Goal: Contribute content: Contribute content

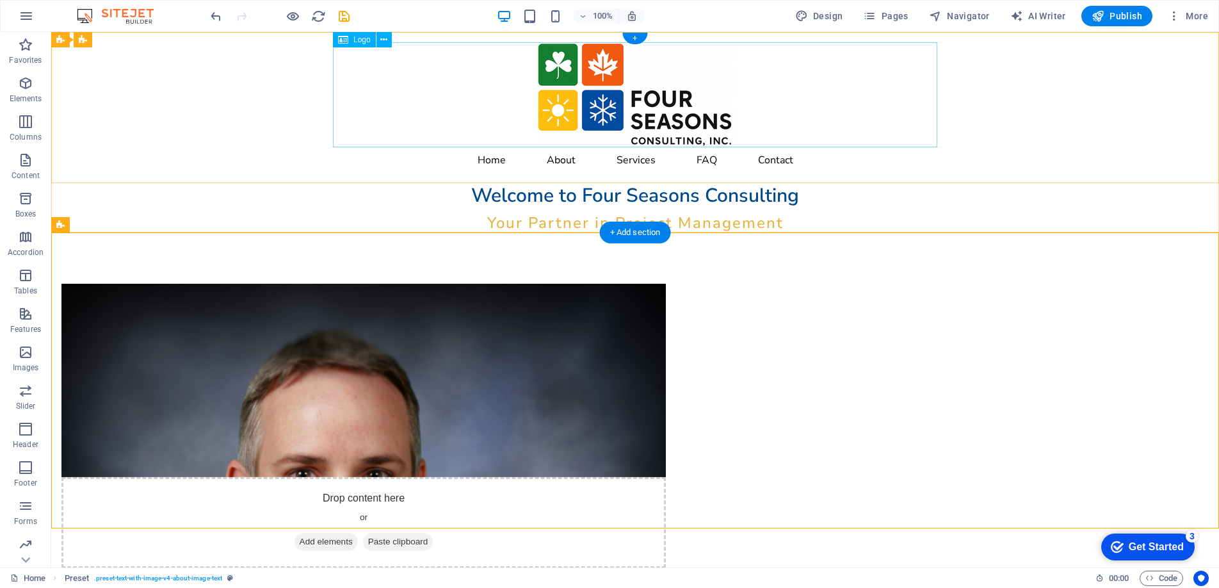
click at [589, 94] on div at bounding box center [635, 94] width 605 height 105
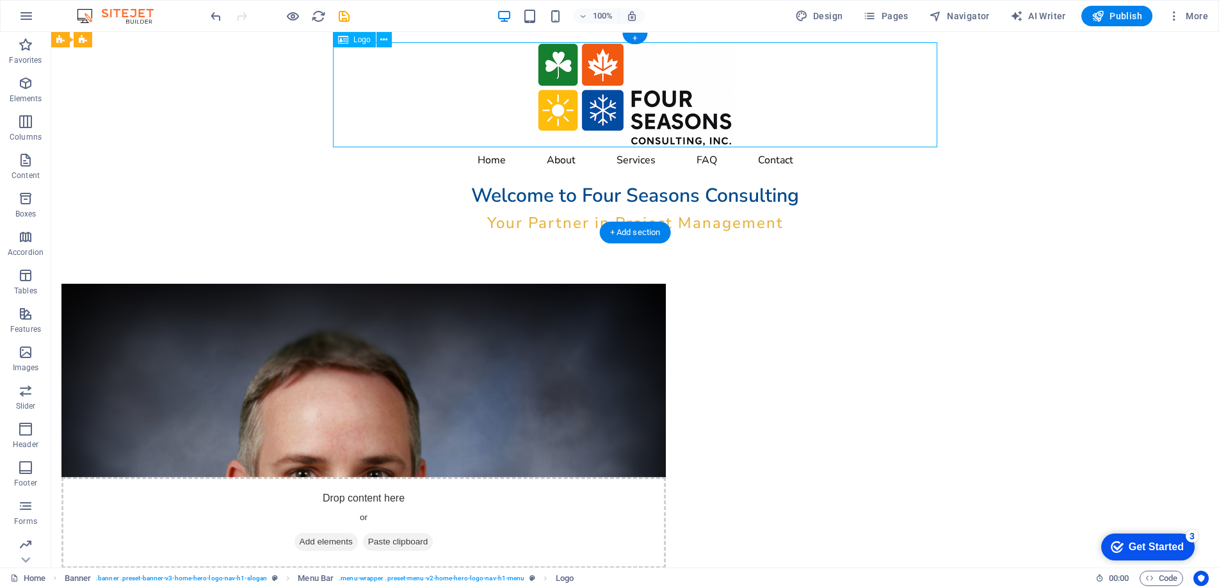
click at [606, 97] on div at bounding box center [635, 94] width 605 height 105
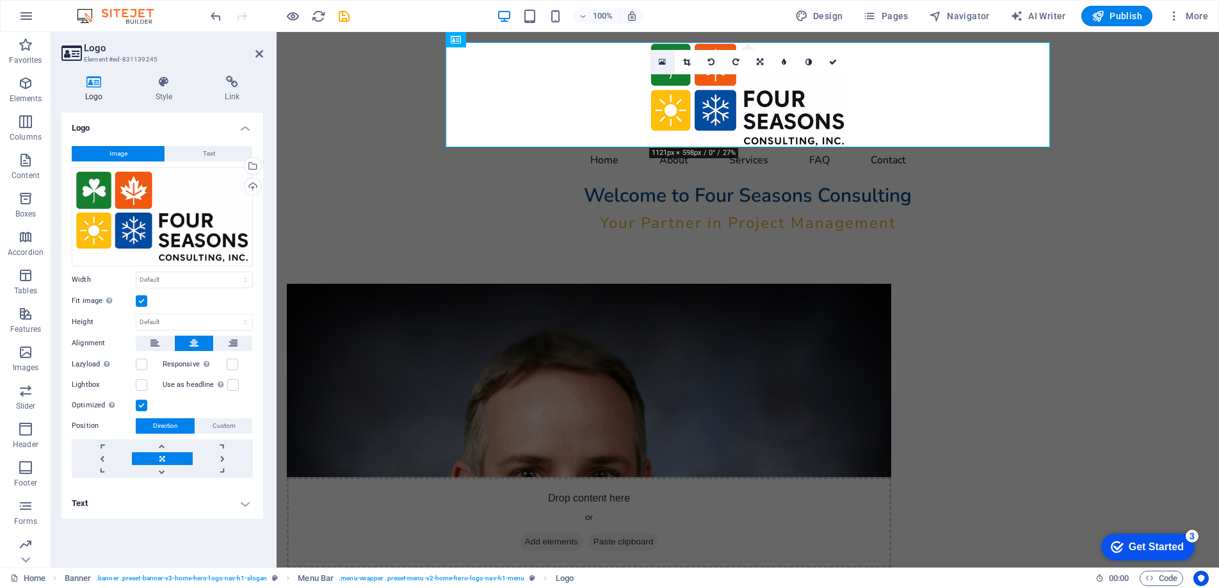
click at [660, 60] on icon at bounding box center [662, 62] width 7 height 9
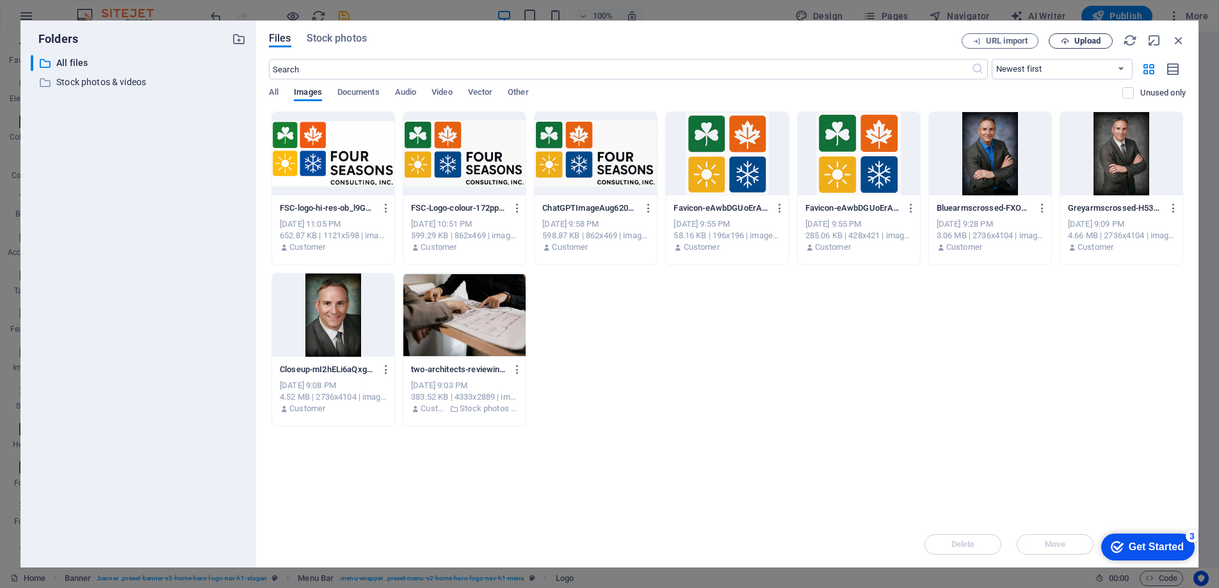
click at [1059, 38] on span "Upload" at bounding box center [1081, 41] width 53 height 8
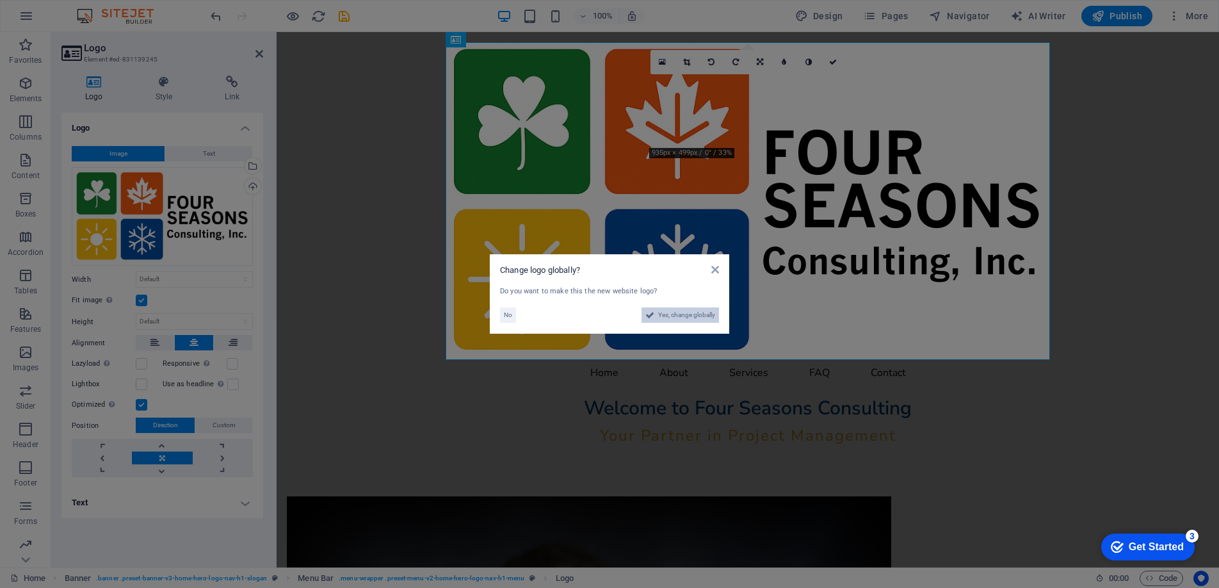
click at [670, 316] on span "Yes, change globally" at bounding box center [686, 314] width 57 height 15
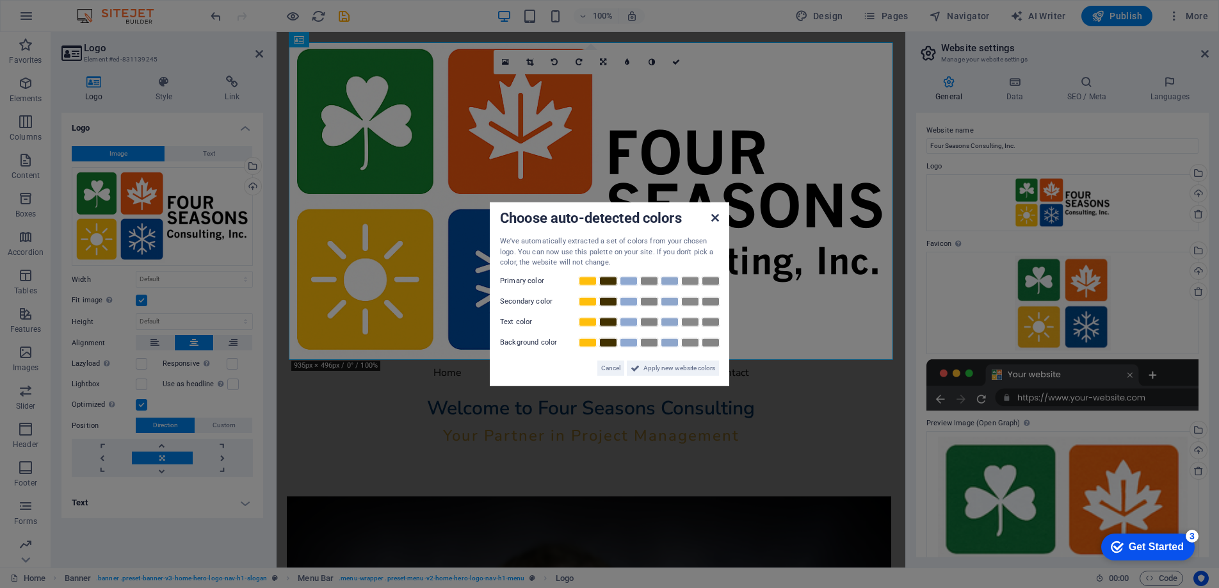
click at [711, 215] on icon at bounding box center [715, 218] width 8 height 10
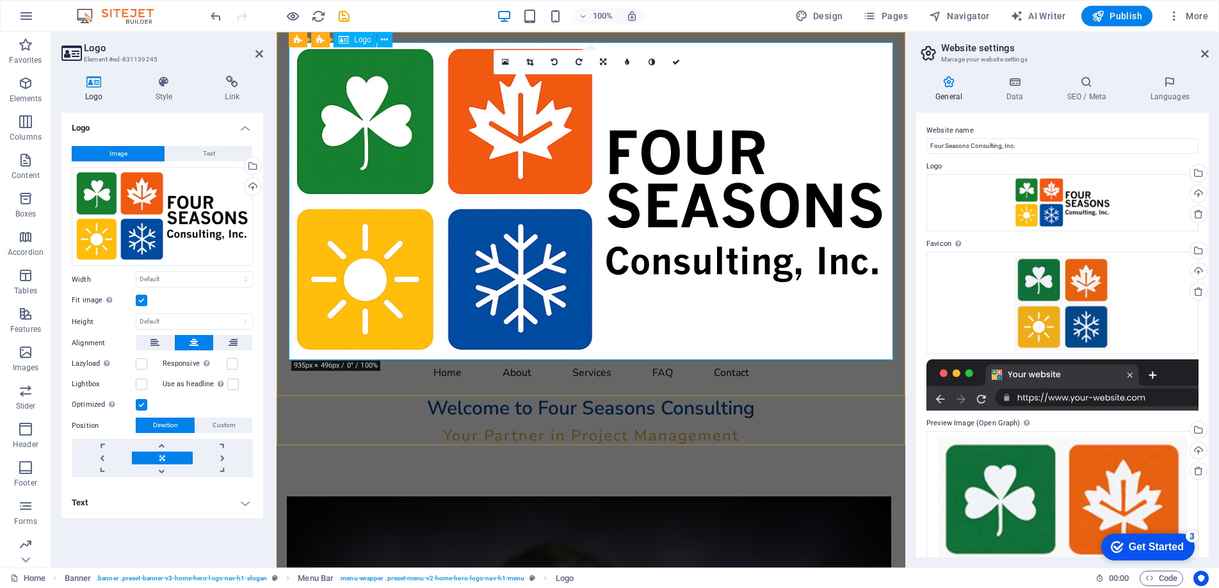
click at [606, 269] on div at bounding box center [591, 201] width 605 height 318
click at [1014, 82] on icon at bounding box center [1015, 82] width 56 height 13
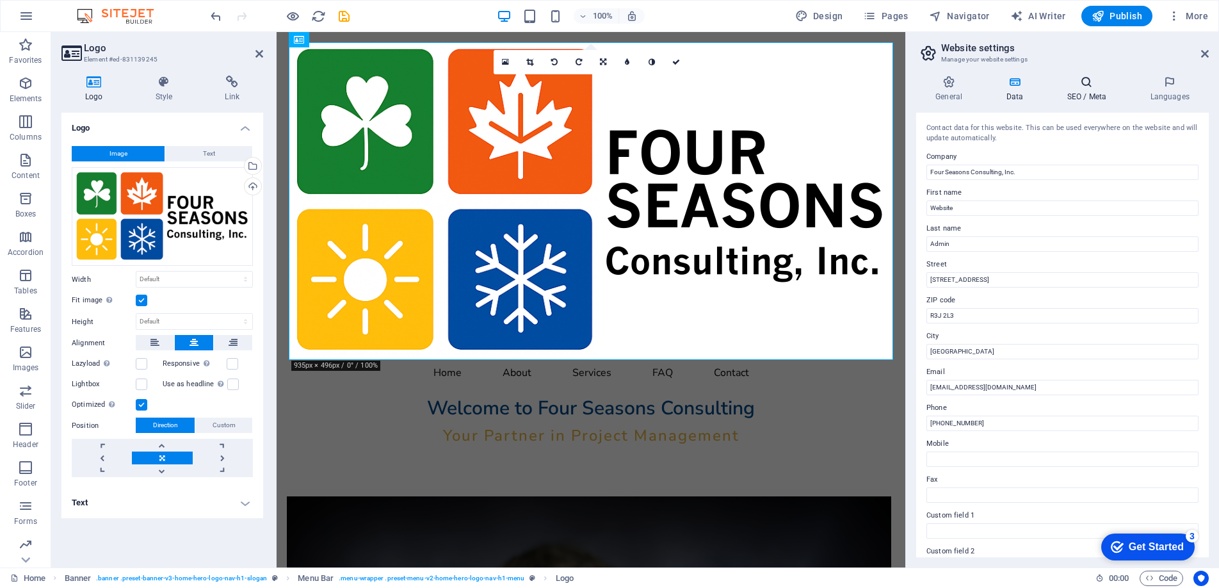
click at [1084, 88] on icon at bounding box center [1087, 82] width 78 height 13
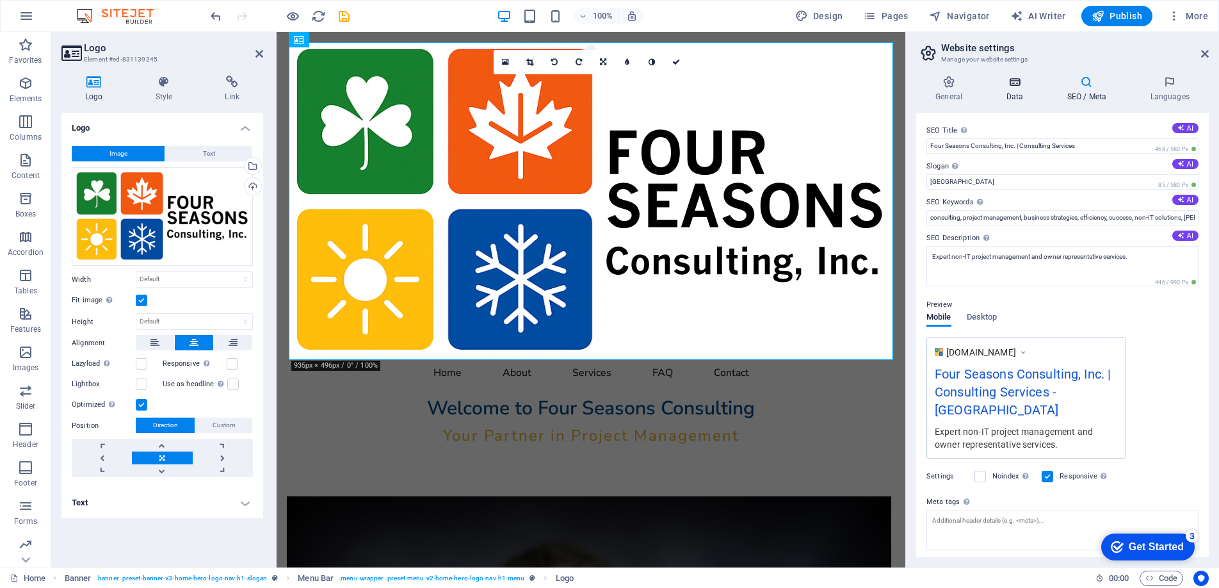
click at [1011, 85] on icon at bounding box center [1015, 82] width 56 height 13
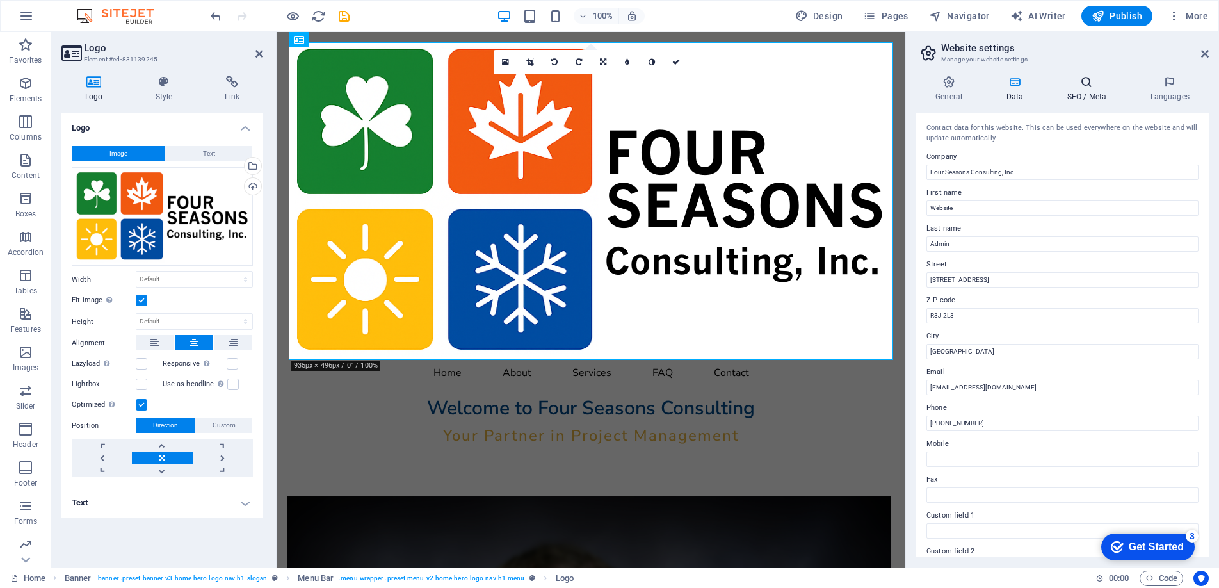
click at [1080, 88] on h4 "SEO / Meta" at bounding box center [1089, 89] width 83 height 27
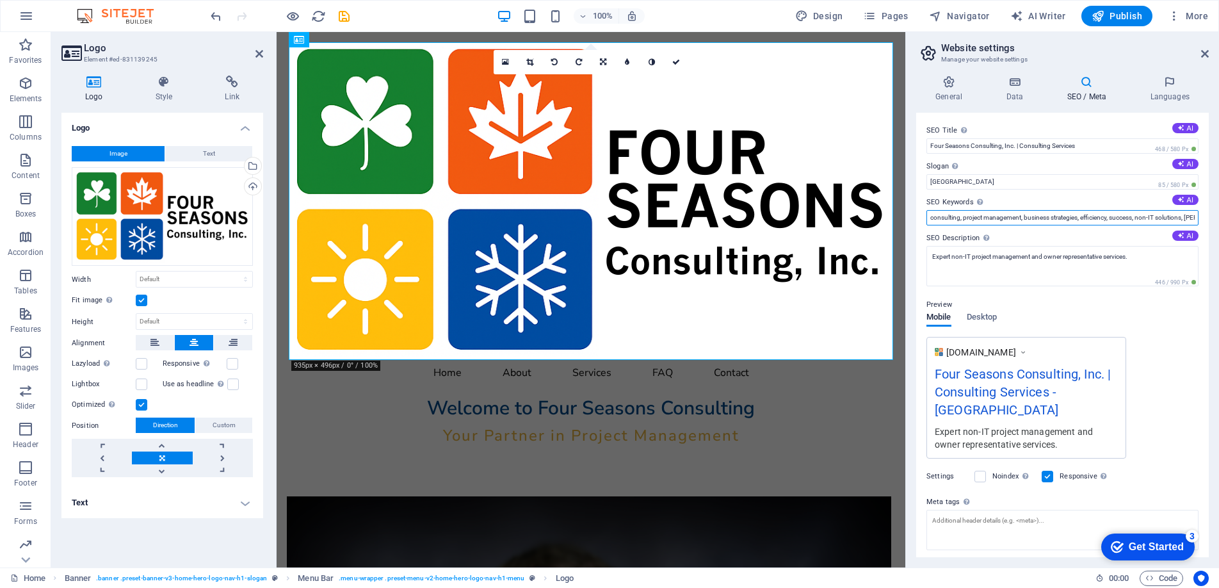
drag, startPoint x: 1032, startPoint y: 219, endPoint x: 916, endPoint y: 207, distance: 115.8
click at [916, 207] on div "SEO Title The title of your website - make it something that stands out in sear…" at bounding box center [1062, 335] width 293 height 444
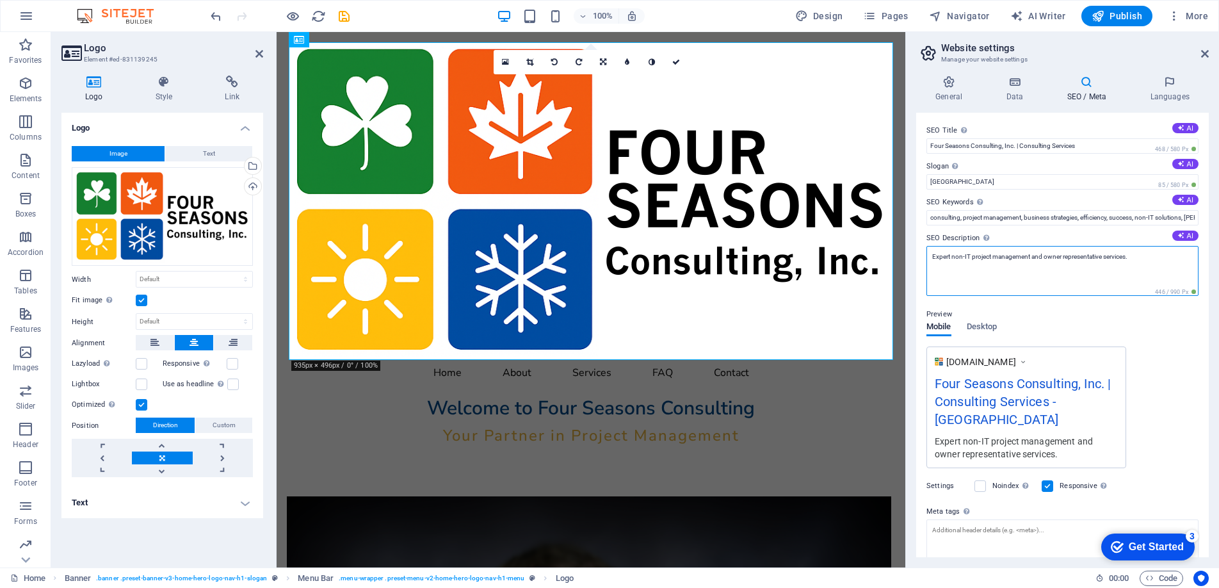
click at [968, 256] on textarea "Expert non-IT project management and owner representative services." at bounding box center [1063, 271] width 272 height 50
click at [974, 261] on textarea "Expert non-IT project management and owner representative services." at bounding box center [1063, 271] width 272 height 50
click at [1014, 256] on textarea "Expert project management and owner representative services." at bounding box center [1063, 271] width 272 height 50
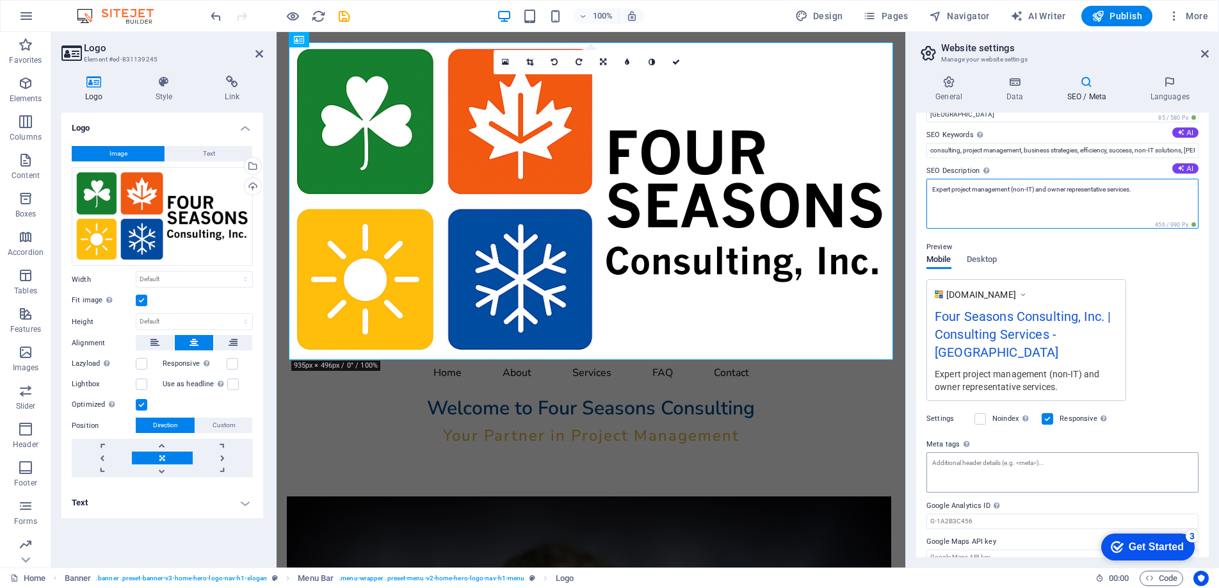
type textarea "Expert project management (non-IT) and owner representative services."
click at [1011, 452] on textarea "Meta tags Enter HTML code here that will be placed inside the tags of your webs…" at bounding box center [1063, 472] width 272 height 40
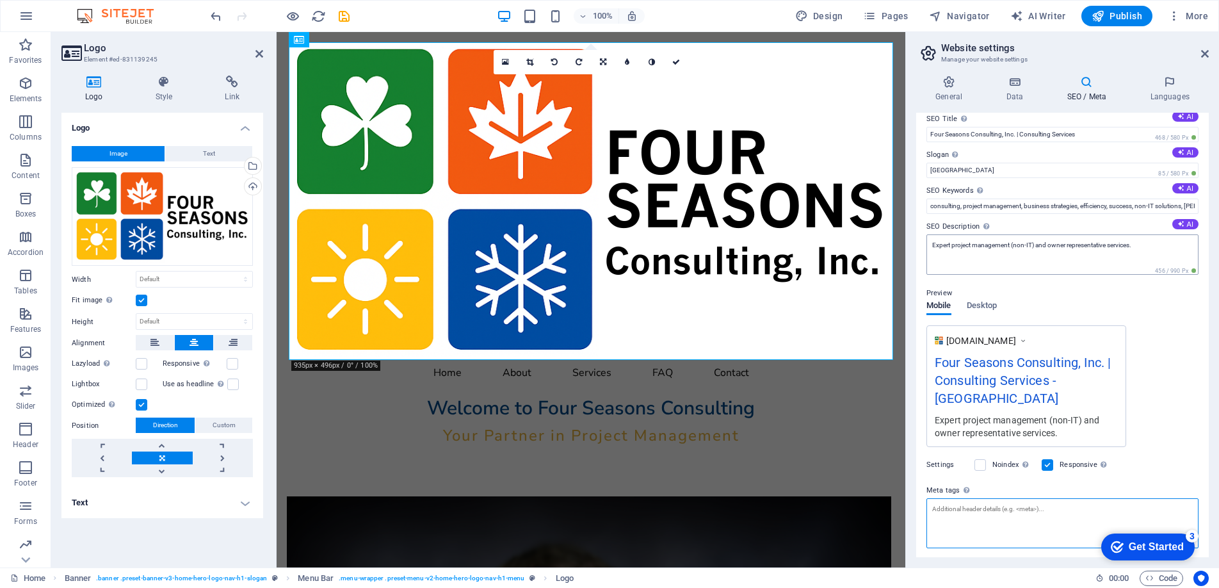
scroll to position [0, 0]
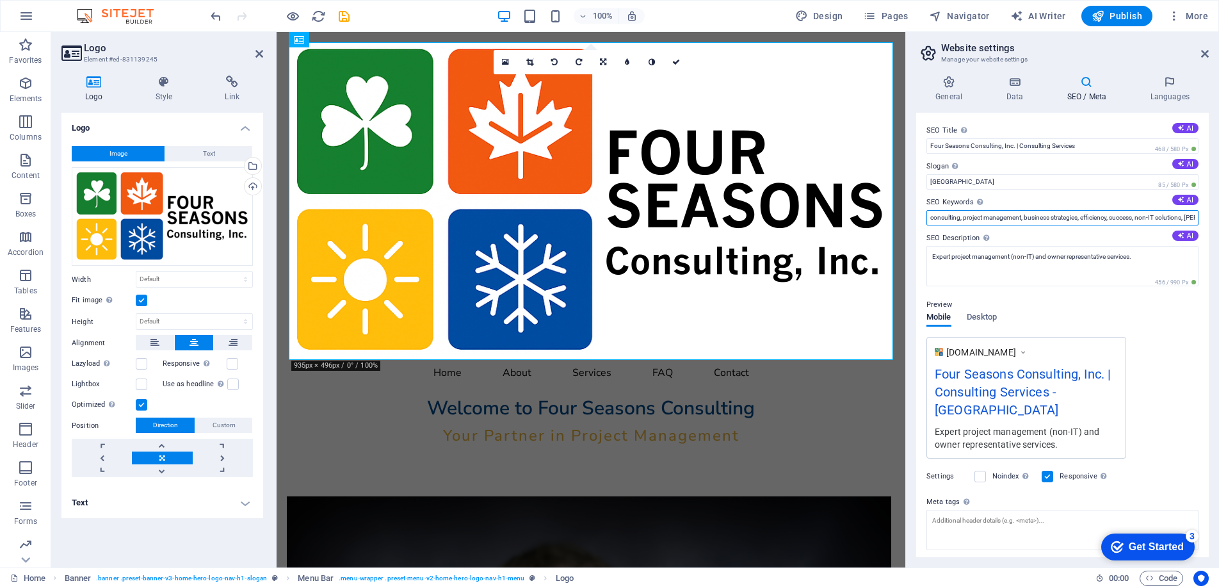
click at [1003, 219] on input "consulting, project management, business strategies, efficiency, success, non-I…" at bounding box center [1063, 217] width 272 height 15
drag, startPoint x: 1003, startPoint y: 219, endPoint x: 920, endPoint y: 217, distance: 82.6
click at [920, 217] on div "SEO Title The title of your website - make it something that stands out in sear…" at bounding box center [1062, 335] width 293 height 444
click at [951, 218] on input "consulting, project management, business strategies, efficiency, success, non-I…" at bounding box center [1063, 217] width 272 height 15
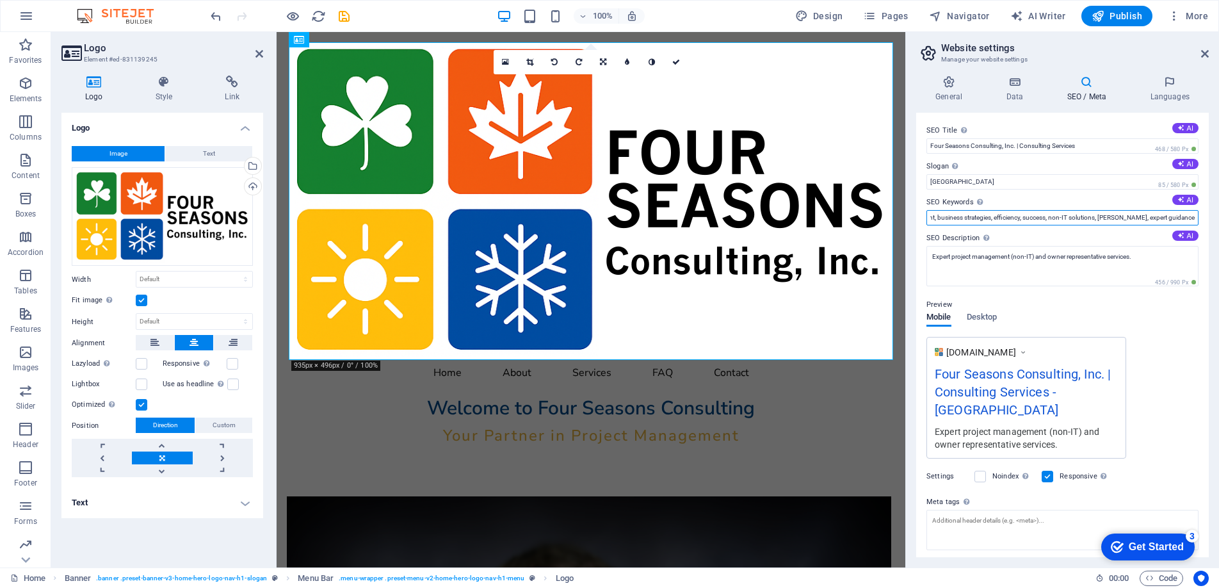
drag, startPoint x: 1078, startPoint y: 217, endPoint x: 1188, endPoint y: 215, distance: 110.2
click at [1188, 215] on input "consulting, project management, business strategies, efficiency, success, non-I…" at bounding box center [1063, 217] width 272 height 15
click at [1128, 216] on input "consulting, project management, business strategies, efficiency, success, non-I…" at bounding box center [1063, 217] width 272 height 15
click at [1192, 217] on input "consulting, project management, business strategies, efficiency, success, non-I…" at bounding box center [1063, 217] width 272 height 15
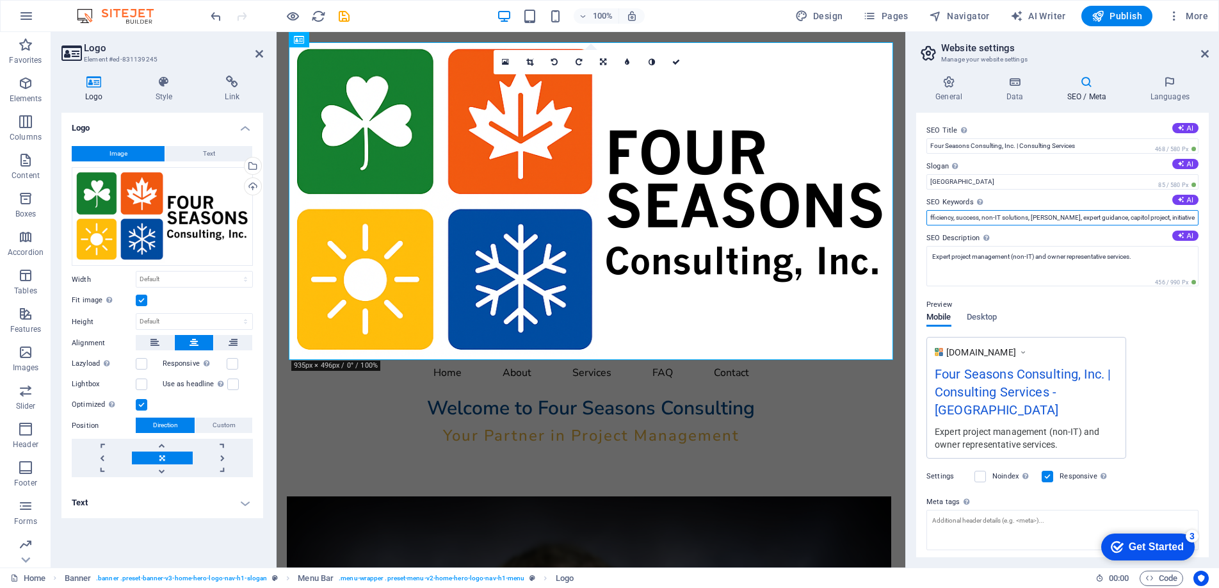
click at [1087, 218] on input "consulting, project management, business strategies, efficiency, success, non-I…" at bounding box center [1063, 217] width 272 height 15
type input "consulting, project management, business strategies, efficiency, success, non-I…"
click at [974, 182] on input "[GEOGRAPHIC_DATA]" at bounding box center [1063, 181] width 272 height 15
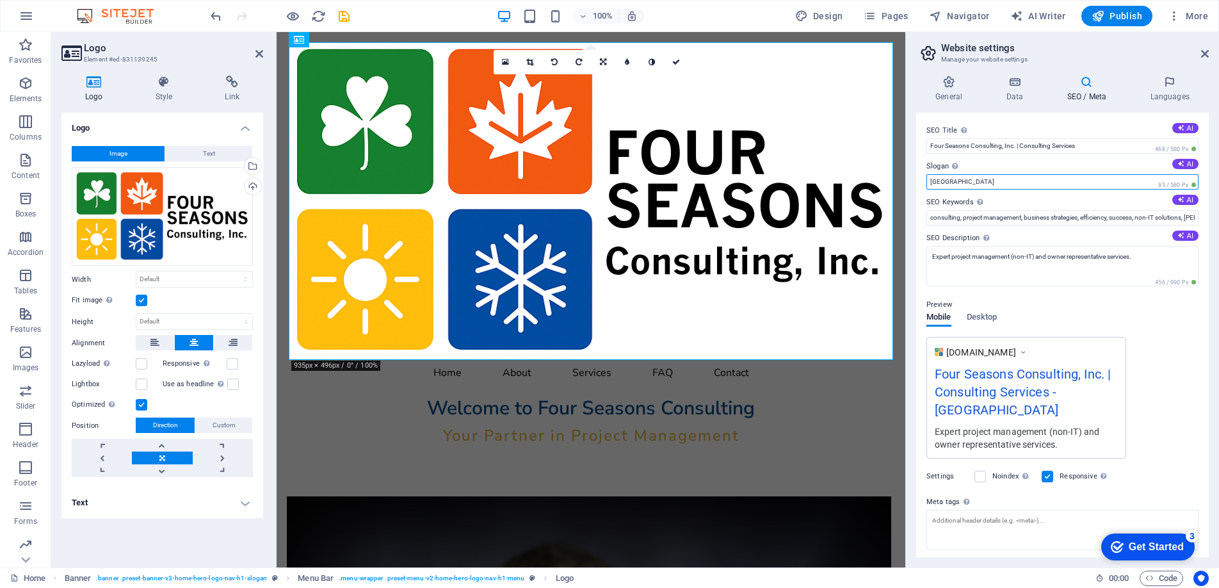
drag, startPoint x: 966, startPoint y: 181, endPoint x: 912, endPoint y: 176, distance: 54.0
click at [912, 176] on div "General Data SEO / Meta Languages Website name Four Seasons Consulting, Inc. Lo…" at bounding box center [1062, 316] width 313 height 502
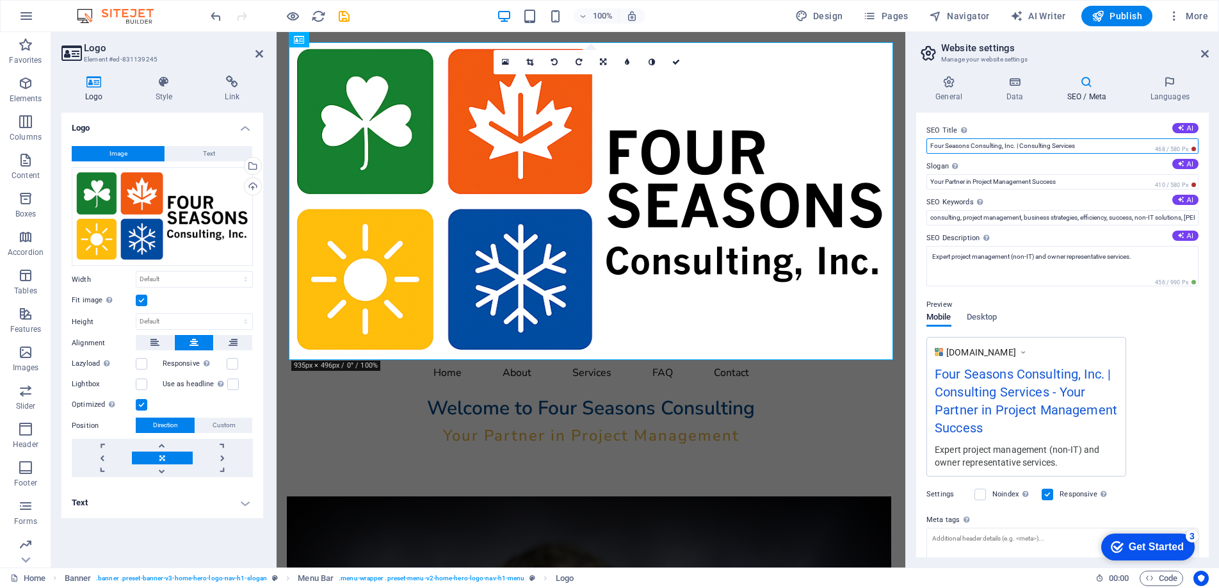
click at [1087, 144] on input "Four Seasons Consulting, Inc. | Consulting Services" at bounding box center [1063, 145] width 272 height 15
click at [959, 185] on input "Your Partner in Project Management Success" at bounding box center [1063, 181] width 272 height 15
drag, startPoint x: 959, startPoint y: 185, endPoint x: 971, endPoint y: 184, distance: 11.5
click at [971, 184] on input "Your Partner in Project Management Success" at bounding box center [1063, 181] width 272 height 15
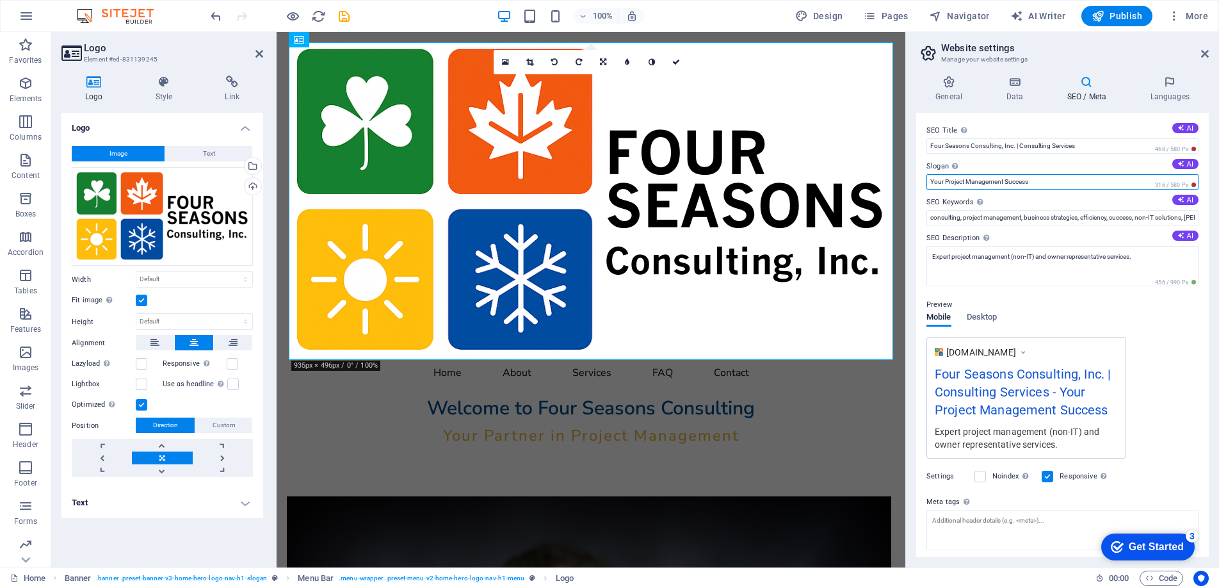
click at [1014, 181] on input "Your Project Management Success" at bounding box center [1063, 181] width 272 height 15
type input "Your Project Management Partner"
click at [682, 333] on div at bounding box center [591, 201] width 605 height 318
click at [667, 297] on div at bounding box center [591, 201] width 605 height 318
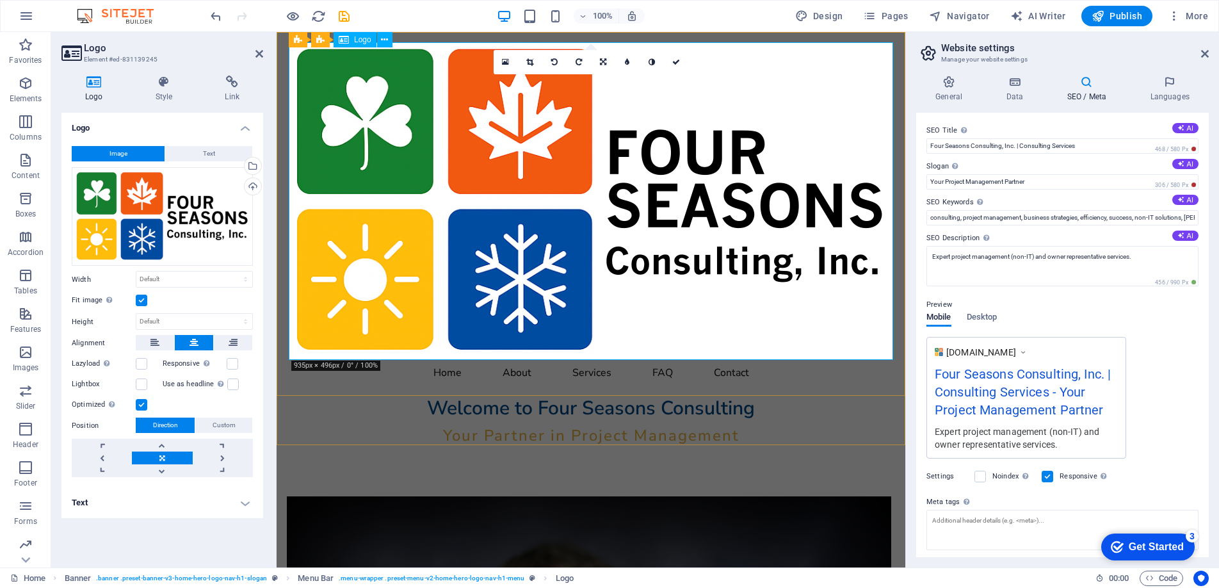
click at [667, 297] on div at bounding box center [591, 201] width 605 height 318
click at [139, 299] on label at bounding box center [142, 301] width 12 height 12
click at [0, 0] on input "Fit image Automatically fit image to a fixed width and height" at bounding box center [0, 0] width 0 height 0
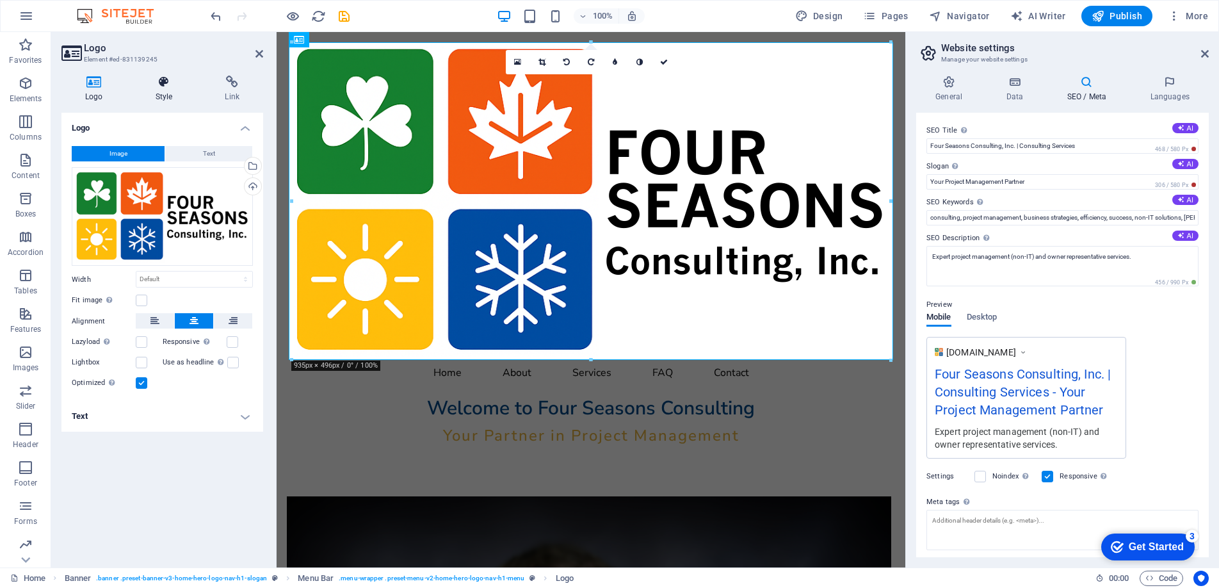
click at [159, 87] on icon at bounding box center [164, 82] width 65 height 13
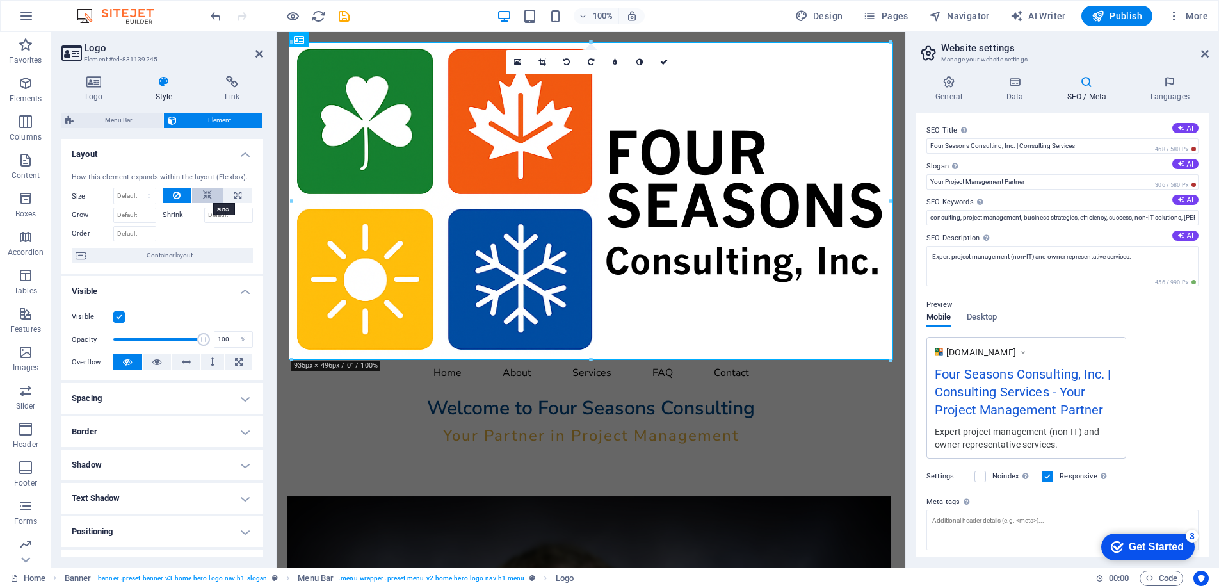
click at [205, 193] on icon at bounding box center [207, 195] width 9 height 15
click at [175, 195] on icon at bounding box center [177, 195] width 8 height 15
drag, startPoint x: 571, startPoint y: 389, endPoint x: 378, endPoint y: 277, distance: 222.1
click at [665, 291] on div at bounding box center [591, 201] width 605 height 318
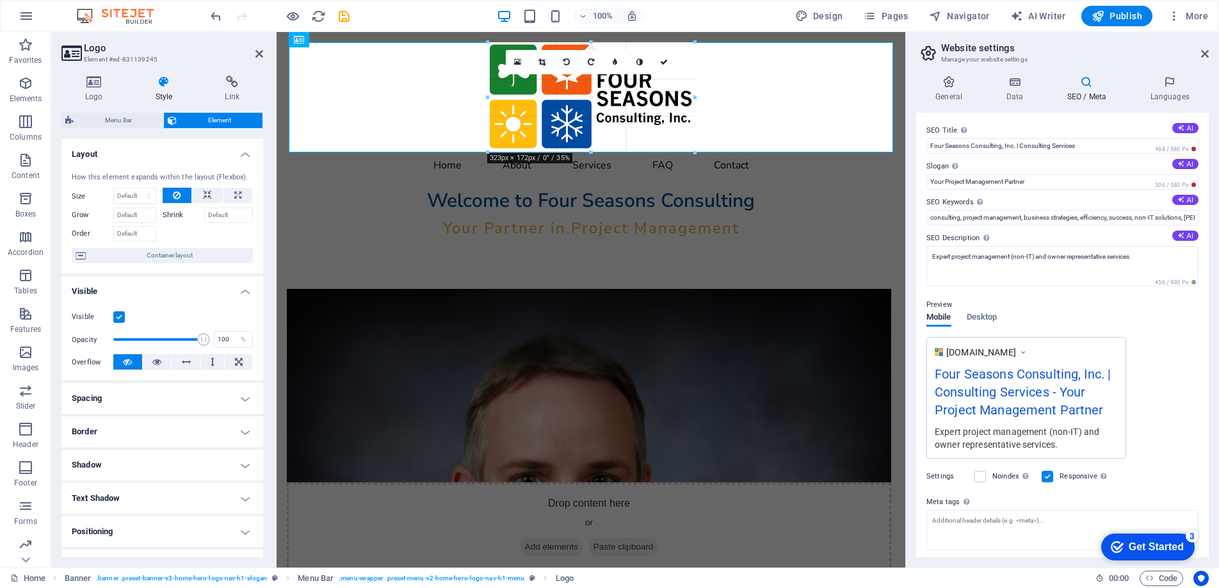
drag, startPoint x: 890, startPoint y: 359, endPoint x: 496, endPoint y: 74, distance: 486.1
click at [509, 254] on div "Drop content here or Add elements Paste clipboard About Four Seasons At Four Se…" at bounding box center [591, 488] width 629 height 503
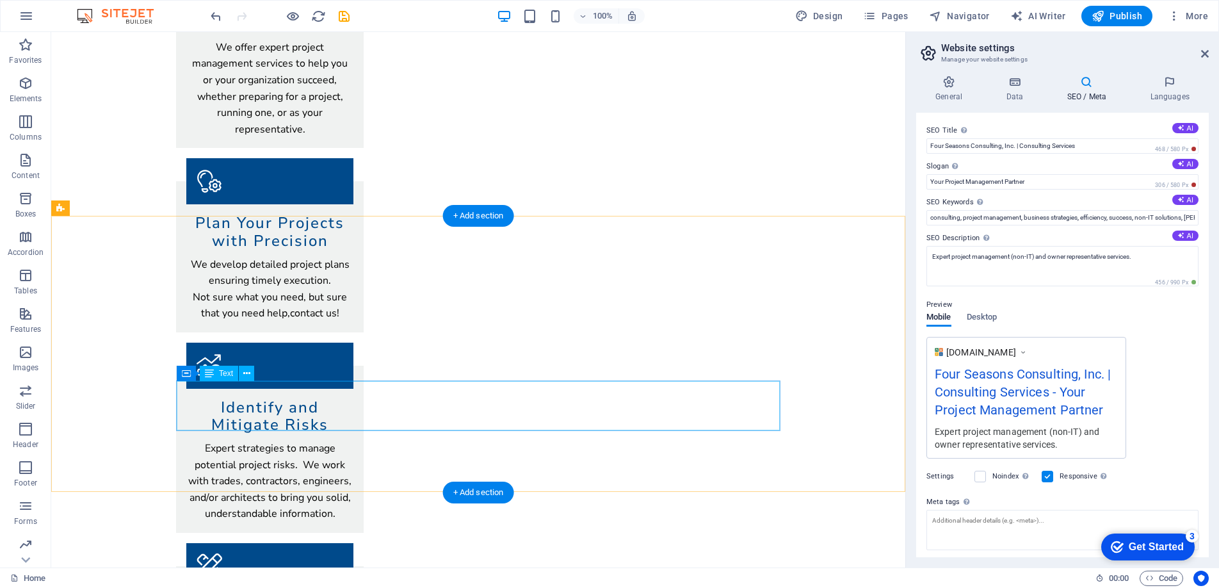
scroll to position [896, 0]
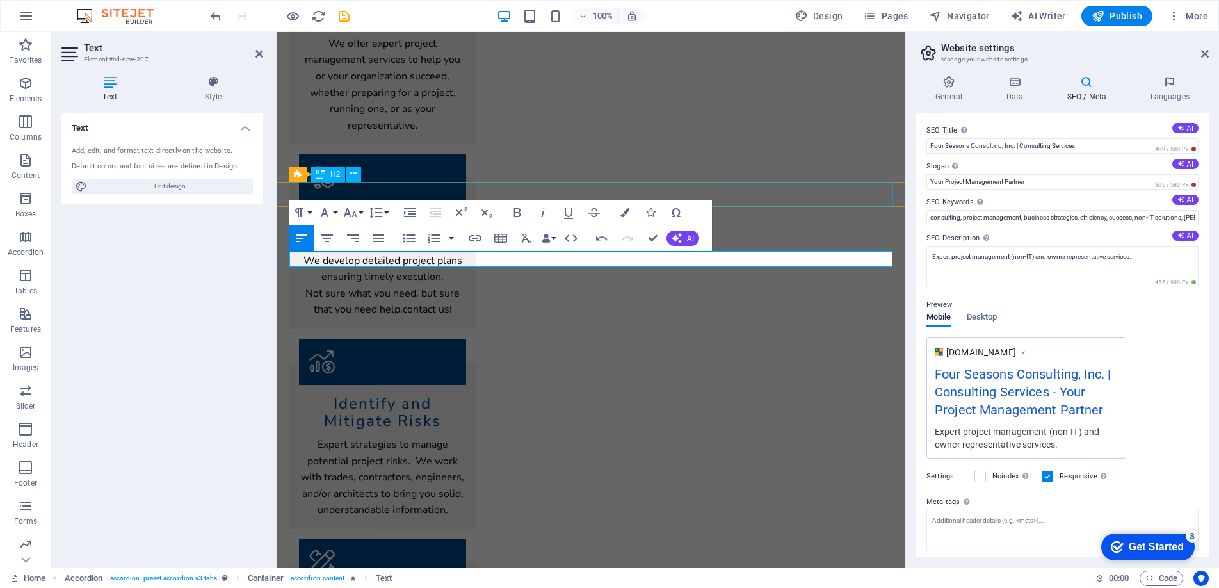
click at [323, 170] on icon at bounding box center [320, 173] width 9 height 15
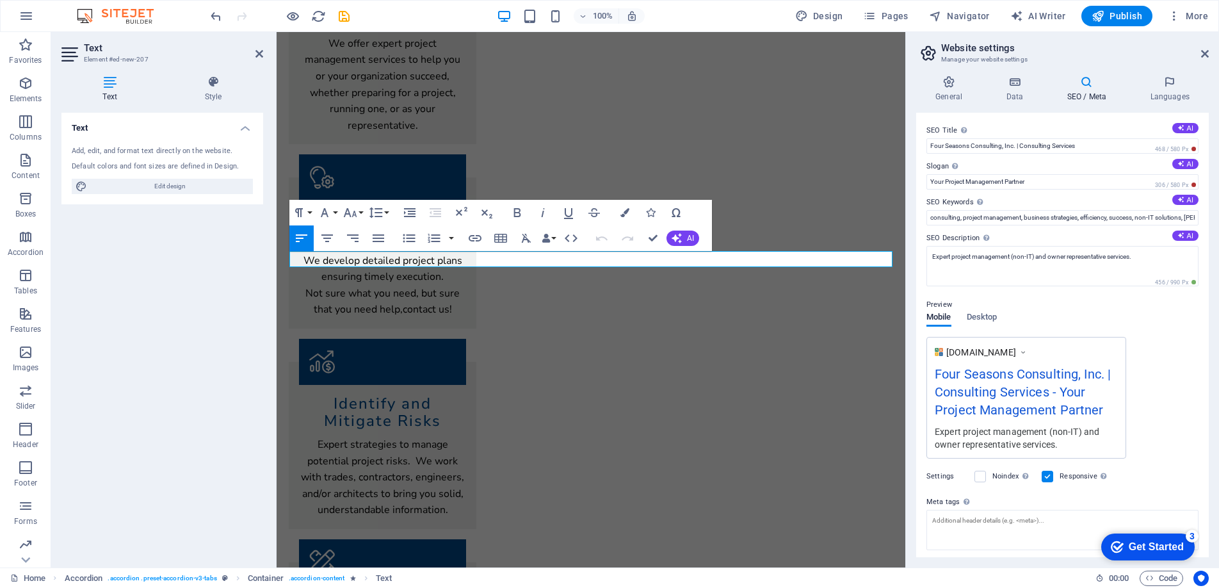
drag, startPoint x: 370, startPoint y: 261, endPoint x: 264, endPoint y: 261, distance: 106.3
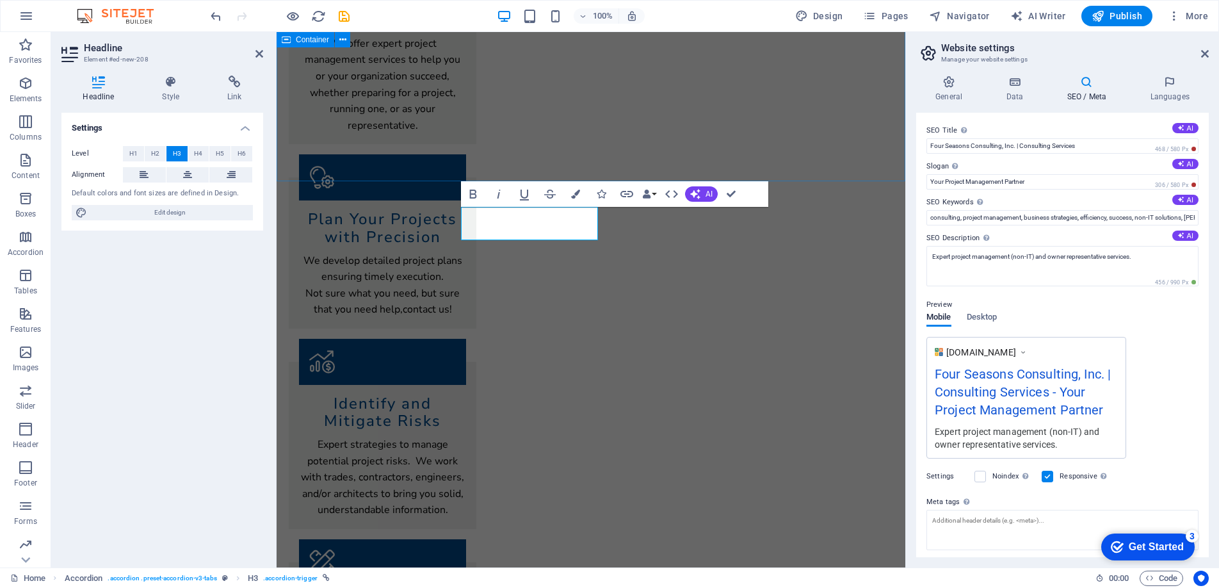
click at [416, 171] on div "Our Services Comprehensive Project Management We offer expert project managemen…" at bounding box center [591, 513] width 629 height 1338
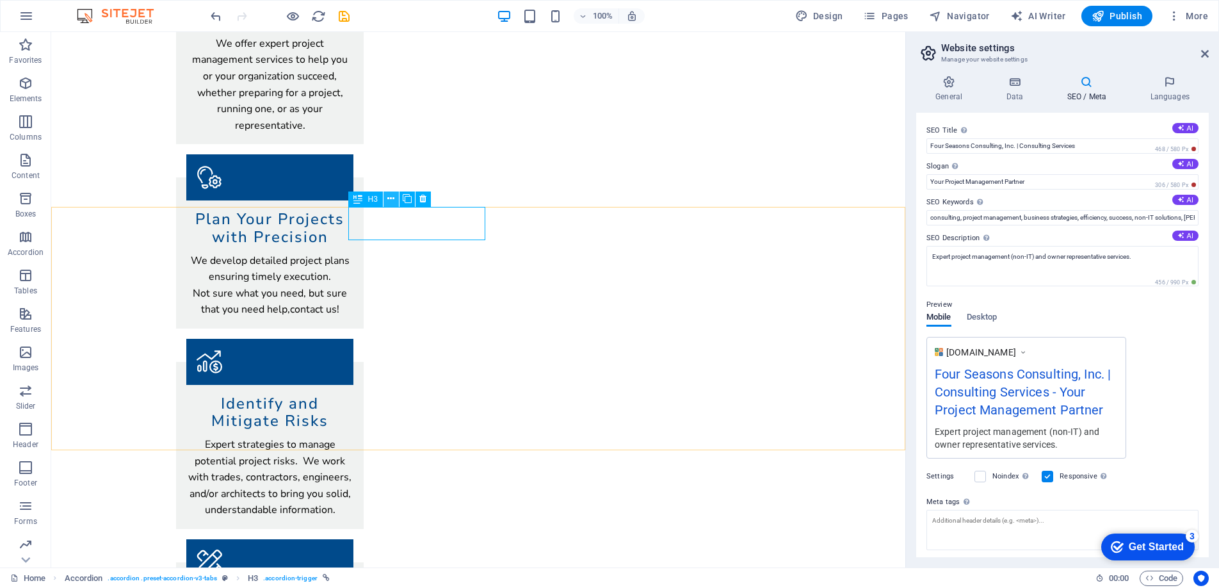
click at [391, 200] on icon at bounding box center [390, 198] width 7 height 13
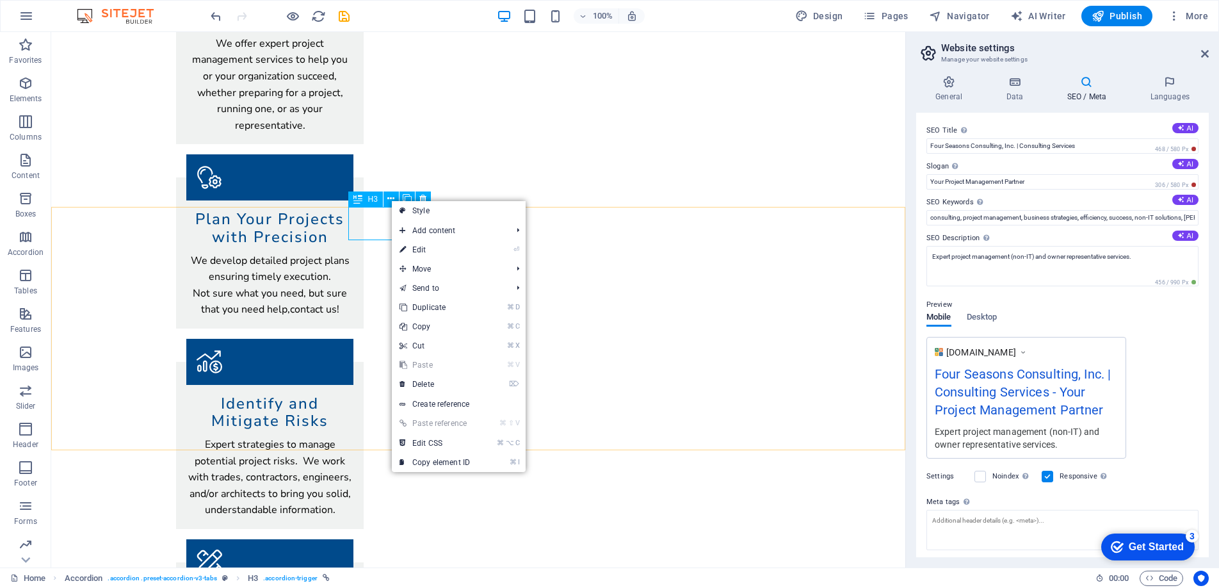
click at [371, 198] on span "H3" at bounding box center [373, 199] width 10 height 8
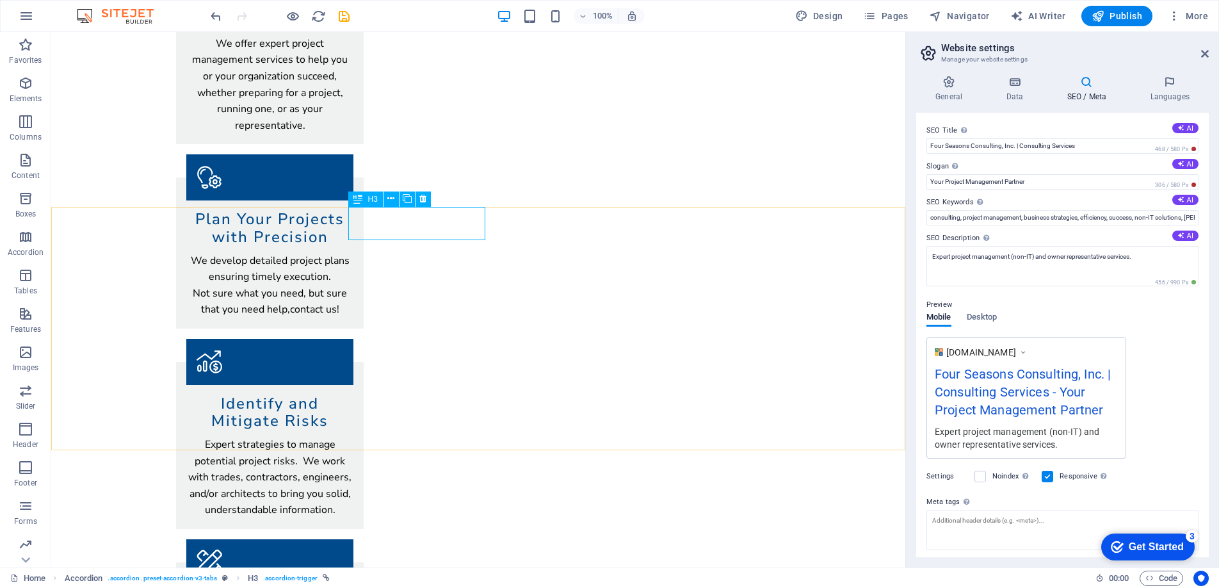
click at [371, 200] on span "H3" at bounding box center [373, 199] width 10 height 8
click at [272, 167] on div "Our Services Comprehensive Project Management We offer expert project managemen…" at bounding box center [478, 513] width 854 height 1338
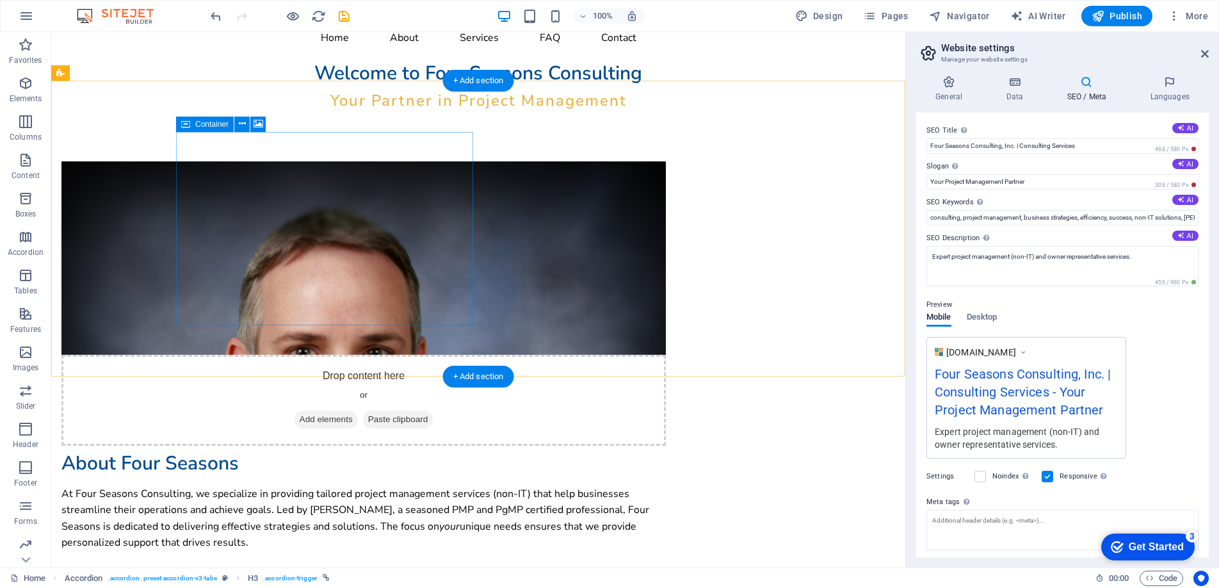
scroll to position [0, 0]
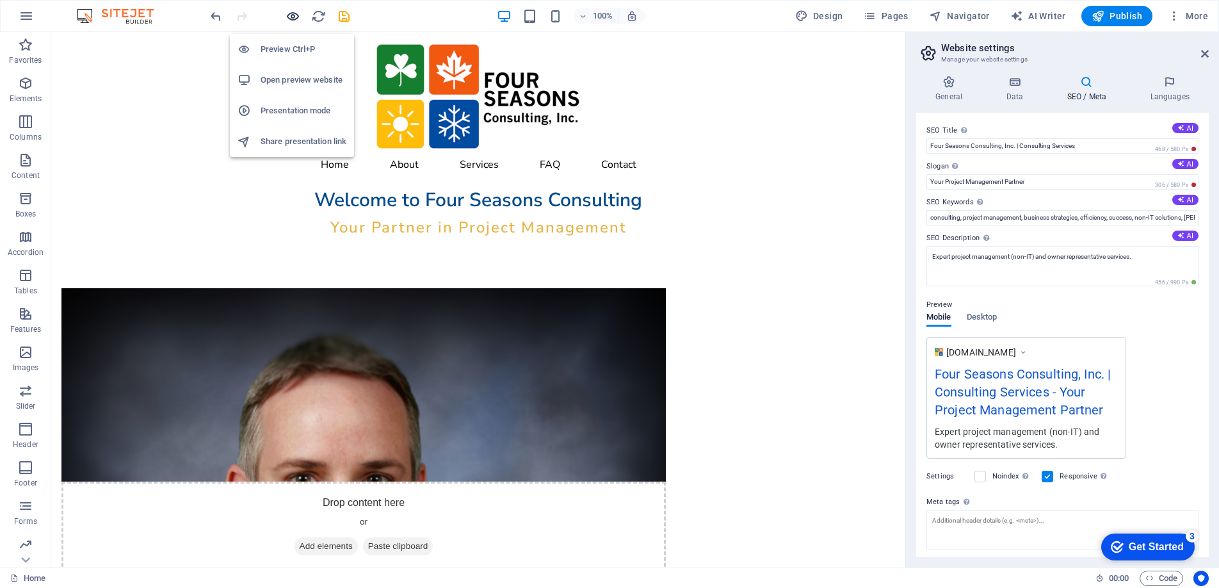
click at [291, 19] on icon "button" at bounding box center [293, 16] width 15 height 15
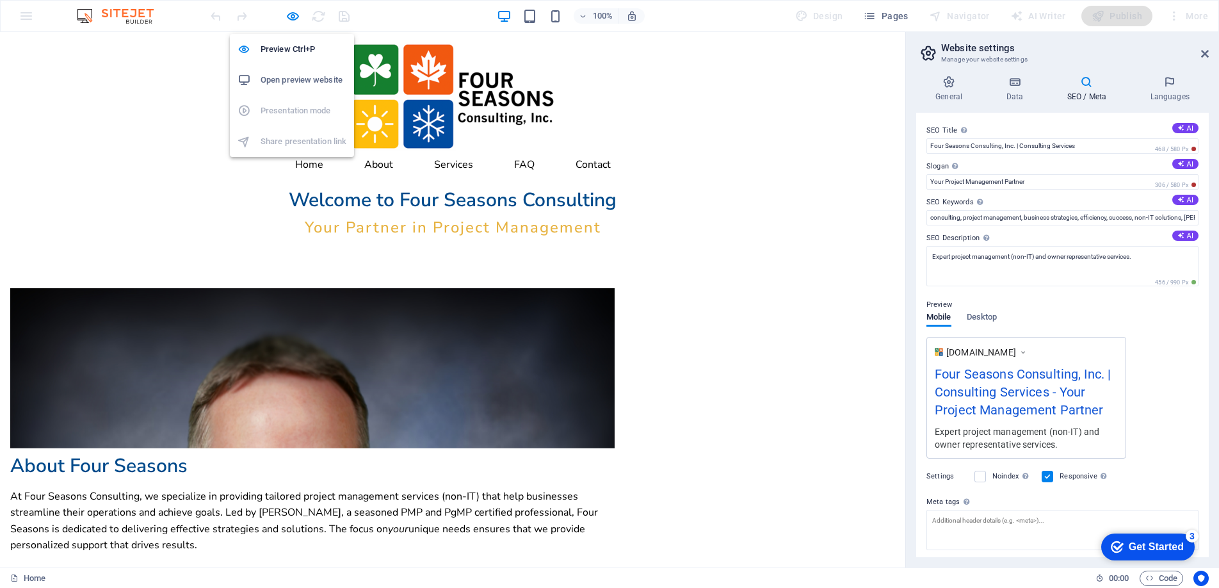
click at [290, 83] on h6 "Open preview website" at bounding box center [304, 79] width 86 height 15
click at [289, 15] on icon "button" at bounding box center [293, 16] width 15 height 15
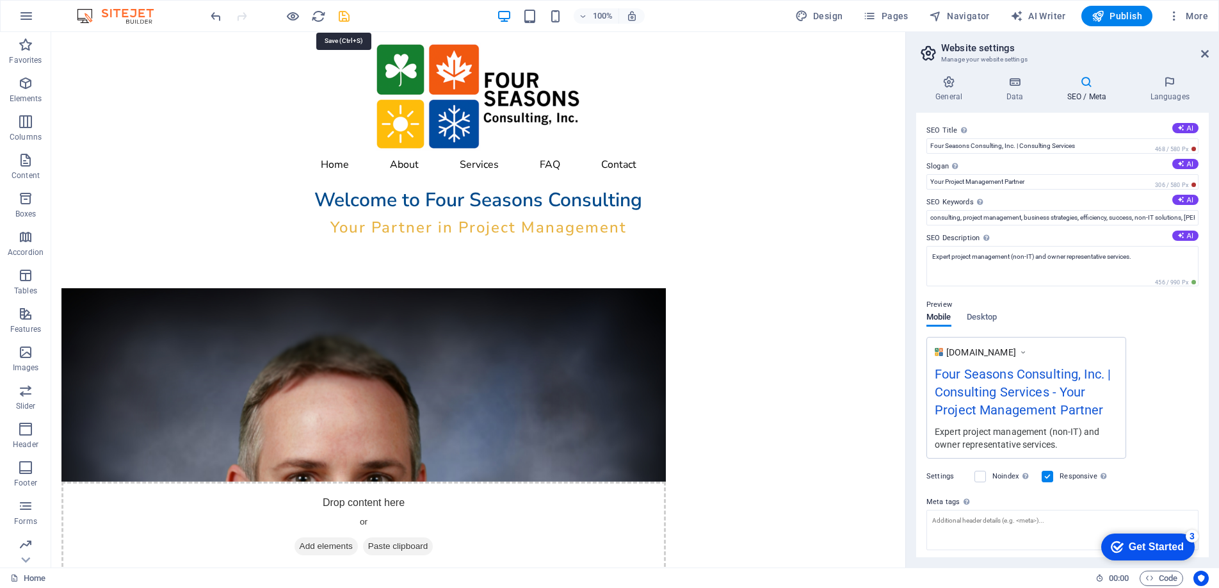
click at [346, 16] on icon "save" at bounding box center [344, 16] width 15 height 15
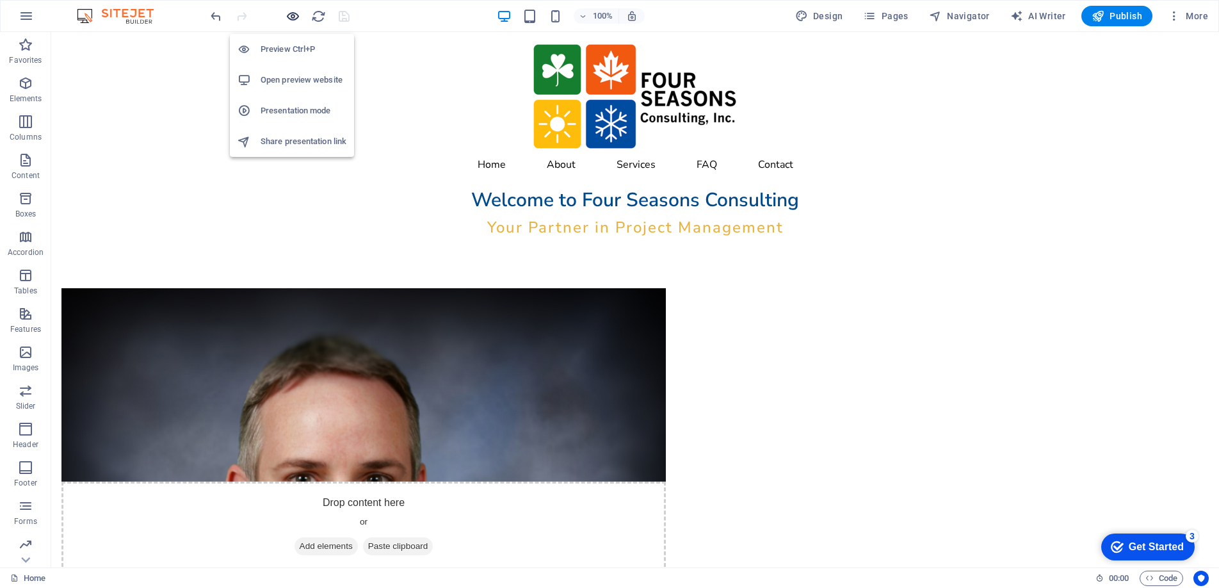
click at [286, 12] on icon "button" at bounding box center [293, 16] width 15 height 15
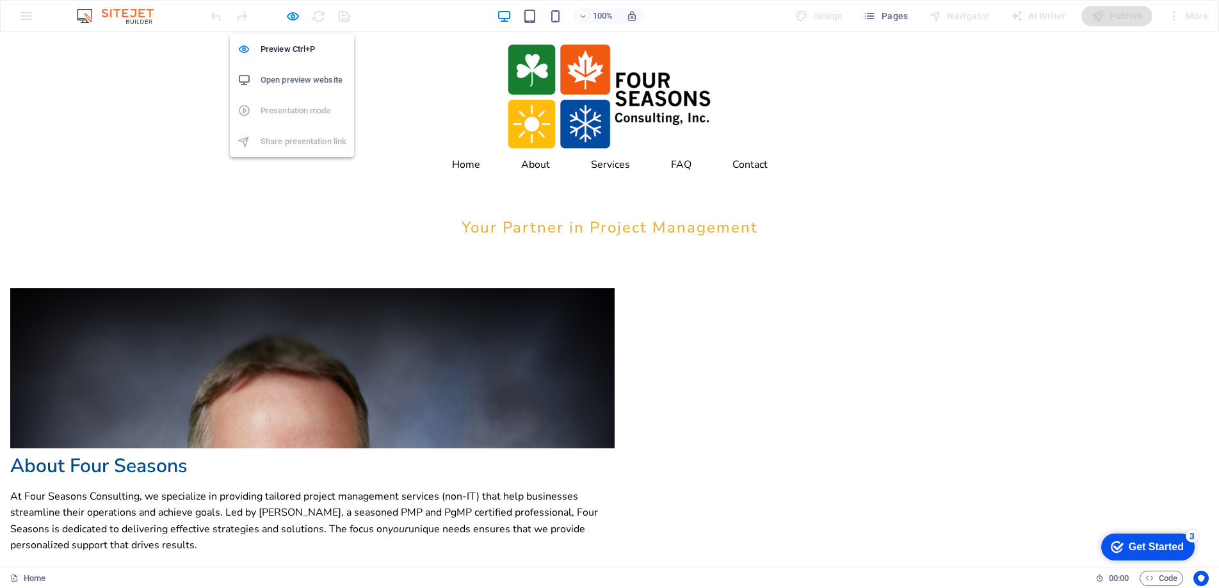
click at [284, 83] on h6 "Open preview website" at bounding box center [304, 79] width 86 height 15
click at [291, 19] on icon "button" at bounding box center [293, 16] width 15 height 15
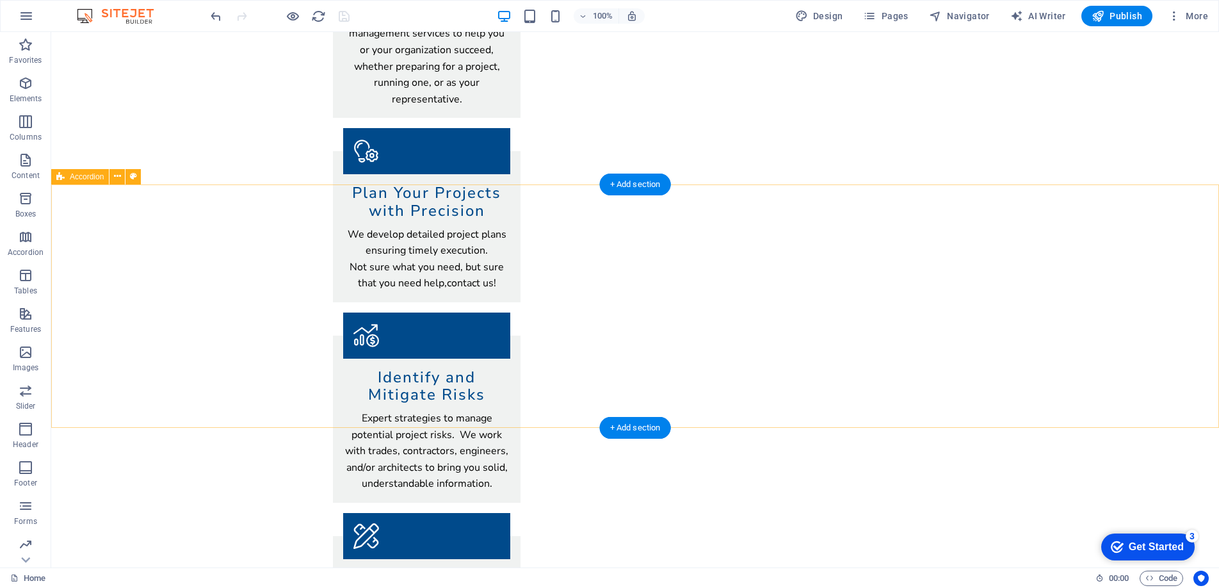
scroll to position [923, 0]
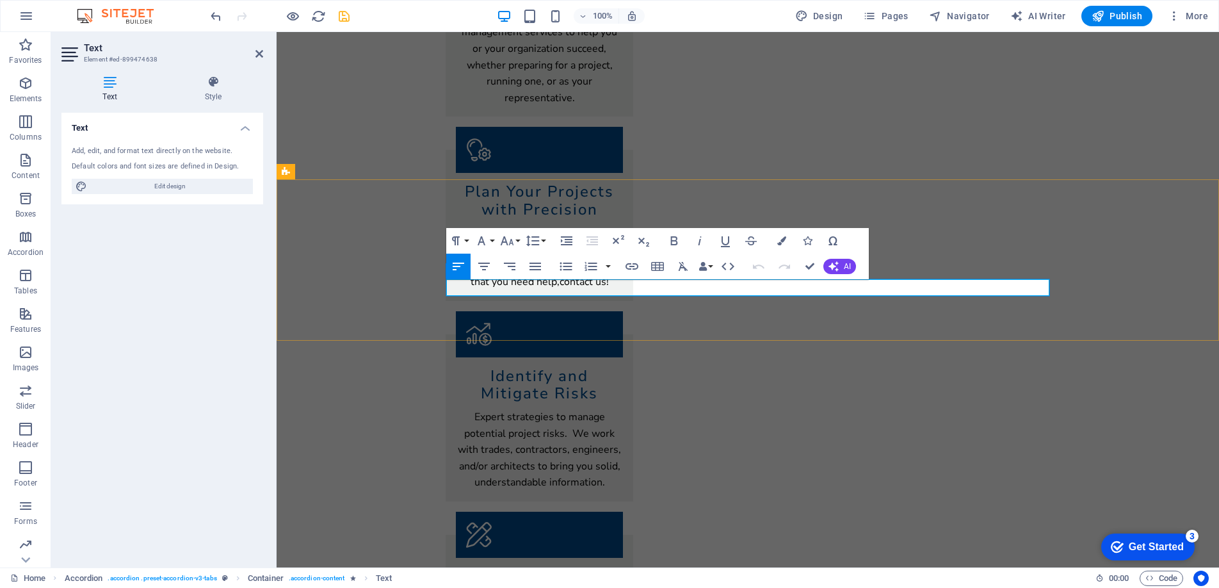
drag, startPoint x: 602, startPoint y: 286, endPoint x: 459, endPoint y: 286, distance: 142.8
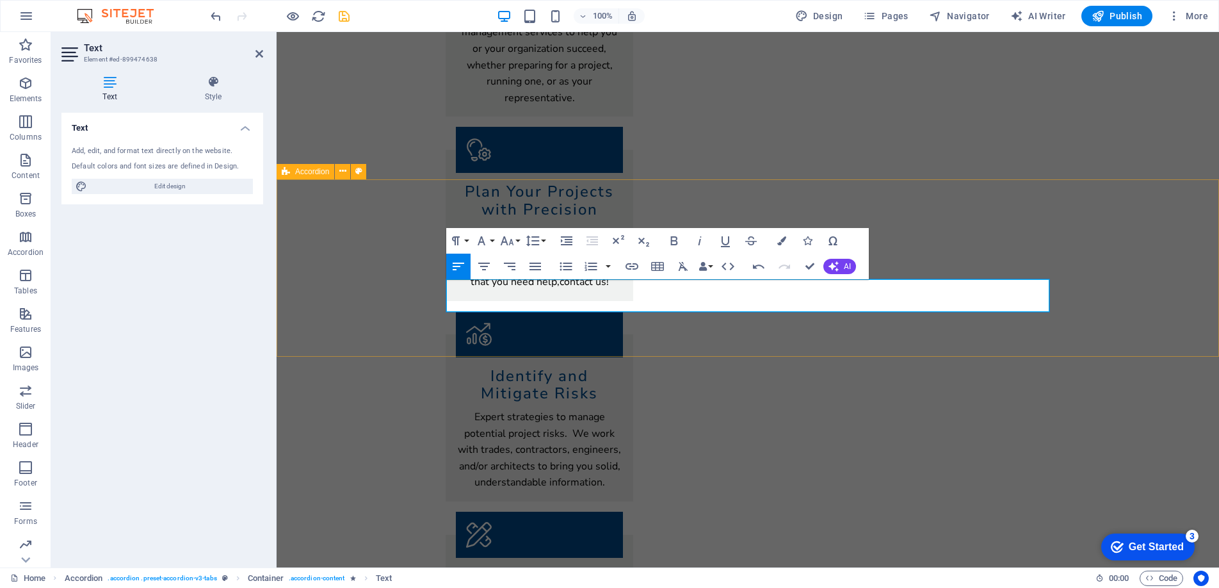
drag, startPoint x: 850, startPoint y: 305, endPoint x: 570, endPoint y: 308, distance: 280.5
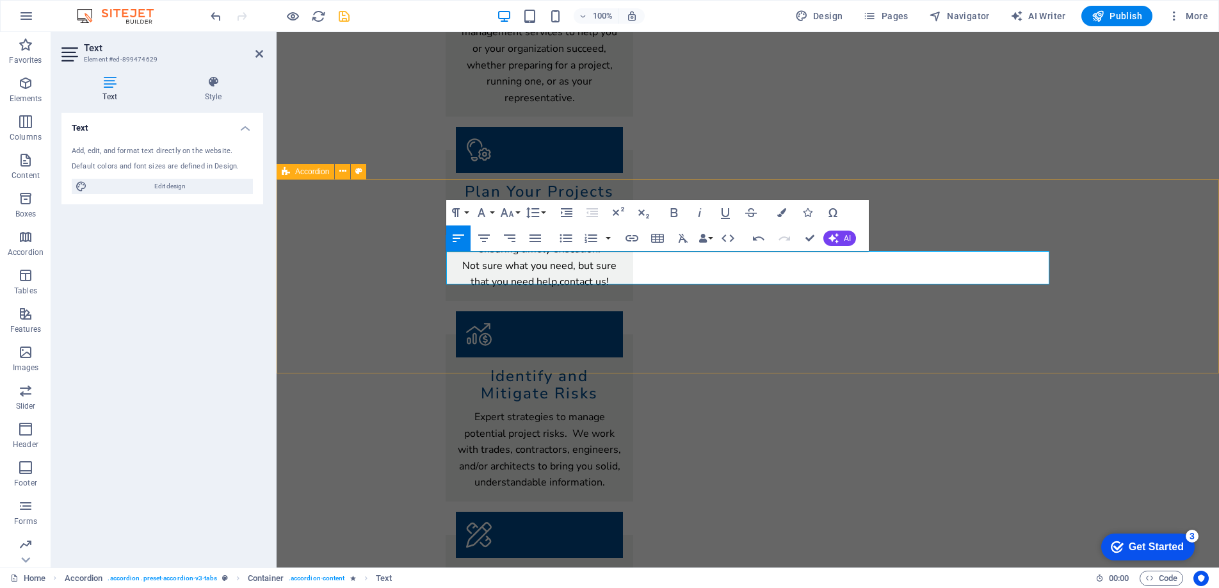
drag, startPoint x: 731, startPoint y: 261, endPoint x: 441, endPoint y: 257, distance: 290.7
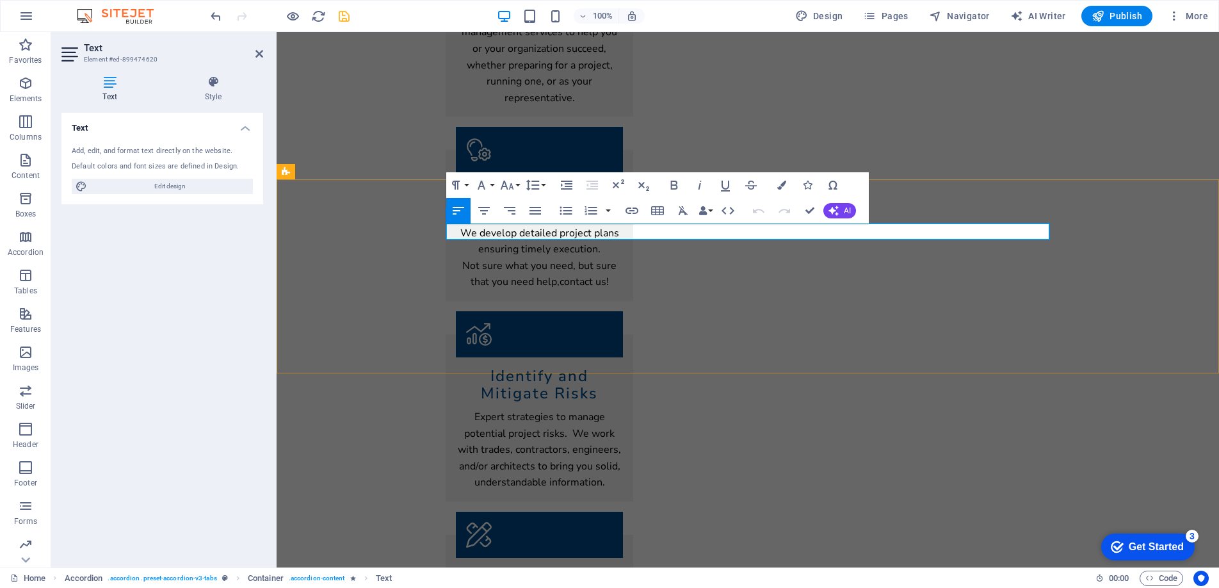
click at [396, 131] on div "Our Services Comprehensive Project Management We offer expert project managemen…" at bounding box center [748, 485] width 943 height 1338
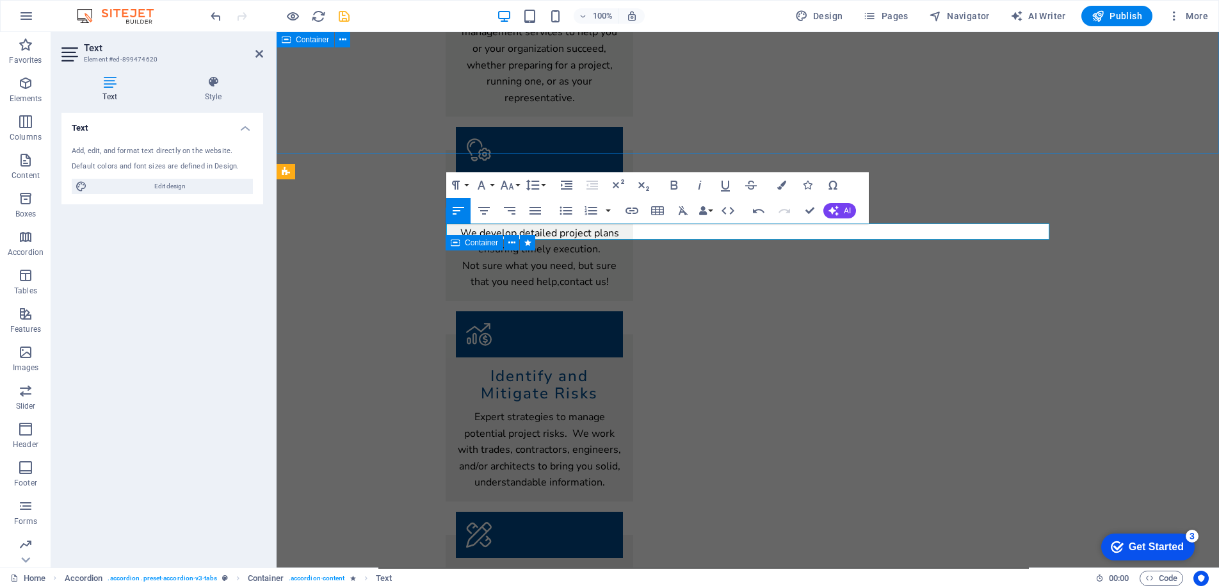
click at [475, 131] on div "Our Services Comprehensive Project Management We offer expert project managemen…" at bounding box center [748, 485] width 943 height 1338
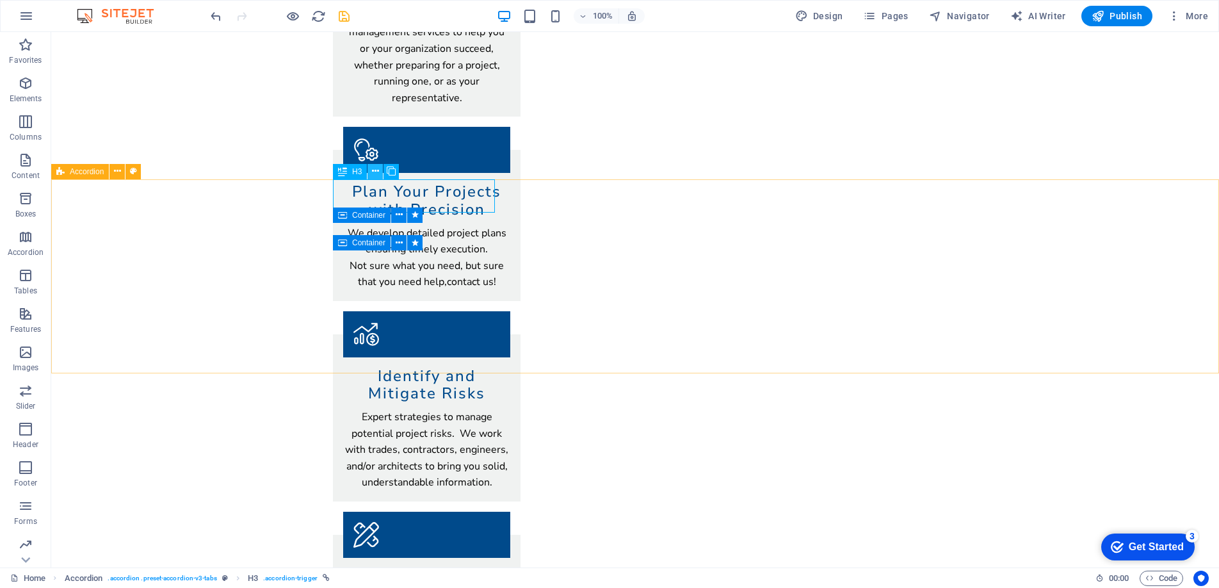
click at [377, 170] on icon at bounding box center [375, 171] width 7 height 13
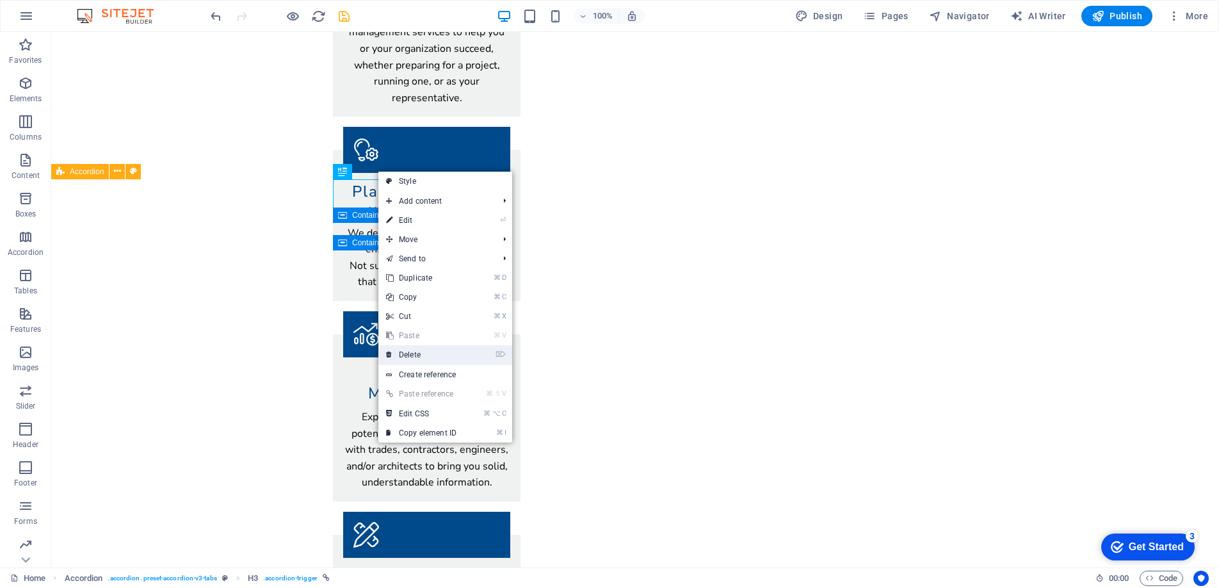
click at [407, 349] on link "⌦ Delete" at bounding box center [421, 354] width 86 height 19
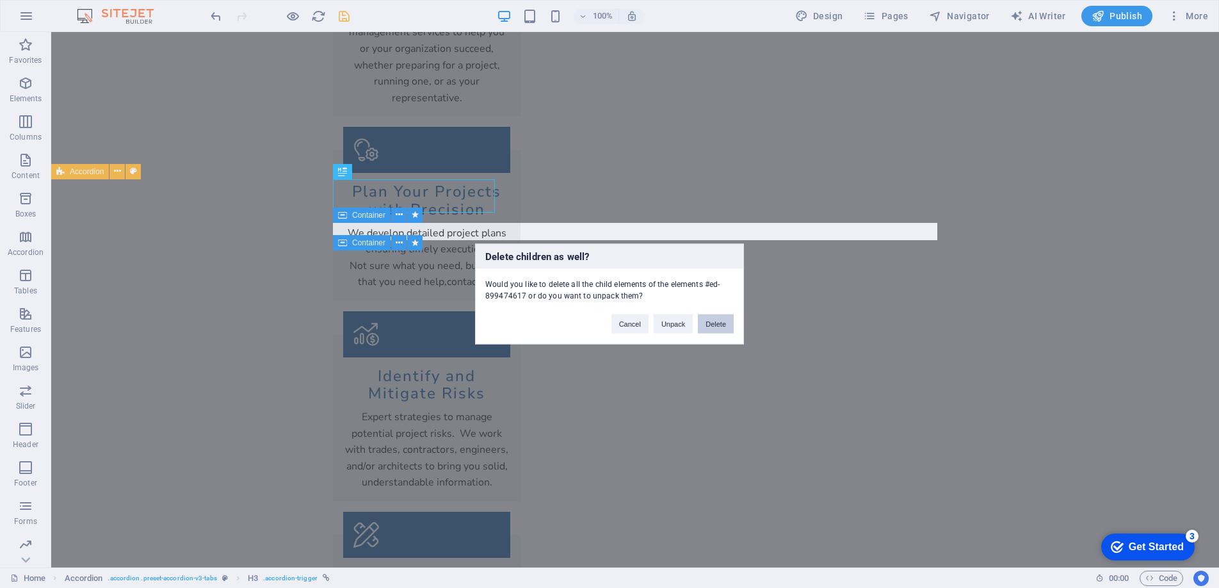
click at [705, 320] on button "Delete" at bounding box center [716, 323] width 36 height 19
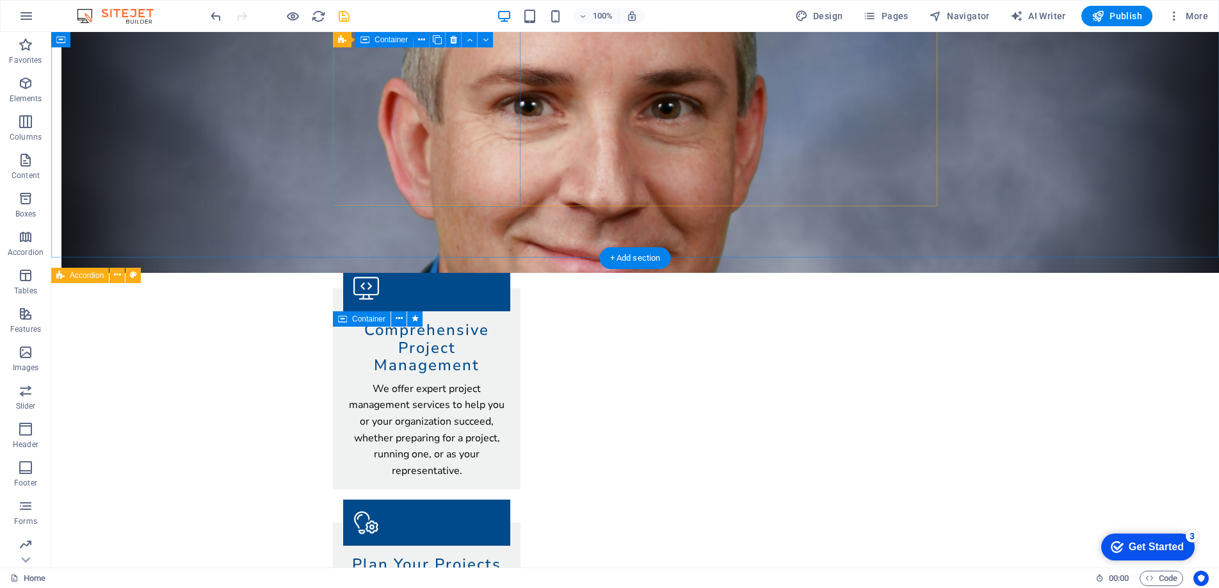
scroll to position [0, 0]
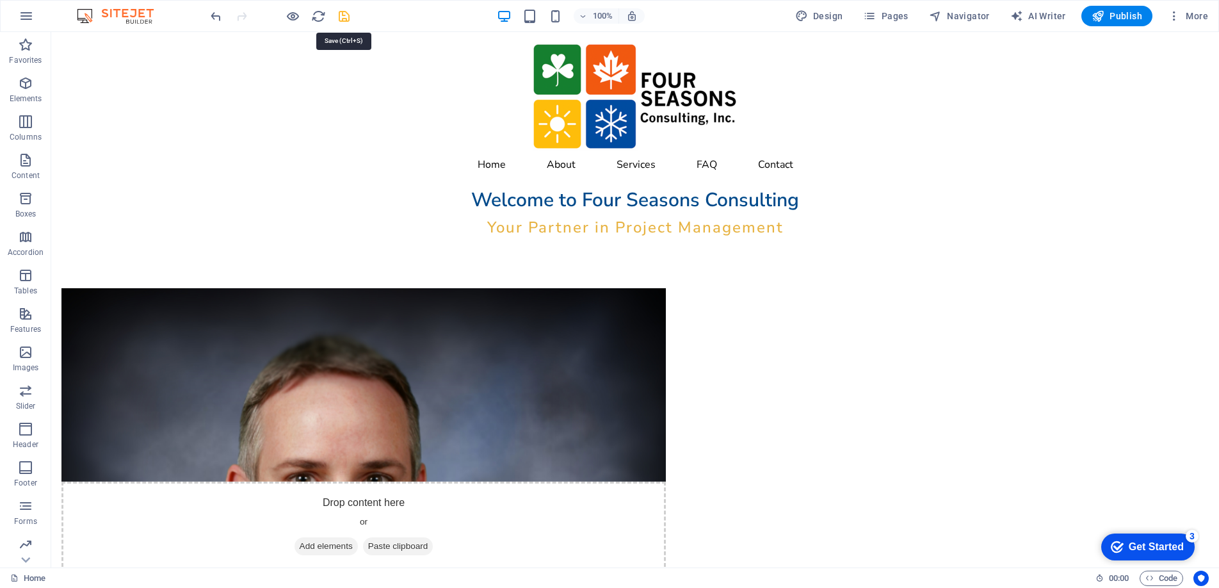
click at [341, 17] on icon "save" at bounding box center [344, 16] width 15 height 15
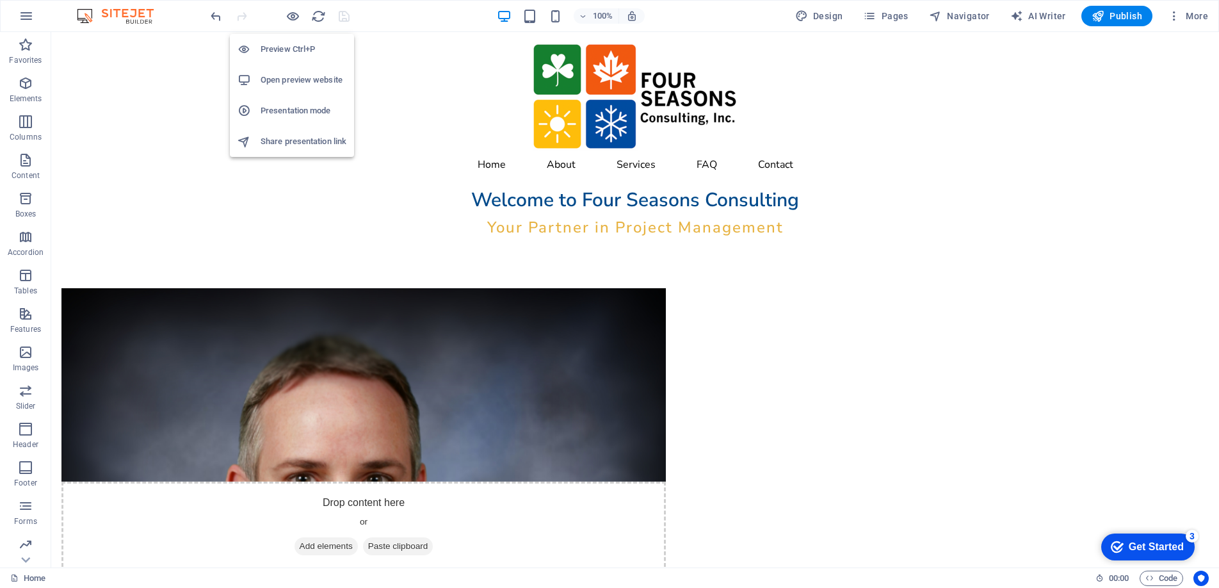
click at [282, 82] on h6 "Open preview website" at bounding box center [304, 79] width 86 height 15
click at [290, 17] on icon "button" at bounding box center [293, 16] width 15 height 15
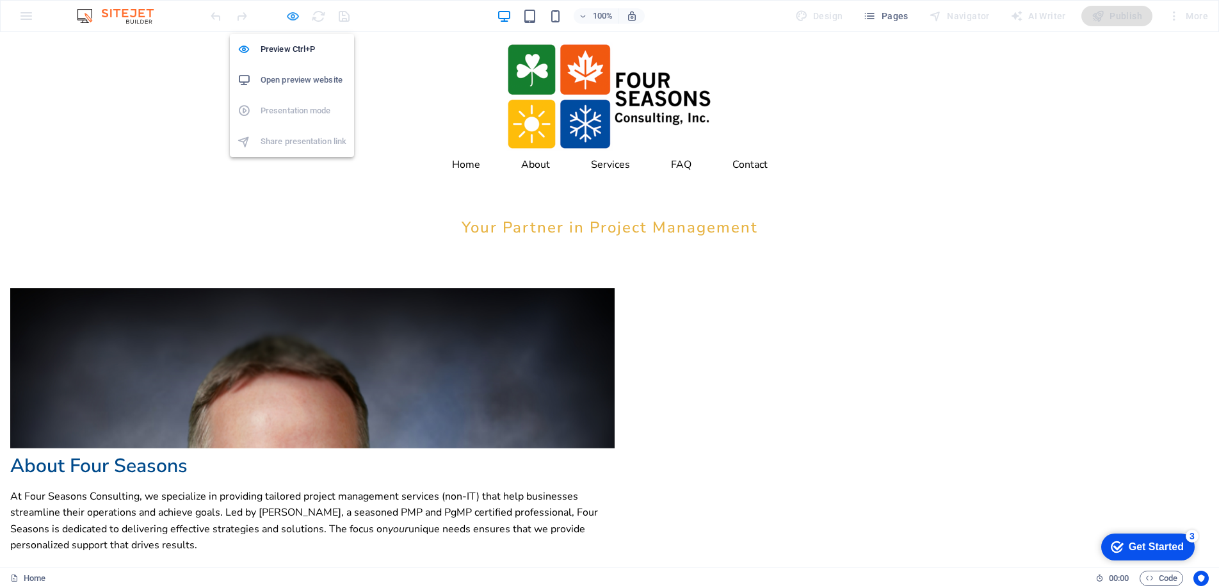
click at [289, 22] on icon "button" at bounding box center [293, 16] width 15 height 15
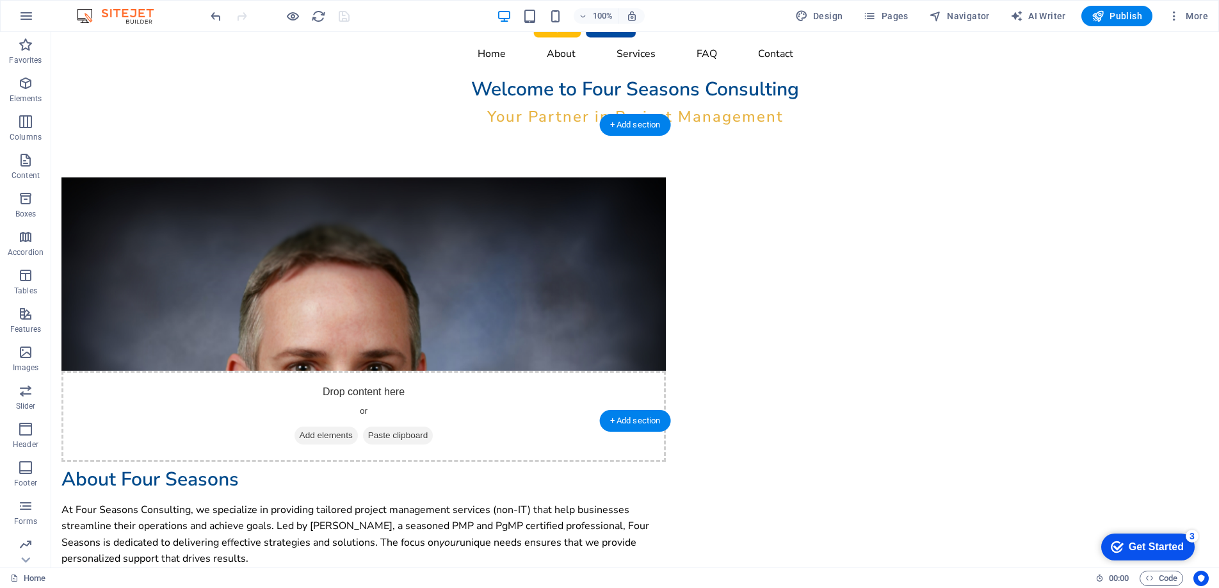
scroll to position [114, 0]
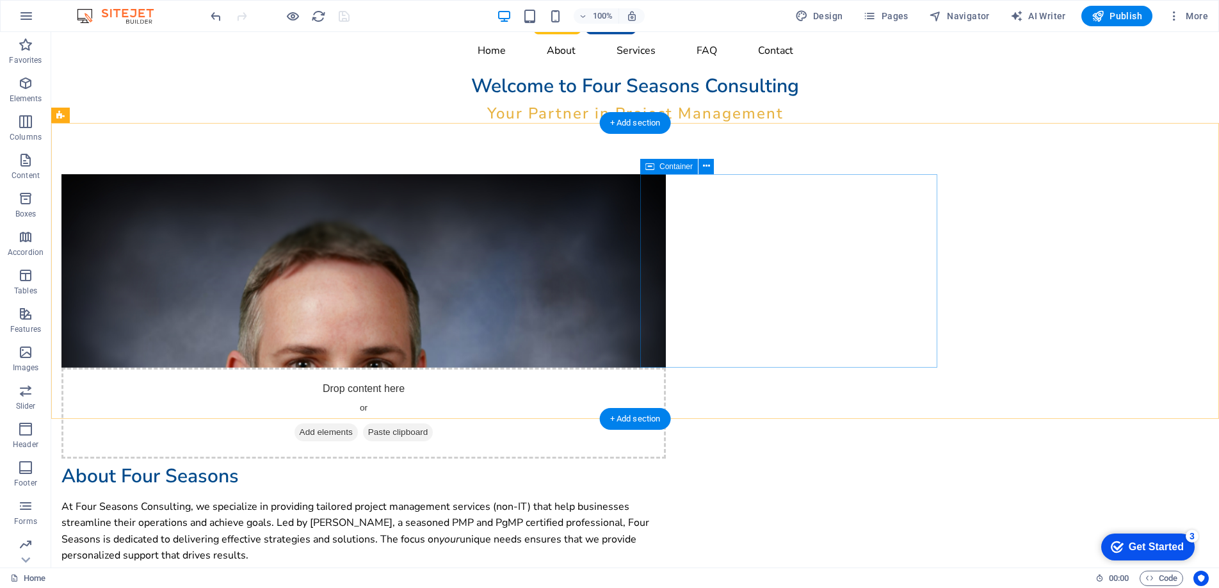
click at [666, 464] on div "About Four Seasons At Four Seasons Consulting, we specialize in providing tailo…" at bounding box center [363, 519] width 605 height 111
click at [600, 352] on figure at bounding box center [363, 270] width 605 height 193
click at [318, 354] on div "Drop content here or Add elements Paste clipboard About Four Seasons At Four Se…" at bounding box center [635, 374] width 1168 height 503
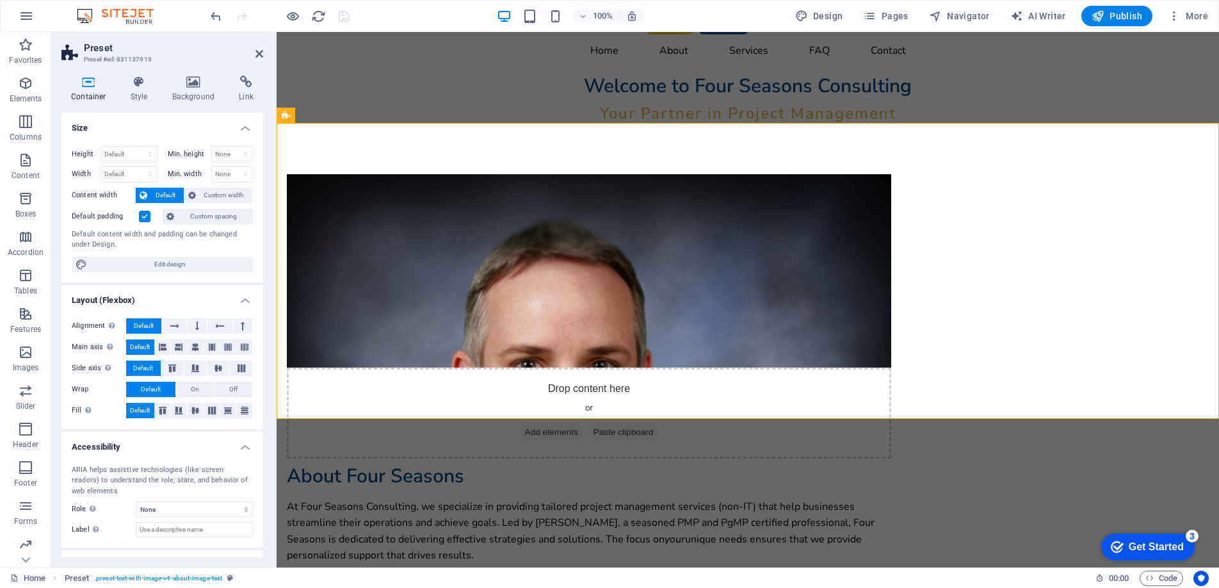
click at [139, 214] on label at bounding box center [145, 217] width 12 height 12
click at [0, 0] on input "Default padding" at bounding box center [0, 0] width 0 height 0
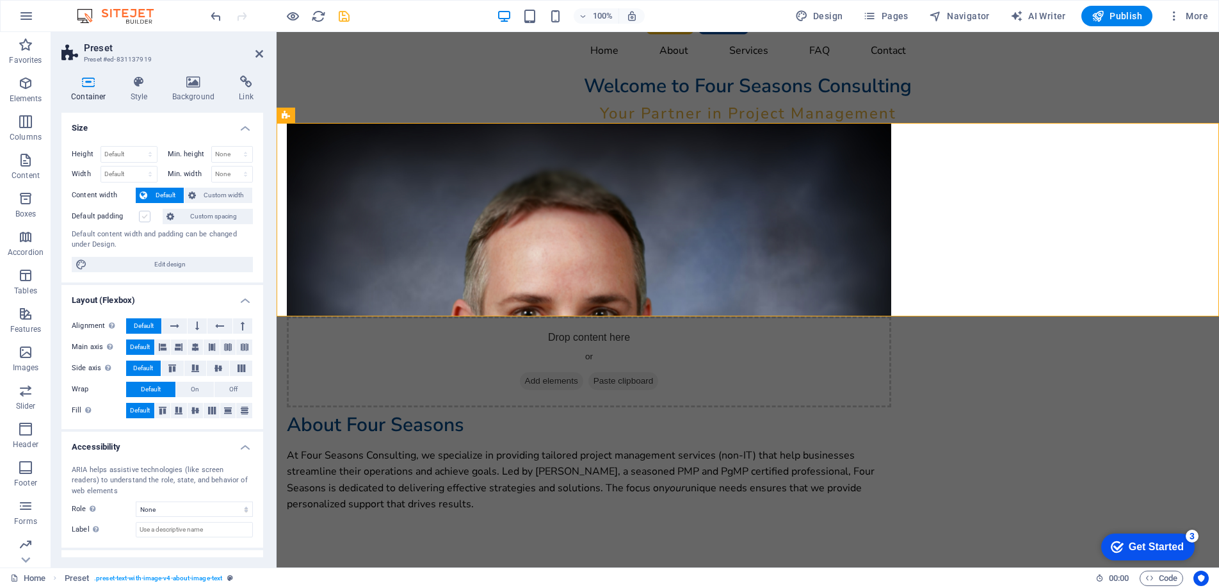
click at [142, 216] on label at bounding box center [145, 217] width 12 height 12
click at [0, 0] on input "Default padding" at bounding box center [0, 0] width 0 height 0
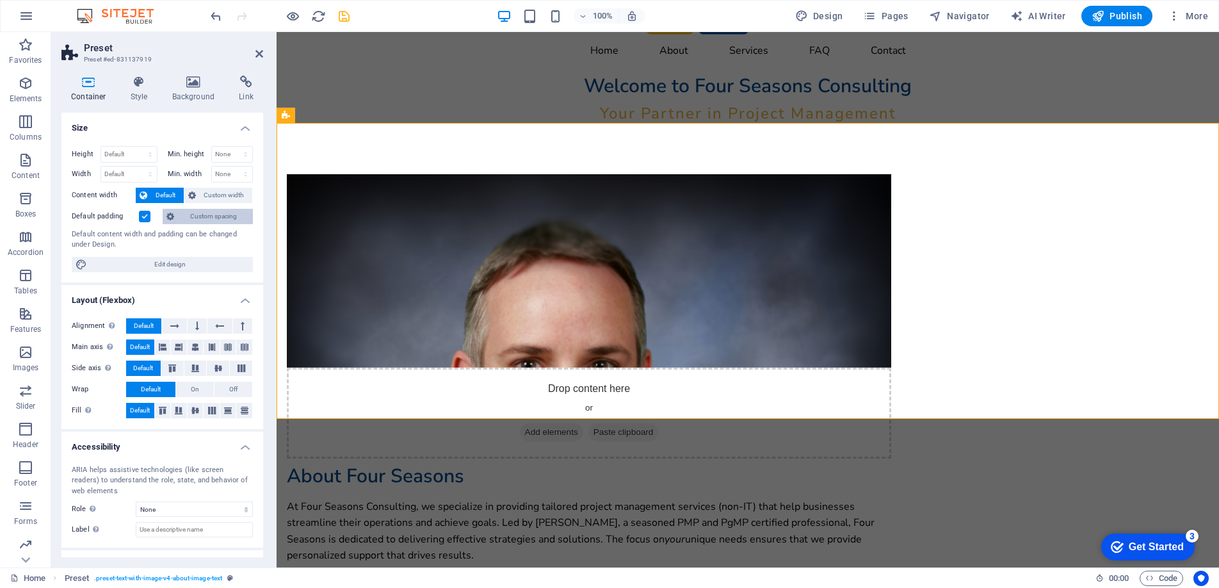
click at [200, 214] on span "Custom spacing" at bounding box center [213, 216] width 71 height 15
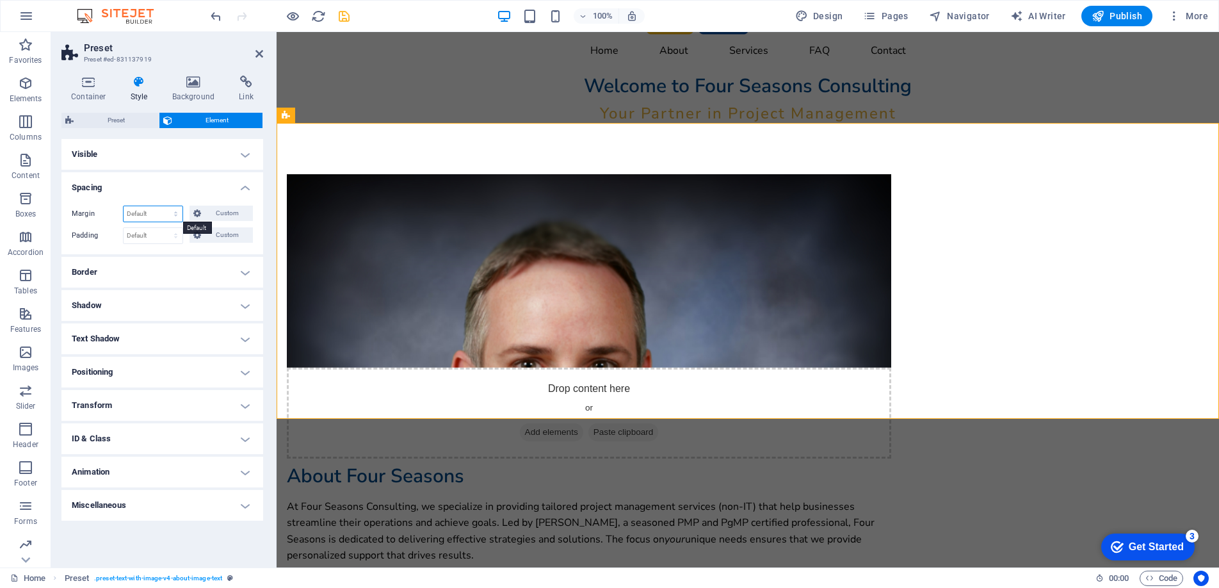
click at [175, 214] on select "Default auto px % rem vw vh Custom" at bounding box center [153, 213] width 59 height 15
click at [124, 206] on select "Default auto px % rem vw vh Custom" at bounding box center [153, 213] width 59 height 15
select select "DISABLED_OPTION_VALUE"
click at [205, 209] on span "Custom" at bounding box center [227, 213] width 44 height 15
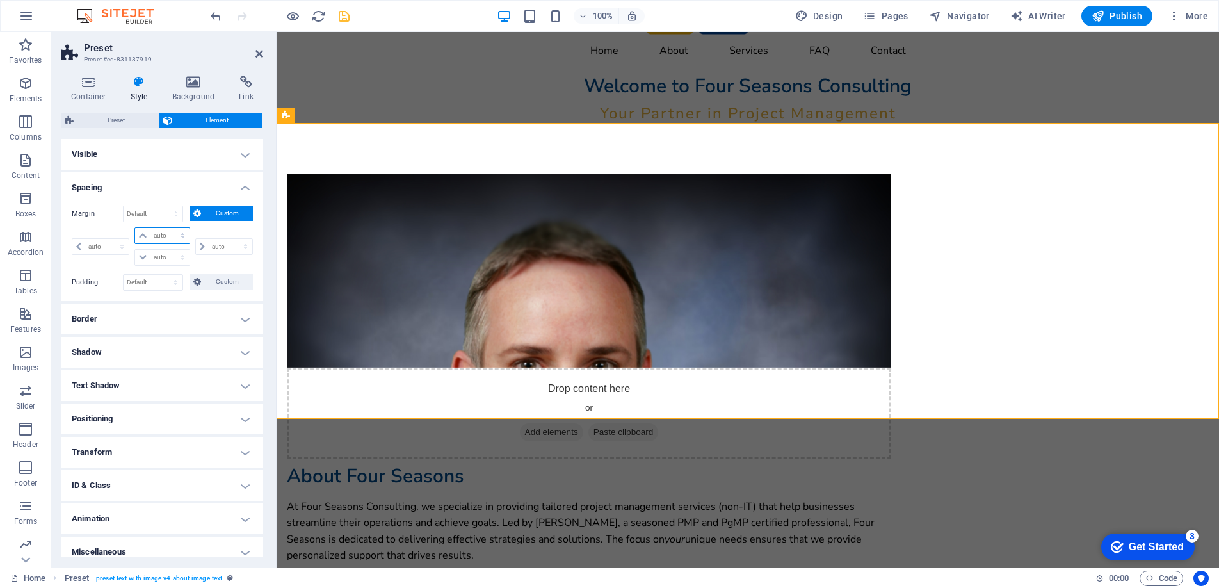
click at [163, 236] on select "auto px % rem vw vh" at bounding box center [162, 235] width 54 height 15
click at [127, 126] on span "Preset" at bounding box center [115, 120] width 77 height 15
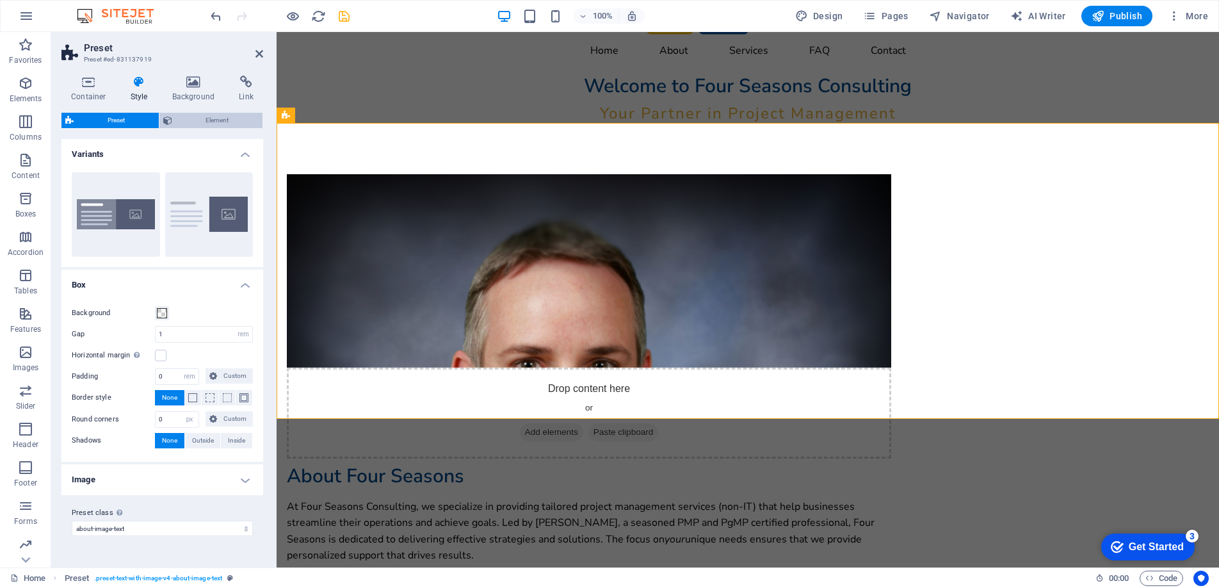
click at [172, 118] on icon at bounding box center [167, 120] width 9 height 15
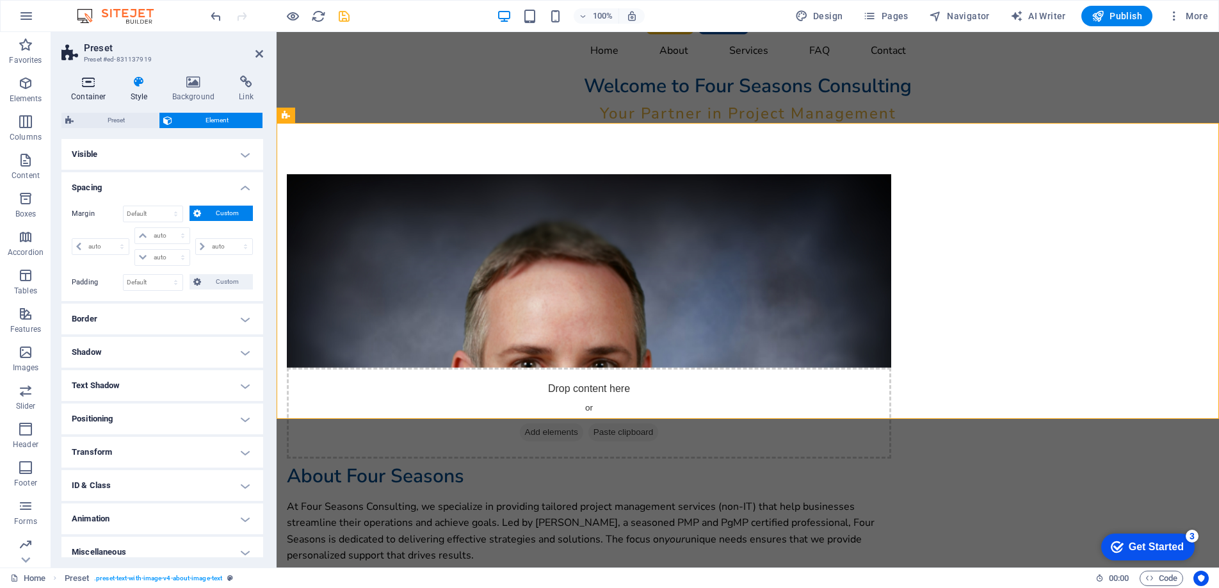
click at [81, 85] on icon at bounding box center [88, 82] width 54 height 13
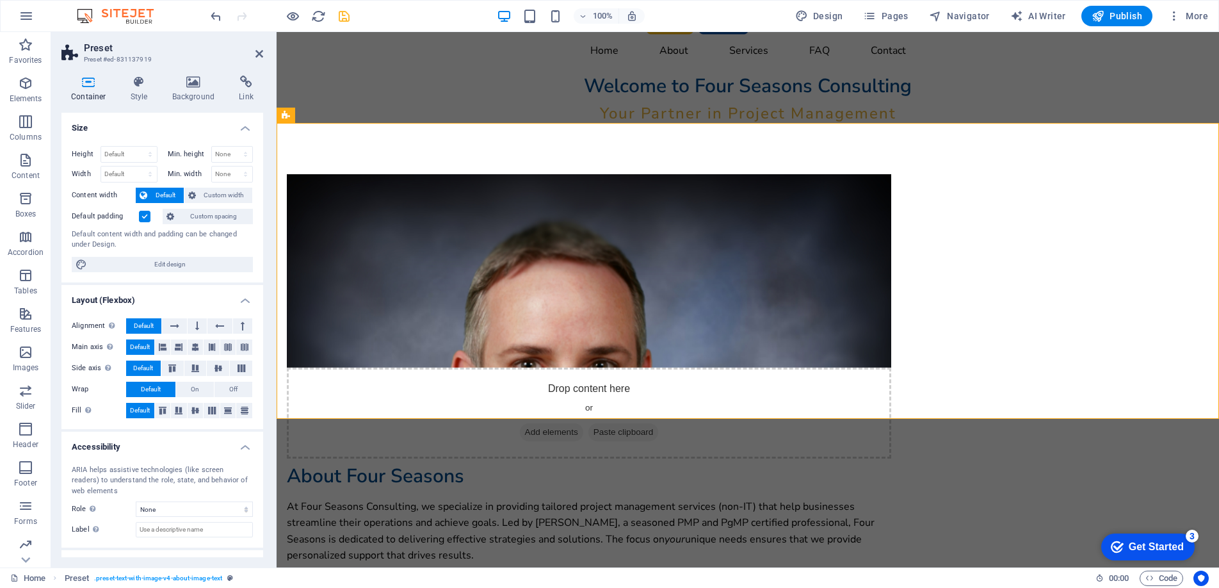
click at [143, 215] on label at bounding box center [145, 217] width 12 height 12
click at [0, 0] on input "Default padding" at bounding box center [0, 0] width 0 height 0
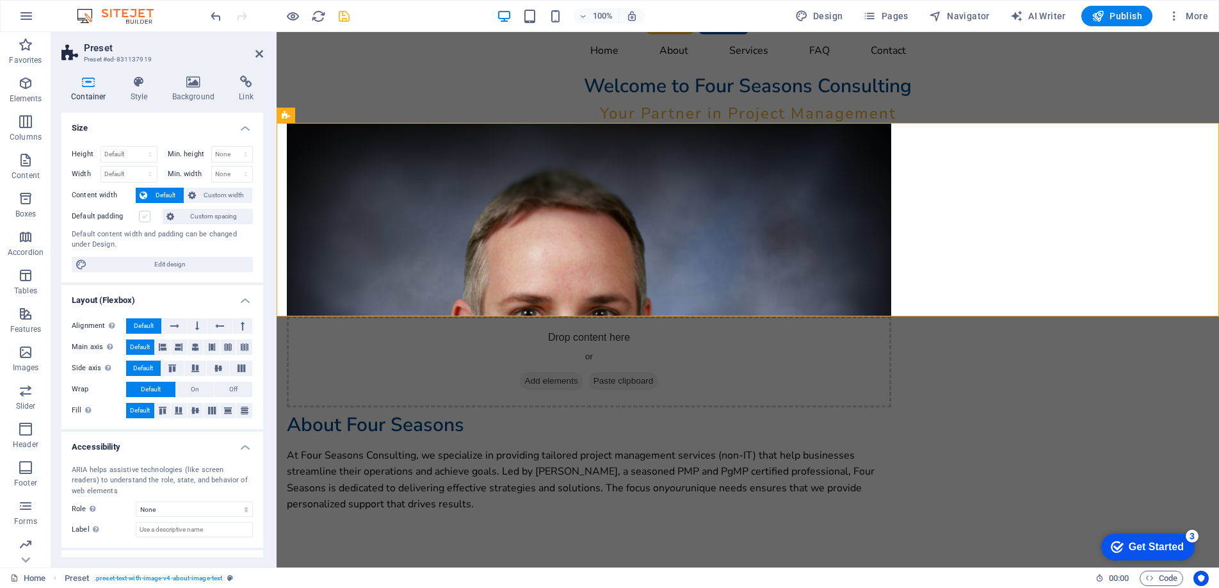
click at [143, 215] on label at bounding box center [145, 217] width 12 height 12
click at [0, 0] on input "Default padding" at bounding box center [0, 0] width 0 height 0
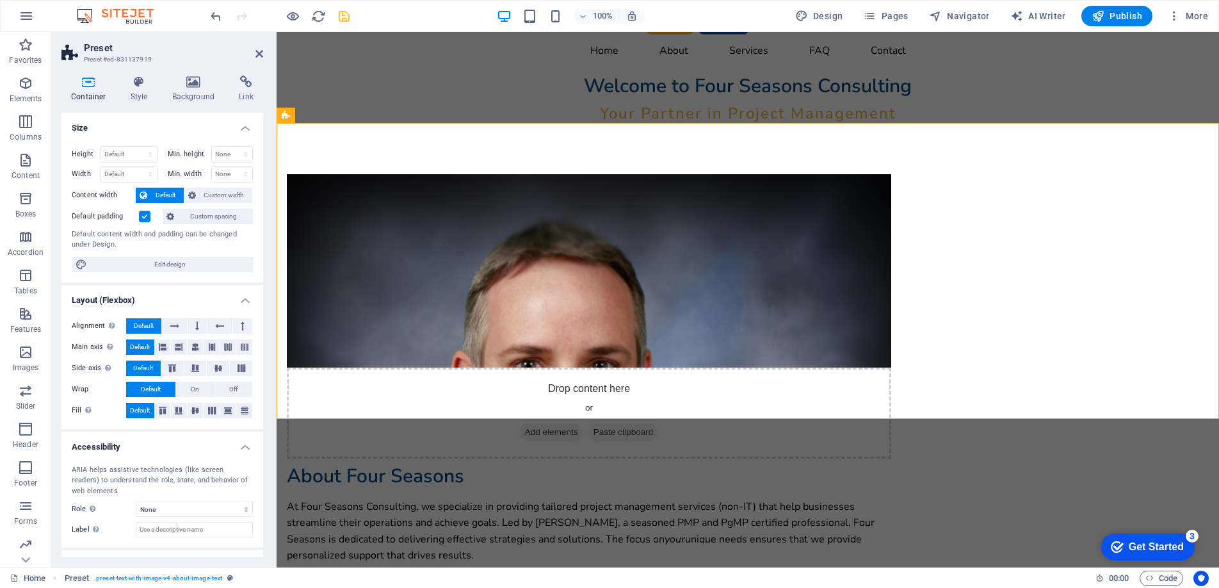
click at [499, 207] on figure at bounding box center [589, 270] width 605 height 193
click at [499, 209] on figure at bounding box center [589, 270] width 605 height 193
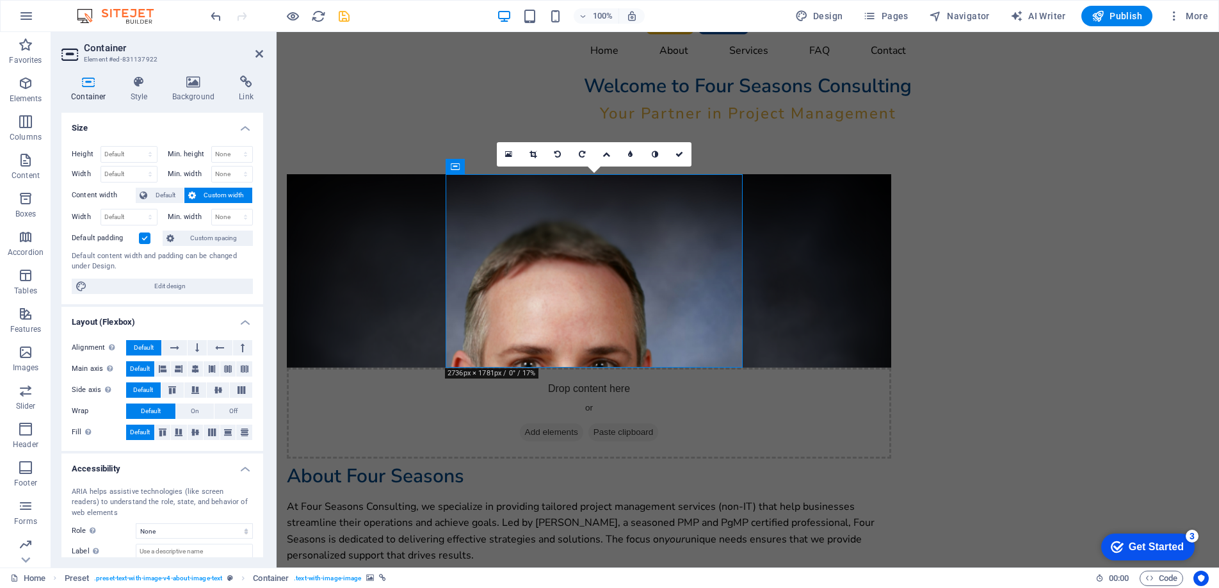
click at [143, 236] on label at bounding box center [145, 238] width 12 height 12
click at [0, 0] on input "Default padding" at bounding box center [0, 0] width 0 height 0
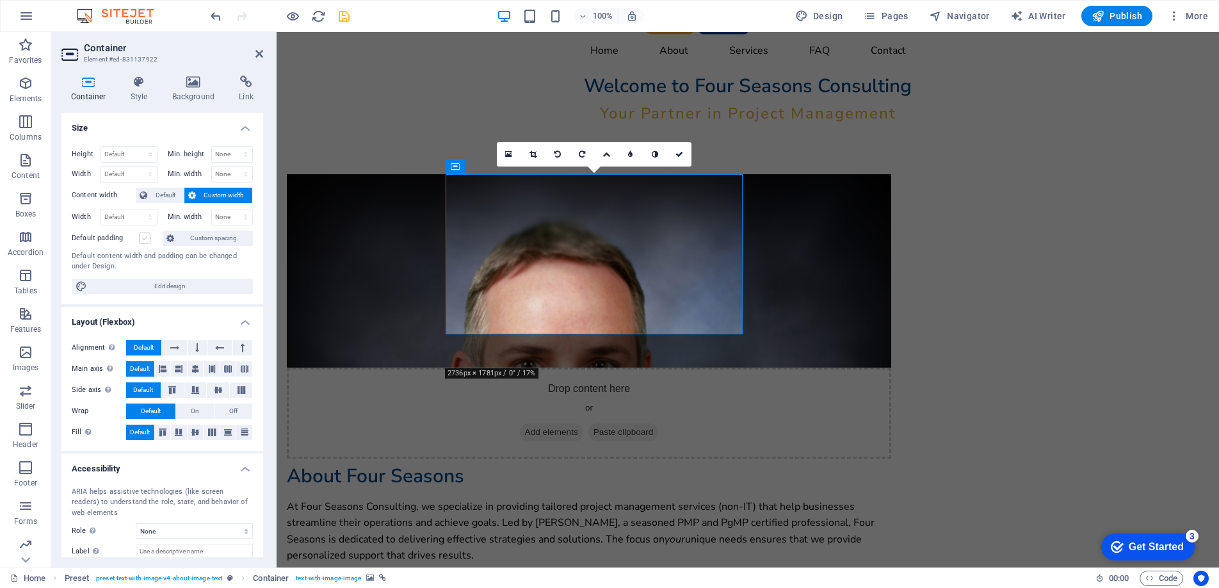
click at [143, 236] on label at bounding box center [145, 238] width 12 height 12
click at [0, 0] on input "Default padding" at bounding box center [0, 0] width 0 height 0
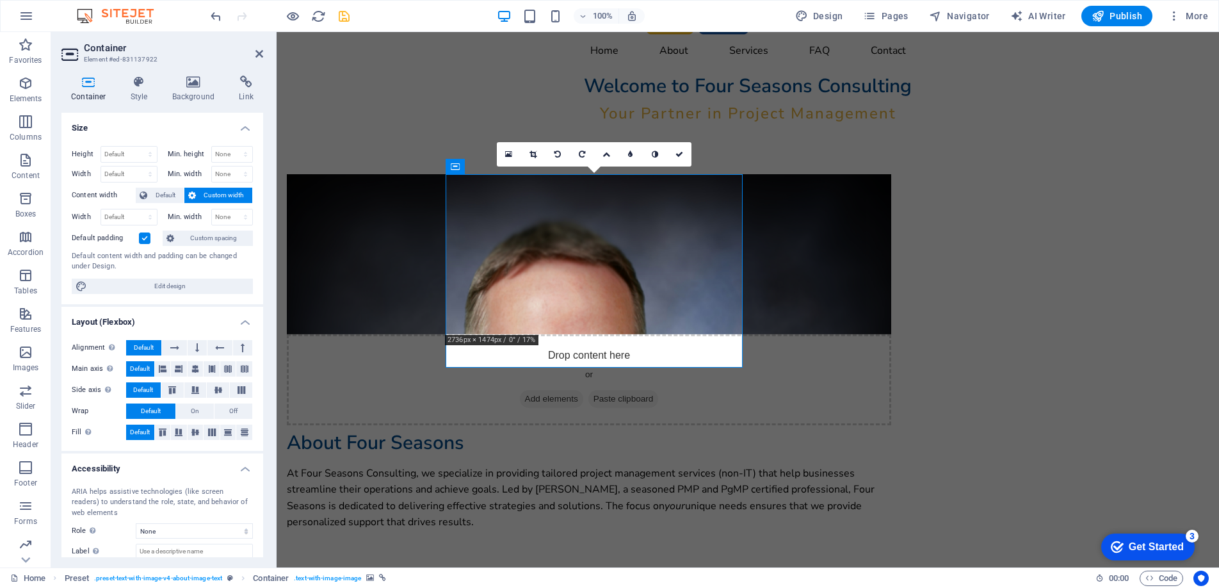
click at [143, 236] on label at bounding box center [145, 238] width 12 height 12
click at [0, 0] on input "Default padding" at bounding box center [0, 0] width 0 height 0
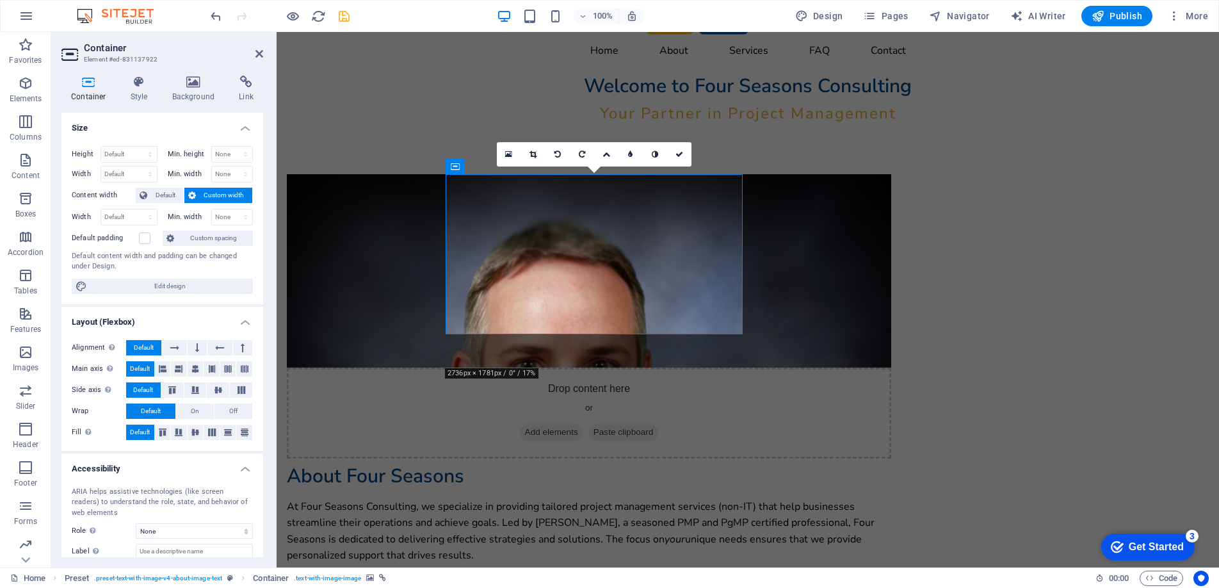
click at [201, 193] on span "Custom width" at bounding box center [224, 195] width 49 height 15
click at [200, 196] on span "Custom width" at bounding box center [224, 195] width 49 height 15
click at [221, 218] on select "None px rem % vh vw" at bounding box center [232, 216] width 41 height 15
click at [171, 286] on span "Edit design" at bounding box center [170, 286] width 158 height 15
select select "700"
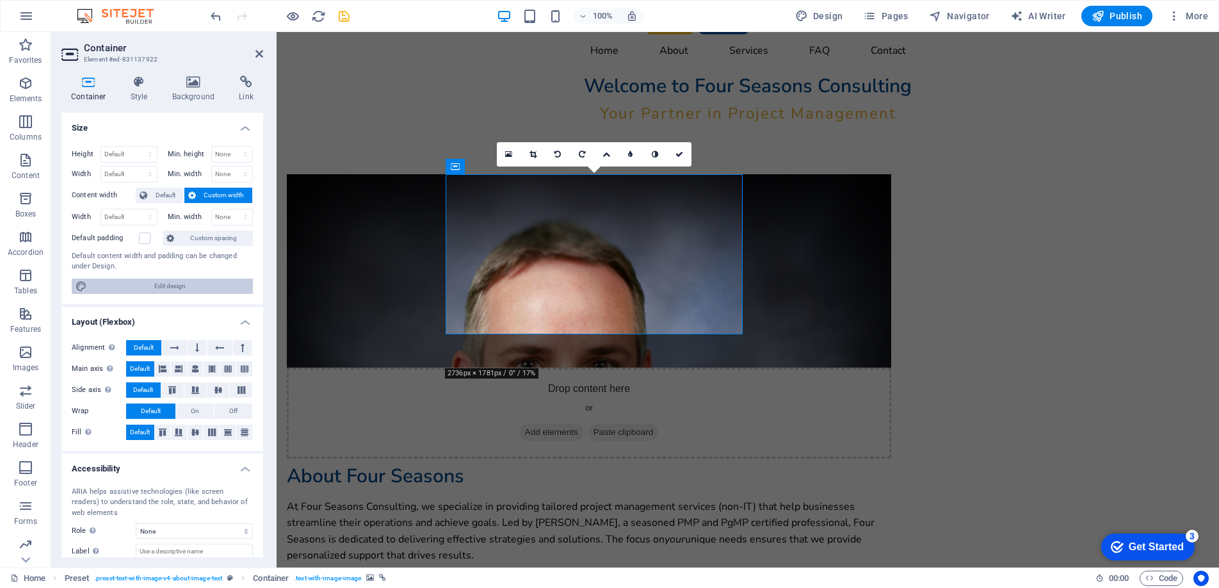
select select "rem"
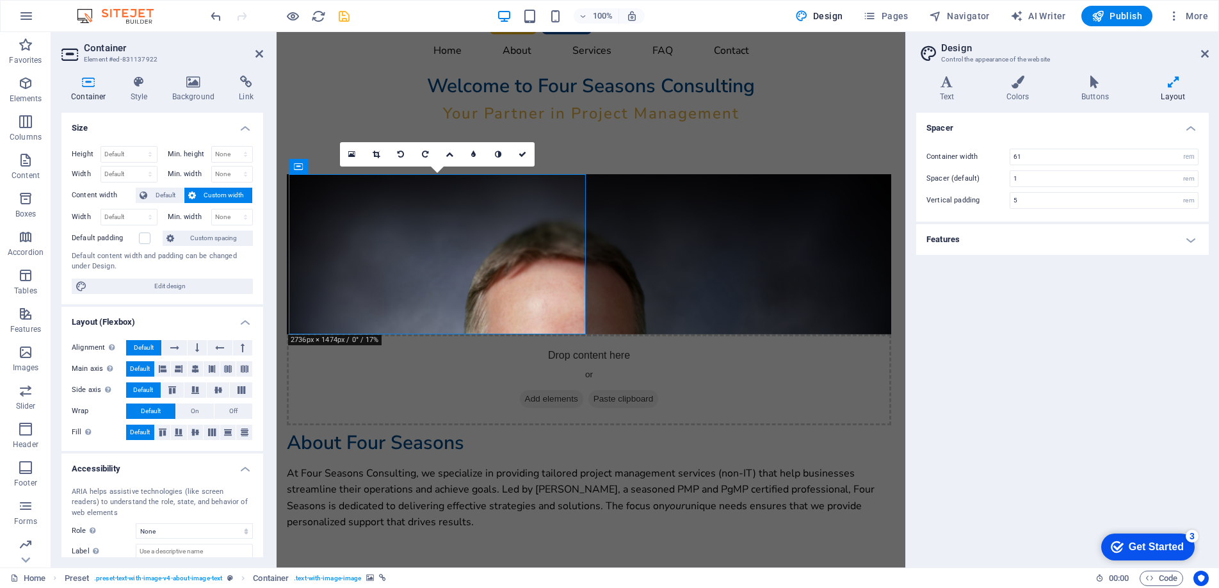
click at [1039, 248] on h4 "Features" at bounding box center [1062, 239] width 293 height 31
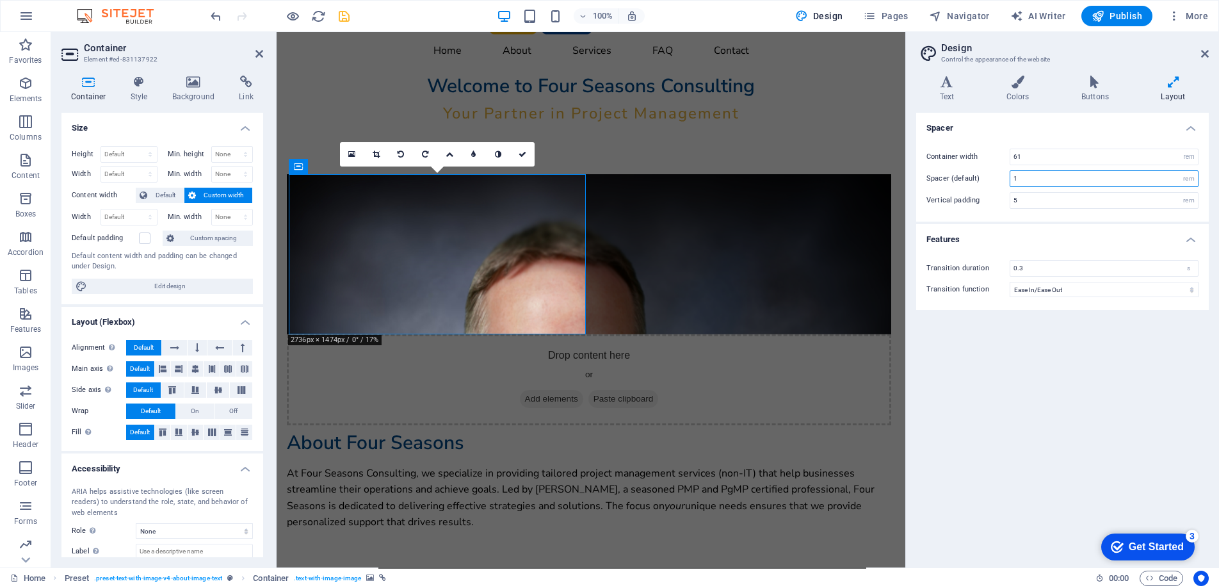
click at [1046, 179] on input "1" at bounding box center [1105, 178] width 188 height 15
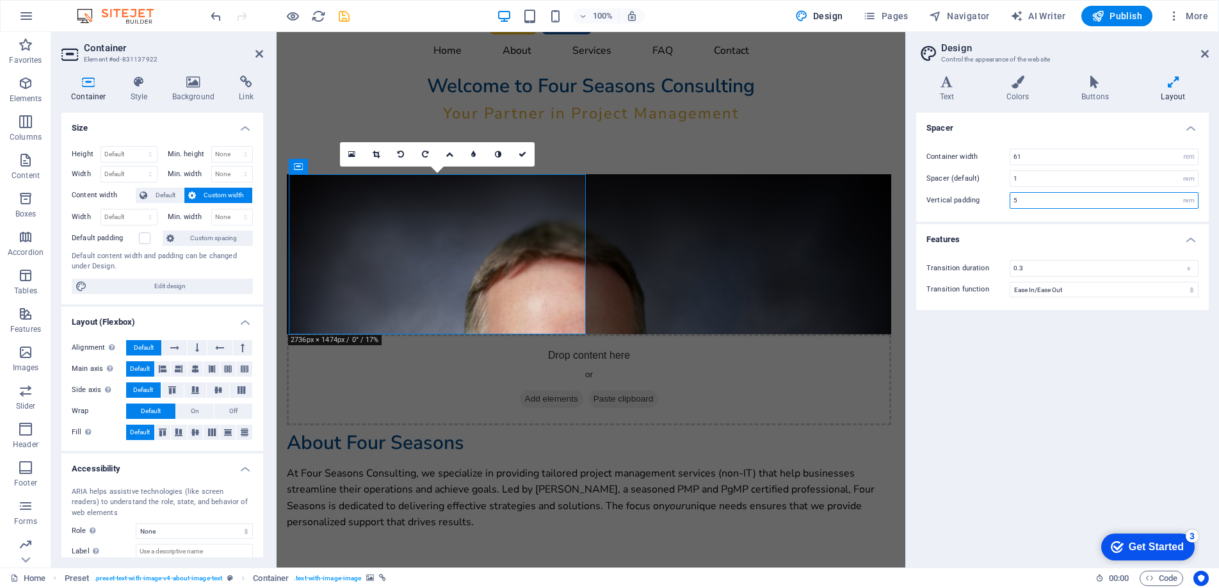
click at [1045, 200] on input "5" at bounding box center [1105, 200] width 188 height 15
type input "2"
drag, startPoint x: 1045, startPoint y: 179, endPoint x: 1008, endPoint y: 172, distance: 37.7
click at [1008, 172] on div "Spacer (default) 1 rem" at bounding box center [1063, 178] width 272 height 17
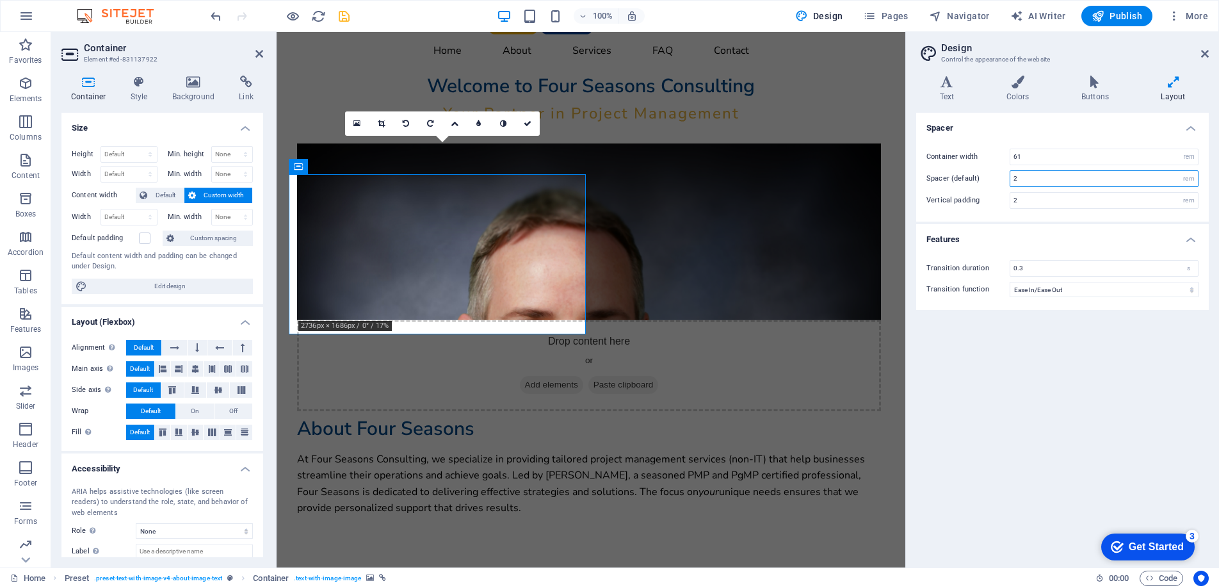
type input "2"
click at [1172, 91] on h4 "Layout" at bounding box center [1173, 89] width 71 height 27
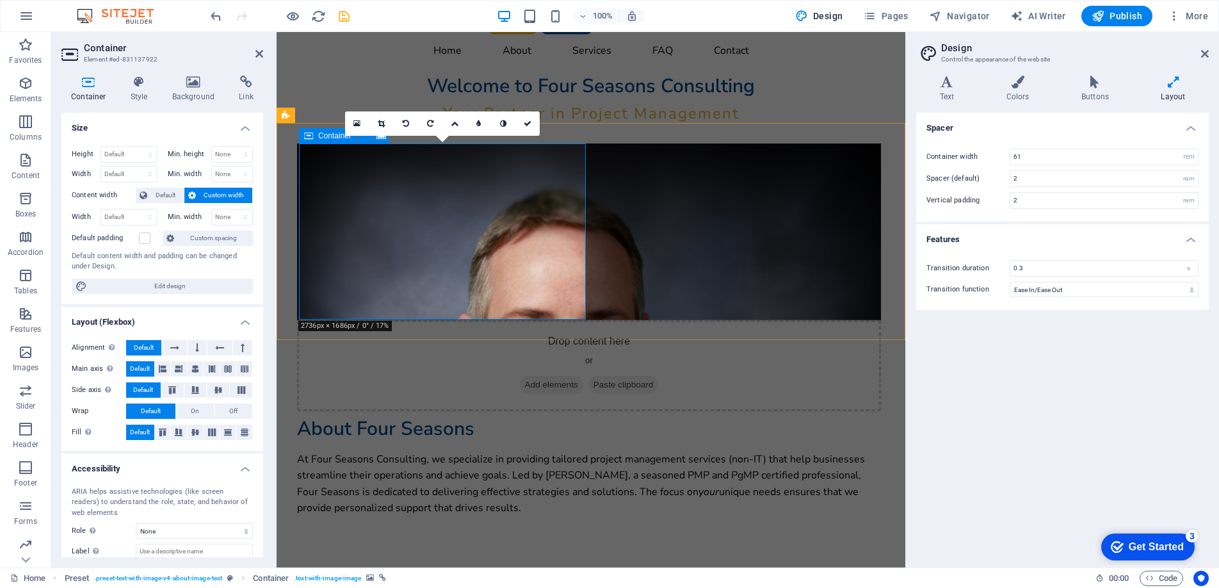
click at [444, 320] on div "Drop content here or Add elements Paste clipboard" at bounding box center [589, 365] width 584 height 91
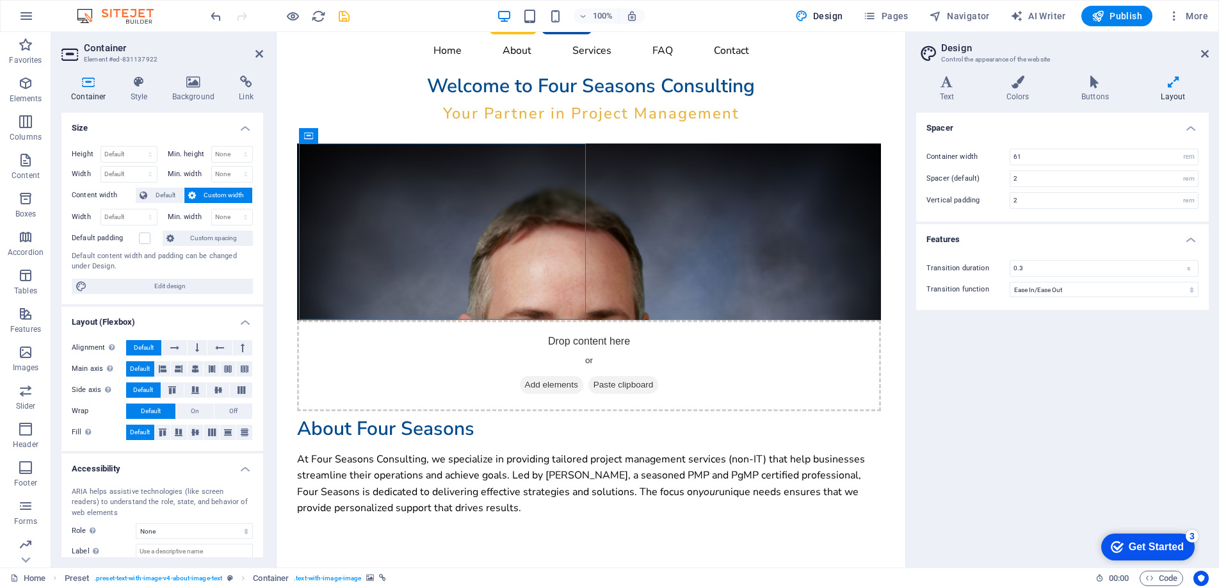
drag, startPoint x: 444, startPoint y: 232, endPoint x: 450, endPoint y: 257, distance: 25.6
click at [450, 257] on div "Drop content here or Add elements Paste clipboard" at bounding box center [589, 277] width 584 height 268
drag, startPoint x: 449, startPoint y: 257, endPoint x: 450, endPoint y: 222, distance: 35.9
click at [450, 222] on div "Drop content here or Add elements Paste clipboard" at bounding box center [589, 277] width 584 height 268
drag, startPoint x: 450, startPoint y: 222, endPoint x: 453, endPoint y: 250, distance: 28.4
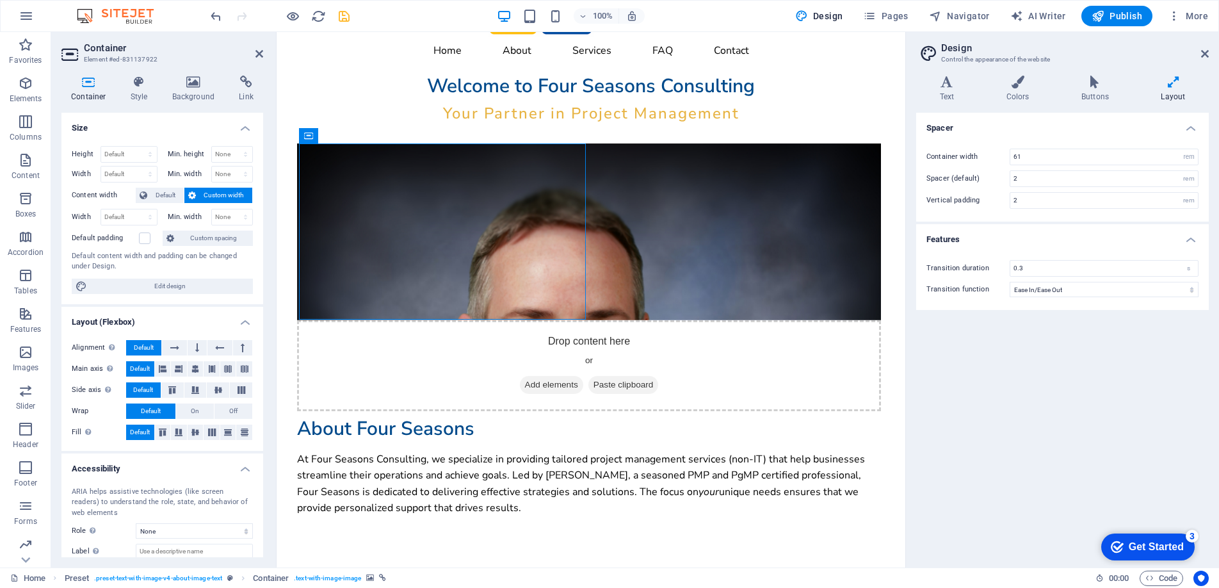
click at [453, 250] on div "Drop content here or Add elements Paste clipboard" at bounding box center [589, 277] width 584 height 268
click at [453, 250] on figure at bounding box center [589, 231] width 584 height 177
click at [422, 252] on figure at bounding box center [589, 231] width 584 height 177
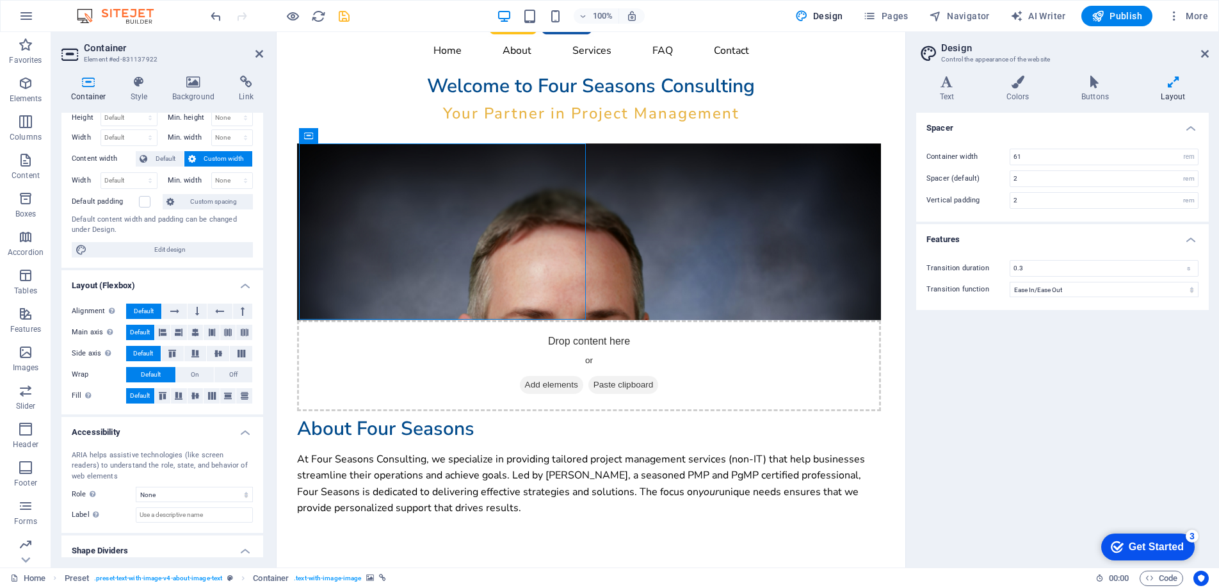
scroll to position [0, 0]
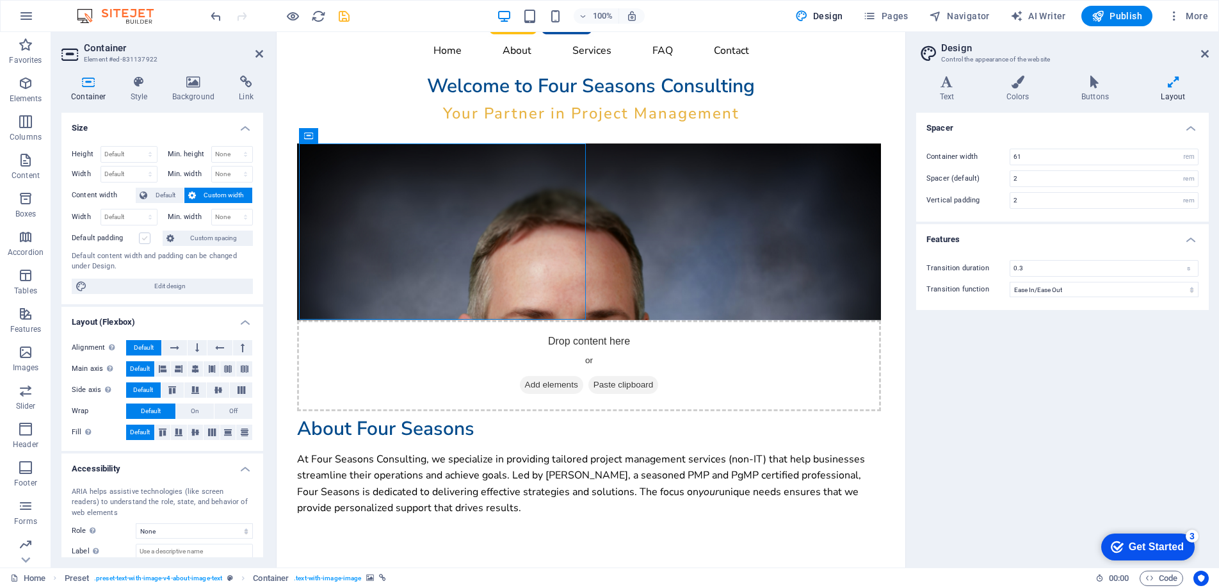
click at [147, 238] on label at bounding box center [145, 238] width 12 height 12
click at [0, 0] on input "Default padding" at bounding box center [0, 0] width 0 height 0
click at [147, 238] on label at bounding box center [145, 238] width 12 height 12
click at [0, 0] on input "Default padding" at bounding box center [0, 0] width 0 height 0
click at [195, 241] on span "Custom spacing" at bounding box center [213, 238] width 71 height 15
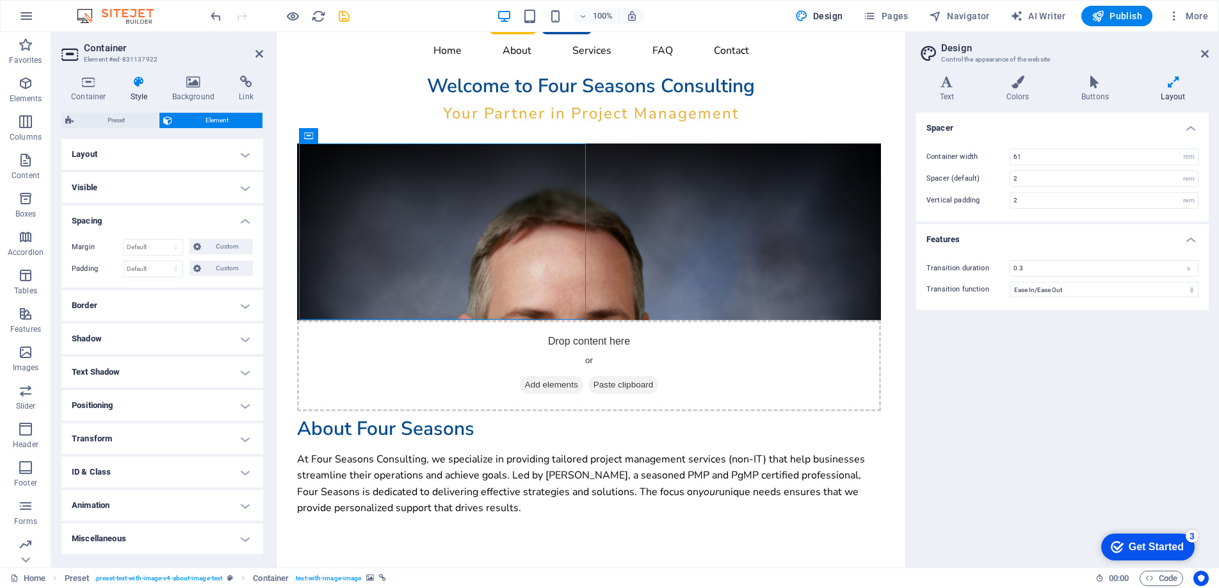
click at [175, 147] on h4 "Layout" at bounding box center [162, 154] width 202 height 31
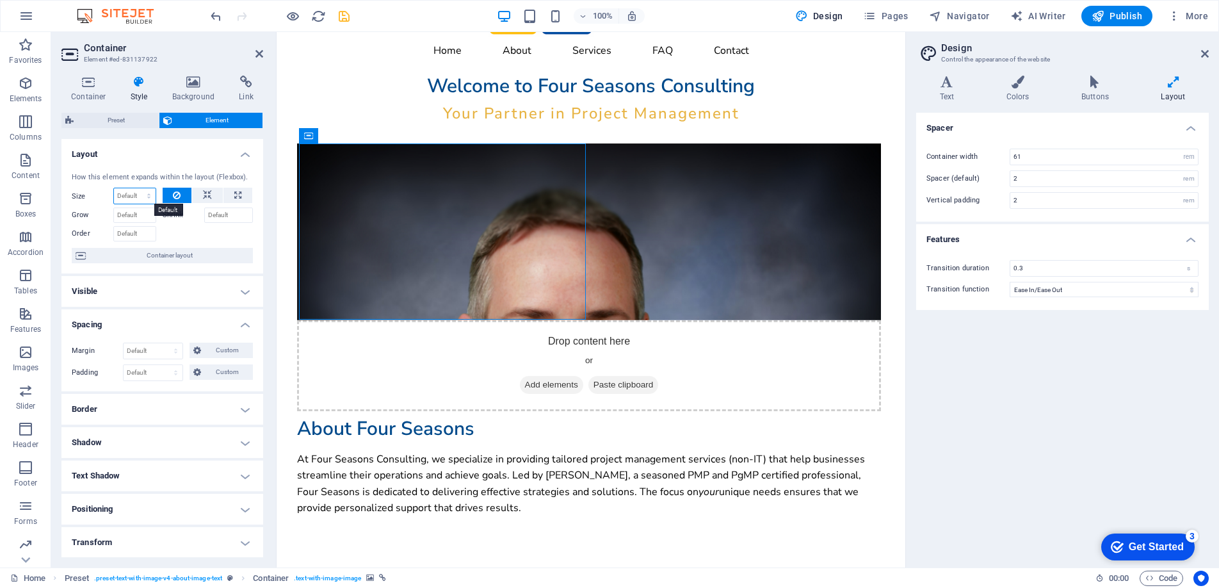
click at [142, 197] on select "Default auto px % 1/1 1/2 1/3 1/4 1/5 1/6 1/7 1/8 1/9 1/10" at bounding box center [135, 195] width 42 height 15
click at [114, 188] on select "Default auto px % 1/1 1/2 1/3 1/4 1/5 1/6 1/7 1/8 1/9 1/10" at bounding box center [135, 195] width 42 height 15
select select "DISABLED_OPTION_VALUE"
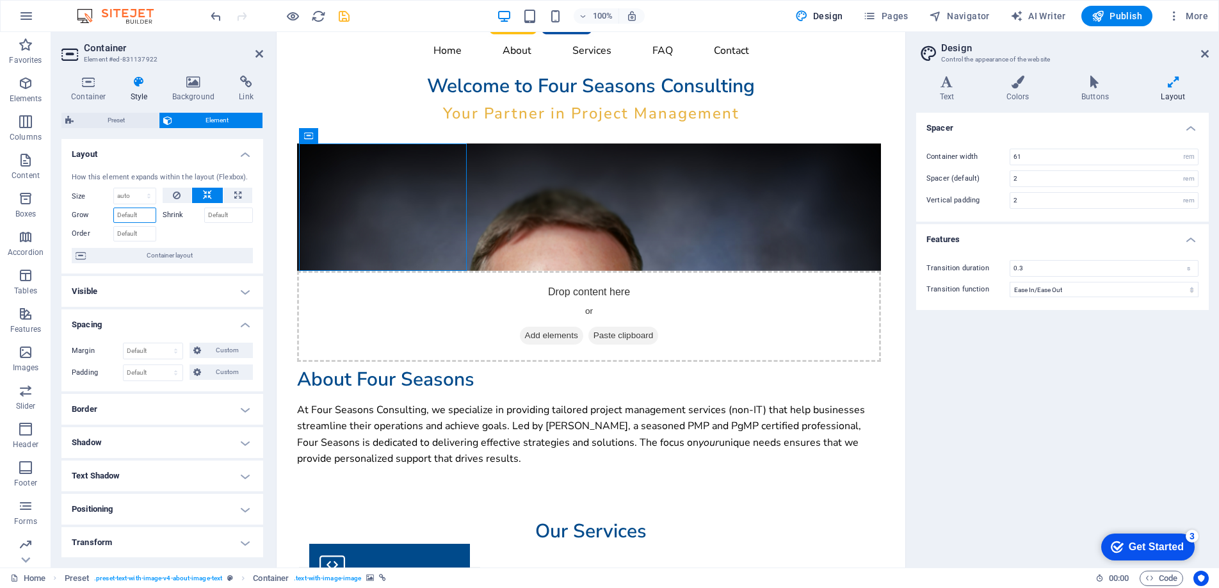
click at [150, 214] on input "Grow" at bounding box center [134, 214] width 43 height 15
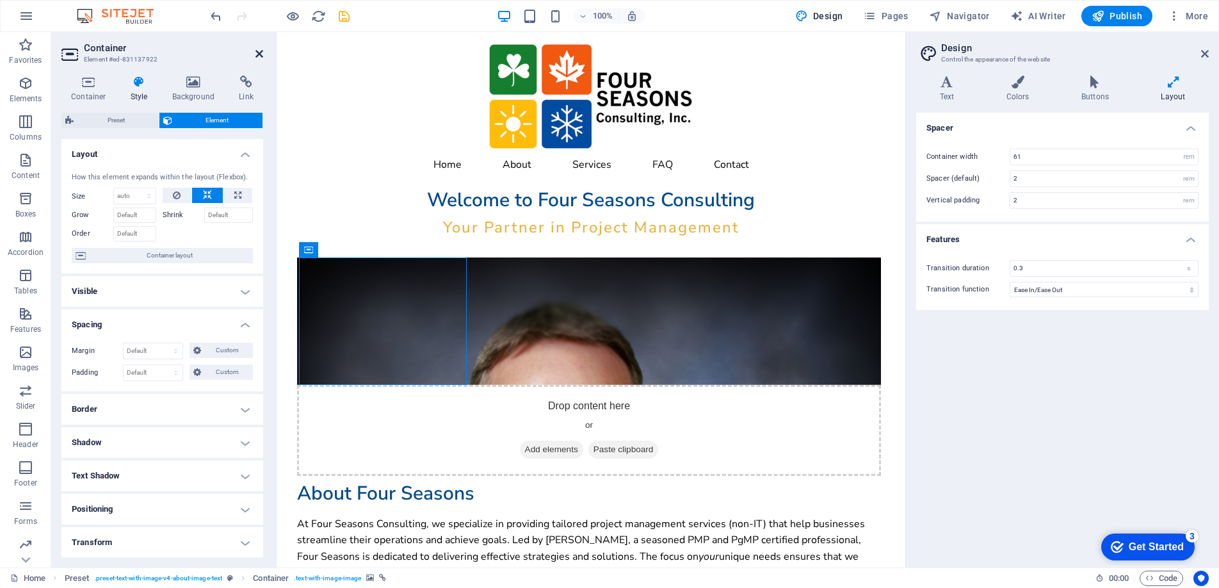
click at [261, 55] on icon at bounding box center [260, 54] width 8 height 10
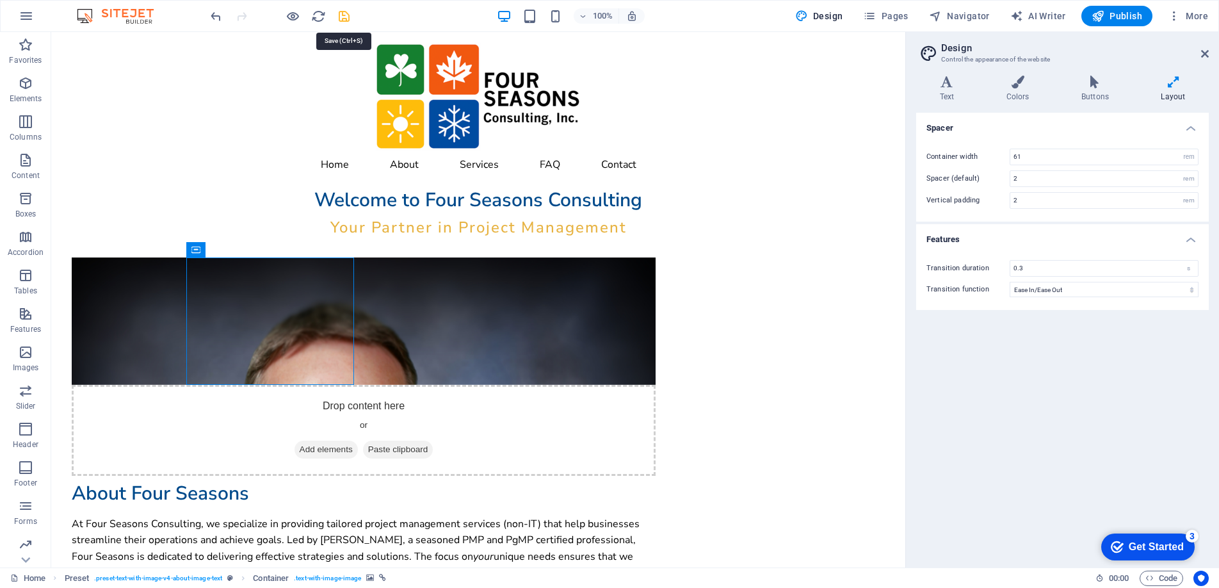
click at [341, 13] on icon "save" at bounding box center [344, 16] width 15 height 15
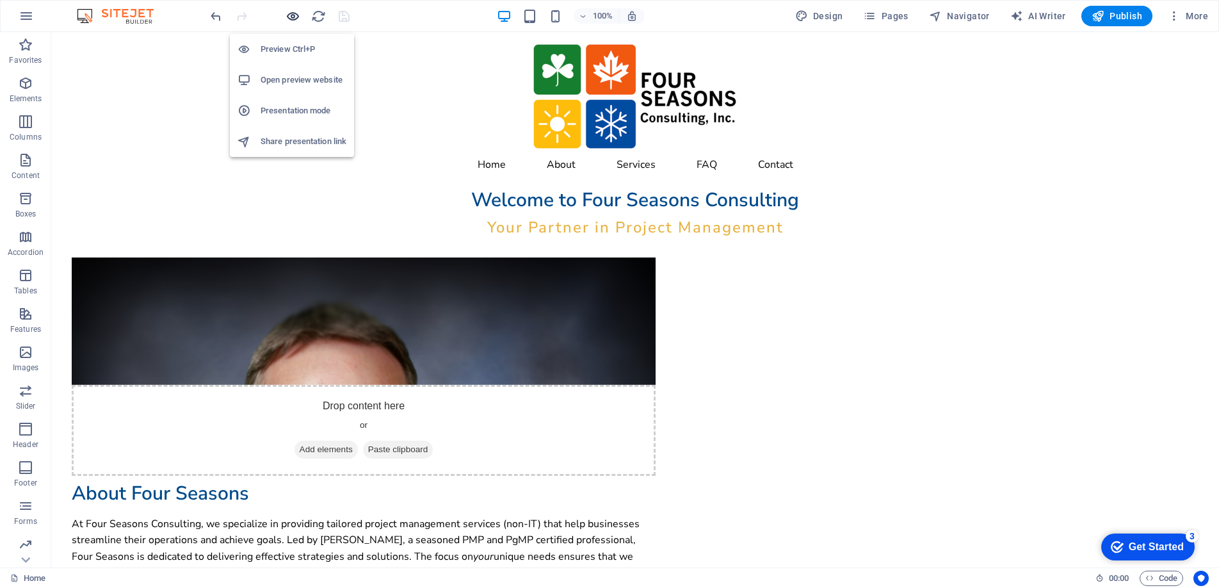
click at [292, 15] on icon "button" at bounding box center [293, 16] width 15 height 15
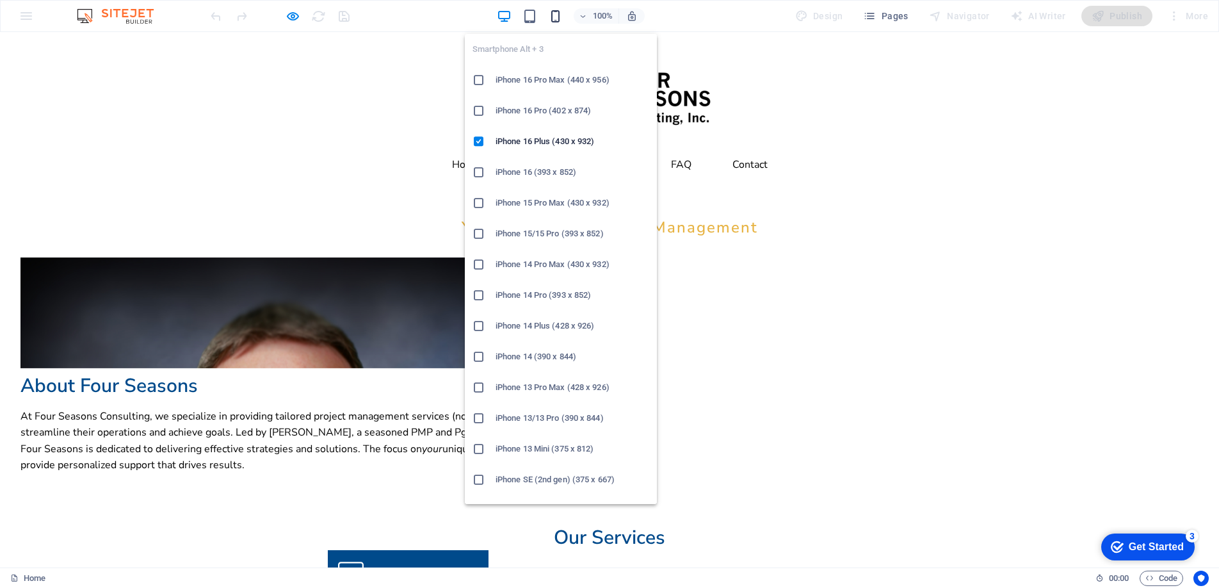
click at [555, 16] on icon "button" at bounding box center [555, 16] width 15 height 15
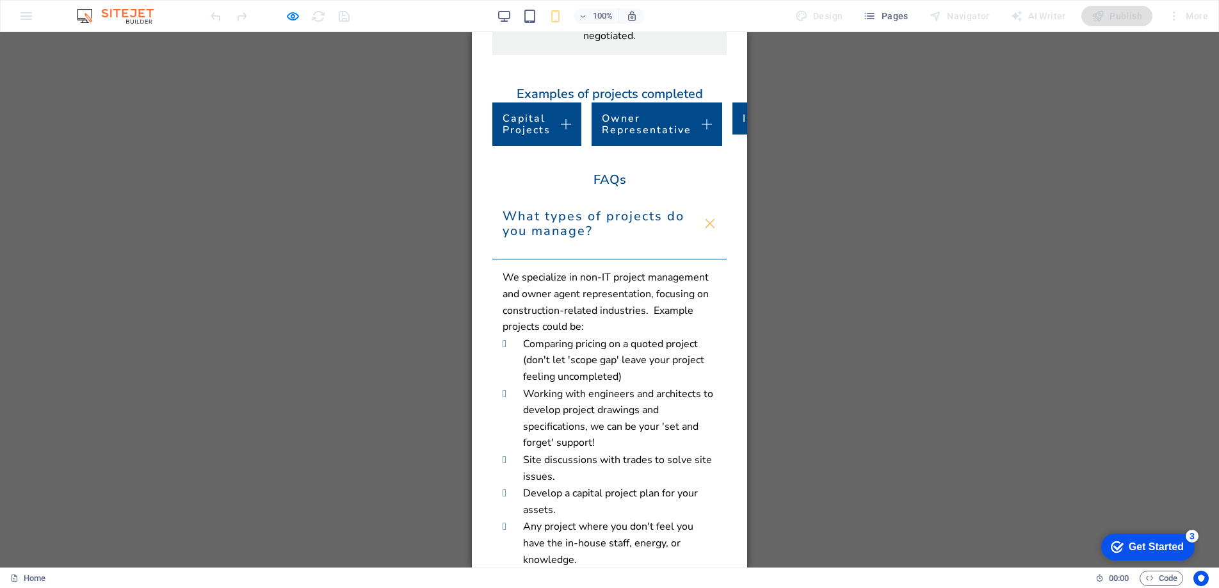
scroll to position [1470, 0]
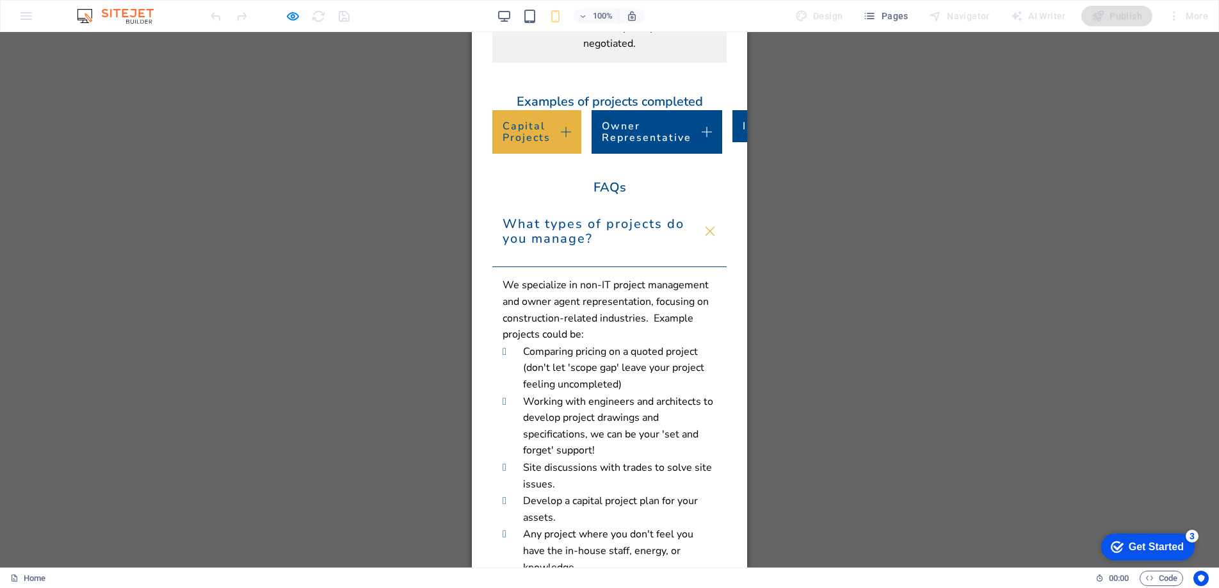
click at [556, 154] on link "Capital Projects" at bounding box center [536, 132] width 89 height 44
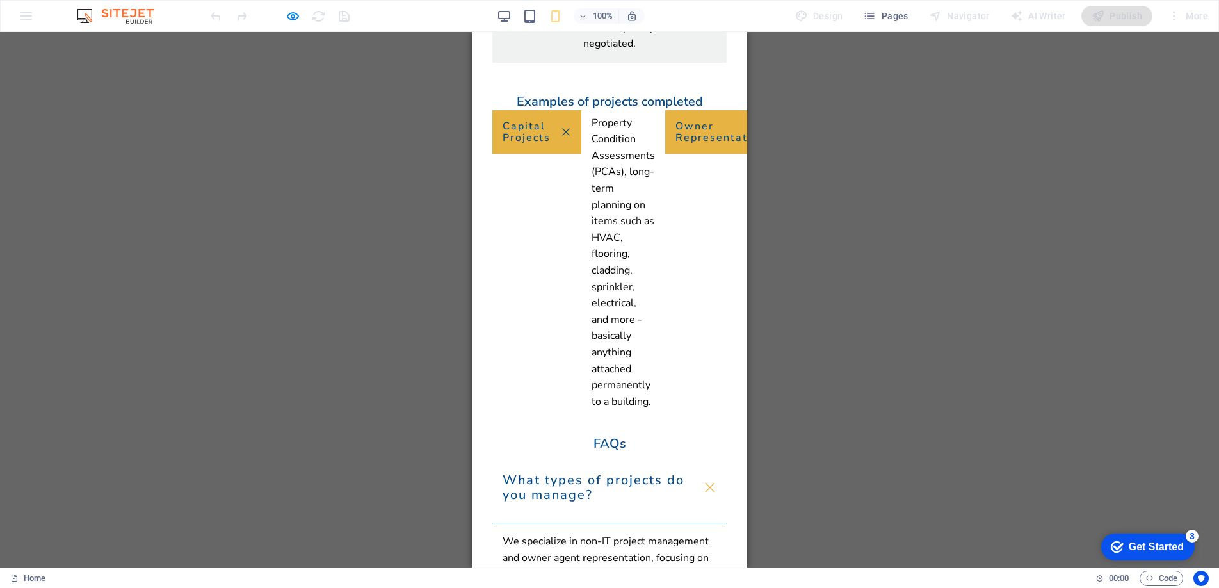
click at [665, 154] on link "Owner Representative" at bounding box center [730, 132] width 131 height 44
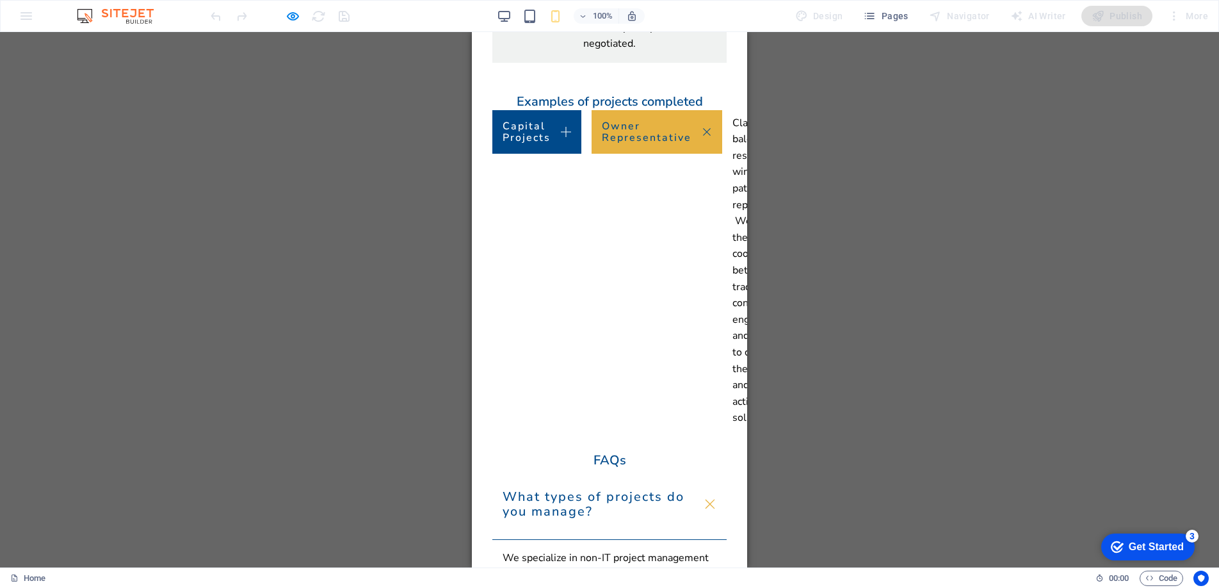
click at [809, 142] on link "Initiatives" at bounding box center [859, 126] width 101 height 32
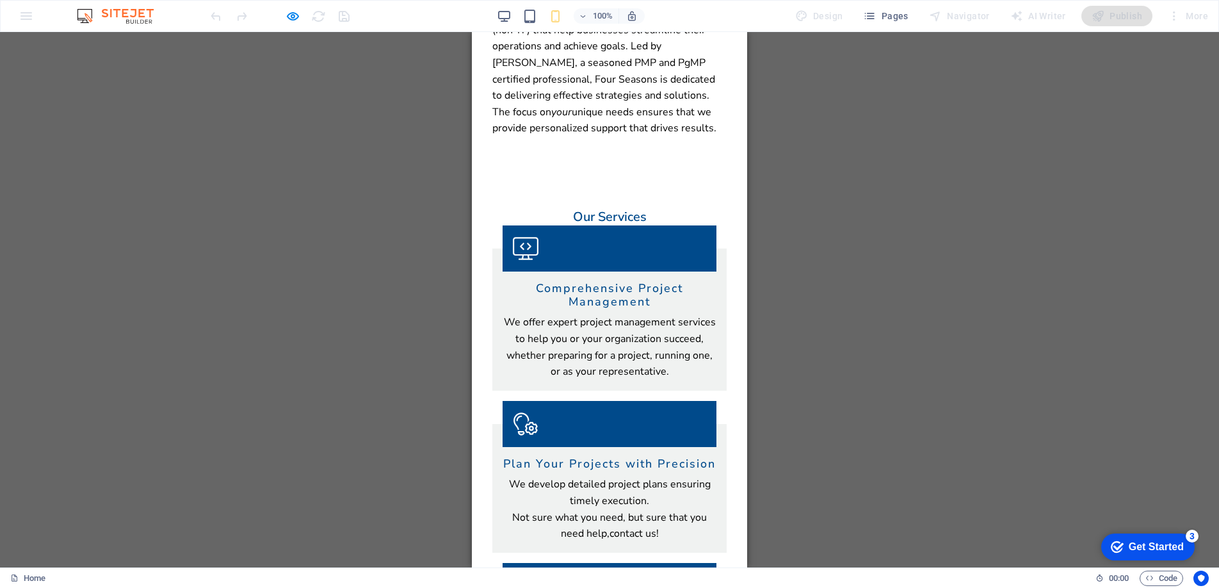
scroll to position [0, 0]
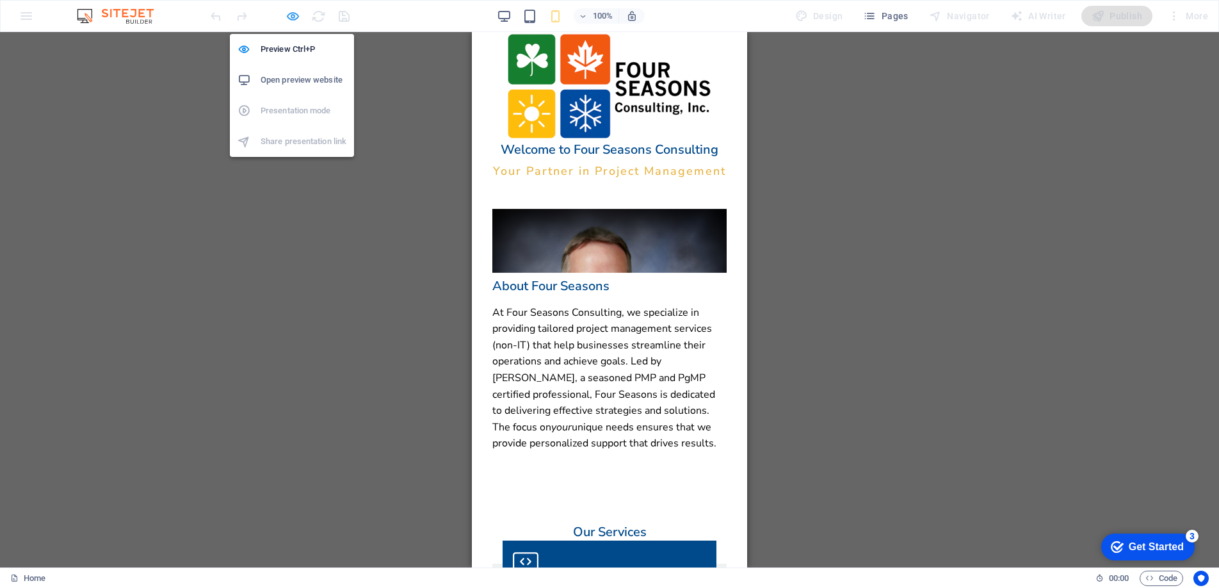
click at [291, 13] on icon "button" at bounding box center [293, 16] width 15 height 15
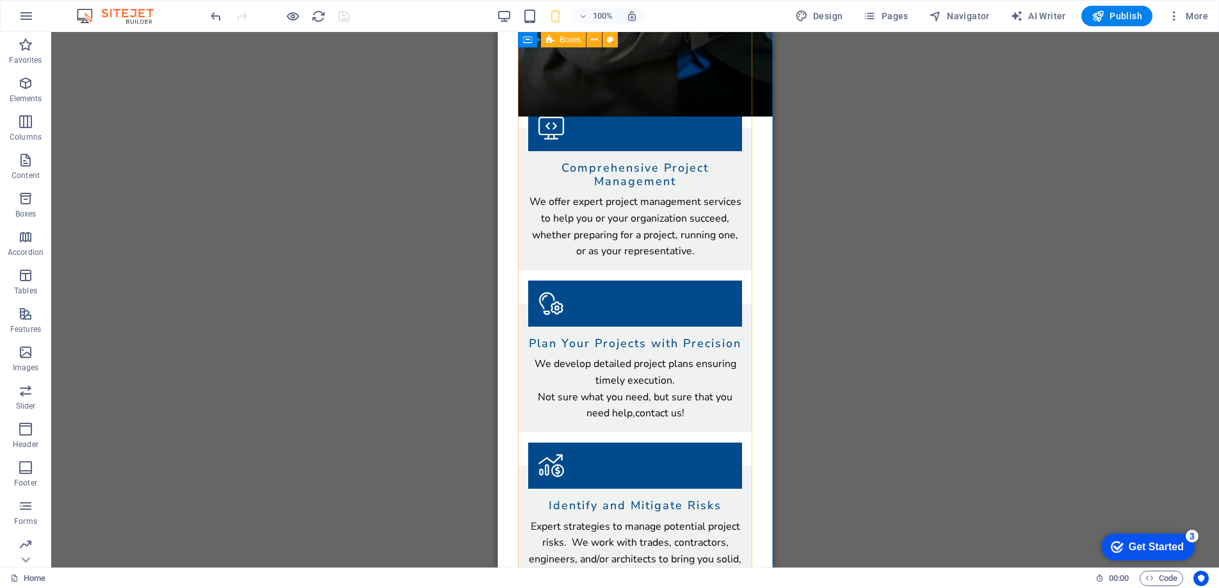
scroll to position [621, 0]
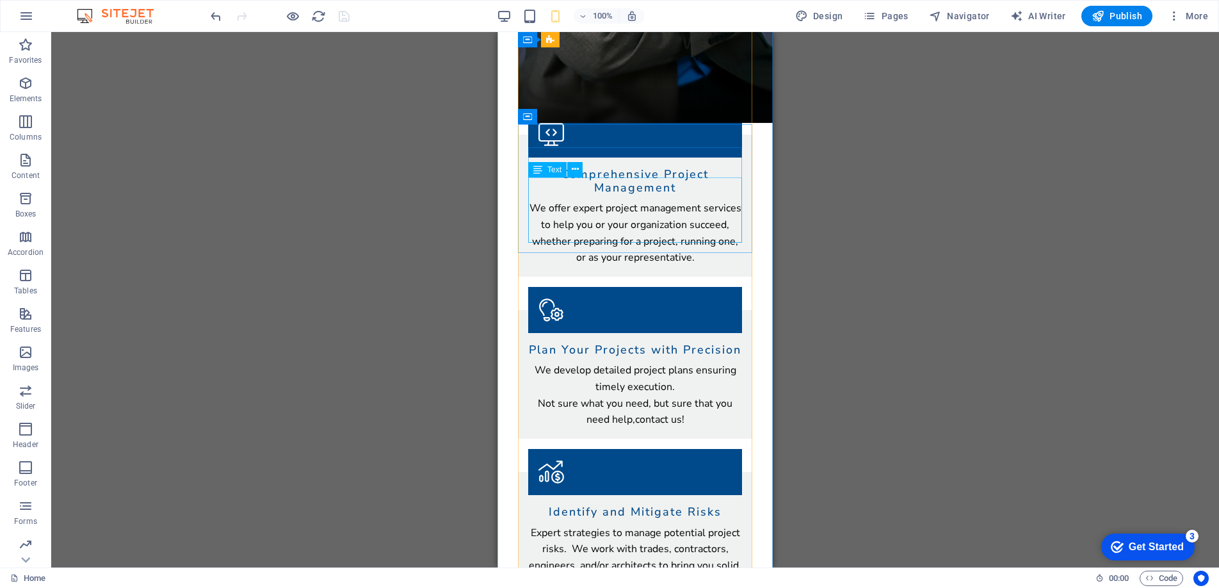
click at [555, 362] on div "We develop detailed project plans ensuring timely execution. Not sure what you …" at bounding box center [635, 394] width 214 height 65
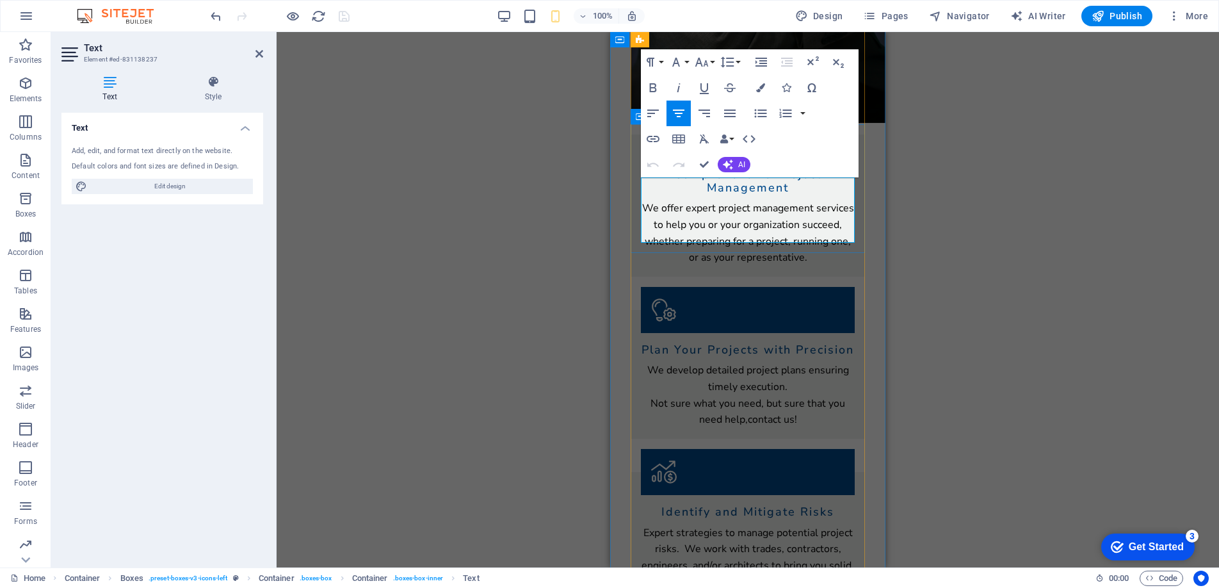
click at [668, 362] on p "We develop detailed project plans ensuring timely execution." at bounding box center [748, 378] width 214 height 33
click at [762, 396] on p "Not sure what you need, but sure that you need help, contact us!" at bounding box center [748, 412] width 214 height 33
click at [749, 412] on link "contact us!" at bounding box center [772, 419] width 49 height 14
click at [581, 231] on div "Container H2 Banner Container Menu Bar Banner Logo Banner Menu Bar Menu H3 Pres…" at bounding box center [748, 299] width 943 height 535
click at [559, 204] on div "Container H2 Banner Container Menu Bar Banner Logo Banner Menu Bar Menu H3 Pres…" at bounding box center [748, 299] width 943 height 535
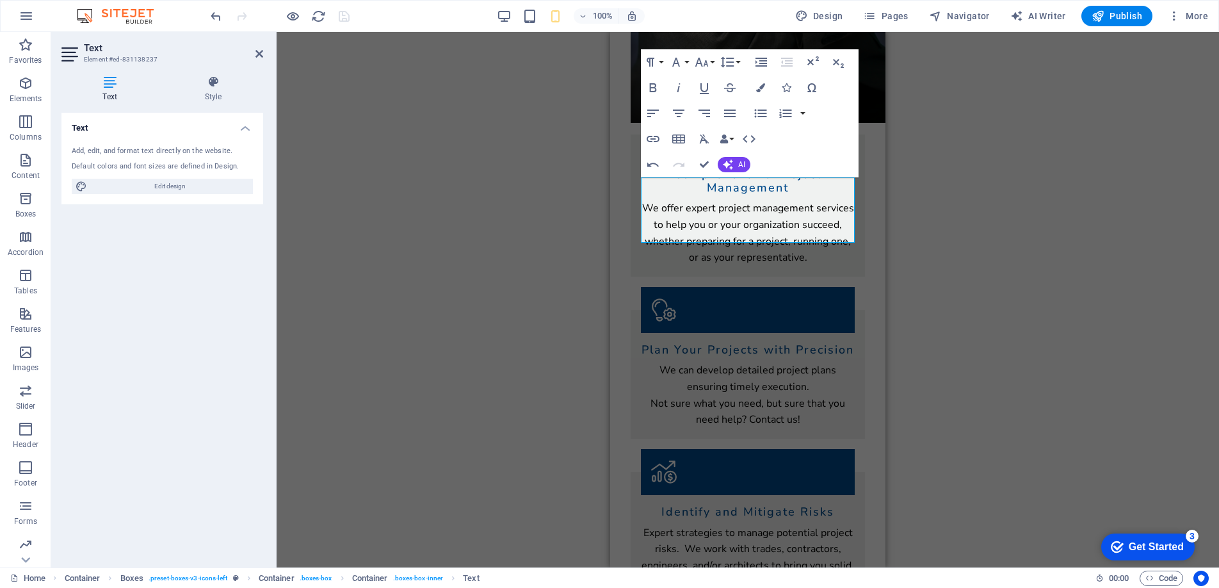
click at [612, 245] on div "Our Services Comprehensive Project Management We offer expert project managemen…" at bounding box center [747, 599] width 275 height 1070
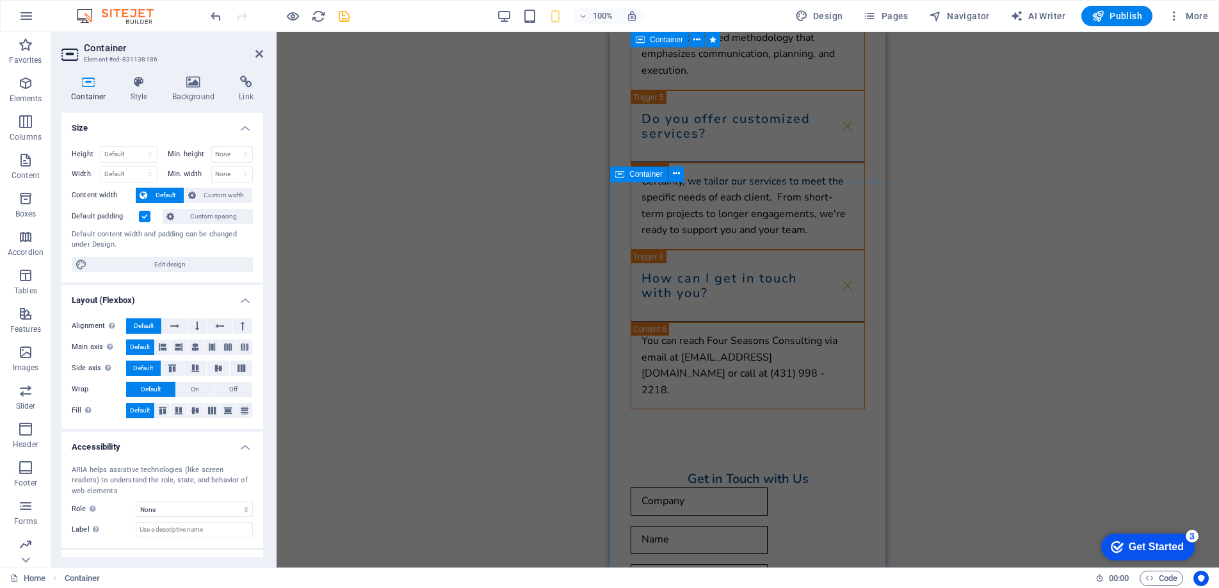
scroll to position [3133, 0]
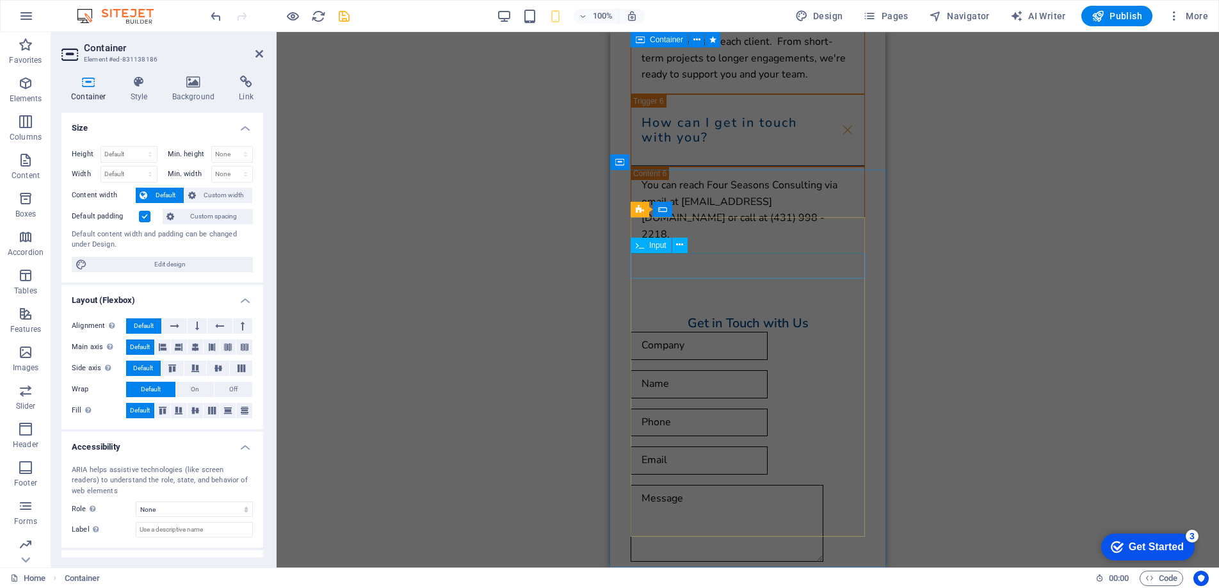
click at [711, 370] on div at bounding box center [748, 384] width 234 height 28
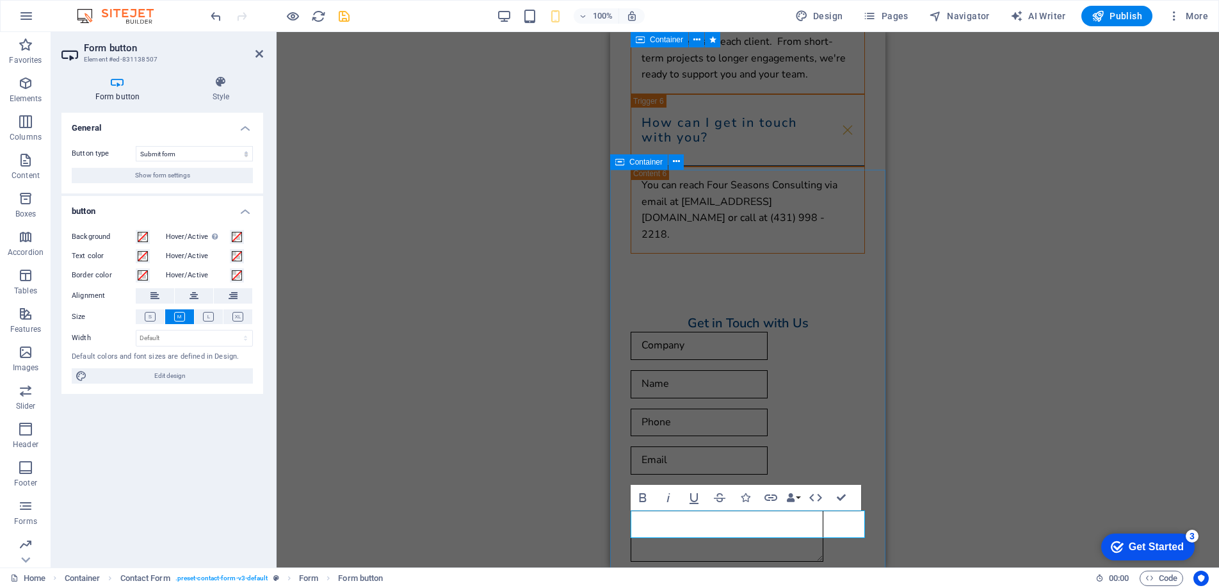
click at [673, 284] on div "Get in Touch with Us I have read and understand the privacy policy. Unreadable?…" at bounding box center [747, 500] width 275 height 432
click at [786, 284] on div "Get in Touch with Us I have read and understand the privacy policy. Unreadable?…" at bounding box center [747, 500] width 275 height 432
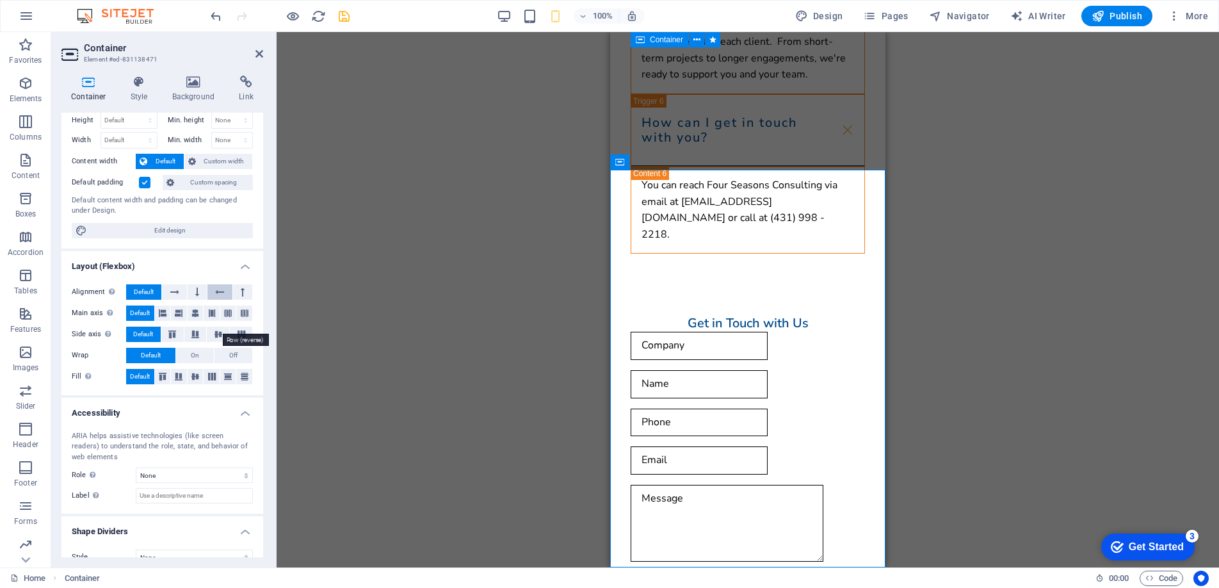
scroll to position [52, 0]
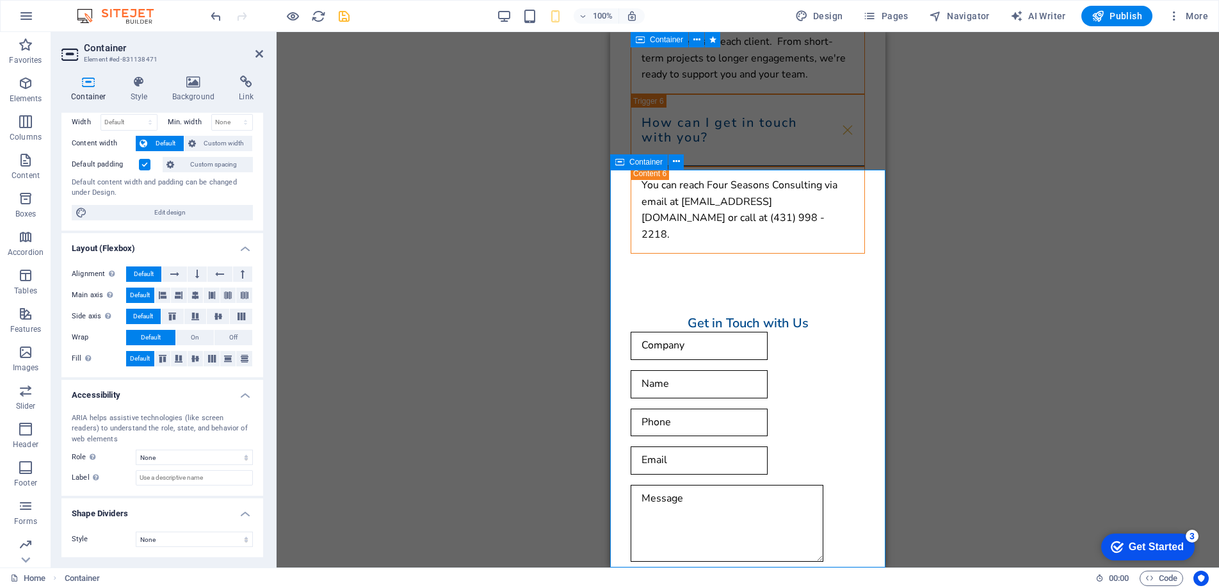
click at [622, 407] on div "Get in Touch with Us I have read and understand the privacy policy. Unreadable?…" at bounding box center [747, 500] width 275 height 432
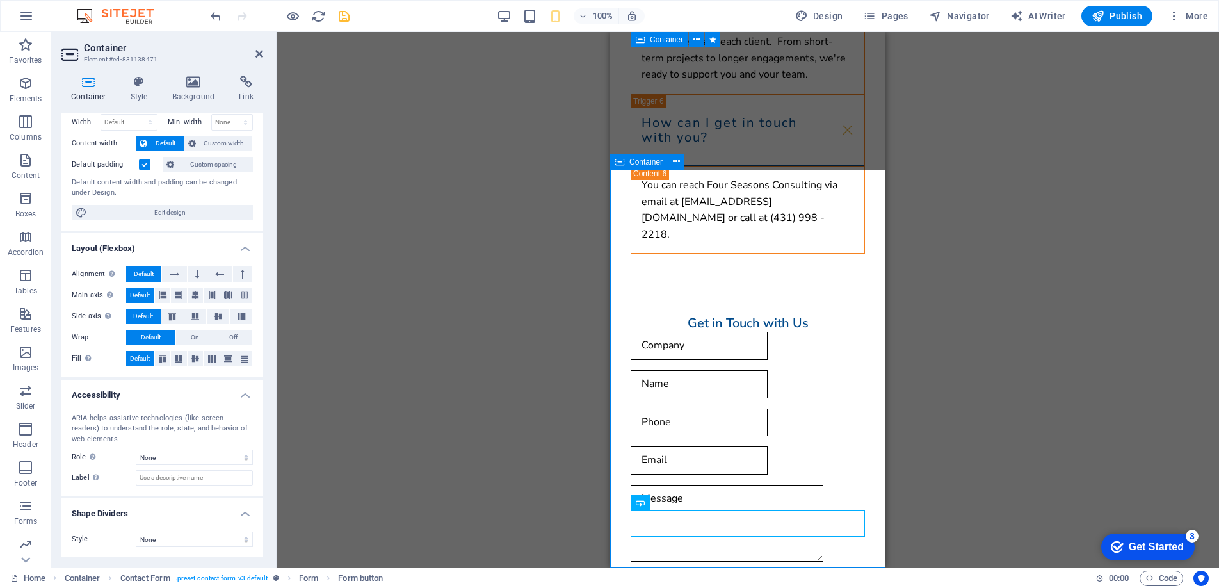
click at [872, 504] on div "Get in Touch with Us I have read and understand the privacy policy. Unreadable?…" at bounding box center [747, 500] width 275 height 432
click at [240, 87] on icon at bounding box center [246, 82] width 34 height 13
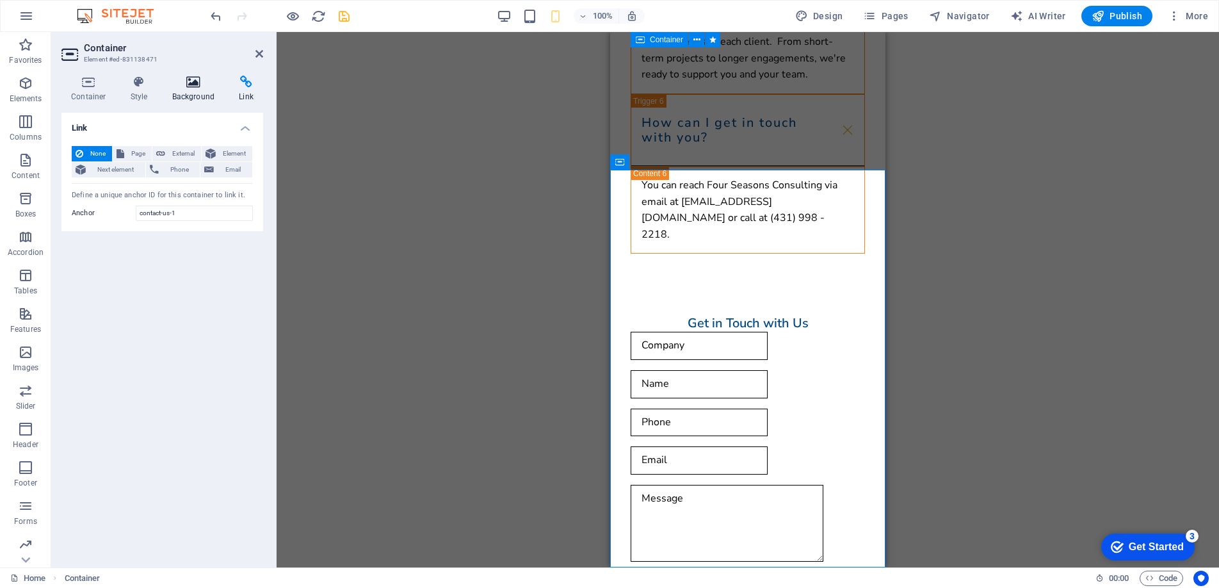
click at [200, 92] on h4 "Background" at bounding box center [196, 89] width 67 height 27
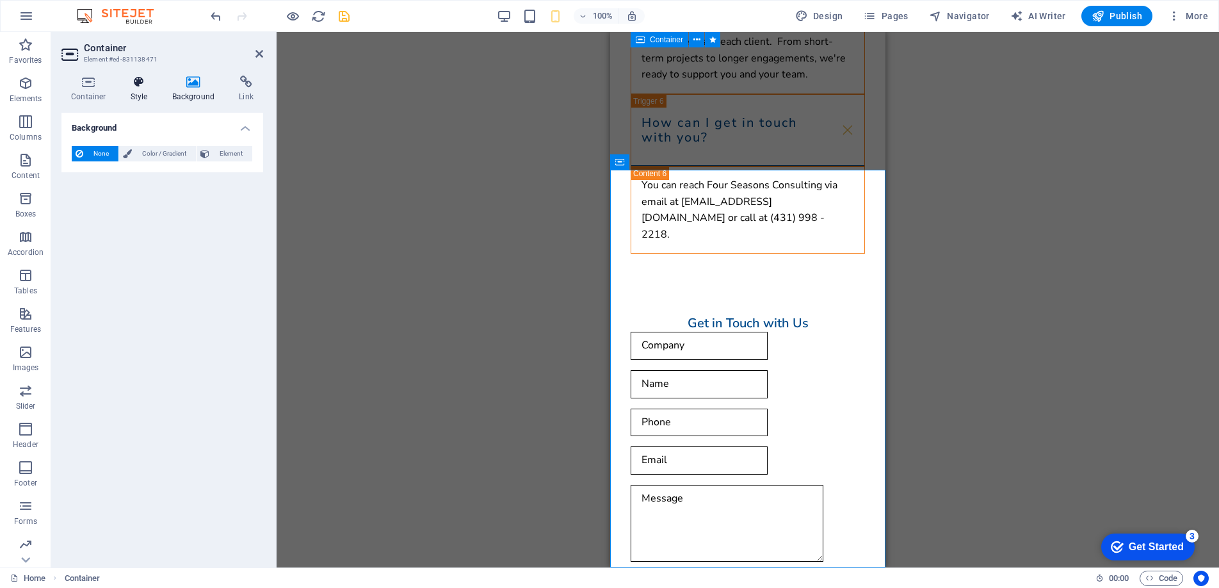
click at [141, 97] on h4 "Style" at bounding box center [142, 89] width 42 height 27
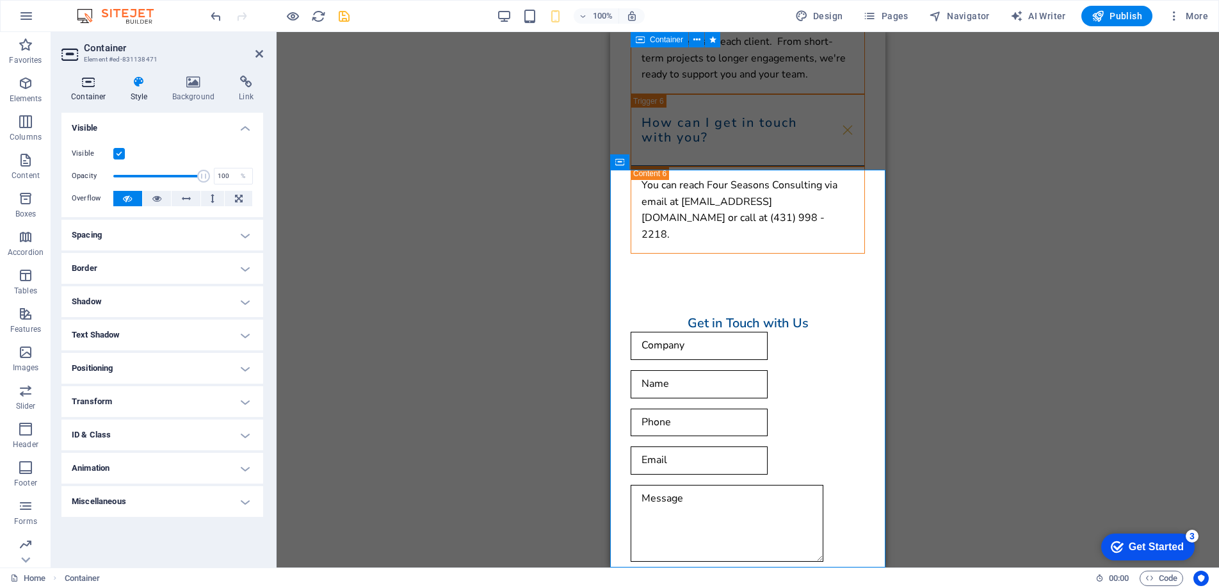
click at [81, 92] on h4 "Container" at bounding box center [91, 89] width 60 height 27
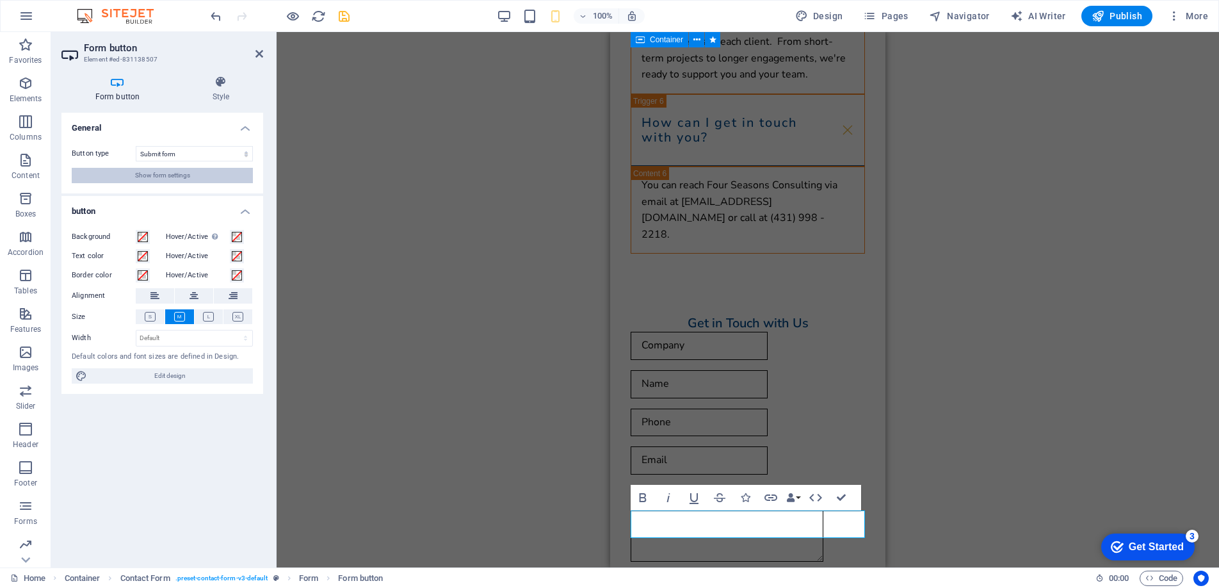
click at [188, 174] on span "Show form settings" at bounding box center [162, 175] width 55 height 15
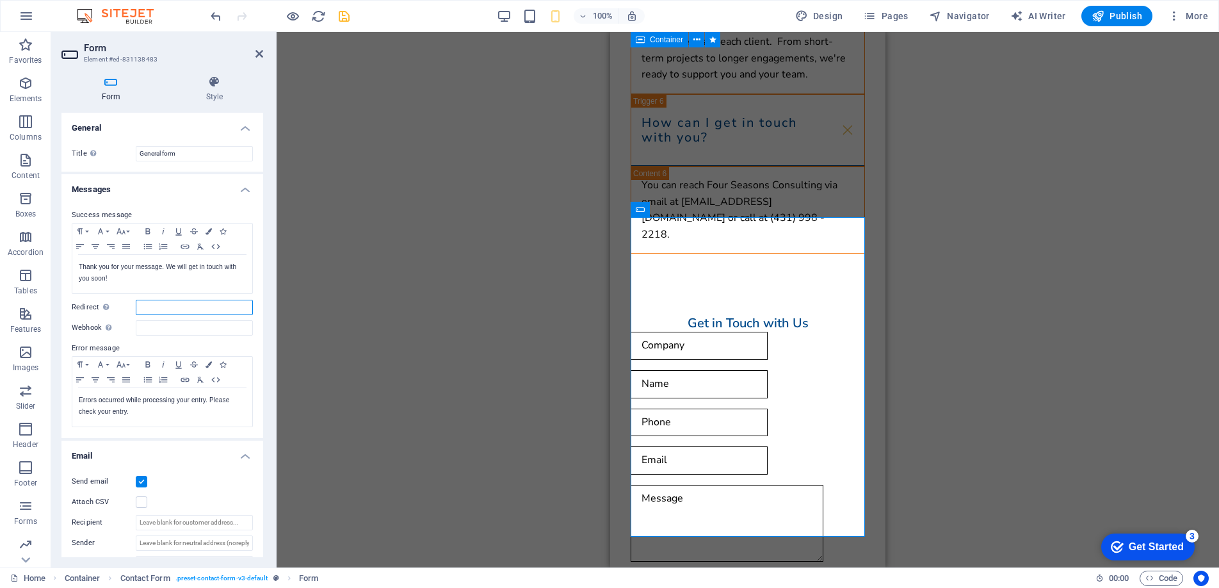
click at [152, 309] on input "Redirect Define a redirect target upon successful form submission; for example,…" at bounding box center [194, 307] width 117 height 15
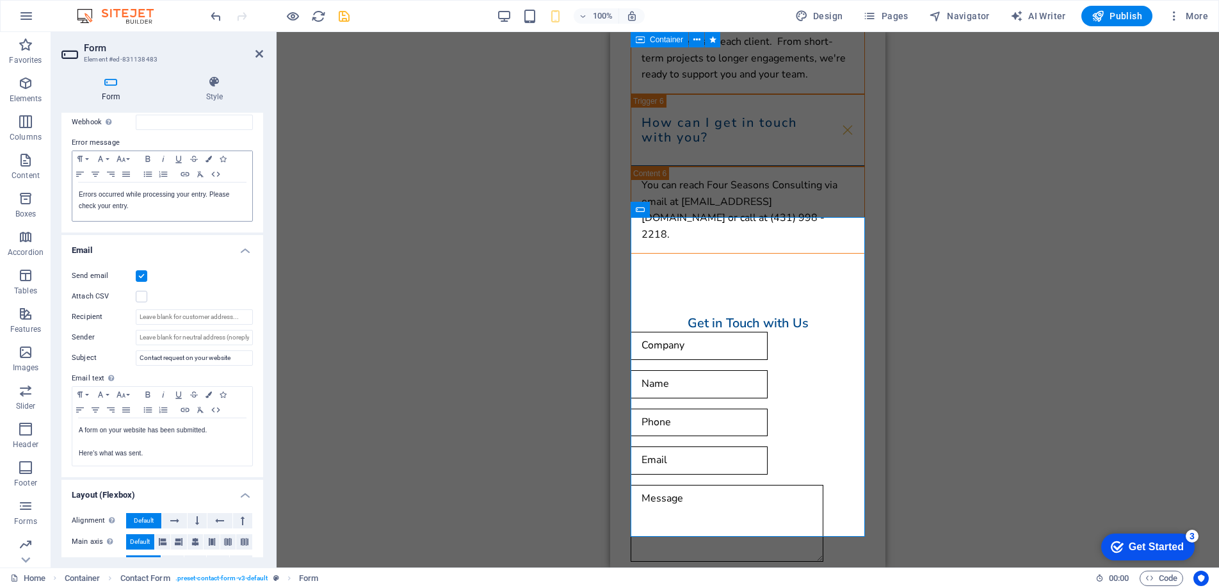
scroll to position [243, 0]
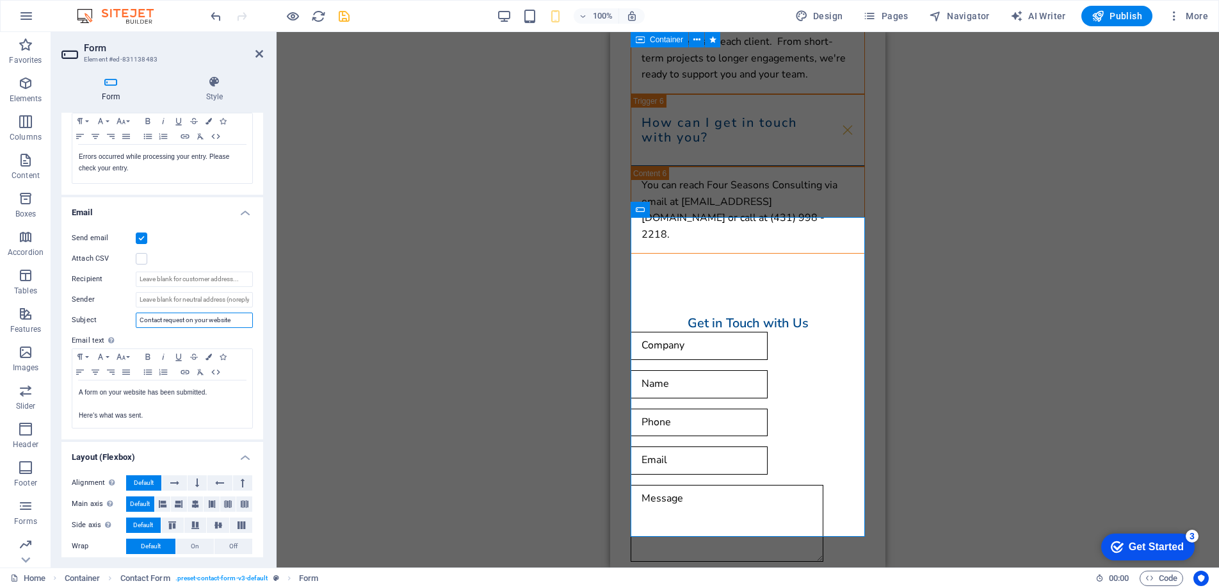
drag, startPoint x: 237, startPoint y: 320, endPoint x: 101, endPoint y: 315, distance: 136.5
click at [101, 315] on div "Subject Contact request on your website" at bounding box center [162, 320] width 181 height 15
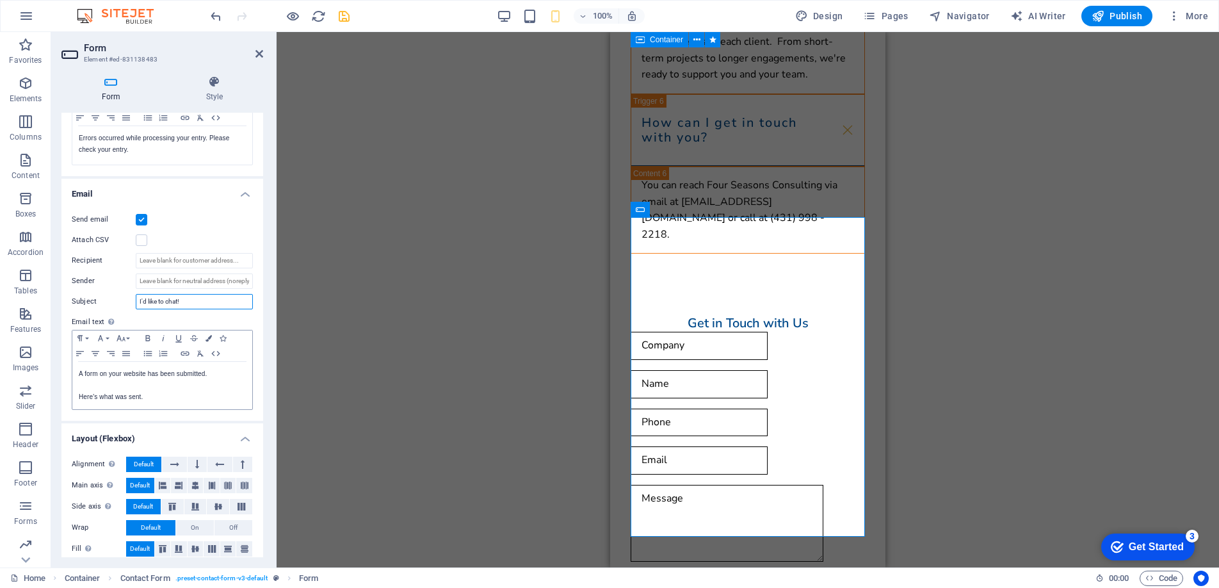
scroll to position [272, 0]
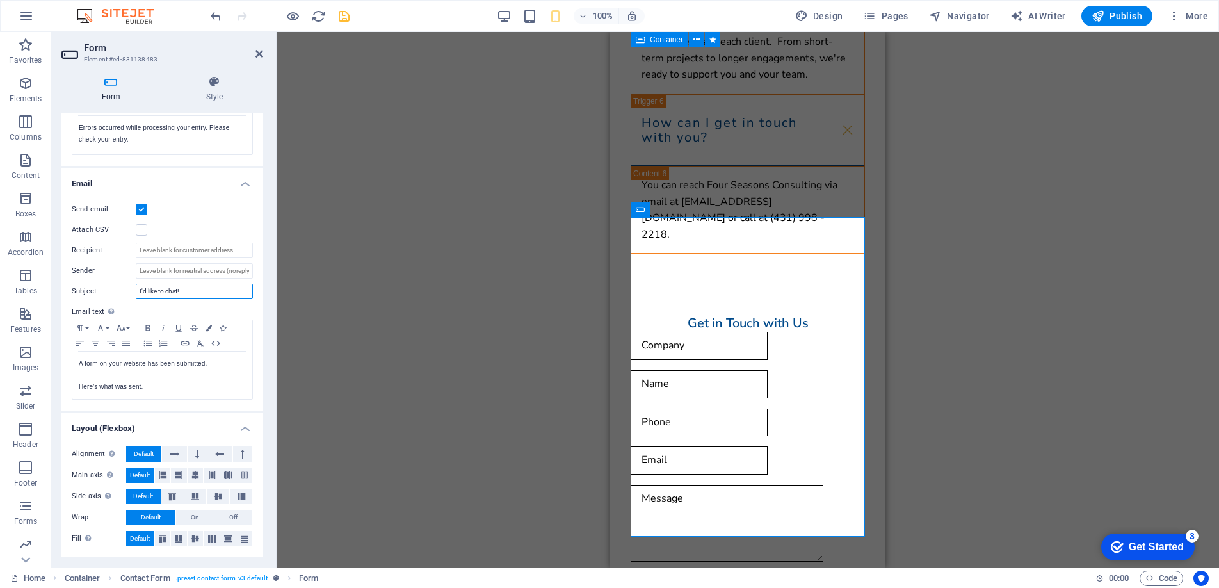
click at [163, 295] on input "I'd like to chat!" at bounding box center [194, 291] width 117 height 15
click at [216, 16] on icon "undo" at bounding box center [216, 16] width 15 height 15
type input "Contact request on your website"
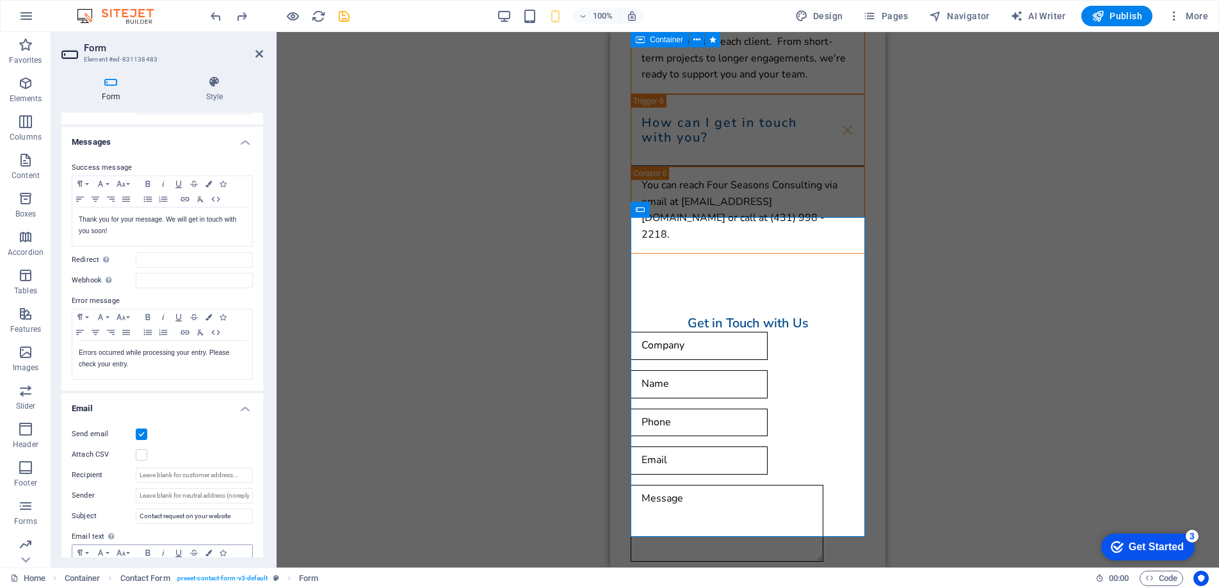
scroll to position [0, 0]
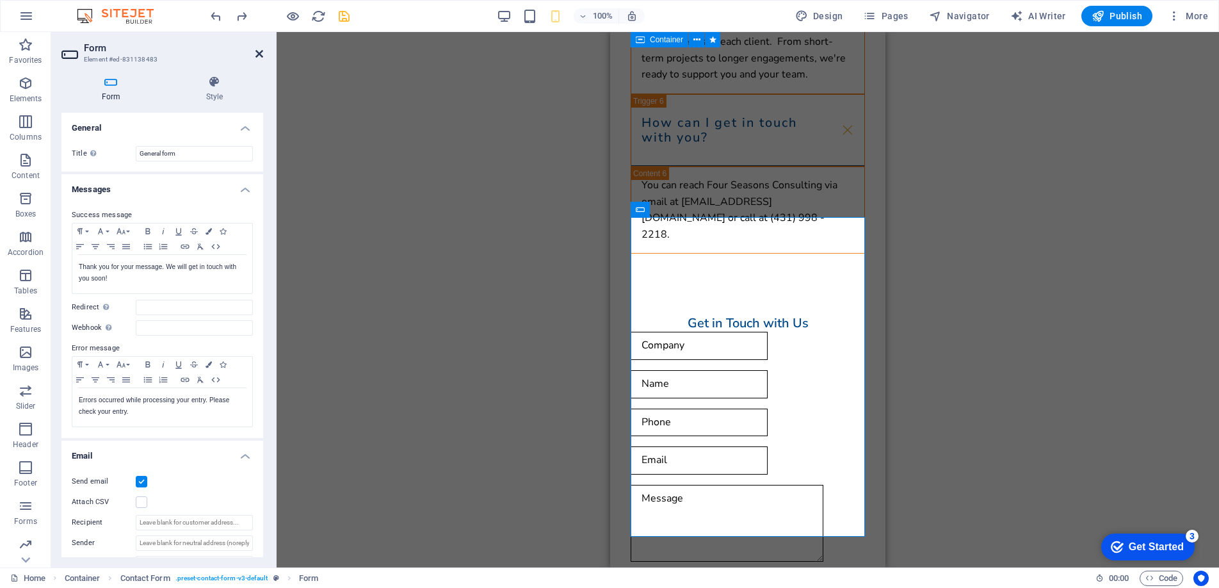
click at [259, 53] on icon at bounding box center [260, 54] width 8 height 10
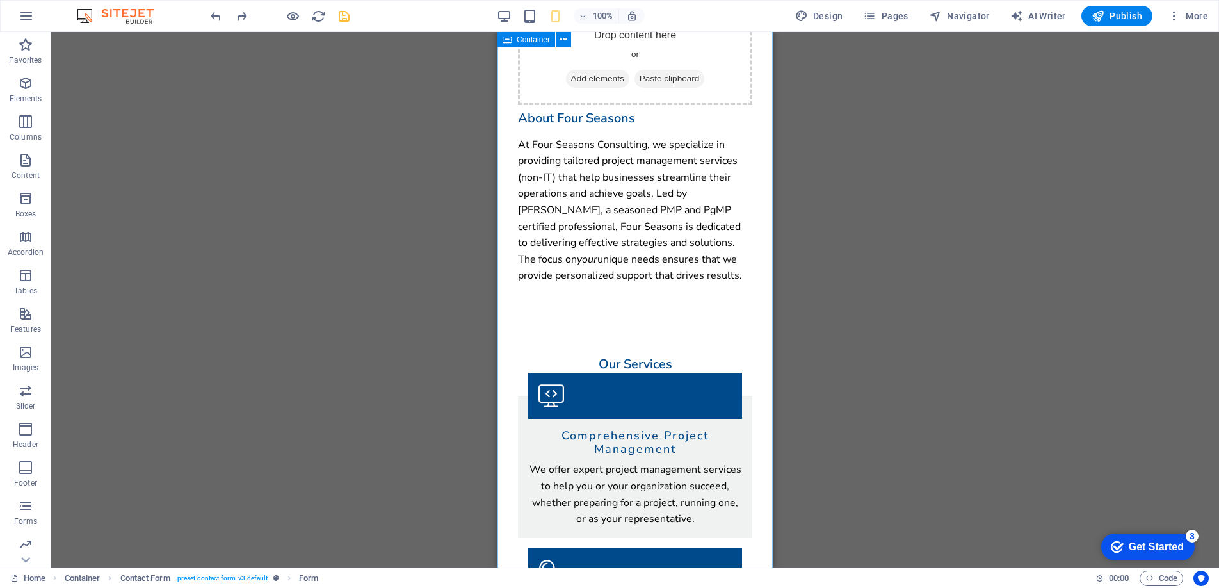
scroll to position [174, 0]
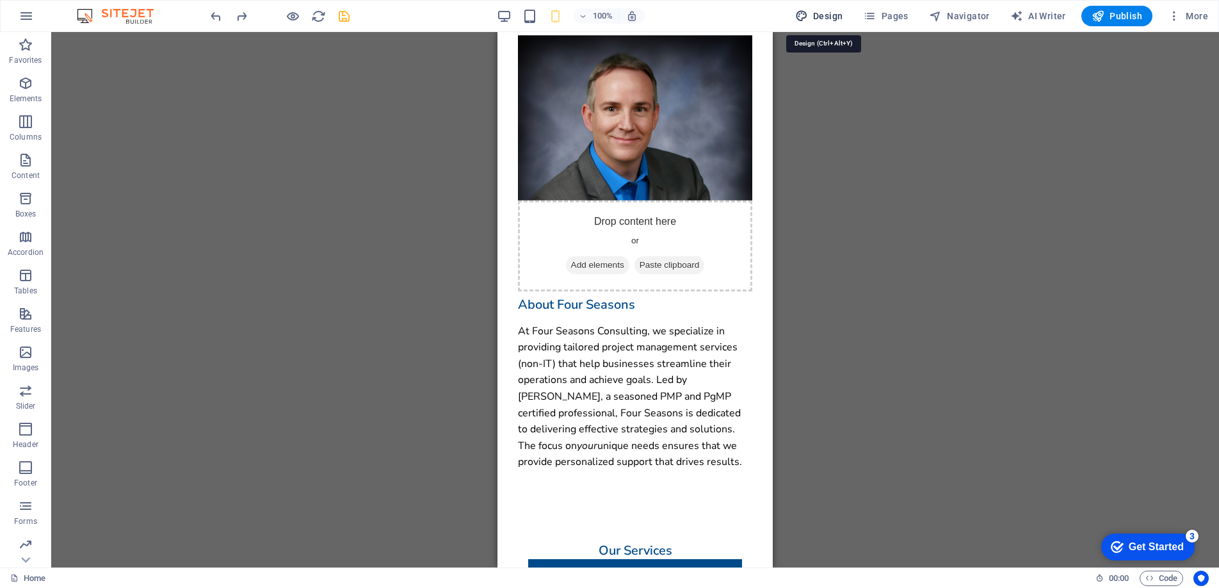
click at [832, 15] on span "Design" at bounding box center [819, 16] width 48 height 13
select select "rem"
select select "ease-in-out"
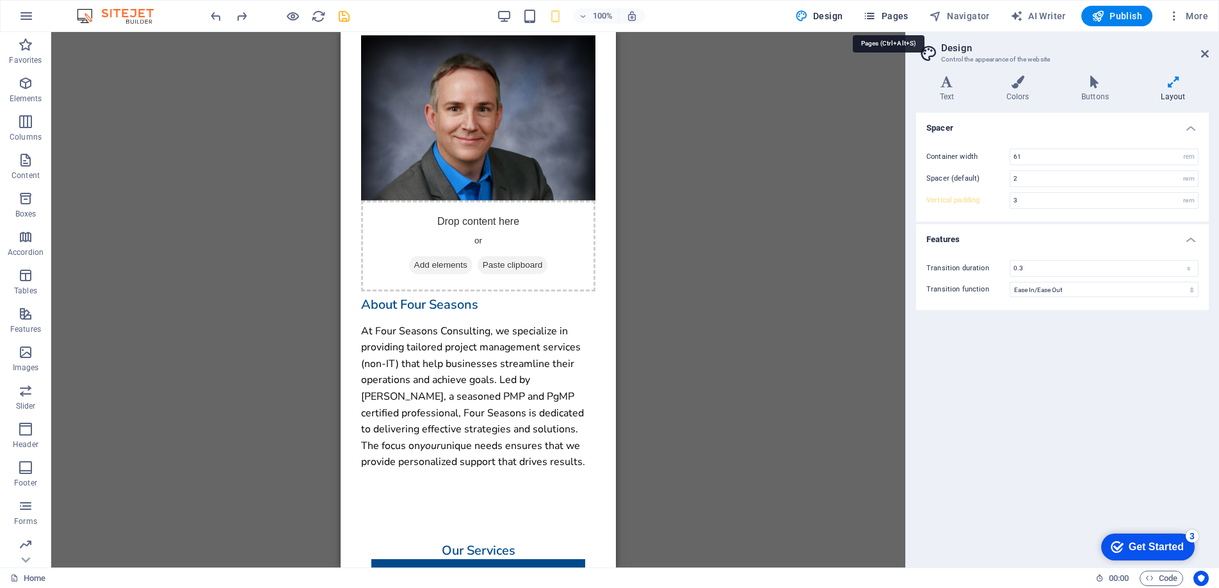
click at [900, 17] on span "Pages" at bounding box center [885, 16] width 45 height 13
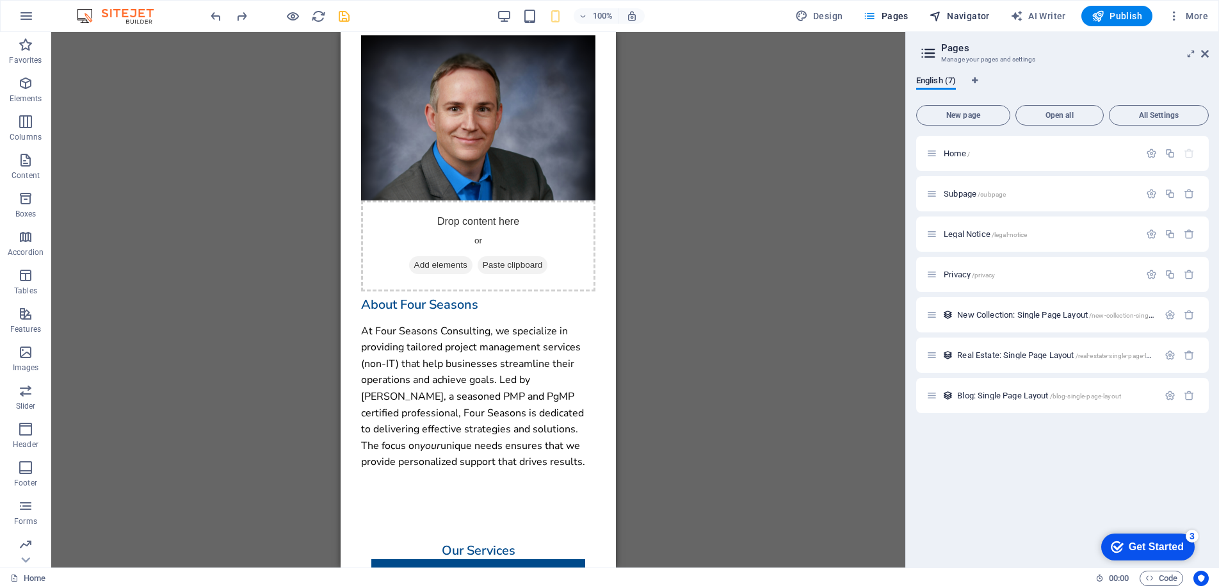
click at [956, 10] on span "Navigator" at bounding box center [959, 16] width 61 height 13
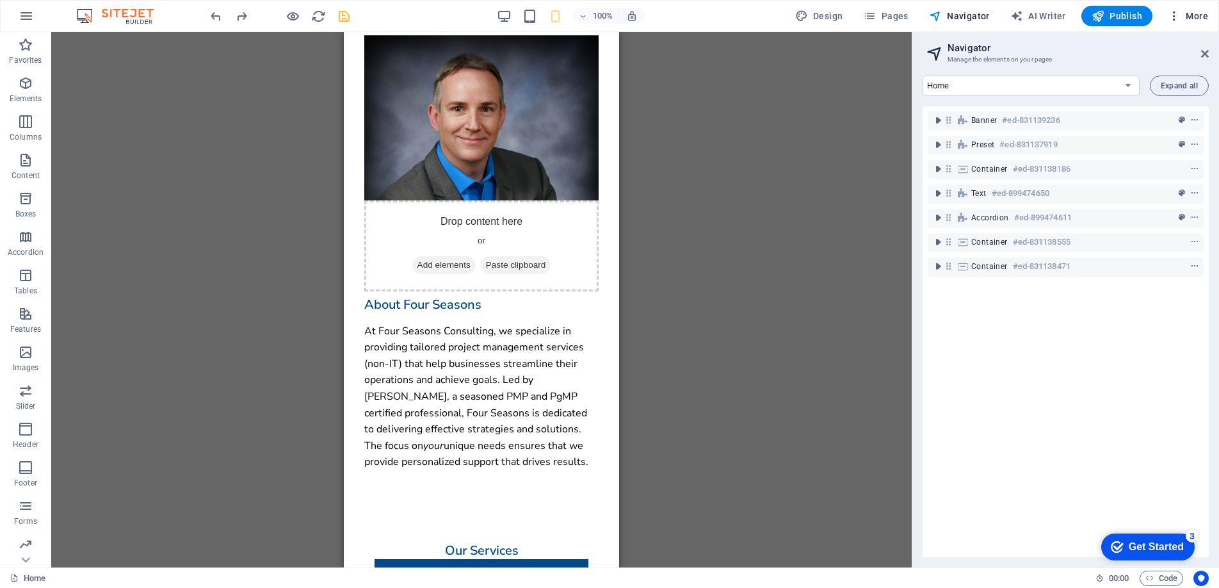
click at [1175, 16] on icon "button" at bounding box center [1174, 16] width 13 height 13
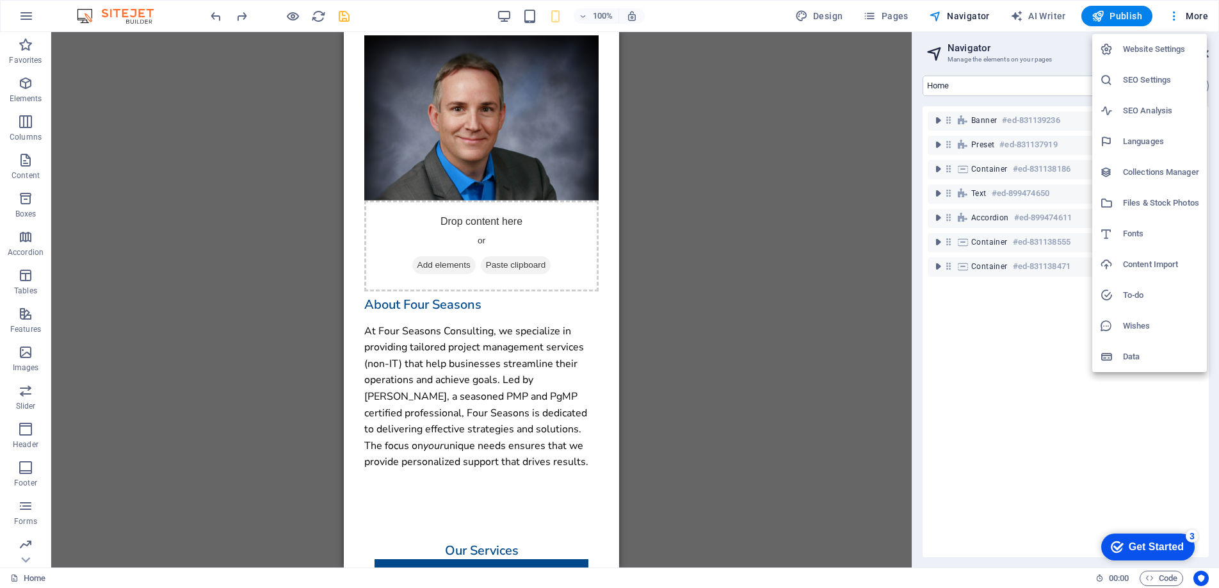
click at [1151, 48] on h6 "Website Settings" at bounding box center [1161, 49] width 76 height 15
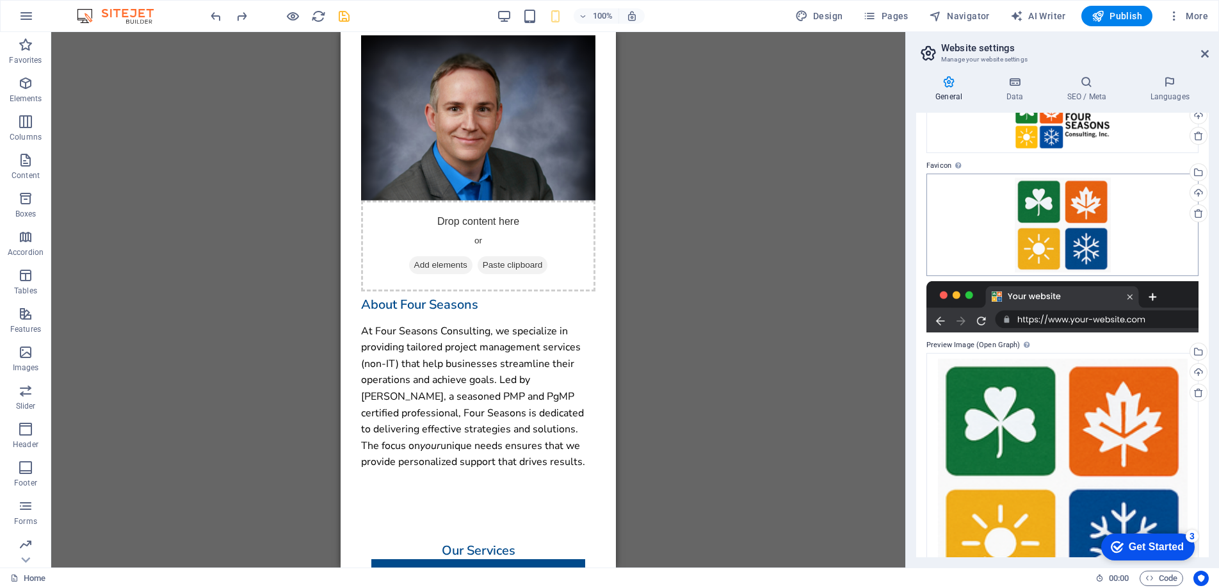
scroll to position [140, 0]
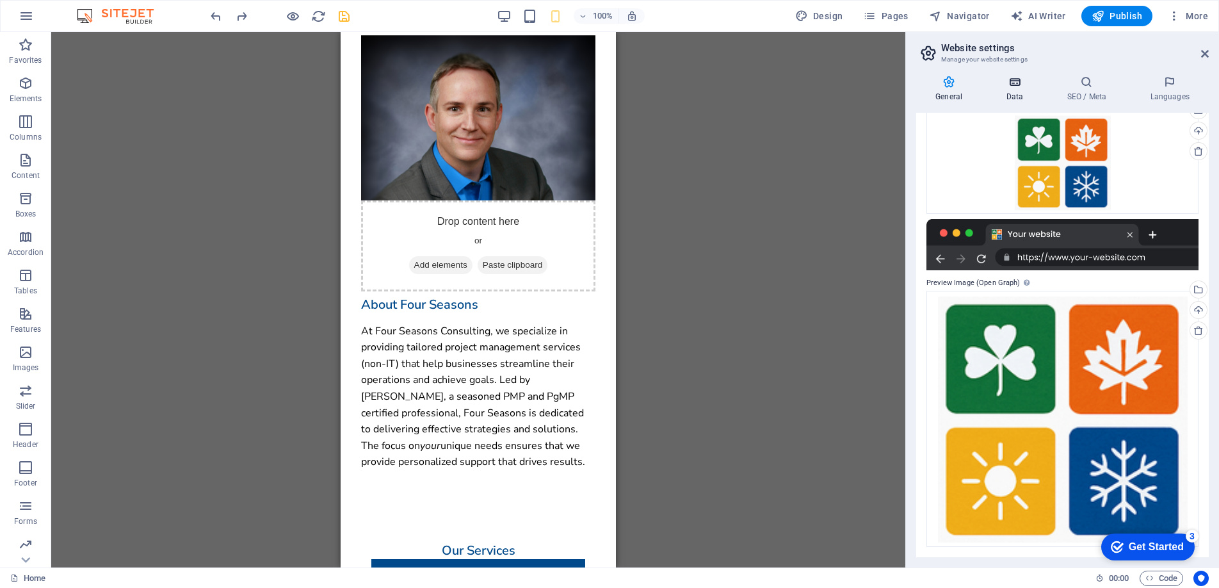
click at [1004, 81] on icon at bounding box center [1015, 82] width 56 height 13
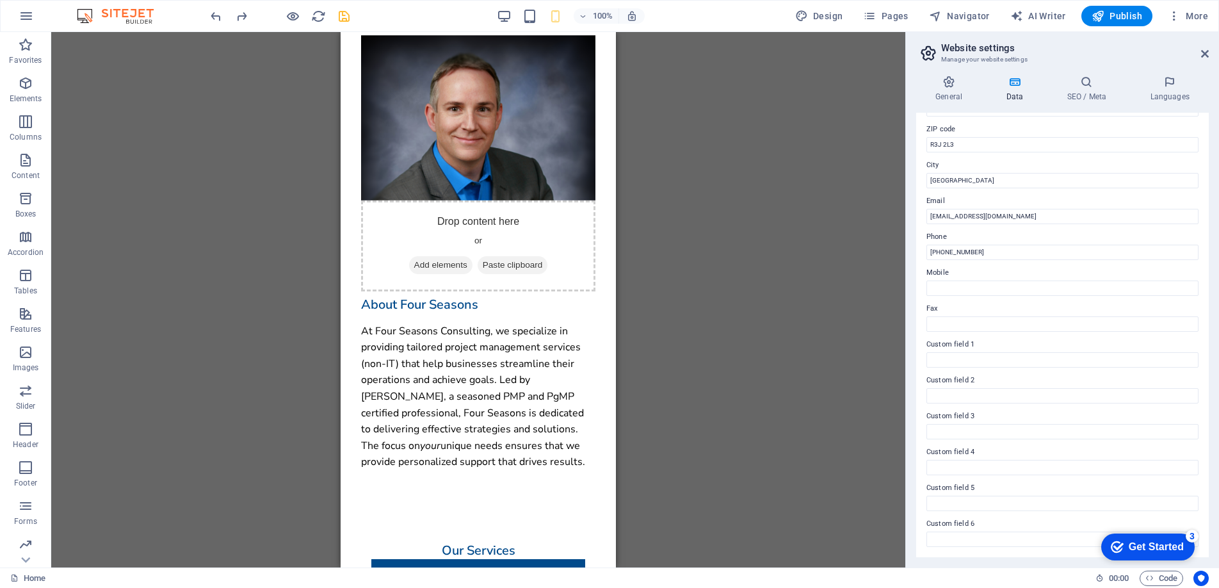
scroll to position [0, 0]
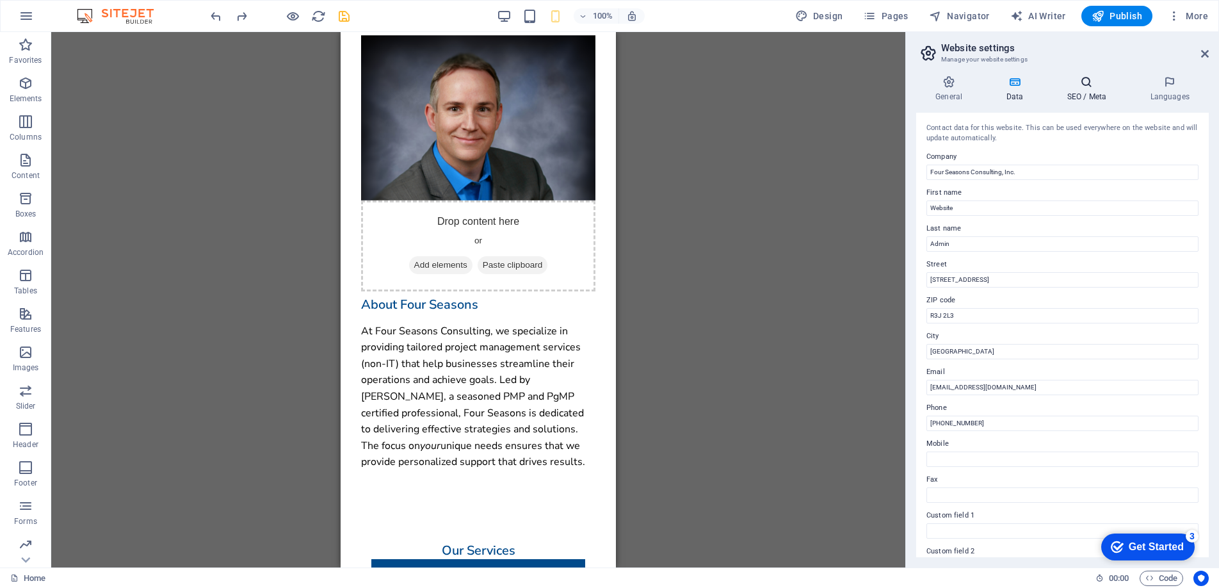
click at [1096, 84] on icon at bounding box center [1087, 82] width 78 height 13
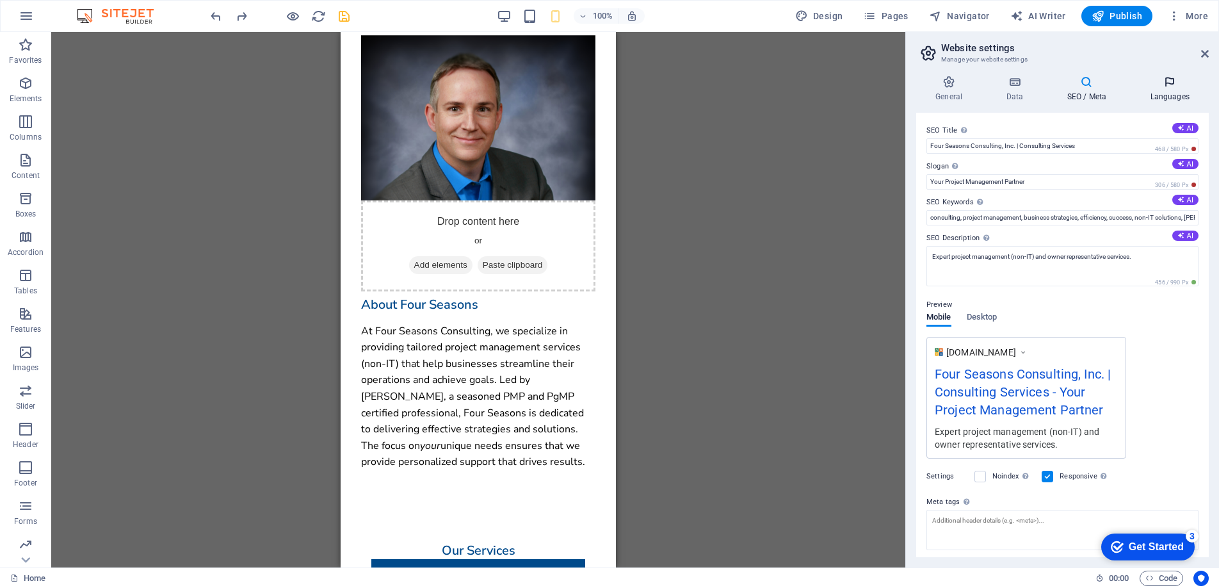
click at [1165, 86] on icon at bounding box center [1170, 82] width 78 height 13
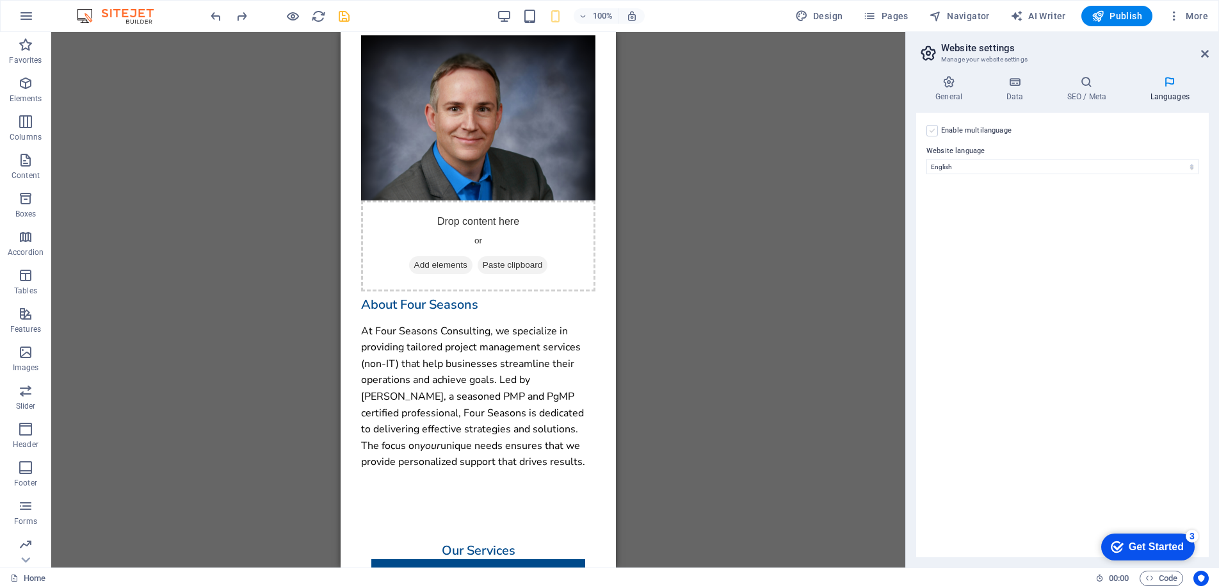
click at [936, 131] on label at bounding box center [933, 131] width 12 height 12
click at [0, 0] on input "Enable multilanguage To disable multilanguage delete all languages until only o…" at bounding box center [0, 0] width 0 height 0
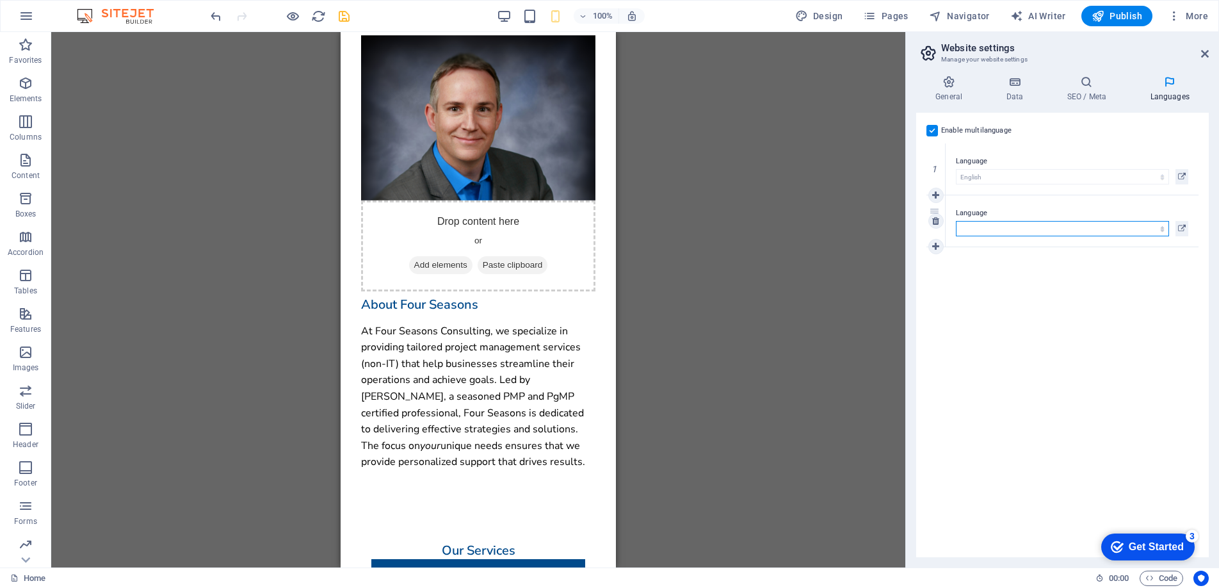
click at [1164, 230] on select "Abkhazian Afar Afrikaans Akan Albanian Amharic Arabic Aragonese Armenian Assame…" at bounding box center [1062, 228] width 213 height 15
select select "49"
click at [956, 221] on select "Abkhazian Afar Afrikaans Akan Albanian Amharic Arabic Aragonese Armenian Assame…" at bounding box center [1062, 228] width 213 height 15
click at [935, 222] on icon at bounding box center [935, 220] width 7 height 9
click at [1203, 54] on icon at bounding box center [1205, 54] width 8 height 10
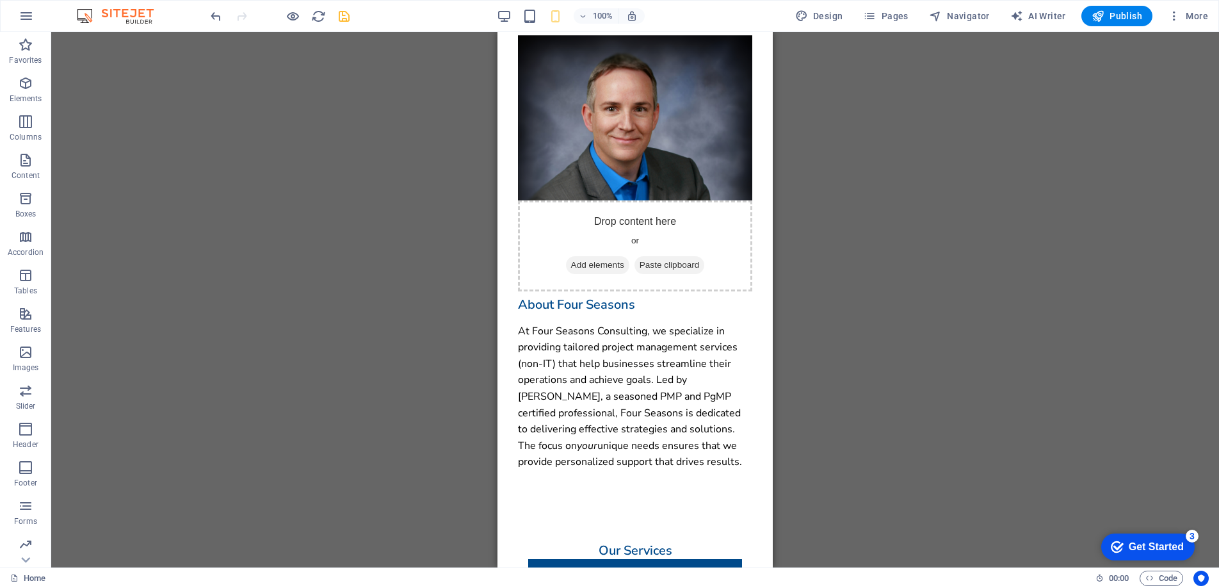
click at [400, 261] on div "Drag here to replace the existing content. Press “Ctrl” if you want to create a…" at bounding box center [635, 299] width 1168 height 535
click at [343, 19] on icon "save" at bounding box center [344, 16] width 15 height 15
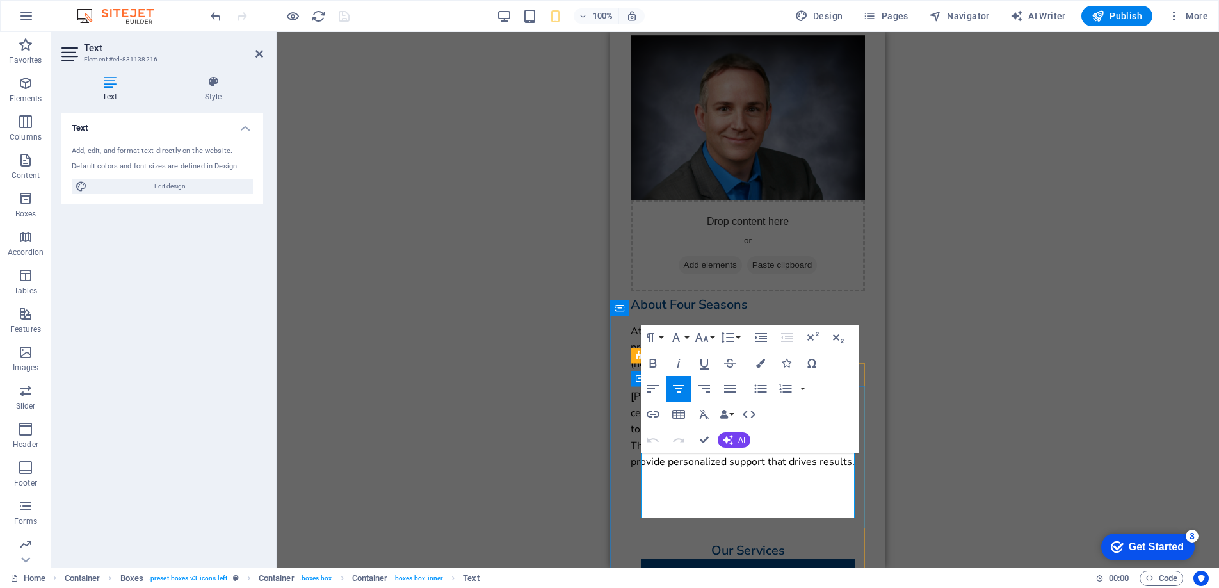
drag, startPoint x: 715, startPoint y: 477, endPoint x: 762, endPoint y: 475, distance: 47.5
click at [561, 427] on div "Container H2 Banner Container Menu Bar Banner Logo Banner Menu Bar Menu H3 Pres…" at bounding box center [748, 299] width 943 height 535
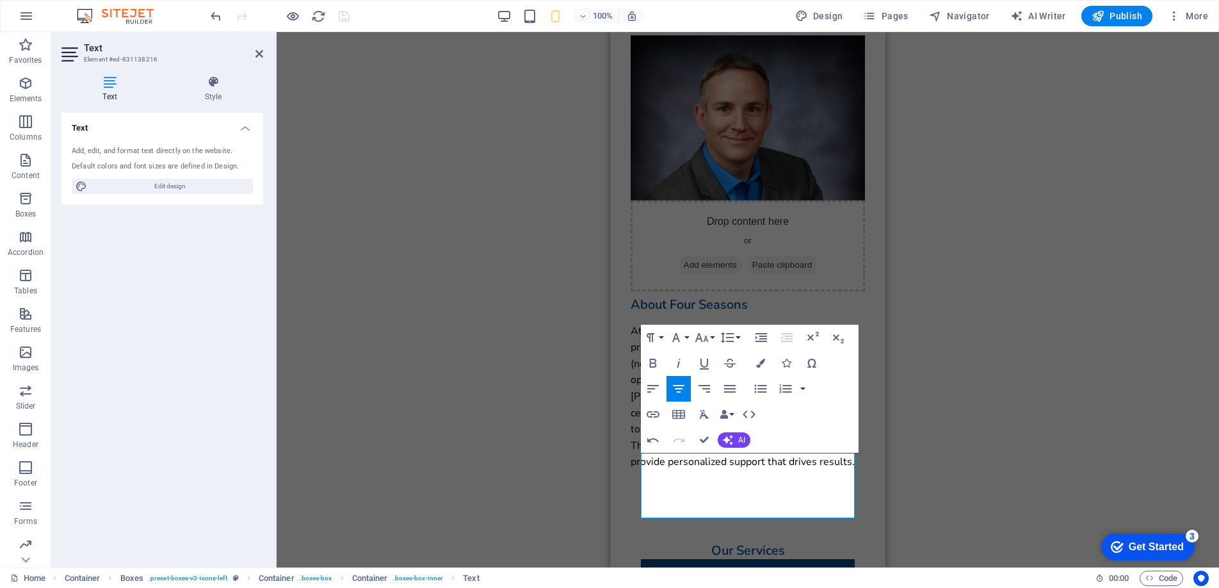
click at [555, 401] on div "Container H2 Banner Container Menu Bar Banner Logo Banner Menu Bar Menu H3 Pres…" at bounding box center [748, 299] width 943 height 535
click at [561, 402] on div "Container H2 Banner Container Menu Bar Banner Logo Banner Menu Bar Menu H3 Pres…" at bounding box center [748, 299] width 943 height 535
click at [567, 364] on div "Container H2 Banner Container Menu Bar Banner Logo Banner Menu Bar Menu H3 Pres…" at bounding box center [748, 299] width 943 height 535
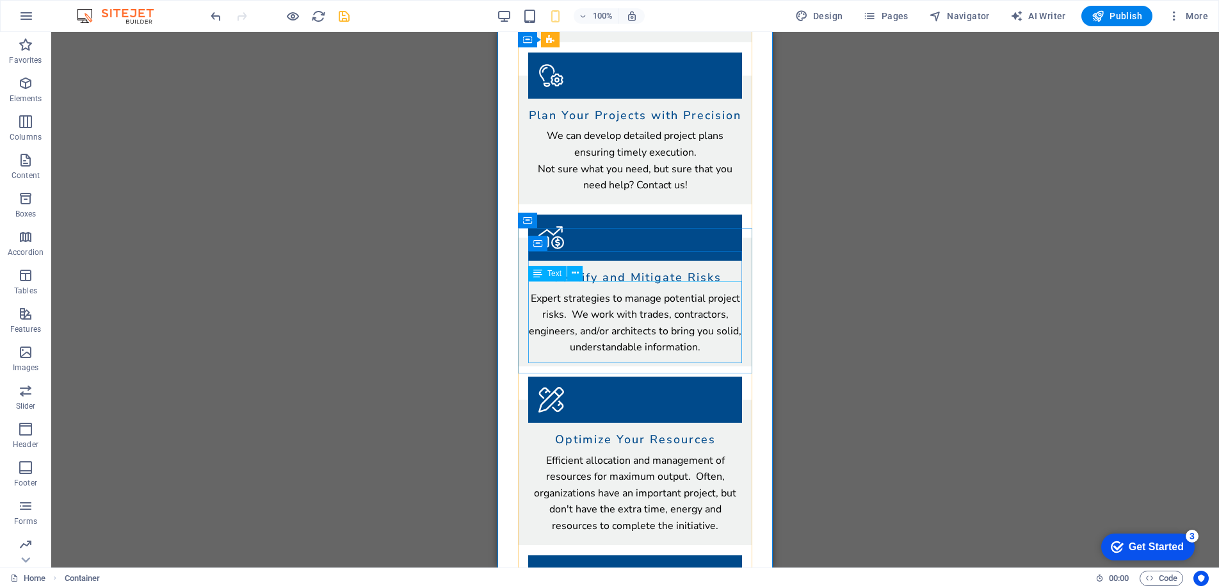
scroll to position [862, 0]
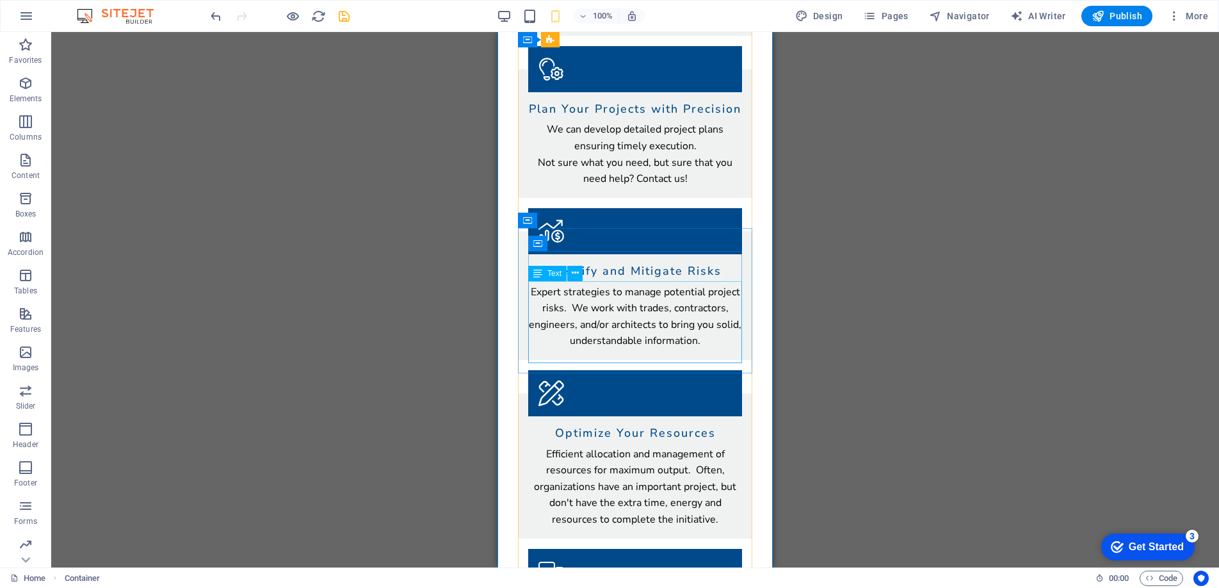
click at [702, 446] on div "Efficient allocation and management of resources for maximum output. Often, org…" at bounding box center [635, 487] width 214 height 82
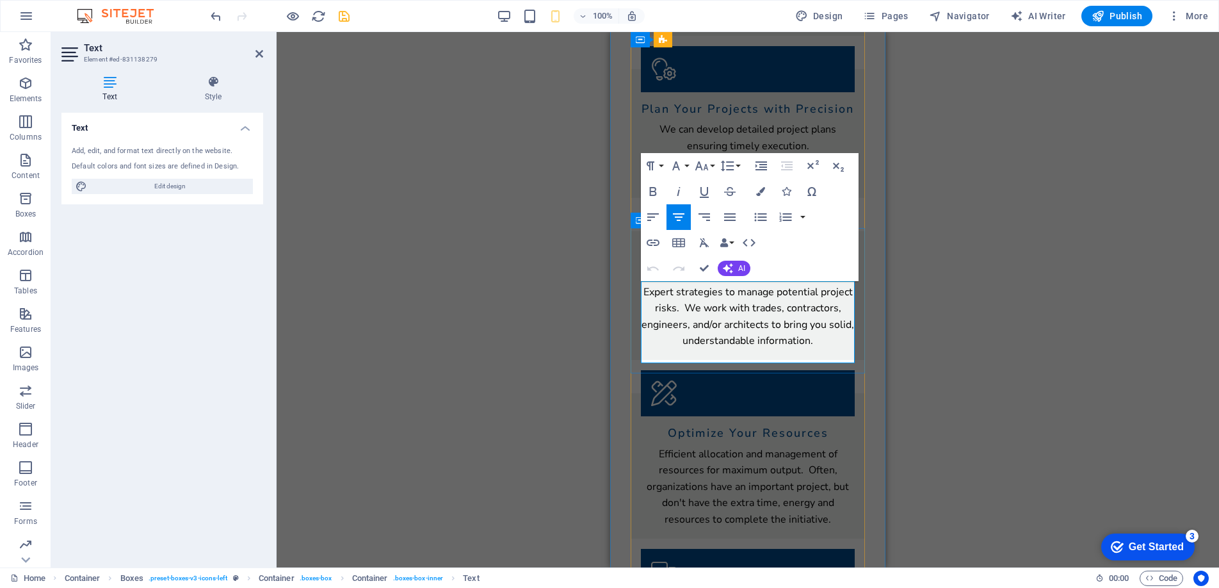
click at [816, 446] on p "Efficient allocation and management of resources for maximum output. Often, org…" at bounding box center [748, 487] width 214 height 82
click at [551, 325] on div "Drag here to replace the existing content. Press “Ctrl” if you want to create a…" at bounding box center [748, 299] width 943 height 535
click at [646, 446] on p "Efficient allocation and management of resources for maximum output. Often, org…" at bounding box center [748, 487] width 214 height 82
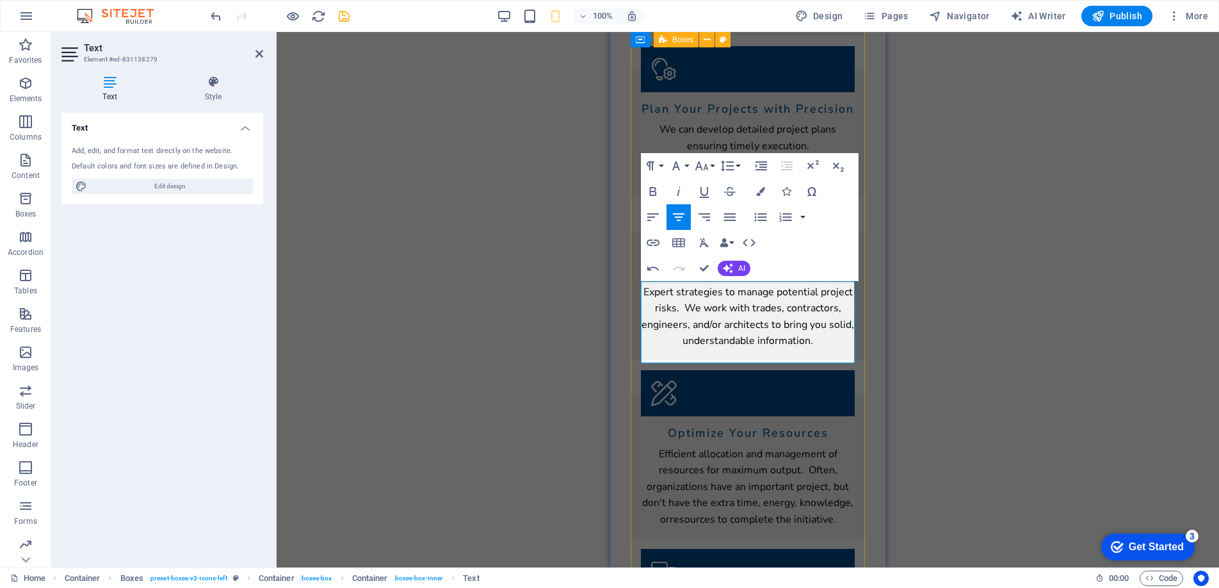
click at [650, 383] on div "Comprehensive Project Management We offer expert project management services to…" at bounding box center [748, 367] width 234 height 992
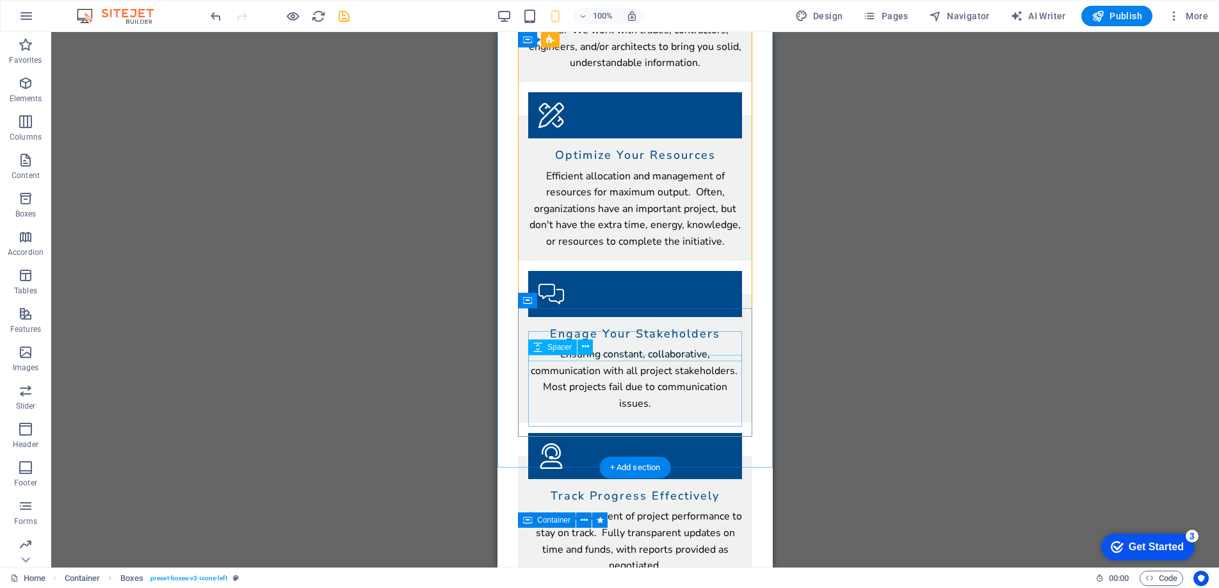
scroll to position [1153, 0]
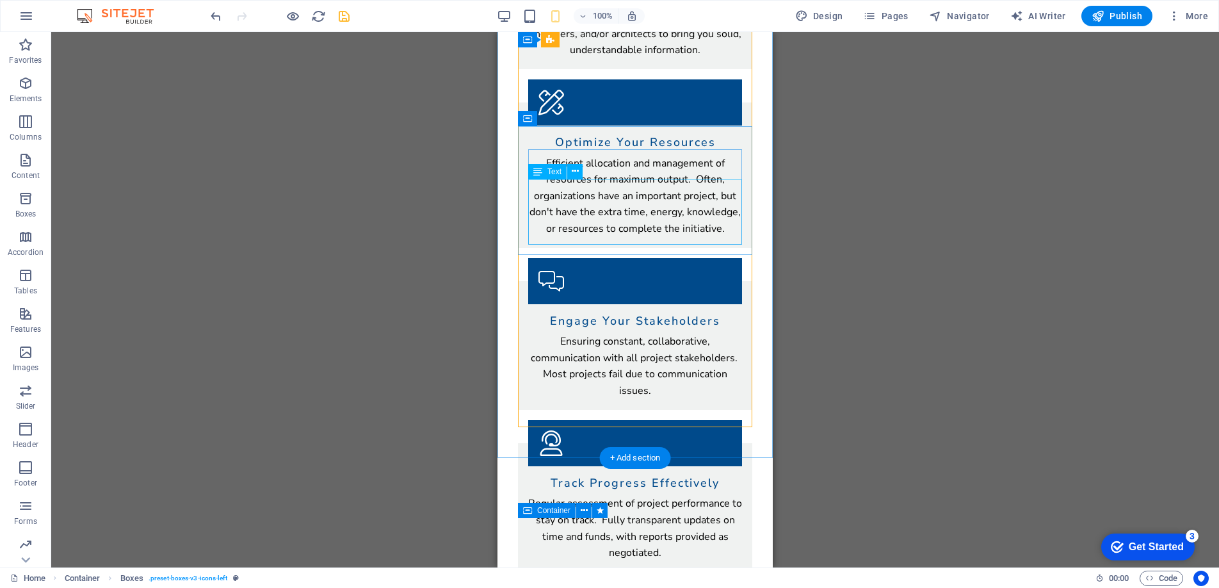
click at [597, 334] on div "Ensuring constant, collaborative, communication with all project stakeholders. …" at bounding box center [635, 366] width 214 height 65
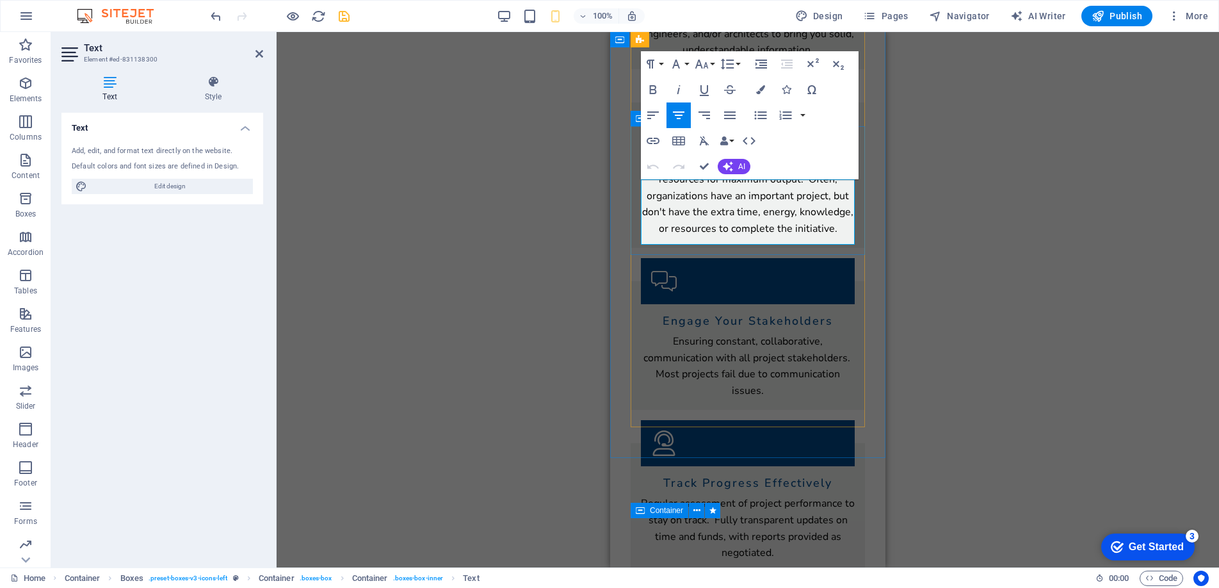
click at [713, 334] on p "Ensuring constant, collaborative, communication with all project stakeholders. …" at bounding box center [748, 366] width 214 height 65
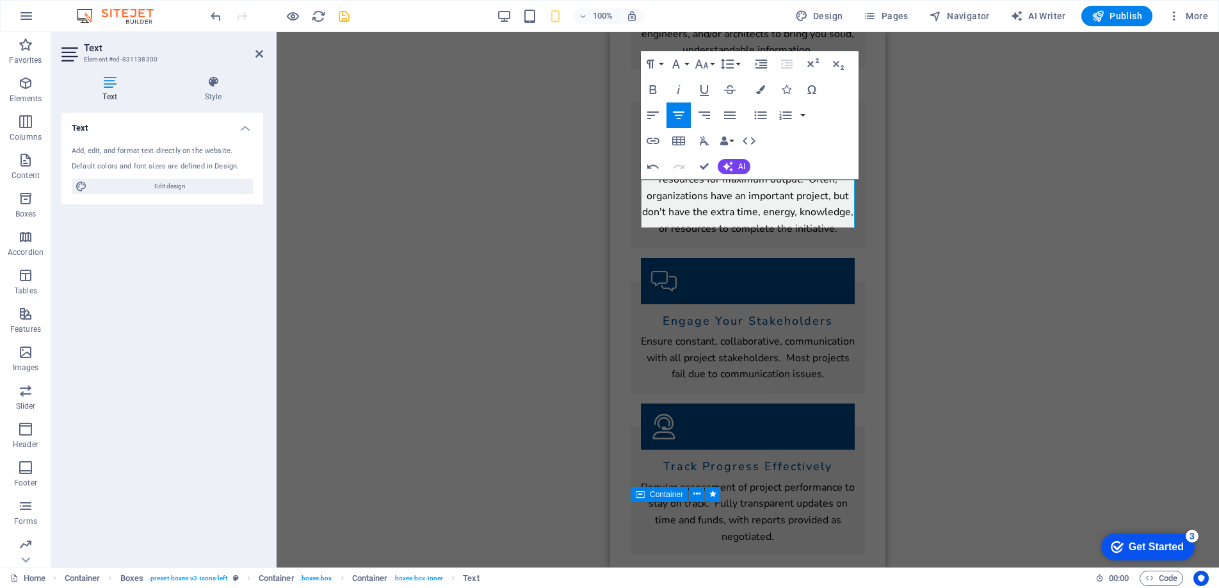
click at [592, 199] on div "Container H2 Banner Container Menu Bar Banner Logo Banner Menu Bar Menu H3 Pres…" at bounding box center [748, 299] width 943 height 535
click at [664, 426] on div "Track Progress Effectively Regular assessment of project performance to stay on…" at bounding box center [748, 490] width 234 height 129
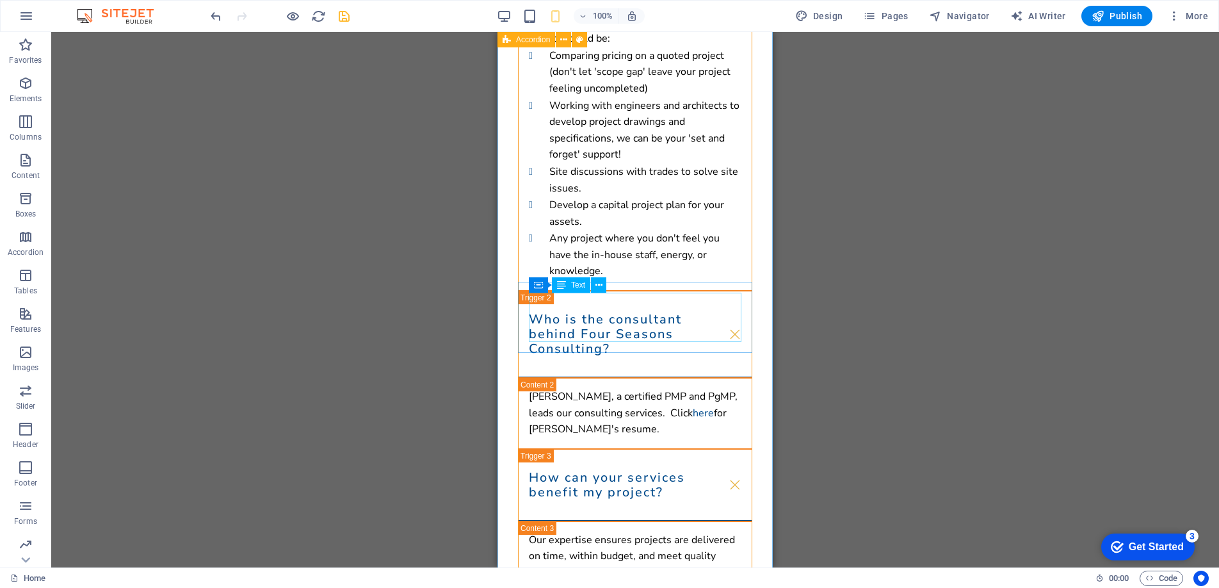
scroll to position [2218, 0]
click at [533, 388] on div "[PERSON_NAME], a certified PMP and PgMP, leads our consulting services. Click h…" at bounding box center [635, 412] width 213 height 49
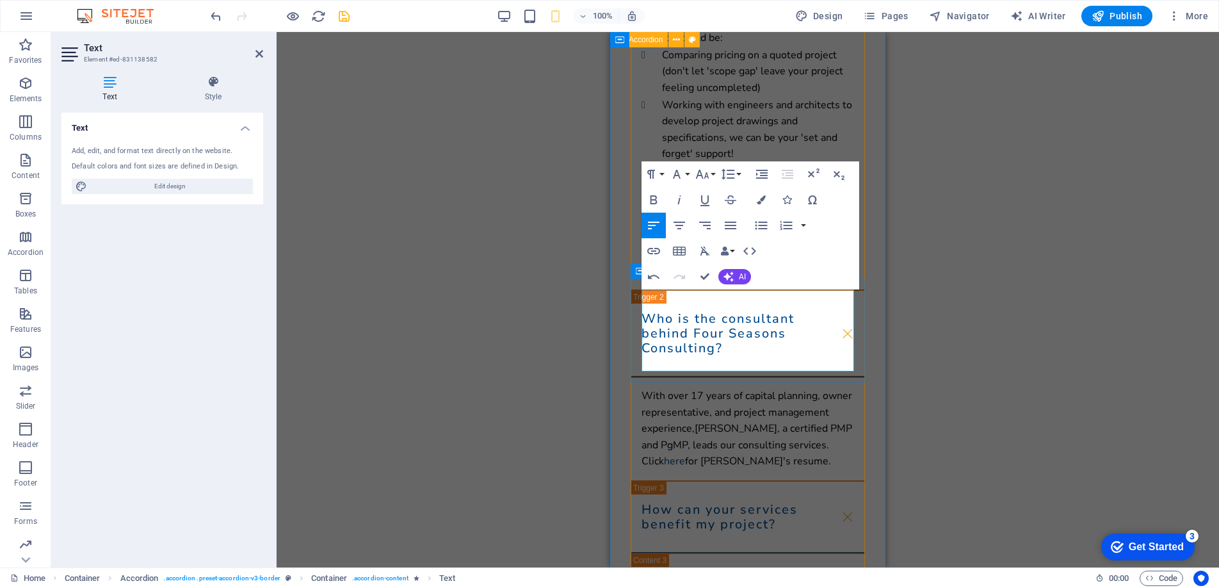
drag, startPoint x: 697, startPoint y: 331, endPoint x: 636, endPoint y: 296, distance: 70.0
click at [636, 377] on div "With over 17 years of capital planning, owner representative, and project manag…" at bounding box center [748, 429] width 234 height 104
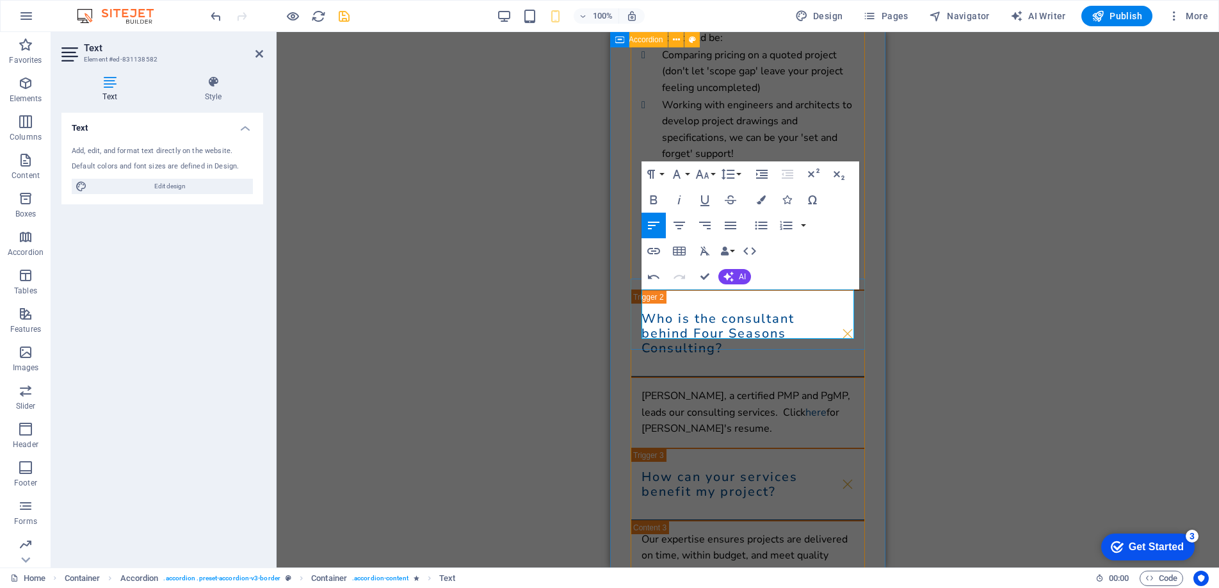
click at [777, 388] on p "[PERSON_NAME], a certified PMP and PgMP, leads our consulting services. Click h…" at bounding box center [748, 412] width 213 height 49
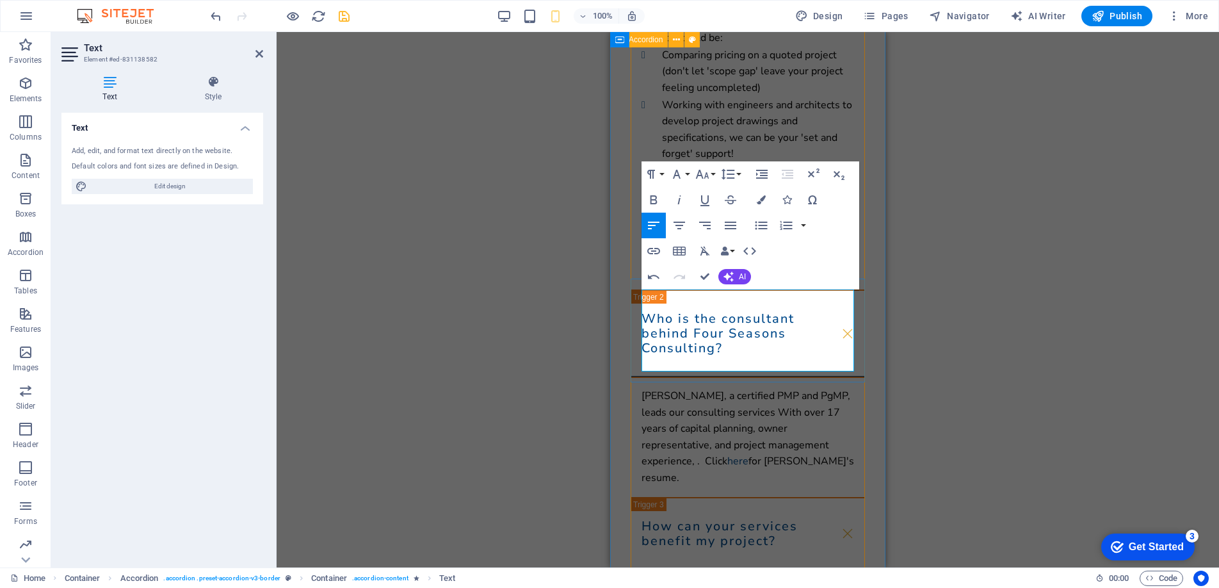
click at [786, 388] on p "[PERSON_NAME], a certified PMP and PgMP, leads our consulting services With ove…" at bounding box center [748, 437] width 213 height 99
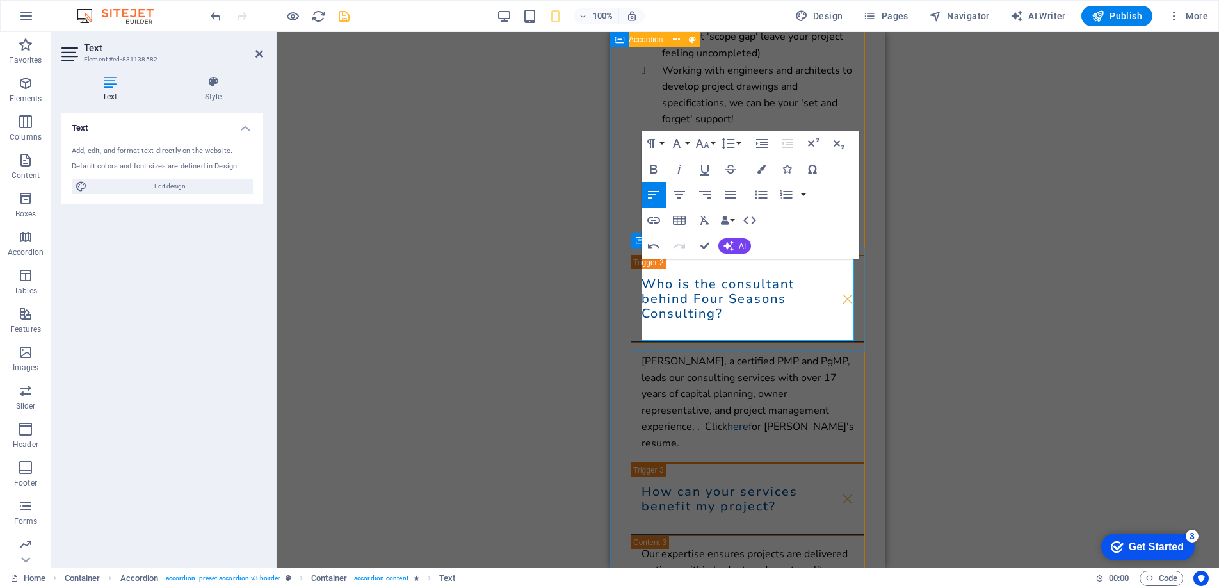
scroll to position [2253, 0]
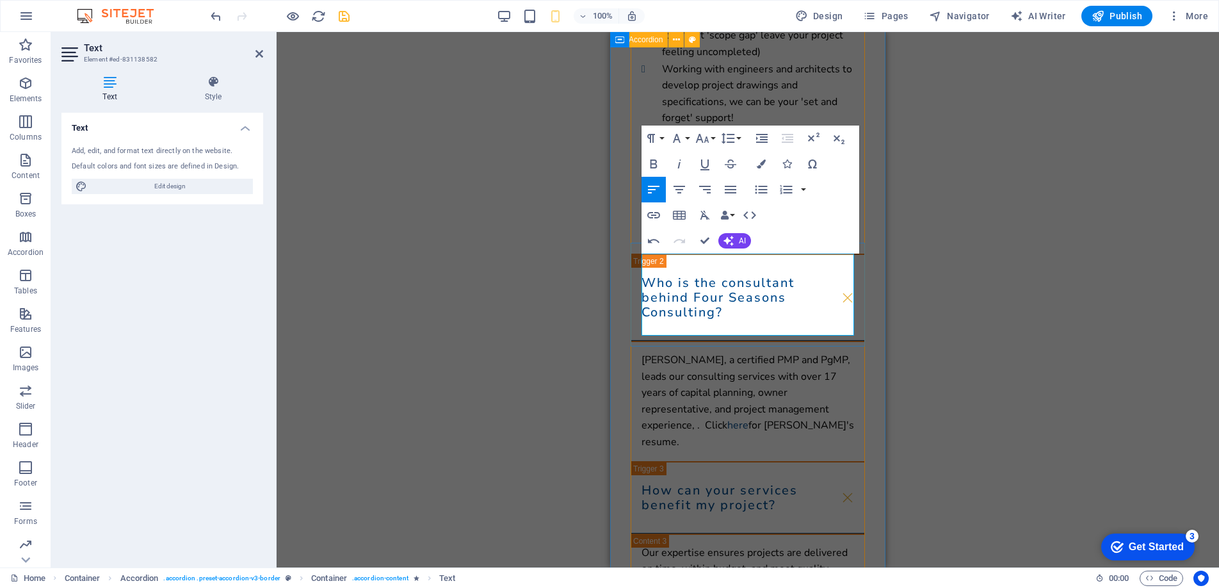
click at [698, 352] on p "[PERSON_NAME], a certified PMP and PgMP, leads our consulting services with ove…" at bounding box center [748, 401] width 213 height 99
click at [872, 301] on div "FAQs What types of projects do you manage? We specialize in non-IT project mana…" at bounding box center [747, 505] width 275 height 1382
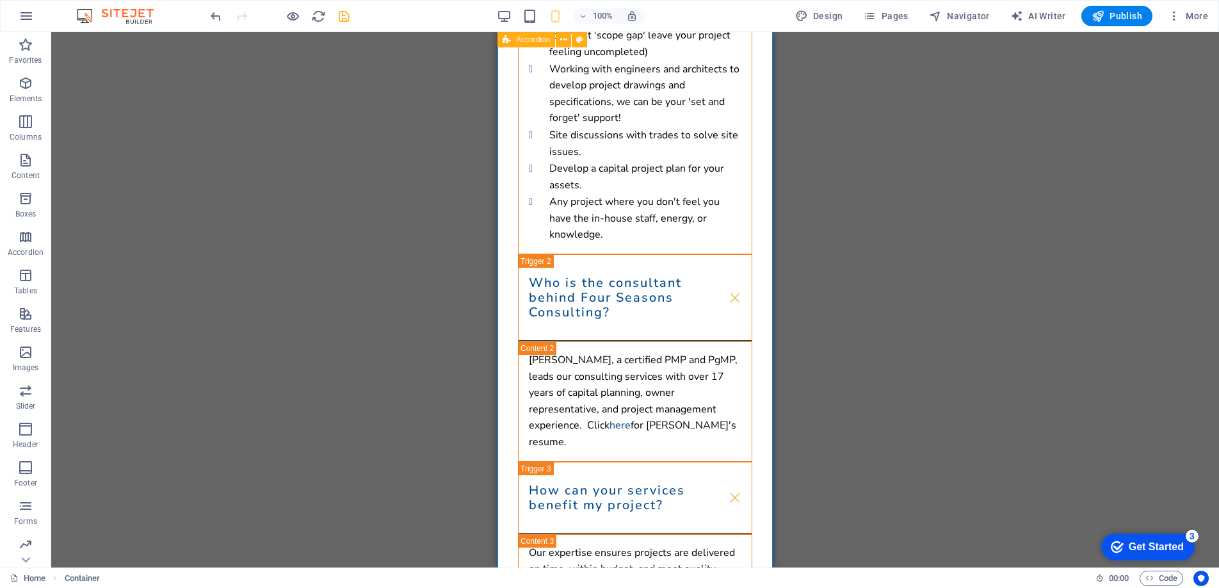
click at [471, 268] on div "Drag here to replace the existing content. Press “Ctrl” if you want to create a…" at bounding box center [635, 299] width 1168 height 535
click at [556, 352] on div "[PERSON_NAME], a certified PMP and PgMP, leads our consulting services with ove…" at bounding box center [635, 401] width 213 height 99
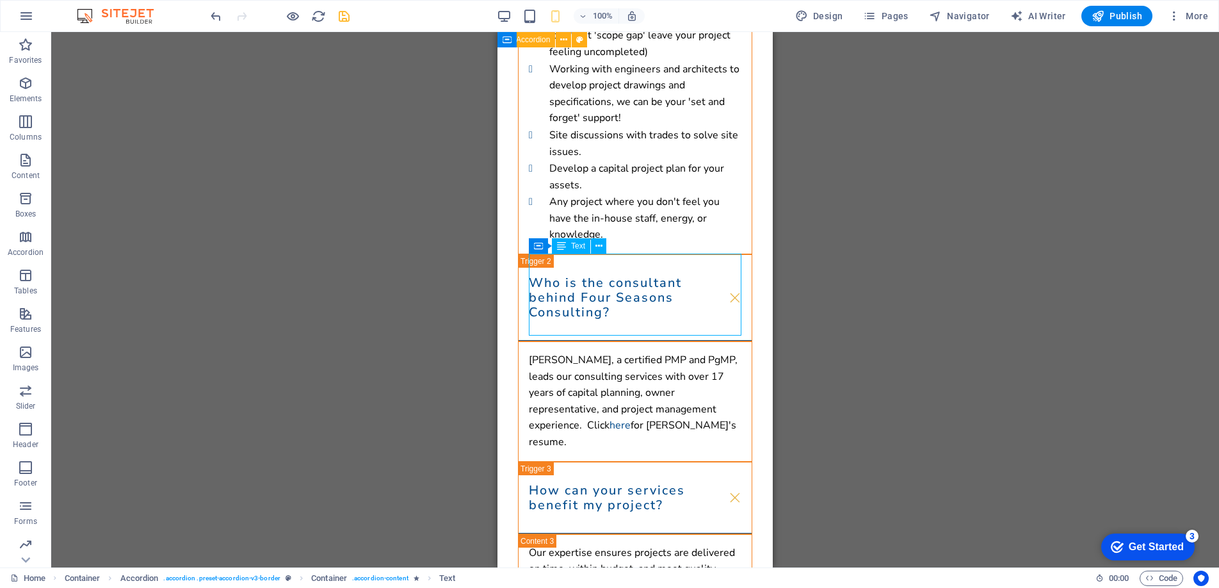
click at [556, 352] on div "[PERSON_NAME], a certified PMP and PgMP, leads our consulting services with ove…" at bounding box center [635, 401] width 213 height 99
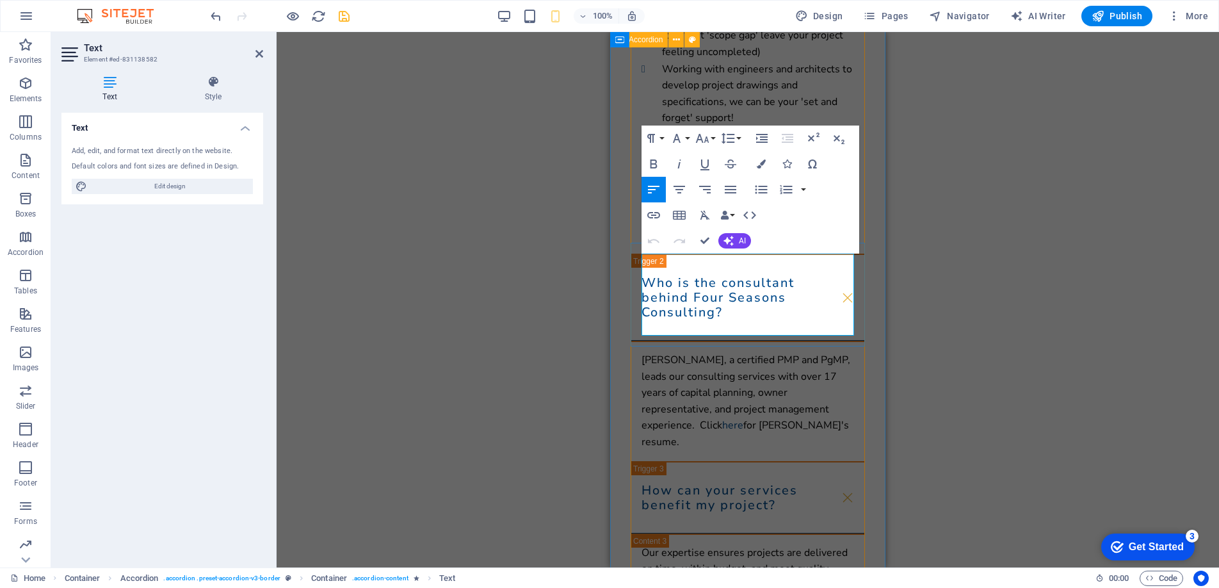
click at [671, 352] on p "[PERSON_NAME], a certified PMP and PgMP, leads our consulting services with ove…" at bounding box center [748, 401] width 213 height 99
click at [685, 462] on div "How can your services benefit my project?" at bounding box center [748, 498] width 234 height 72
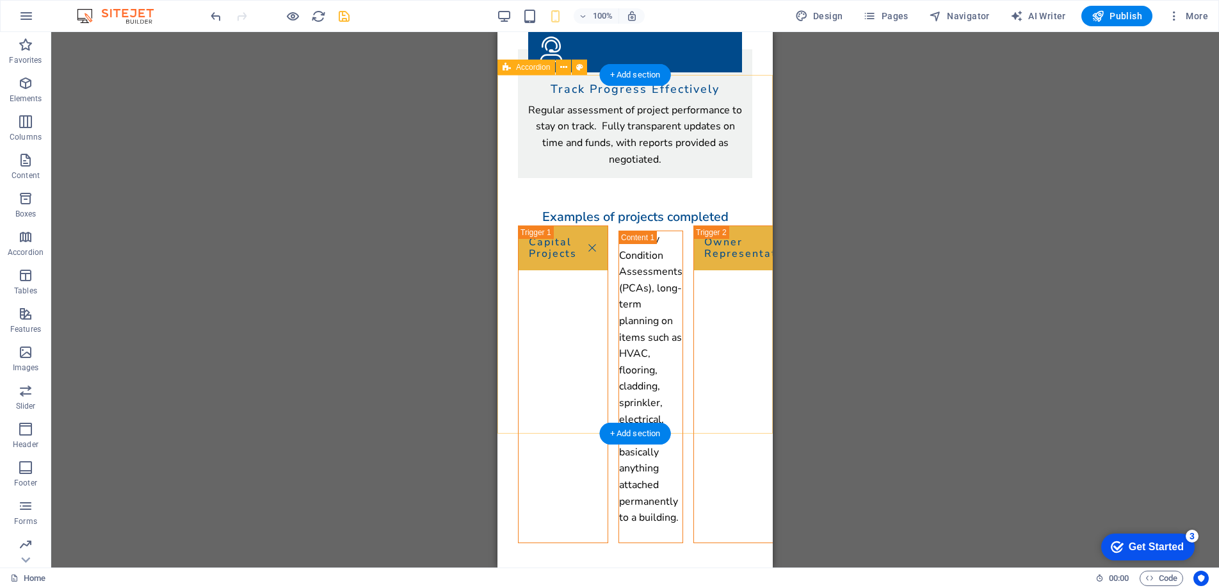
scroll to position [1536, 0]
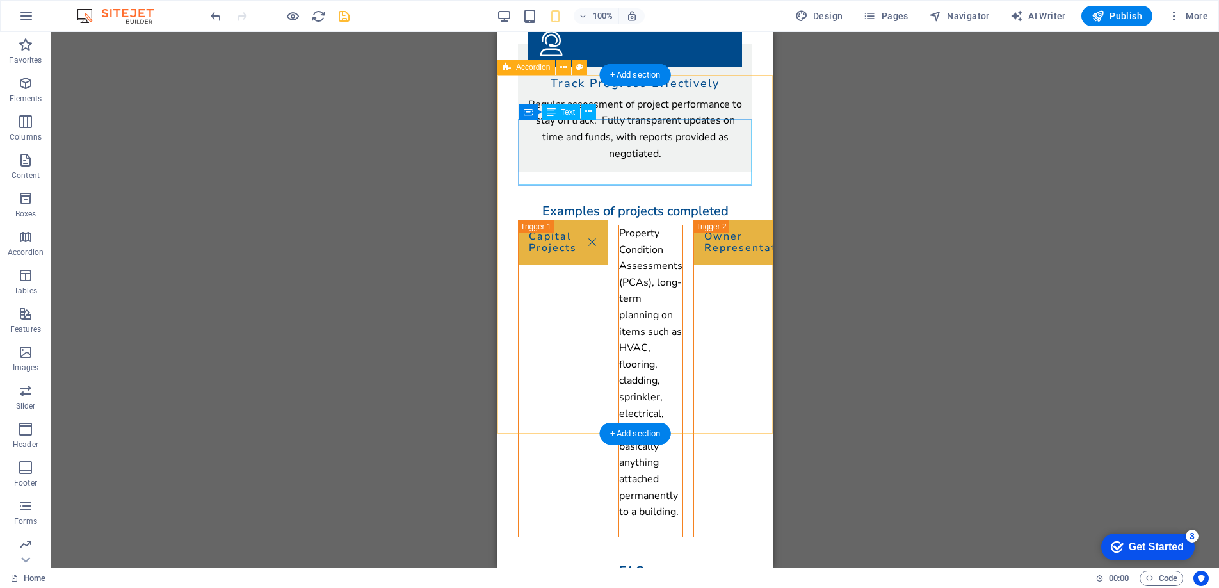
click at [683, 225] on div "Property Condition Assessments (PCAs), long-term planning on items such as HVAC…" at bounding box center [650, 372] width 63 height 295
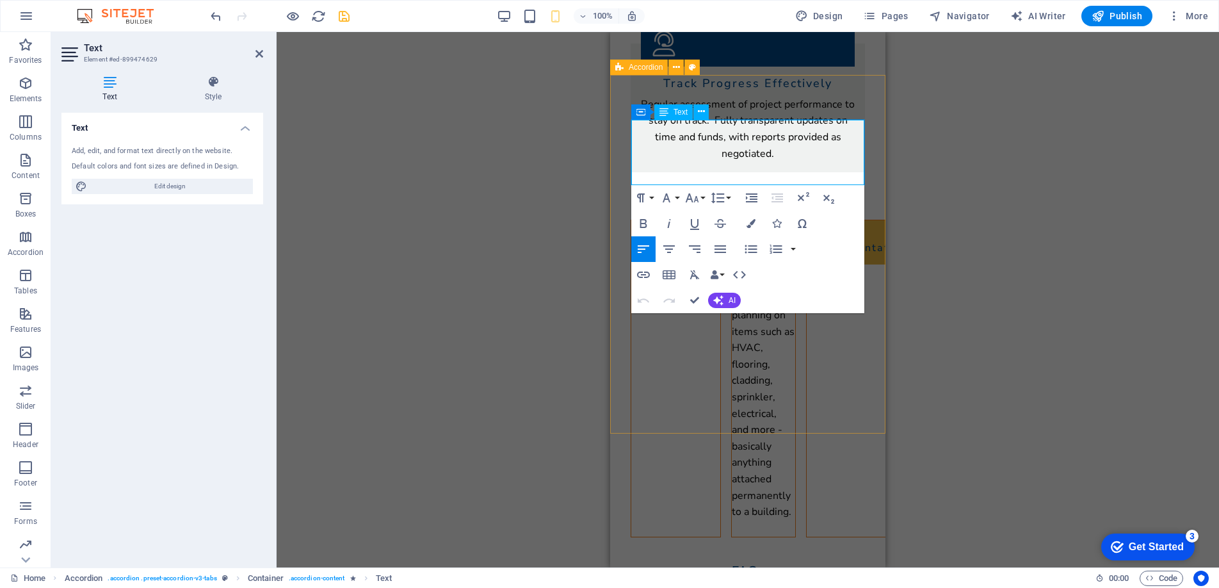
click at [795, 225] on p "Property Condition Assessments (PCAs), long-term planning on items such as HVAC…" at bounding box center [763, 372] width 63 height 295
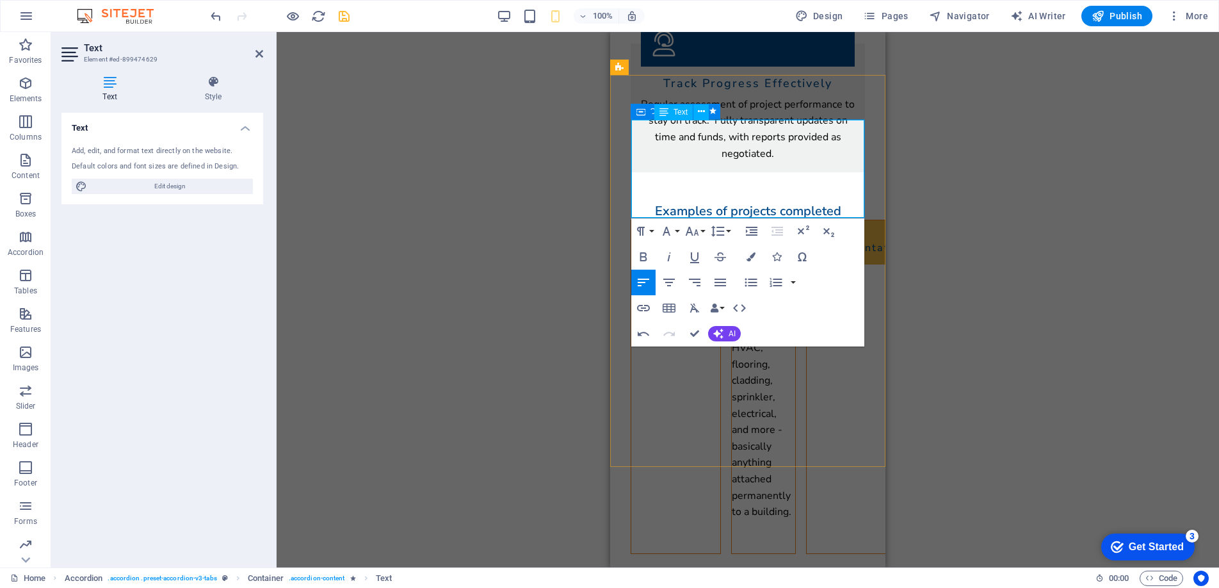
click at [732, 225] on p "Property Condition Assessments (PCAs), long-term planning on items such as HVAC…" at bounding box center [763, 372] width 63 height 295
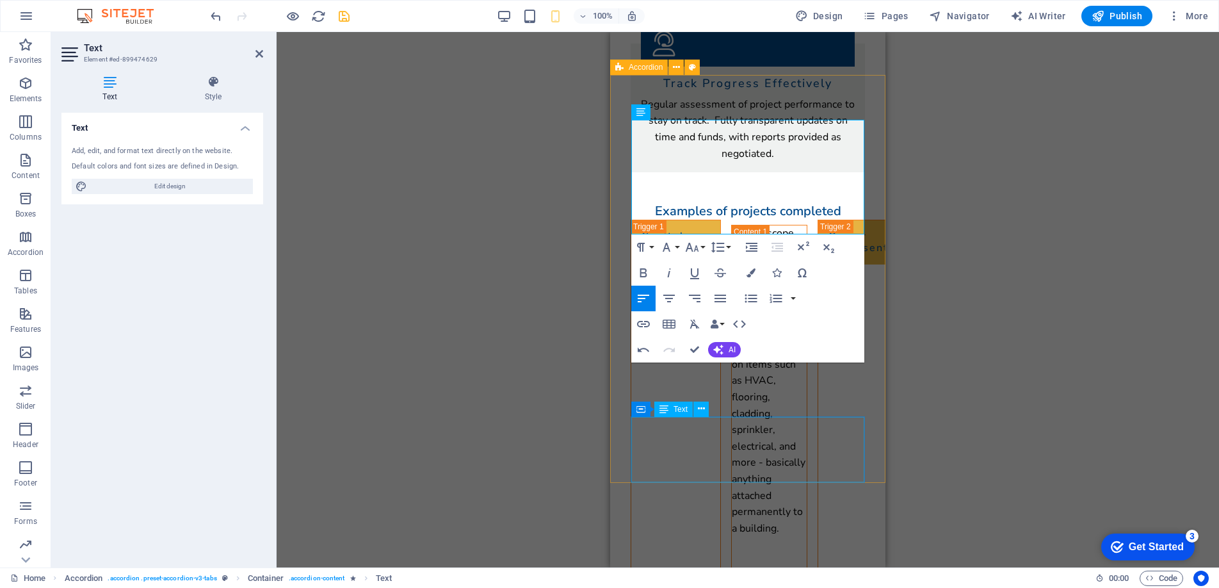
click at [1150, 446] on div "Transition from one software system to another, working with professionals on m…" at bounding box center [1181, 356] width 62 height 263
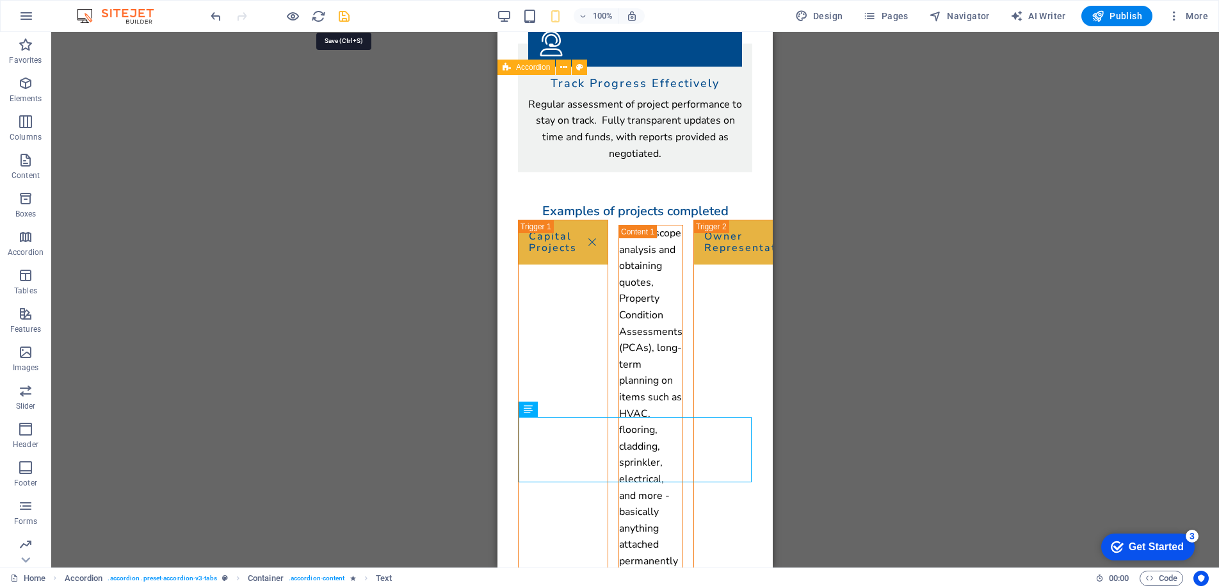
click at [341, 15] on icon "save" at bounding box center [344, 16] width 15 height 15
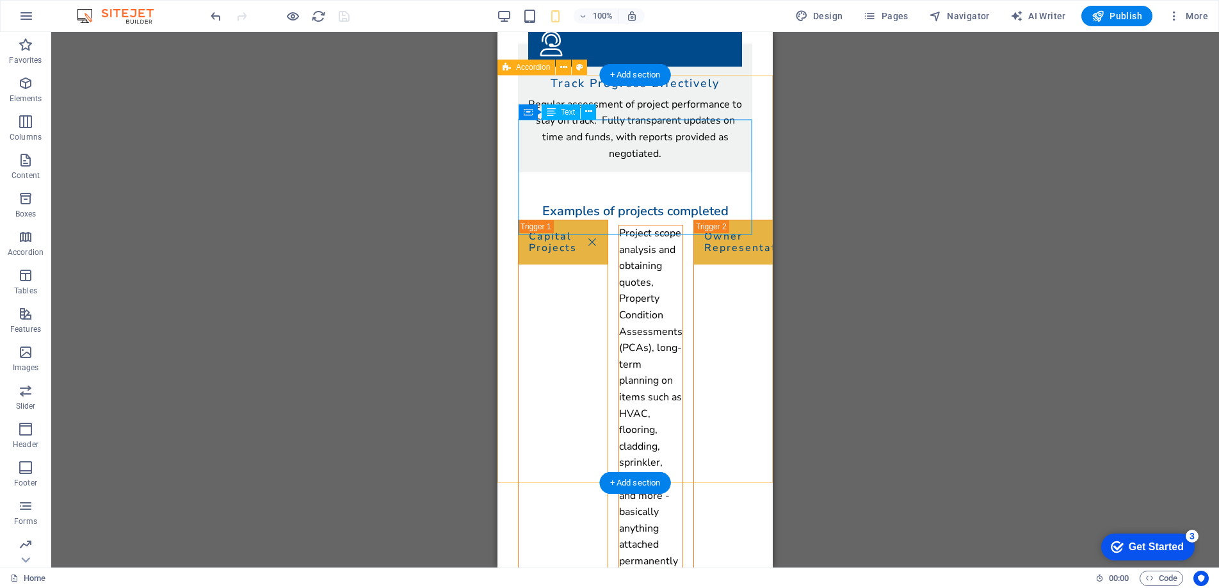
click at [619, 225] on div "Project scope analysis and obtaining quotes, Property Condition Assessments (PC…" at bounding box center [650, 421] width 63 height 393
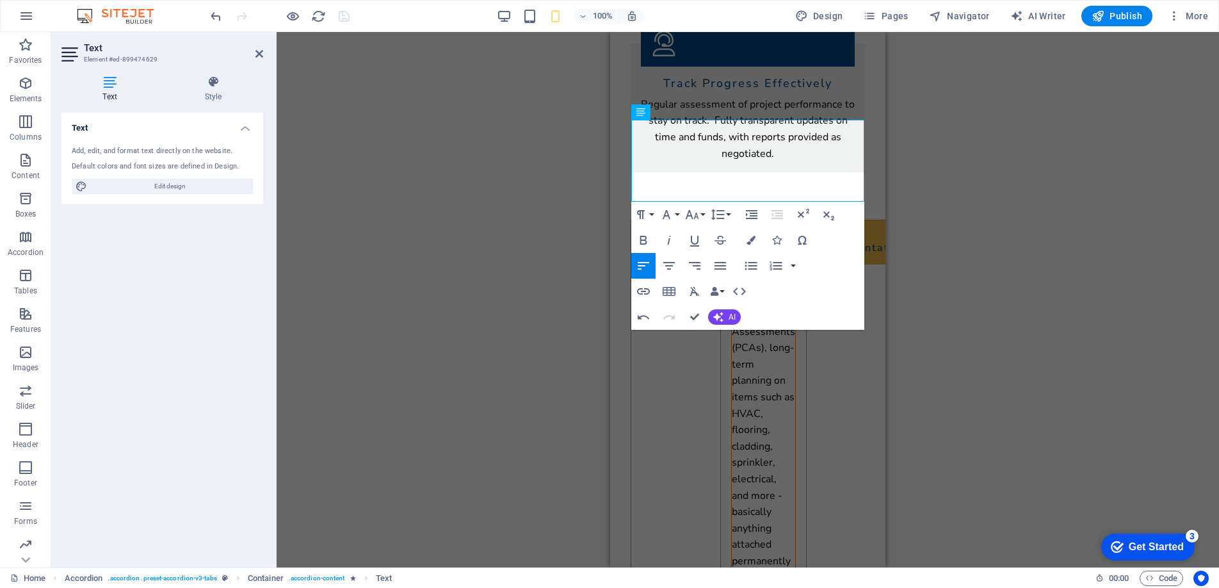
click at [584, 225] on div "Drag here to replace the existing content. Press “Ctrl” if you want to create a…" at bounding box center [748, 299] width 943 height 535
click at [1139, 414] on div "Transition from one software system to another, working with professionals on m…" at bounding box center [1170, 356] width 62 height 263
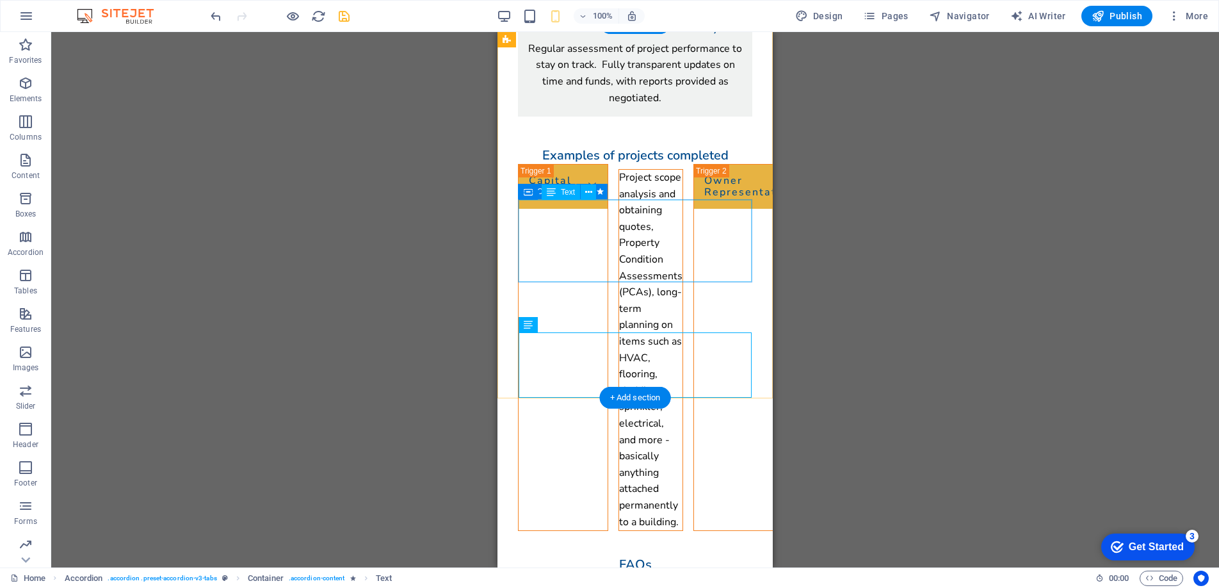
scroll to position [1587, 0]
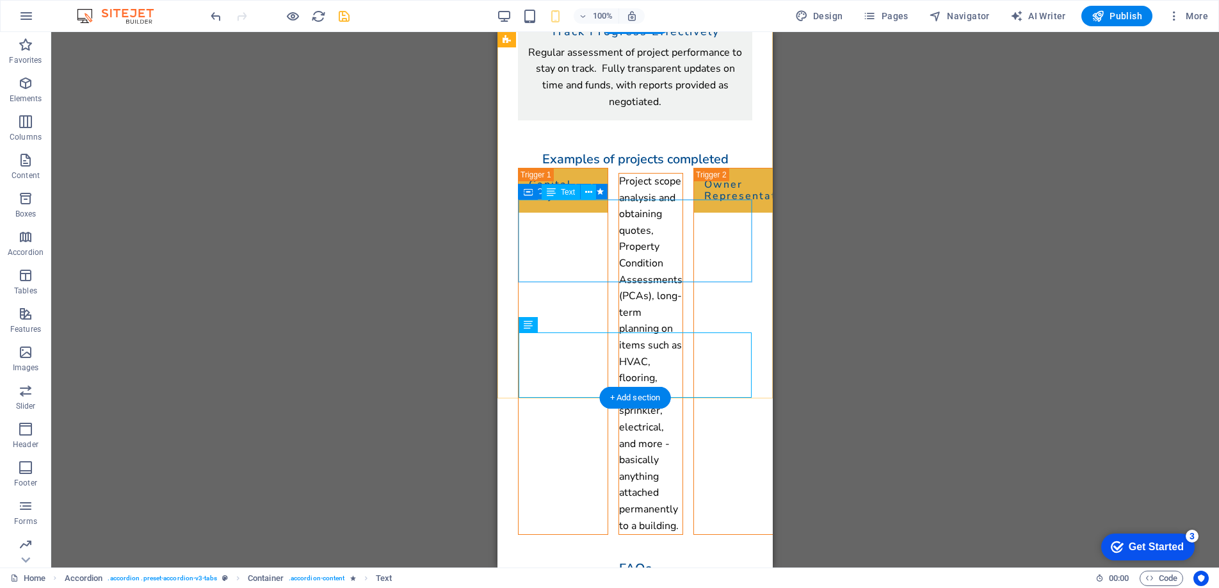
click at [836, 207] on div "Cladding, balcony restoration, window and patio door replacement... We manage t…" at bounding box center [869, 329] width 66 height 311
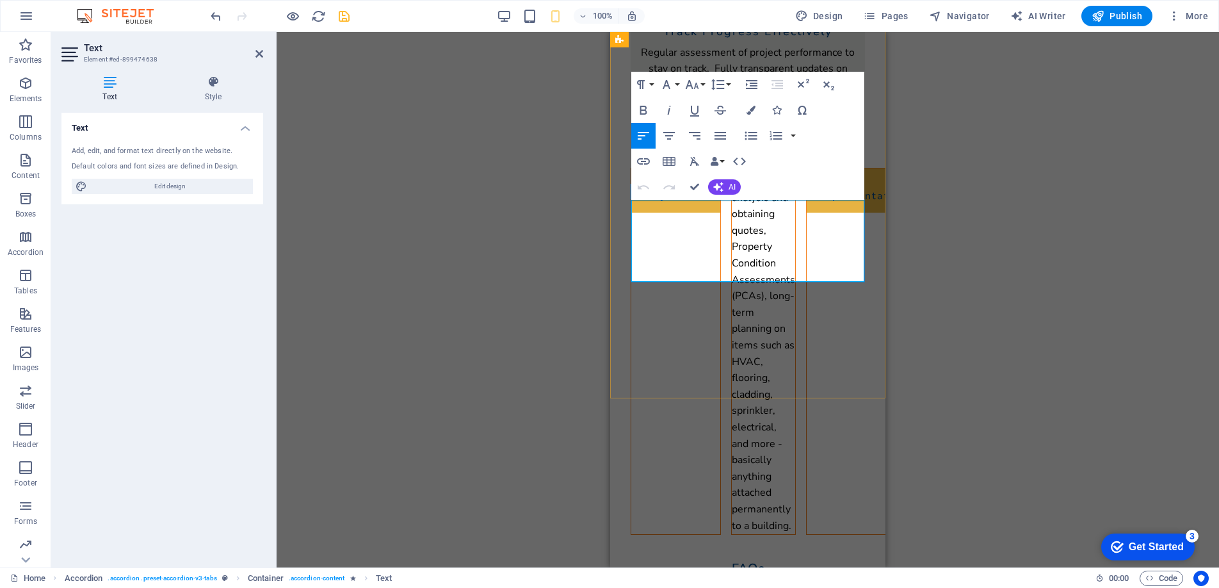
click at [949, 209] on p "Cladding, balcony restoration, window and patio door replacement... We manage t…" at bounding box center [982, 329] width 66 height 311
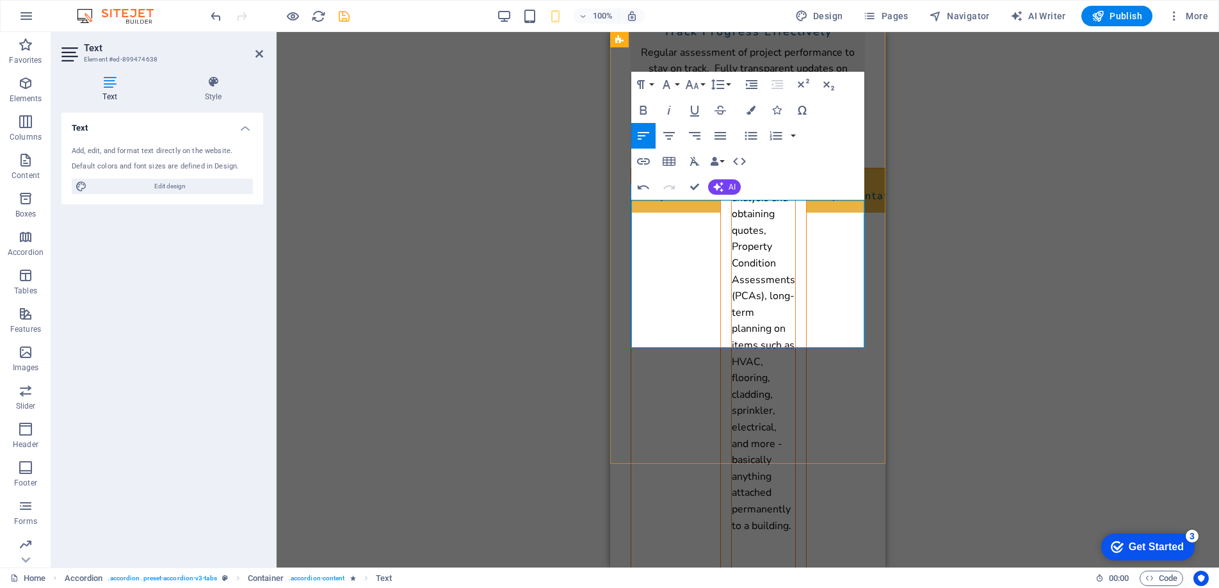
drag, startPoint x: 799, startPoint y: 258, endPoint x: 632, endPoint y: 211, distance: 173.6
click at [949, 211] on p "From ideation, through design, project tendering, bid analysis, support during …" at bounding box center [988, 428] width 79 height 508
click at [949, 260] on p "From ideation, through design, project tendering, bid analysis, support during …" at bounding box center [988, 428] width 79 height 508
click at [1151, 418] on div "Transition from one software system to another, working with professionals on m…" at bounding box center [1182, 305] width 62 height 263
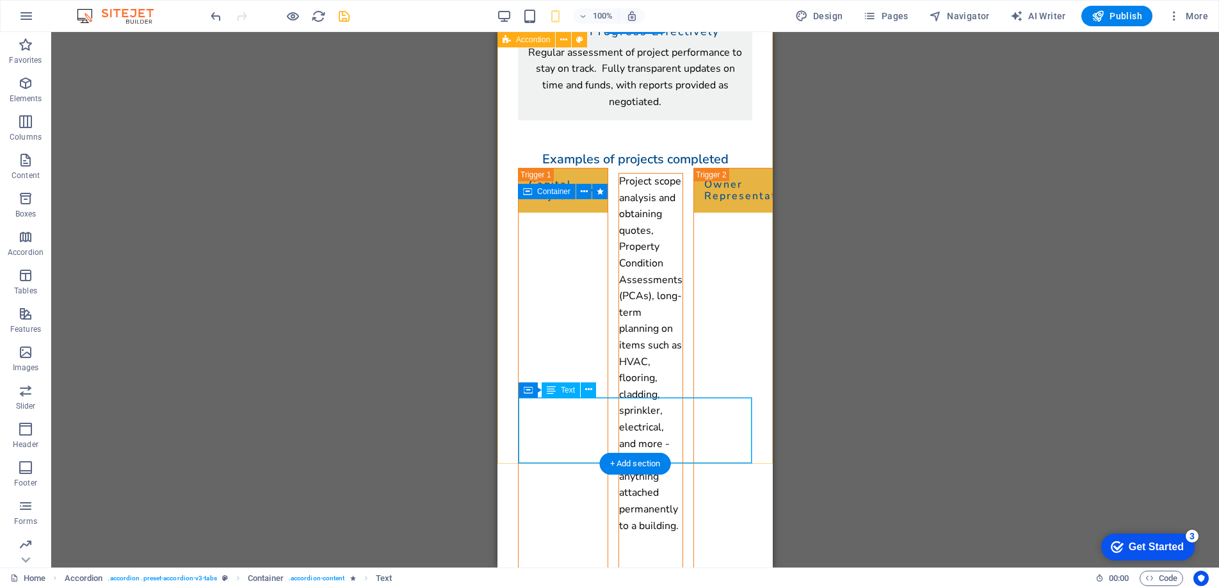
click at [1029, 436] on div "Transition from one software system to another, working with professionals on m…" at bounding box center [1060, 305] width 62 height 263
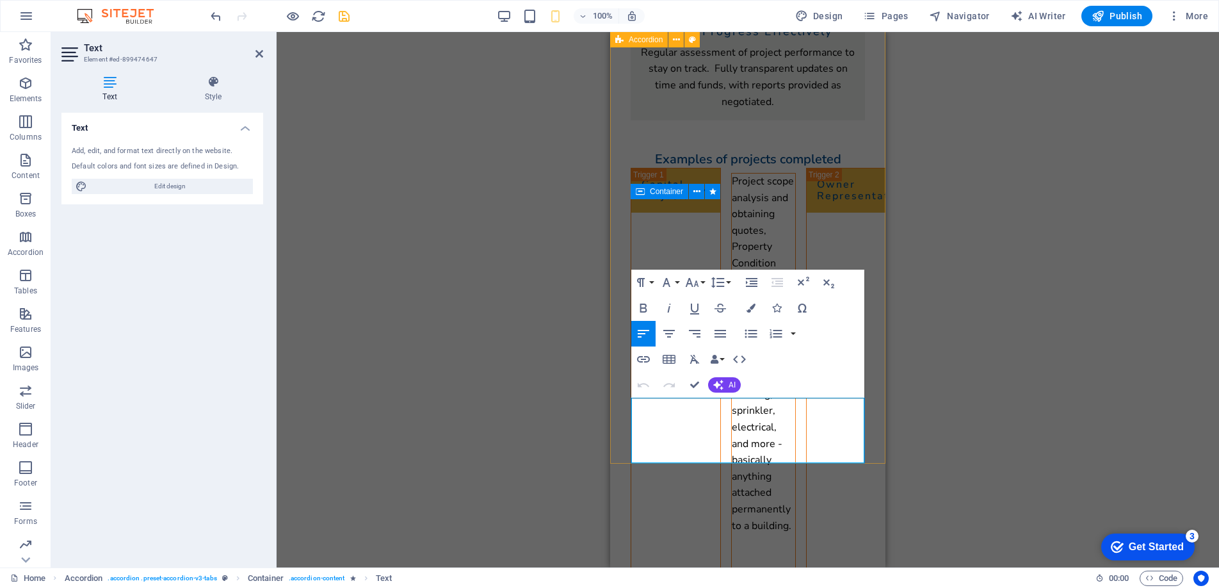
click at [1142, 436] on p "Transition from one software system to another, working with professionals on m…" at bounding box center [1173, 305] width 62 height 263
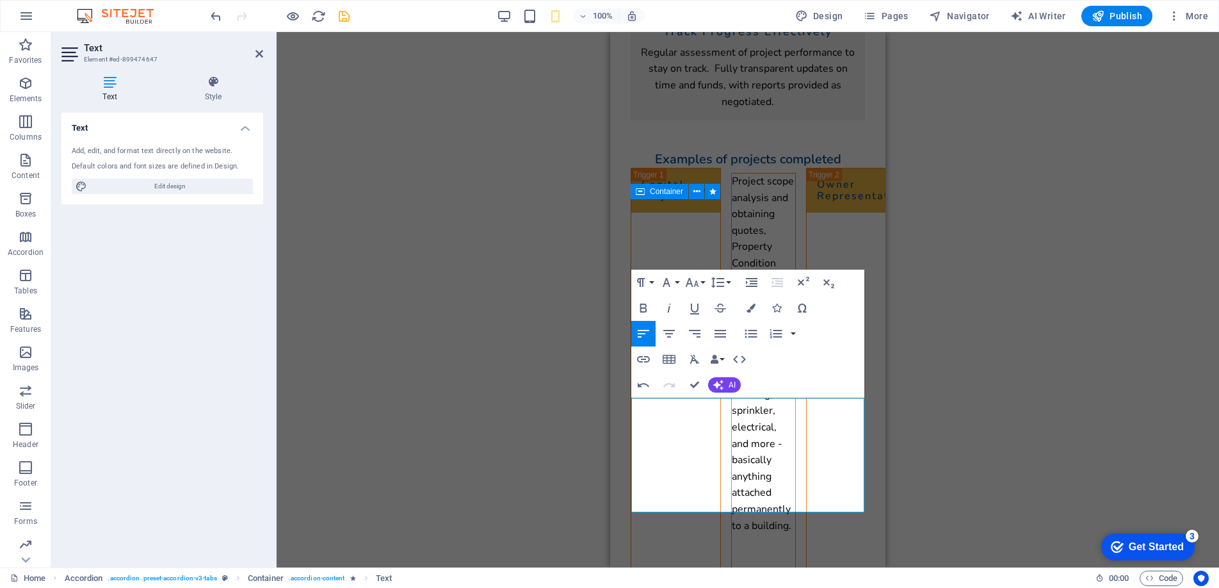
click at [566, 335] on div "Drag here to replace the existing content. Press “Ctrl” if you want to create a…" at bounding box center [748, 299] width 943 height 535
click at [1142, 503] on p "Yardi Construction Manager implementation for 28 buildings and over 800 capital…" at bounding box center [1179, 460] width 74 height 115
click at [1142, 403] on p "Content 3" at bounding box center [1179, 395] width 74 height 17
click at [1142, 486] on p "Yardi Construction Manager implementation for 28 buildings and over 800 capital…" at bounding box center [1179, 460] width 74 height 115
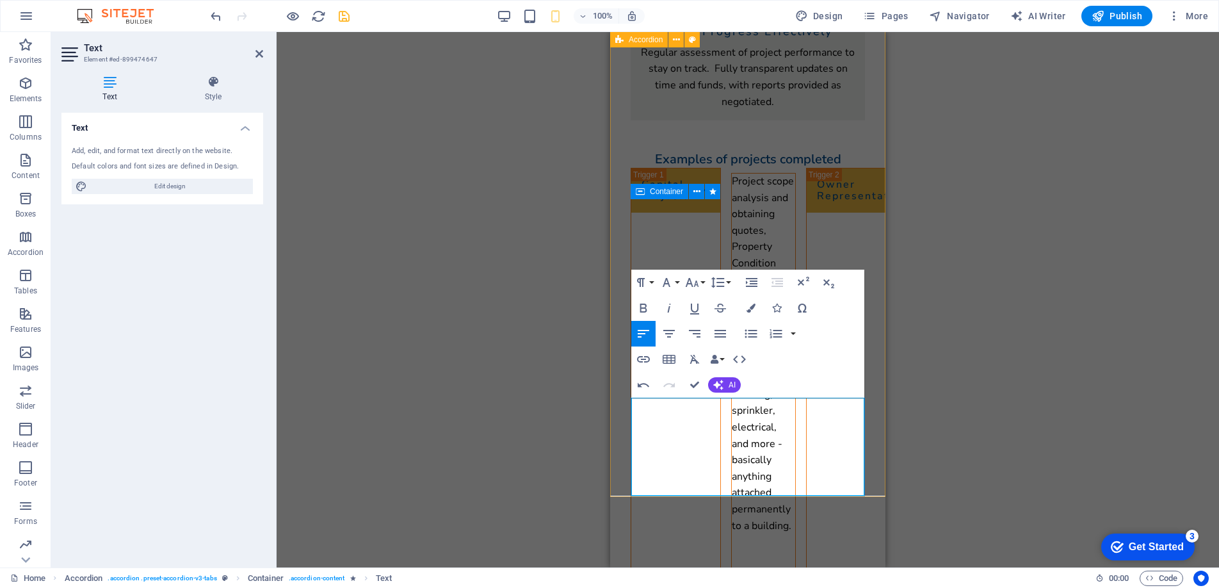
click at [1142, 492] on p "Yardi Construction Manager implementation for 28 buildings and over 800 capital…" at bounding box center [1179, 444] width 74 height 115
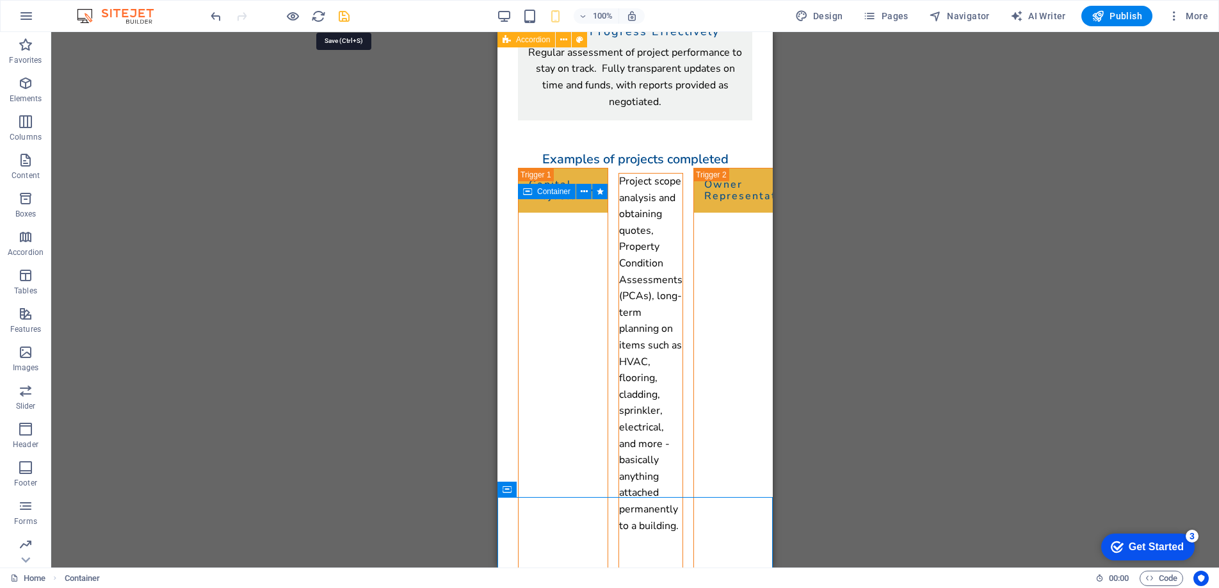
click at [342, 16] on icon "save" at bounding box center [344, 16] width 15 height 15
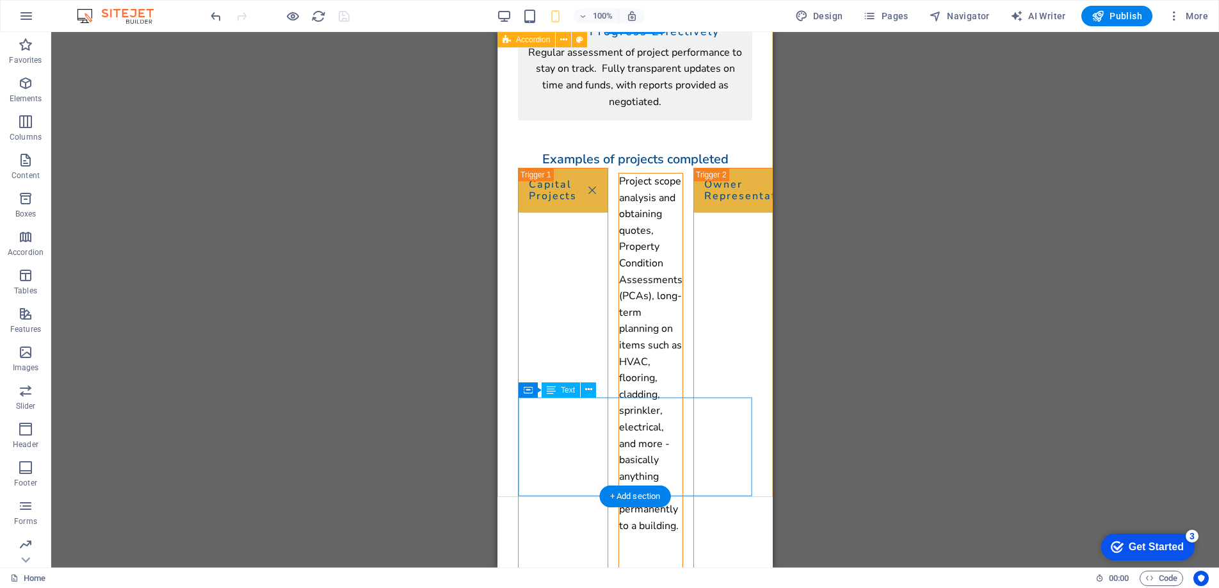
click at [1029, 467] on div "Transition from one software system to another, working with professionals on m…" at bounding box center [1066, 338] width 74 height 328
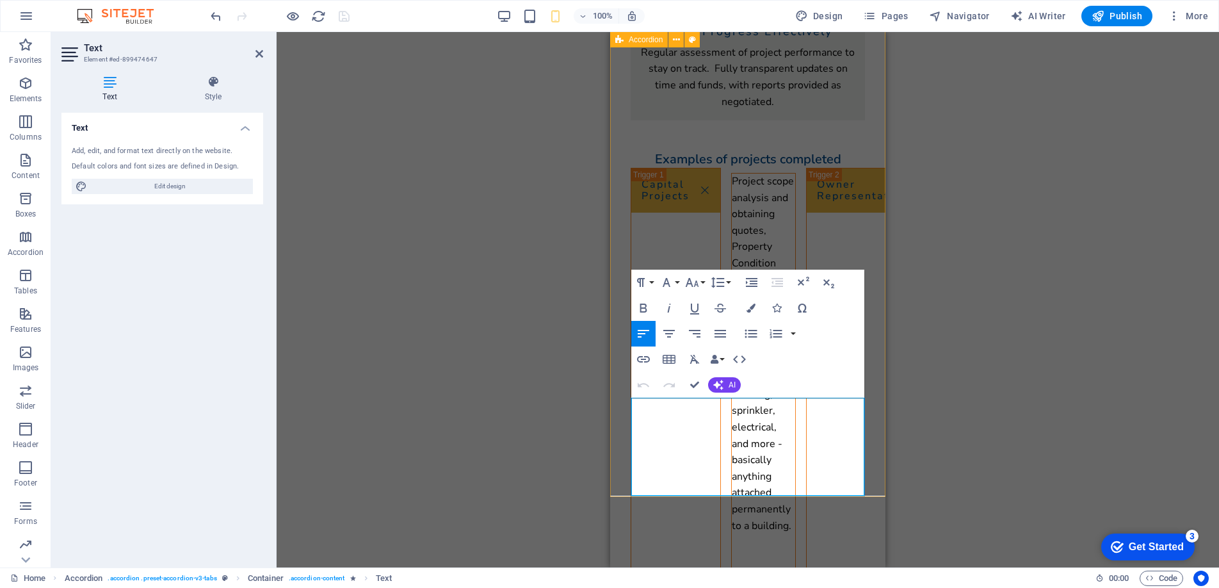
click at [1142, 467] on p "Yardi Construction Manager implementation for 28 buildings and over 800 capital…" at bounding box center [1179, 444] width 74 height 115
click at [749, 335] on icon "button" at bounding box center [750, 333] width 15 height 15
click at [1162, 453] on li "Yardi Construction Manager implementation for 28 buildings and over 800 capital…" at bounding box center [1199, 394] width 74 height 115
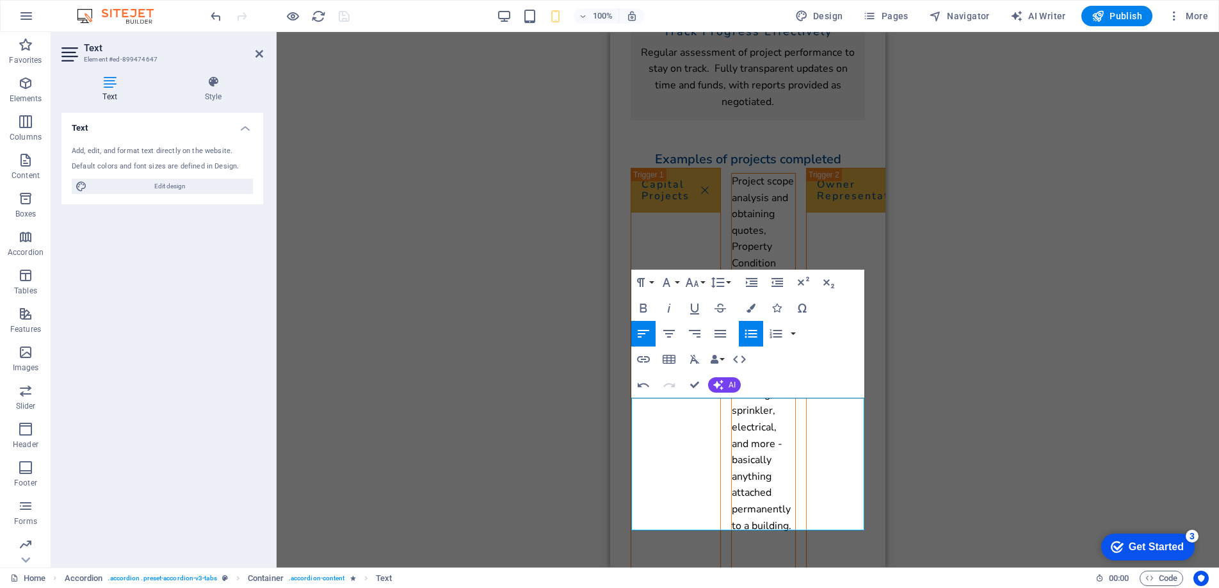
click at [564, 414] on div "Drag here to replace the existing content. Press “Ctrl” if you want to create a…" at bounding box center [748, 299] width 943 height 535
click at [949, 239] on div "From ideation, through design, project tendering, bid analysis, support during …" at bounding box center [983, 452] width 69 height 557
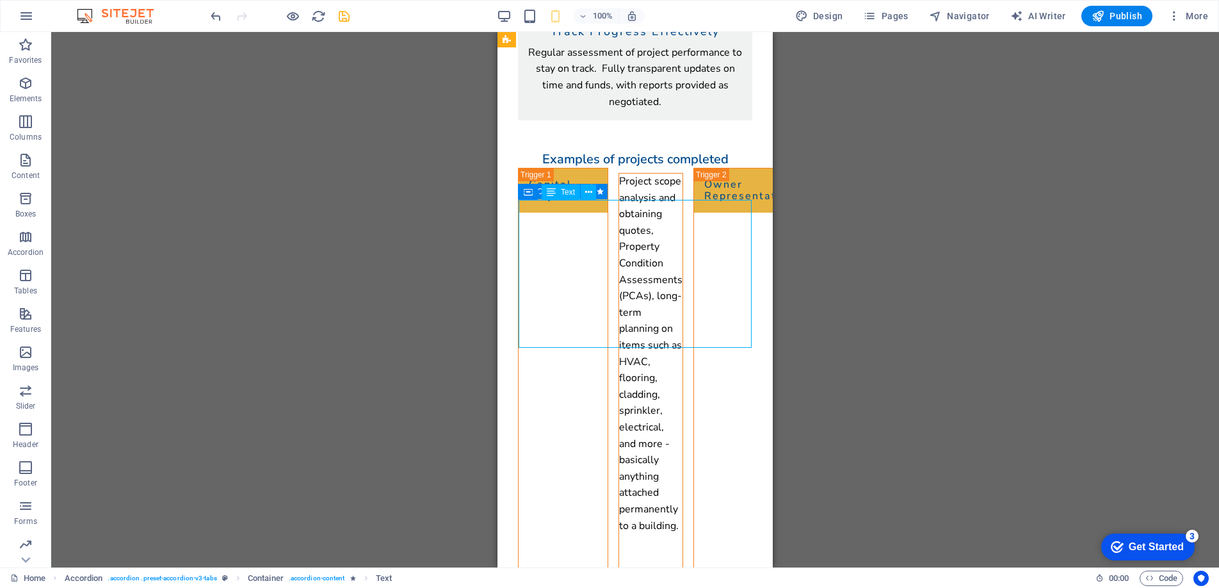
click at [836, 258] on div "From ideation, through design, project tendering, bid analysis, support during …" at bounding box center [870, 452] width 69 height 557
click at [836, 257] on div "From ideation, through design, project tendering, bid analysis, support during …" at bounding box center [870, 452] width 69 height 557
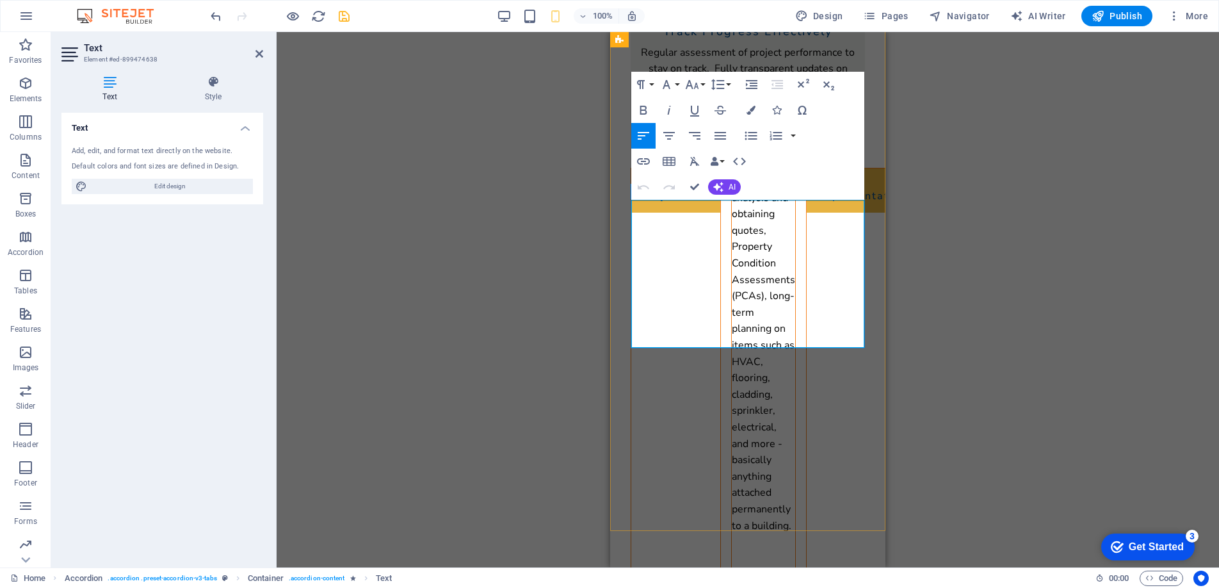
click at [949, 256] on p "From ideation, through design, project tendering, bid analysis, support during …" at bounding box center [983, 452] width 69 height 557
click at [949, 419] on p "Cladding, balcony restoration, window and patio door replacement... We manage t…" at bounding box center [983, 574] width 69 height 311
click at [949, 436] on p "Balcony restoration, window and patio door replacement... We manage the coordin…" at bounding box center [983, 583] width 69 height 295
drag, startPoint x: 816, startPoint y: 306, endPoint x: 632, endPoint y: 277, distance: 186.8
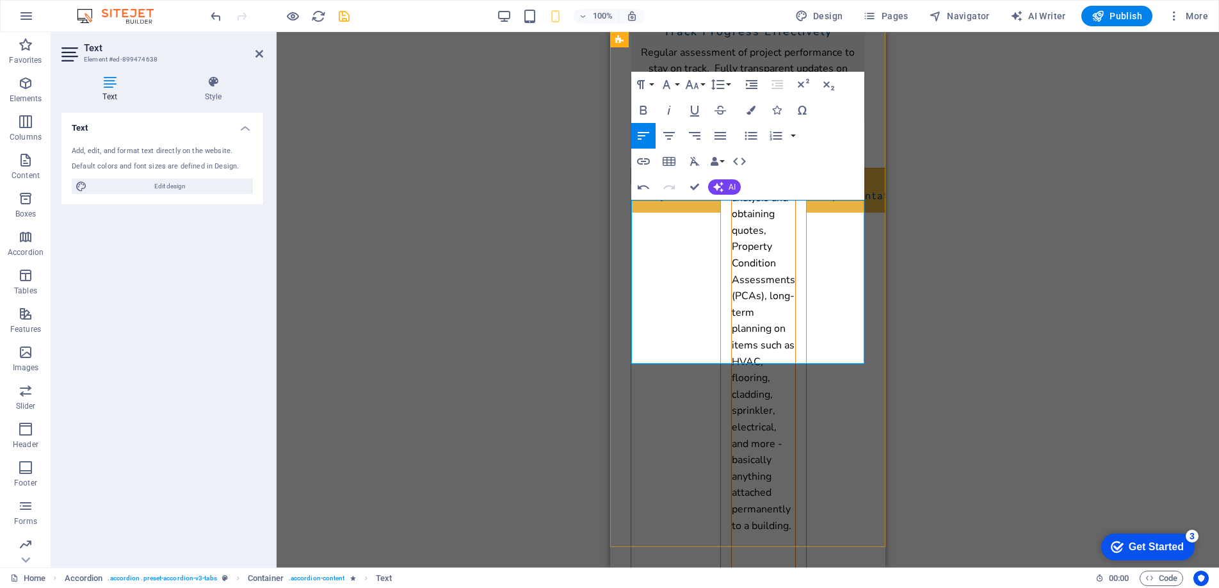
click at [949, 277] on div "From ideation, through design, project tendering, bid analysis, support during …" at bounding box center [983, 452] width 69 height 557
click at [744, 137] on icon "button" at bounding box center [750, 135] width 15 height 15
click at [970, 437] on li "Window and patio door replacement..." at bounding box center [1003, 462] width 66 height 50
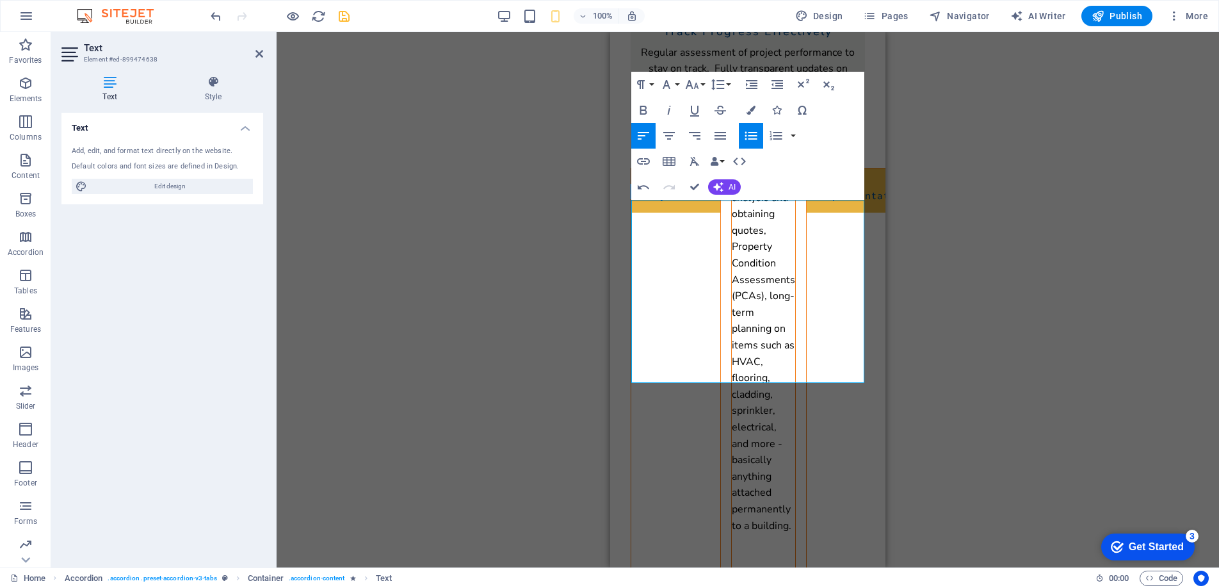
click at [574, 217] on div "Drag here to replace the existing content. Press “Ctrl” if you want to create a…" at bounding box center [748, 299] width 943 height 535
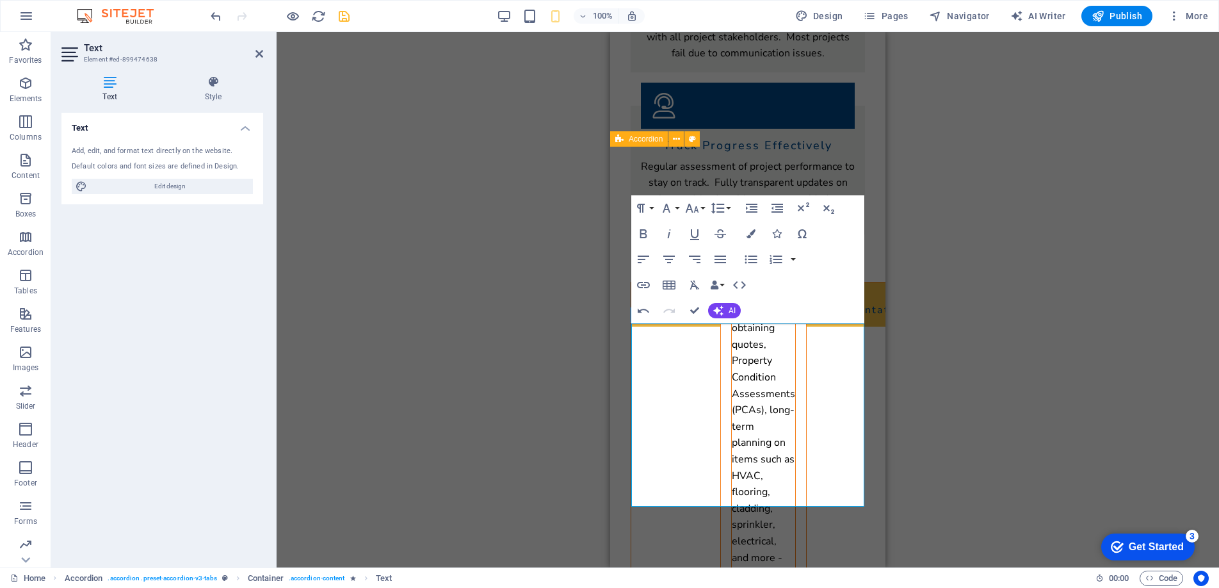
scroll to position [1481, 0]
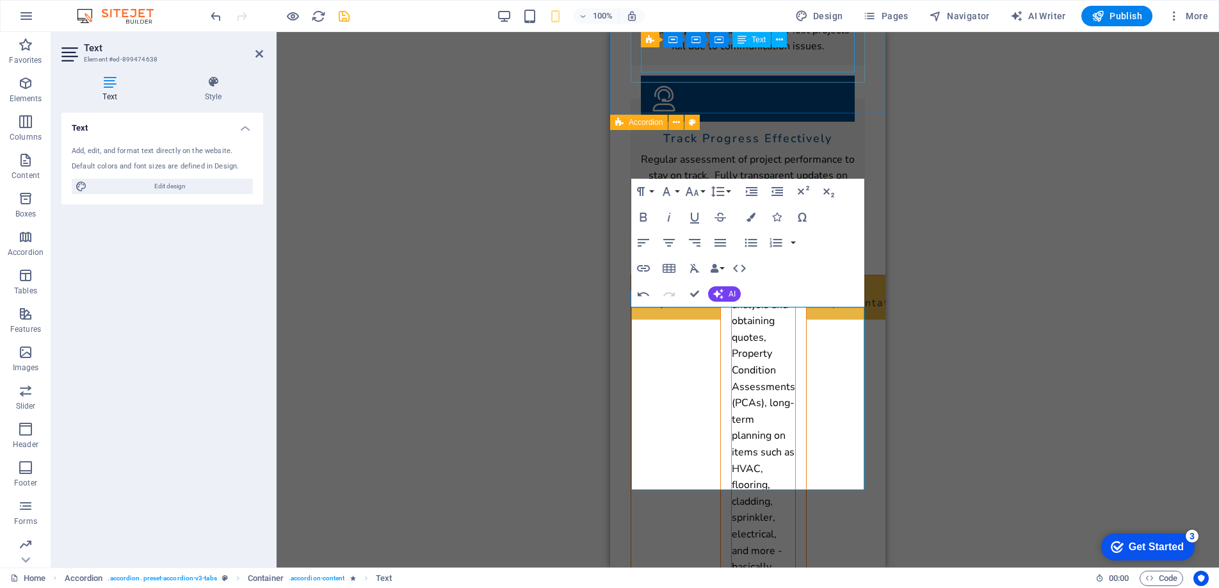
click at [767, 152] on div "Regular assessment of project performance to stay on track. Fully transparent u…" at bounding box center [748, 184] width 214 height 65
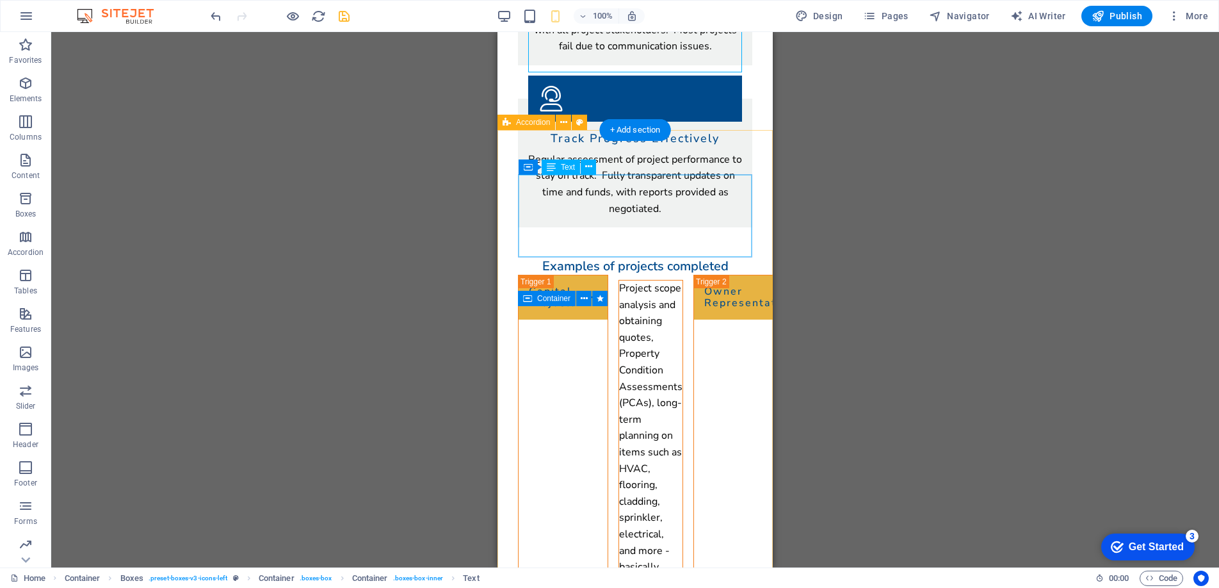
click at [623, 280] on div "Project scope analysis and obtaining quotes, Property Condition Assessments (PC…" at bounding box center [650, 460] width 63 height 361
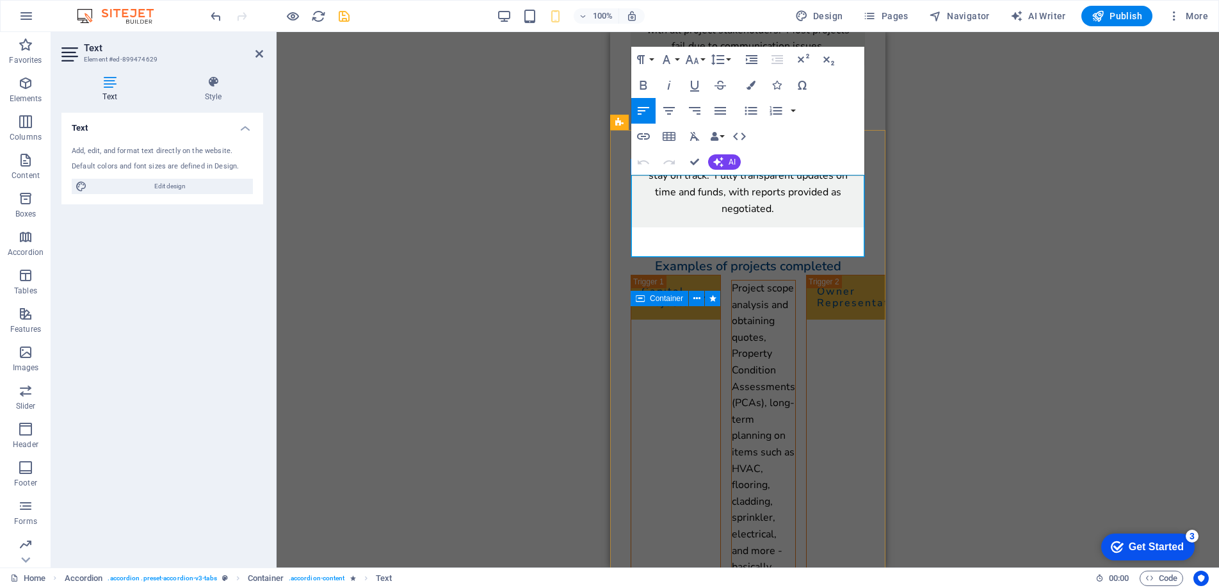
click at [732, 280] on p "Project scope analysis and obtaining quotes, Property Condition Assessments (PC…" at bounding box center [763, 460] width 63 height 361
drag, startPoint x: 843, startPoint y: 248, endPoint x: 822, endPoint y: 236, distance: 24.9
click at [795, 280] on p "Project scope analysis and obtaining quotes, Property Condition Assessments (PC…" at bounding box center [763, 460] width 63 height 361
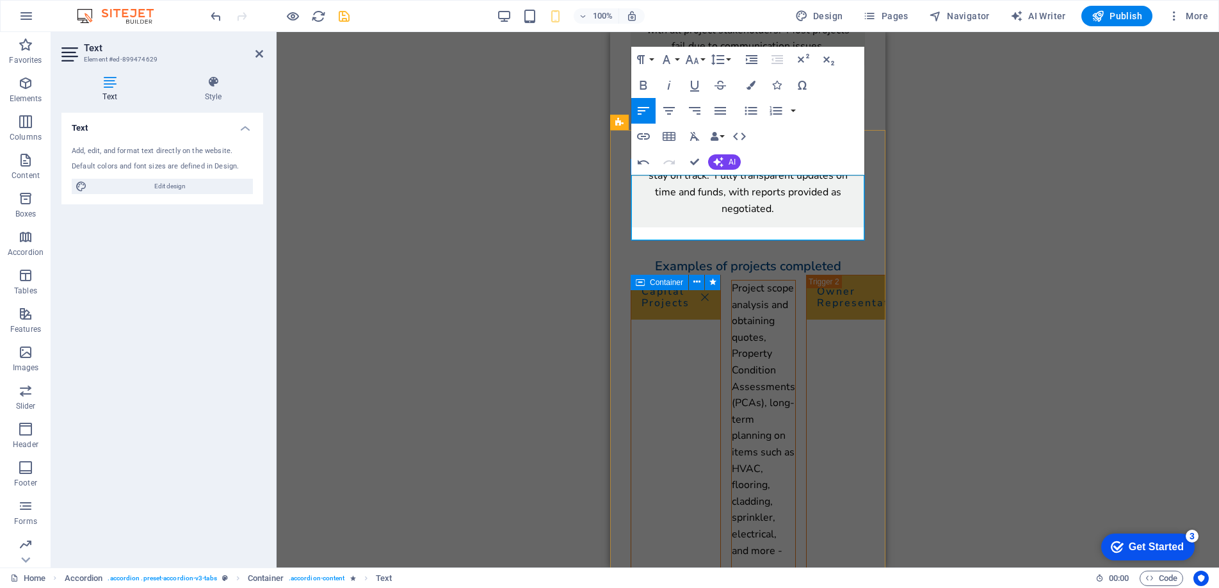
click at [732, 280] on p "Project scope analysis and obtaining quotes, Property Condition Assessments (PC…" at bounding box center [763, 419] width 63 height 279
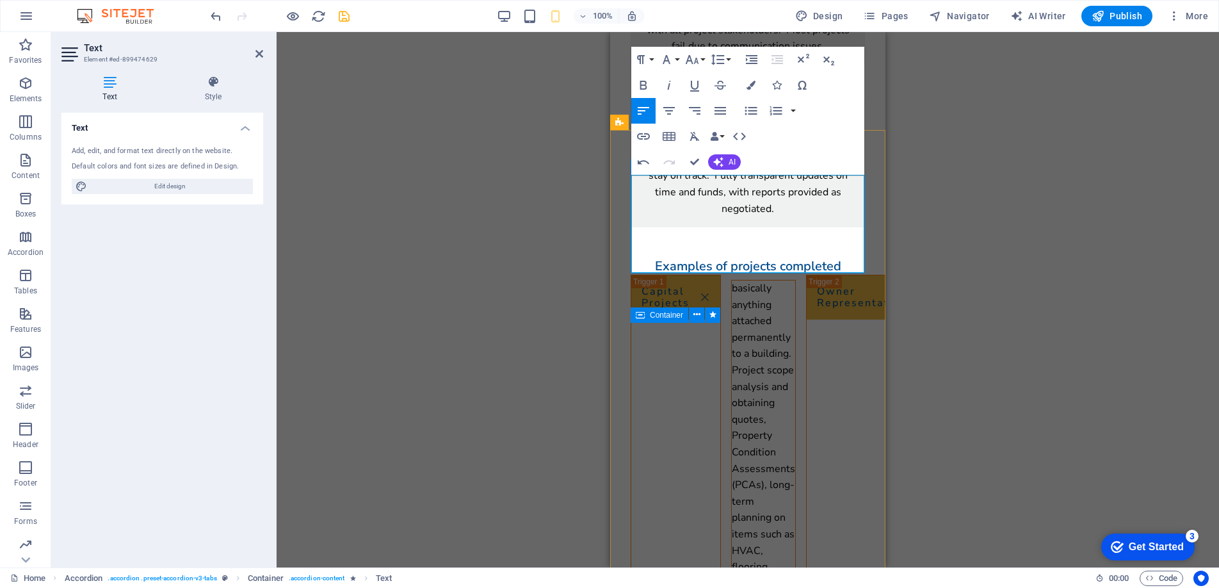
click at [732, 280] on p "basically anything attached permanently to a building." at bounding box center [763, 321] width 63 height 82
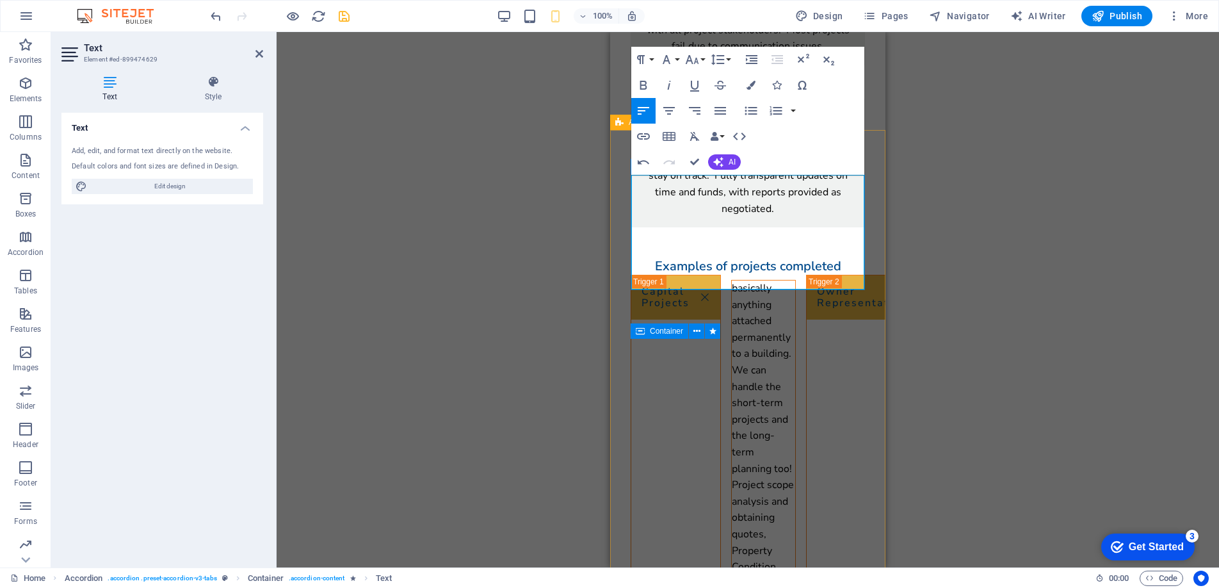
click at [732, 280] on p "basically anything attached permanently to a building. We can handle the short-…" at bounding box center [763, 378] width 63 height 197
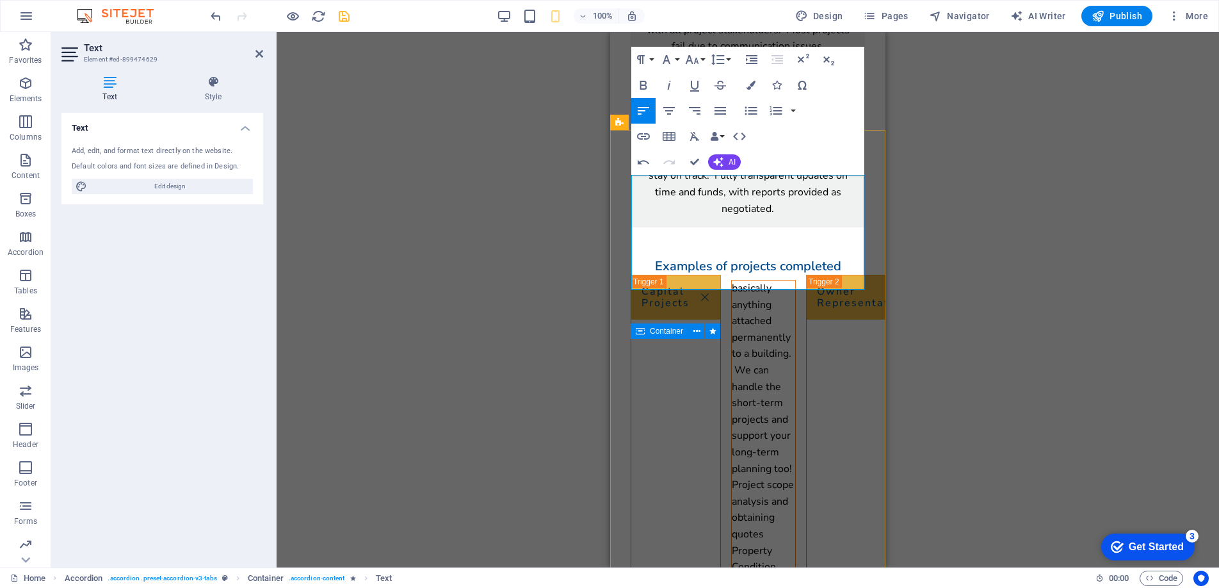
drag, startPoint x: 777, startPoint y: 265, endPoint x: 818, endPoint y: 250, distance: 43.6
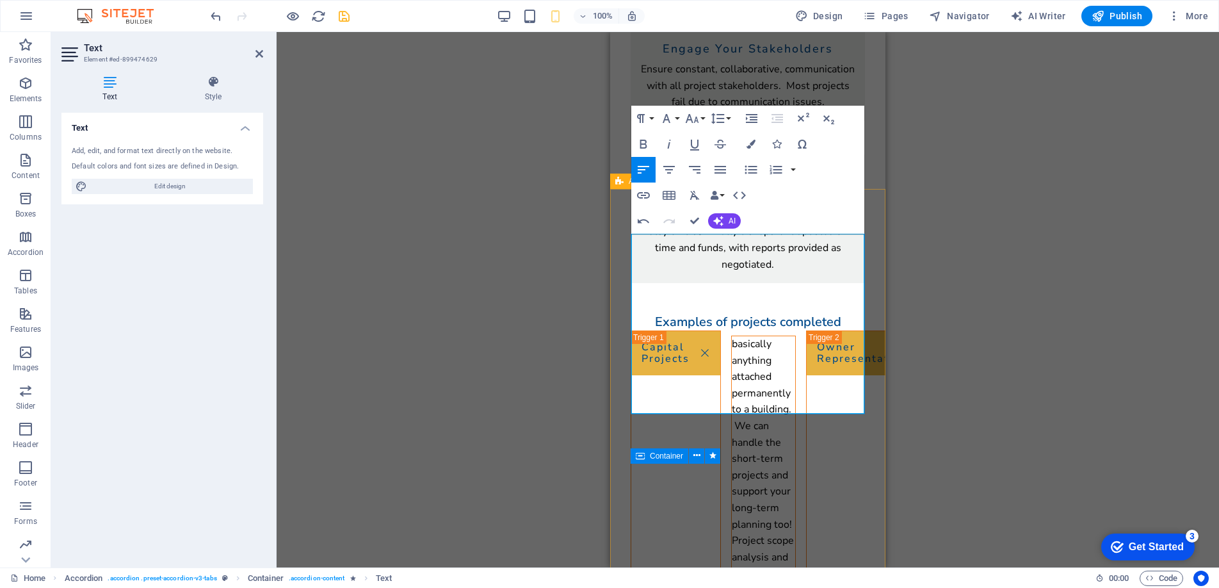
scroll to position [1419, 0]
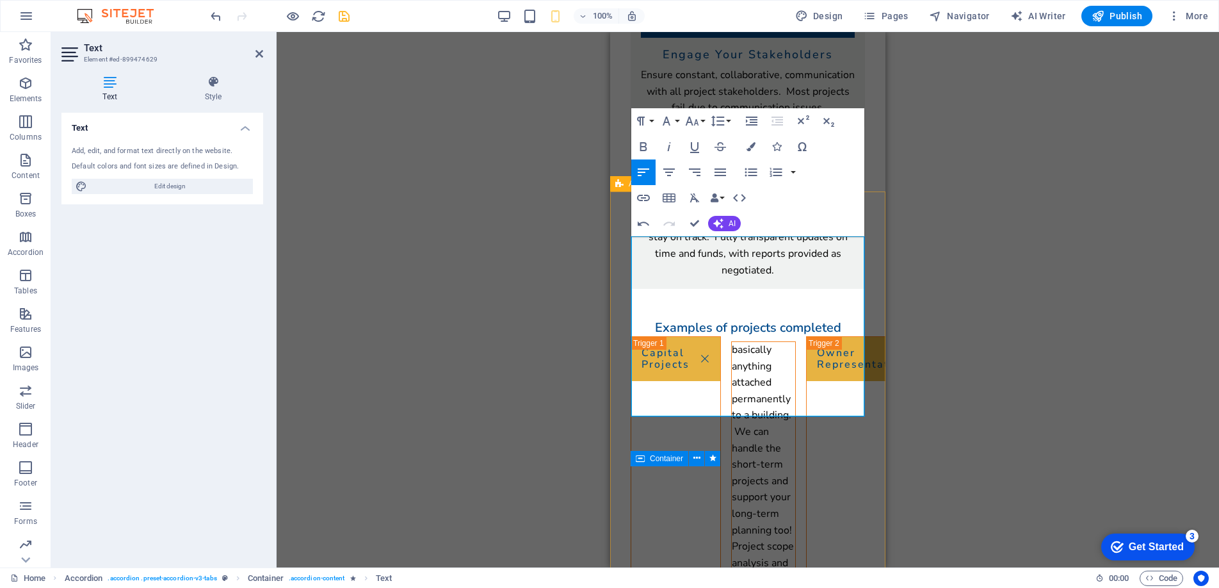
click at [765, 342] on p "basically anything attached permanently to a building. We can handle the short-…" at bounding box center [763, 440] width 63 height 197
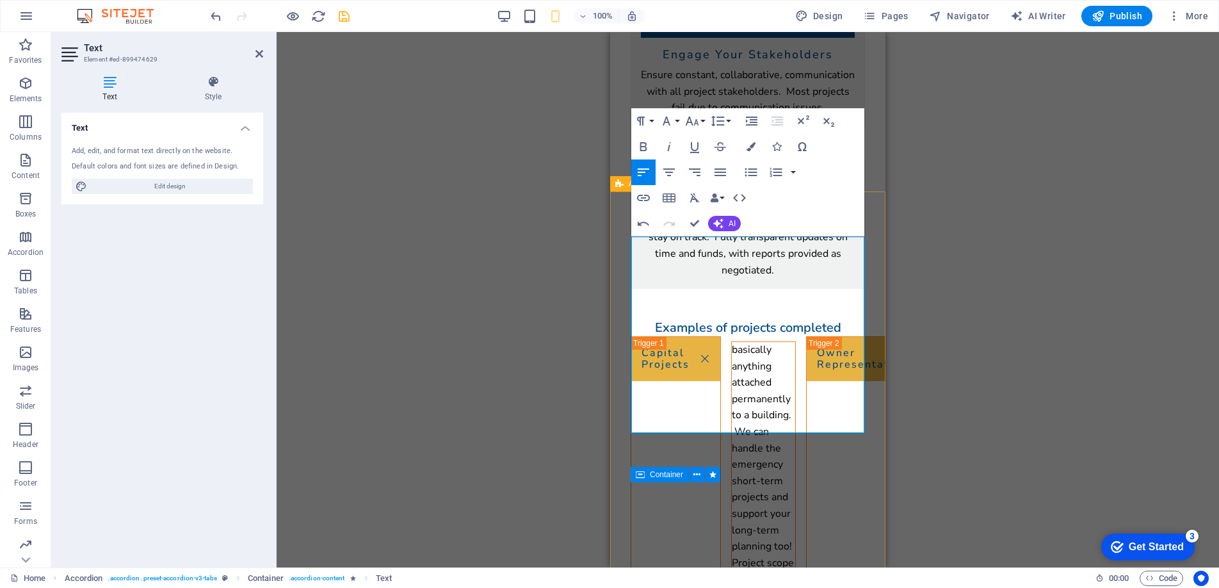
click at [756, 342] on p "basically anything attached permanently to a building. We can handle the emerge…" at bounding box center [763, 448] width 63 height 213
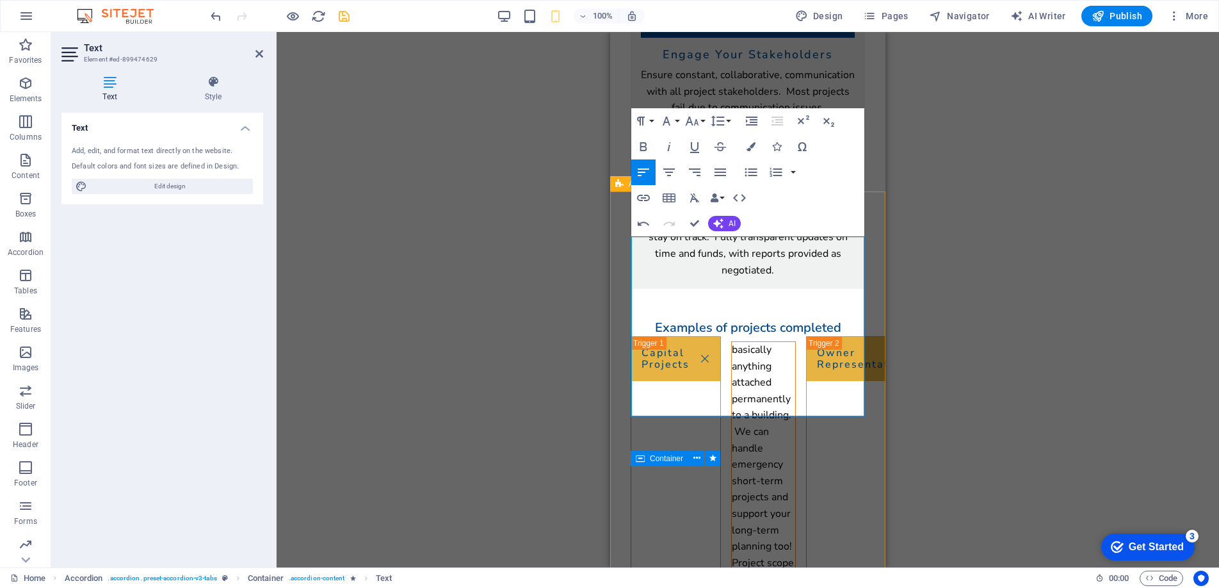
click at [795, 342] on p "basically anything attached permanently to a building. We can handle emergency …" at bounding box center [763, 448] width 63 height 213
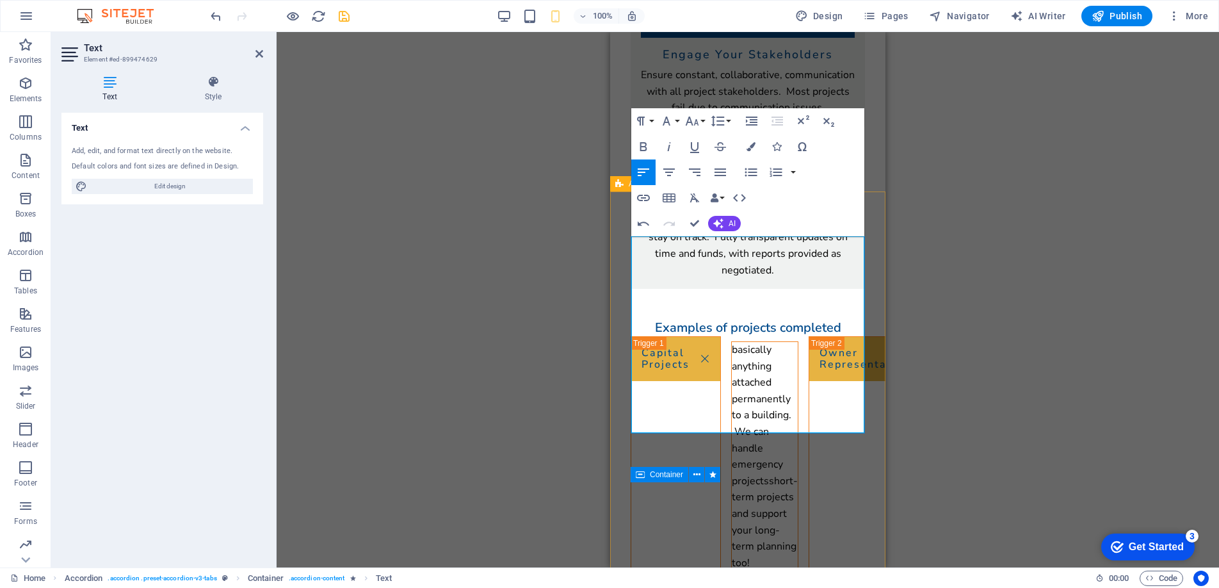
click at [749, 342] on p "basically anything attached permanently to a building. We can handle emergency …" at bounding box center [765, 456] width 66 height 229
click at [732, 342] on p "basically anything attached permanently to a building. We can handle the unexpe…" at bounding box center [784, 415] width 105 height 147
click at [834, 342] on p "basically anything attached permanently to a building. We can handle the unexpe…" at bounding box center [784, 415] width 105 height 147
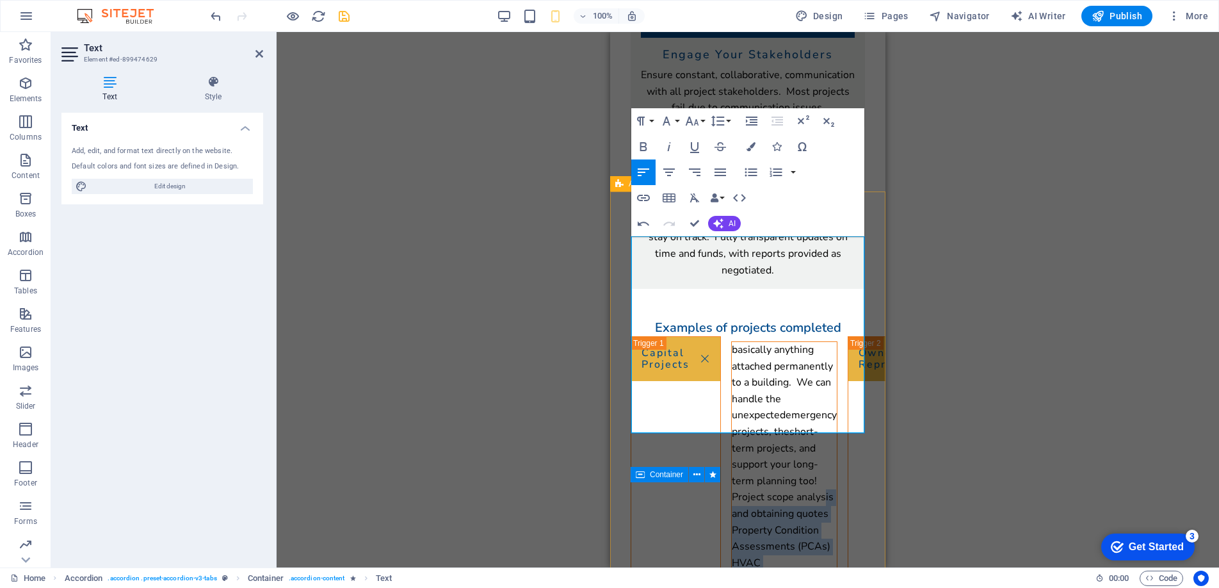
drag, startPoint x: 723, startPoint y: 313, endPoint x: 755, endPoint y: 421, distance: 112.2
click at [755, 421] on div "basically anything attached permanently to a building. We can handle the unexpe…" at bounding box center [784, 497] width 105 height 311
click at [752, 170] on icon "button" at bounding box center [750, 172] width 15 height 15
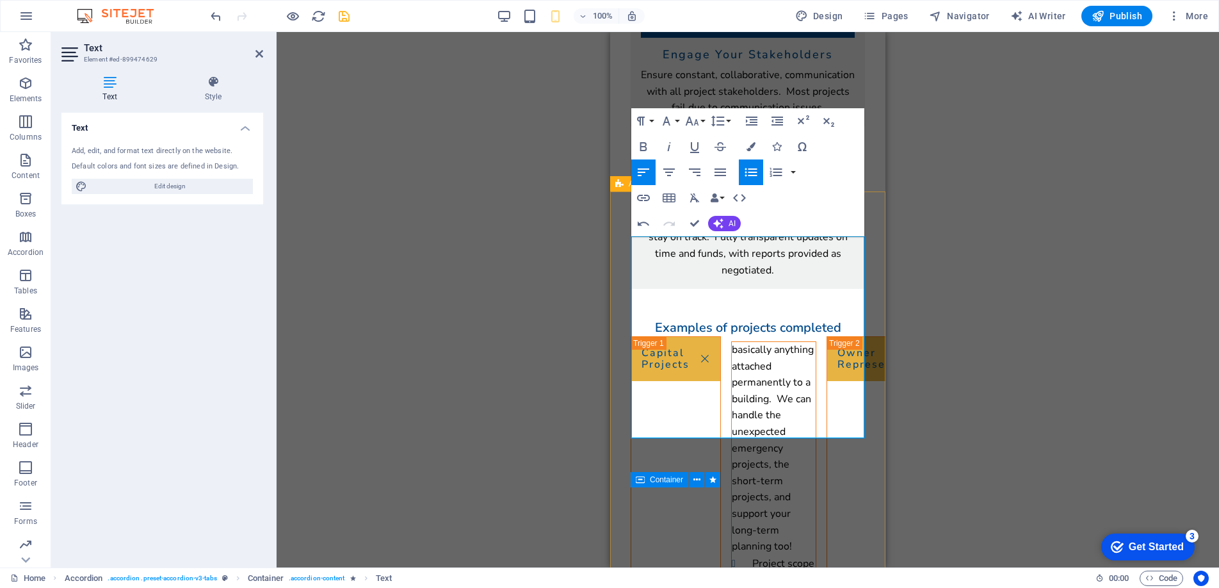
click at [732, 342] on p "basically anything attached permanently to a building. We can handle the unexpe…" at bounding box center [774, 448] width 84 height 213
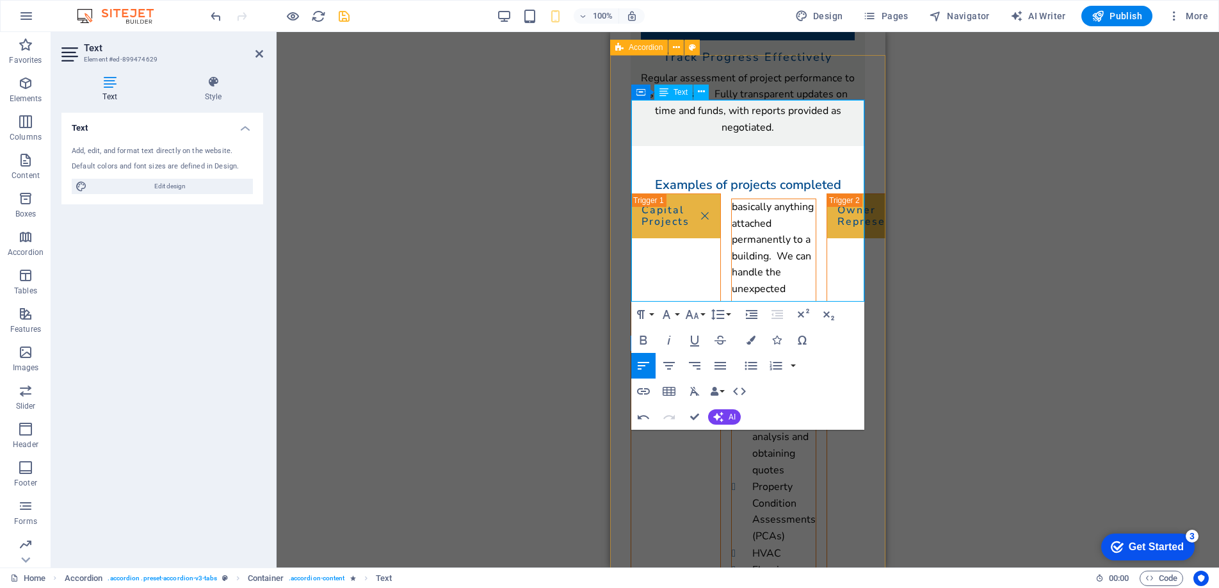
scroll to position [1575, 0]
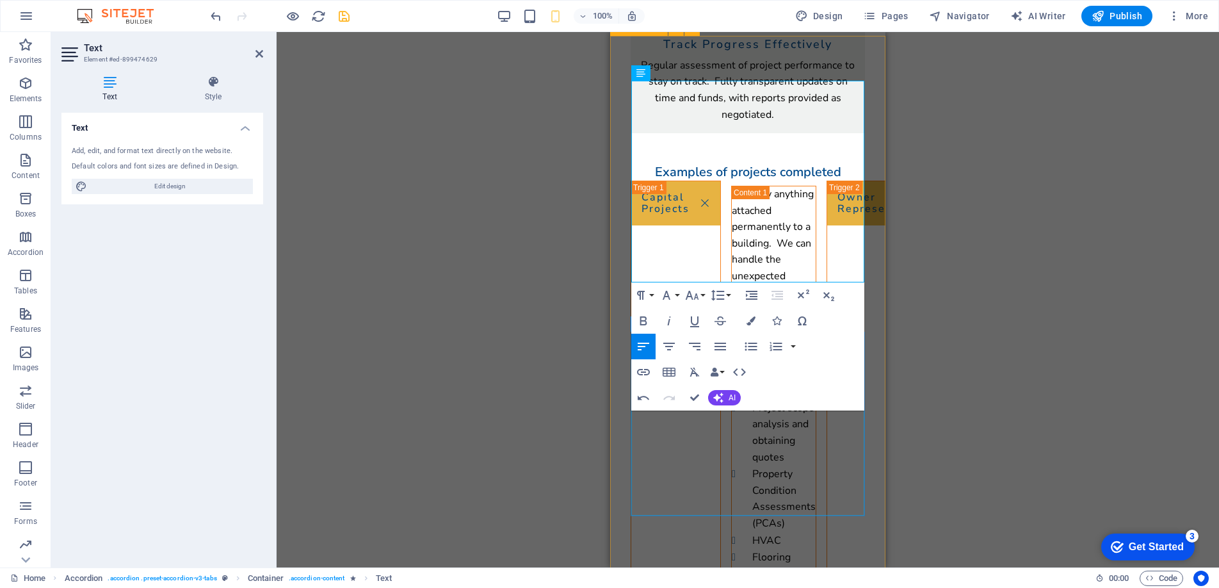
click at [970, 450] on div "From ideation, through design, project tendering, bid analysis, support during …" at bounding box center [1013, 433] width 86 height 494
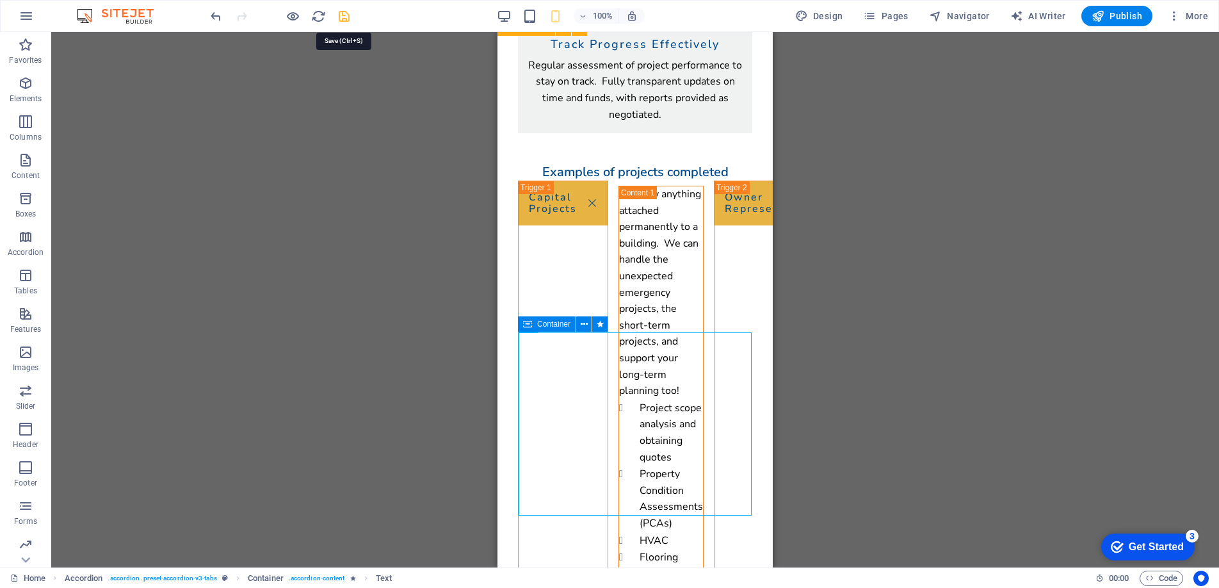
click at [339, 17] on icon "save" at bounding box center [344, 16] width 15 height 15
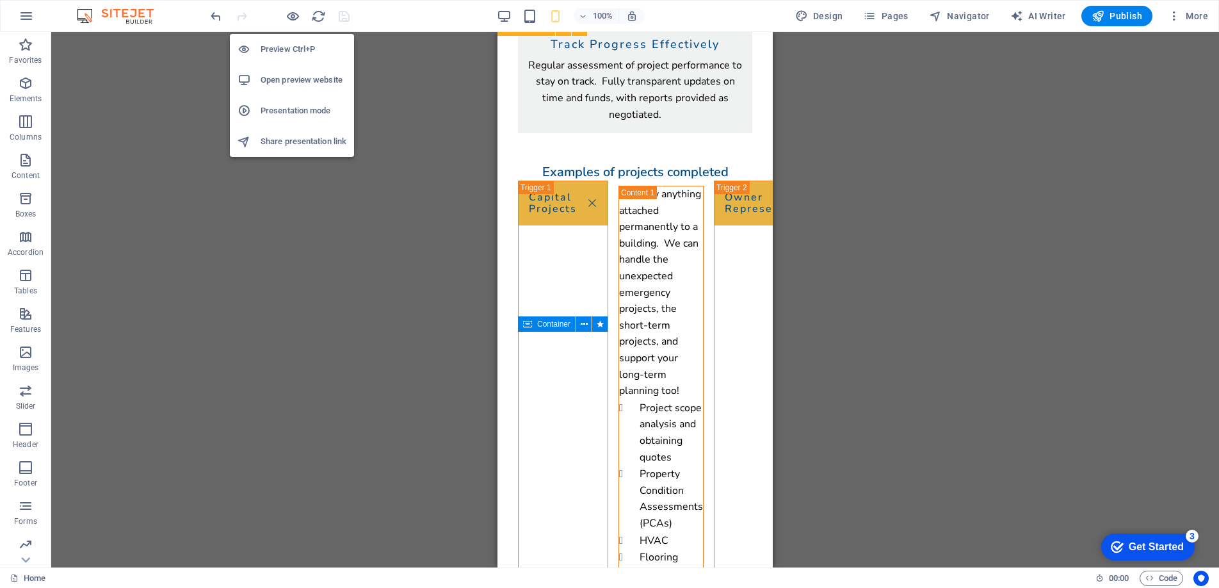
click at [282, 77] on h6 "Open preview website" at bounding box center [304, 79] width 86 height 15
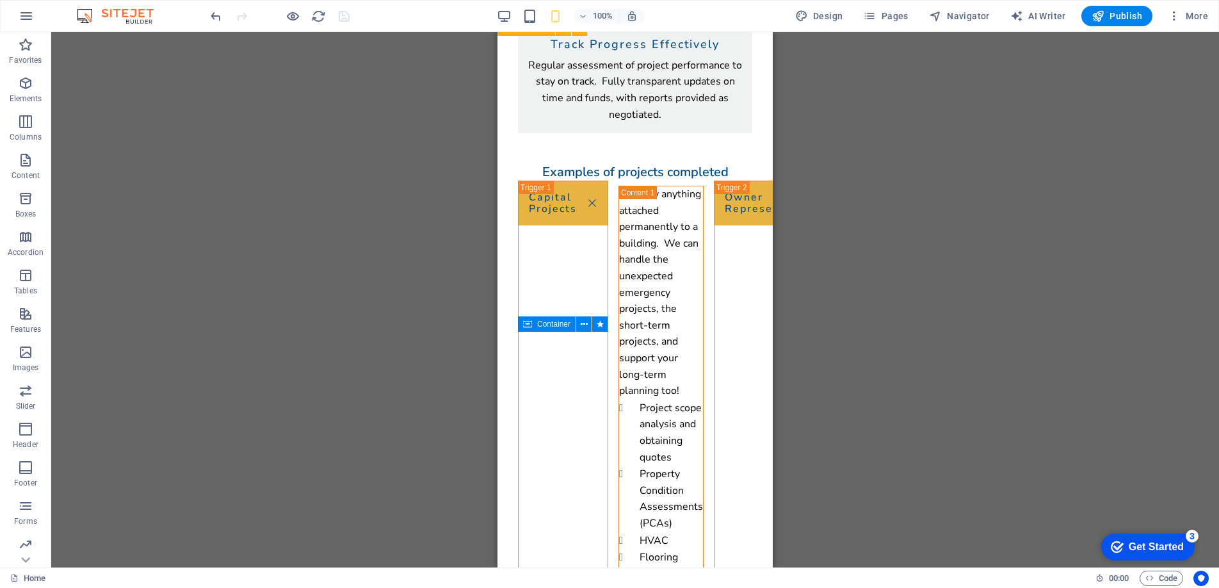
click at [440, 165] on div "Drag here to replace the existing content. Press “Ctrl” if you want to create a…" at bounding box center [635, 299] width 1168 height 535
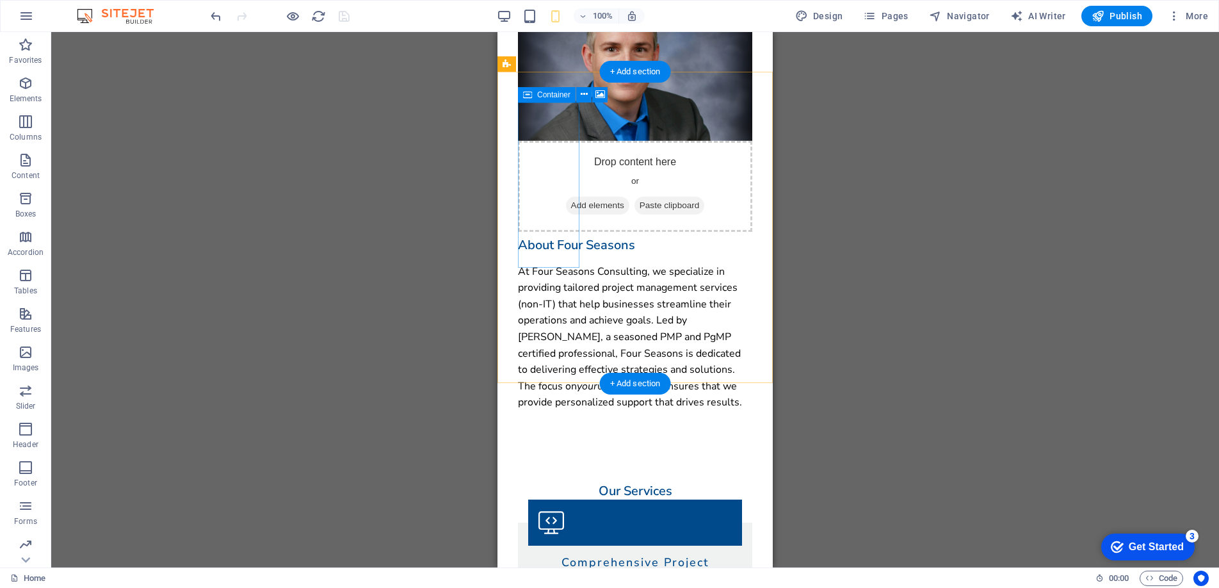
scroll to position [0, 0]
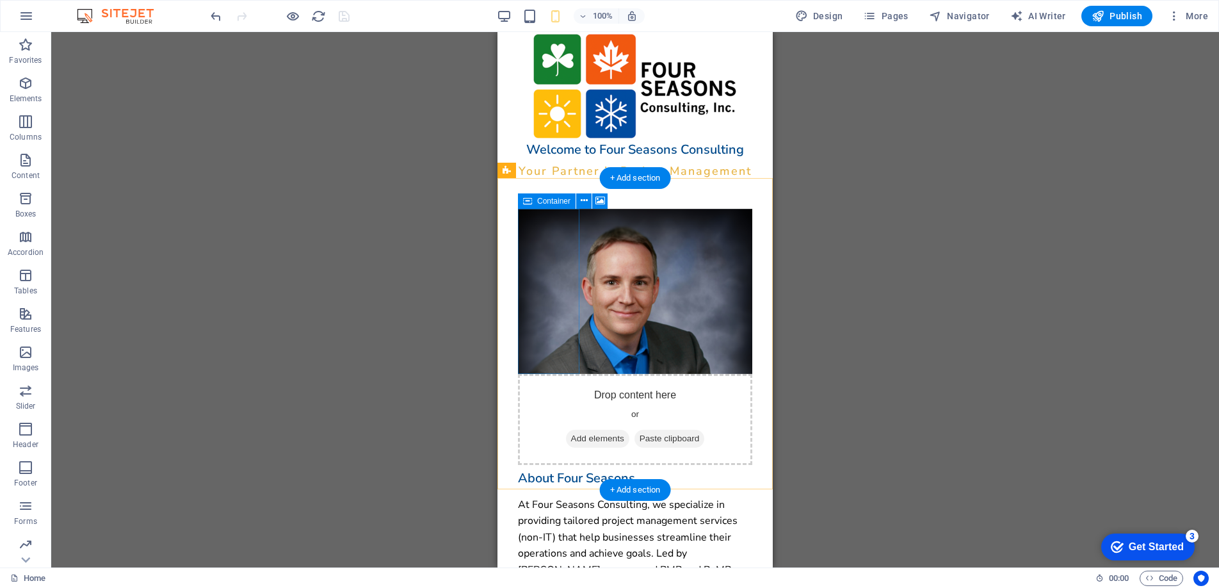
click at [535, 374] on div "Drop content here or Add elements Paste clipboard" at bounding box center [635, 419] width 234 height 91
select select "%"
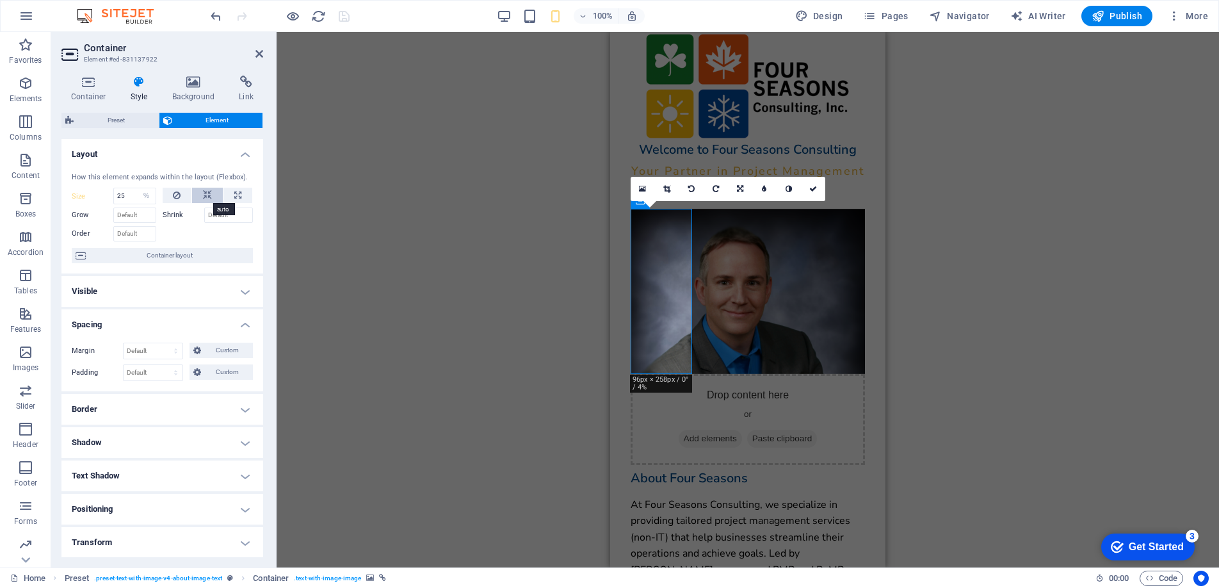
click at [203, 194] on icon at bounding box center [207, 195] width 9 height 15
select select "DISABLED_OPTION_VALUE"
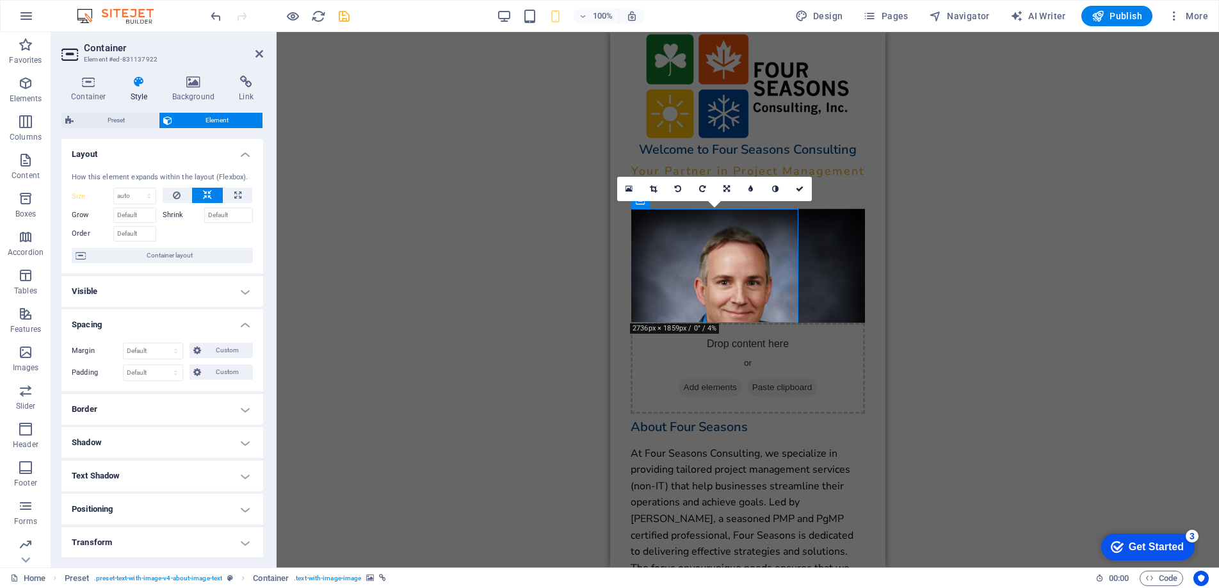
click at [343, 19] on icon "save" at bounding box center [344, 16] width 15 height 15
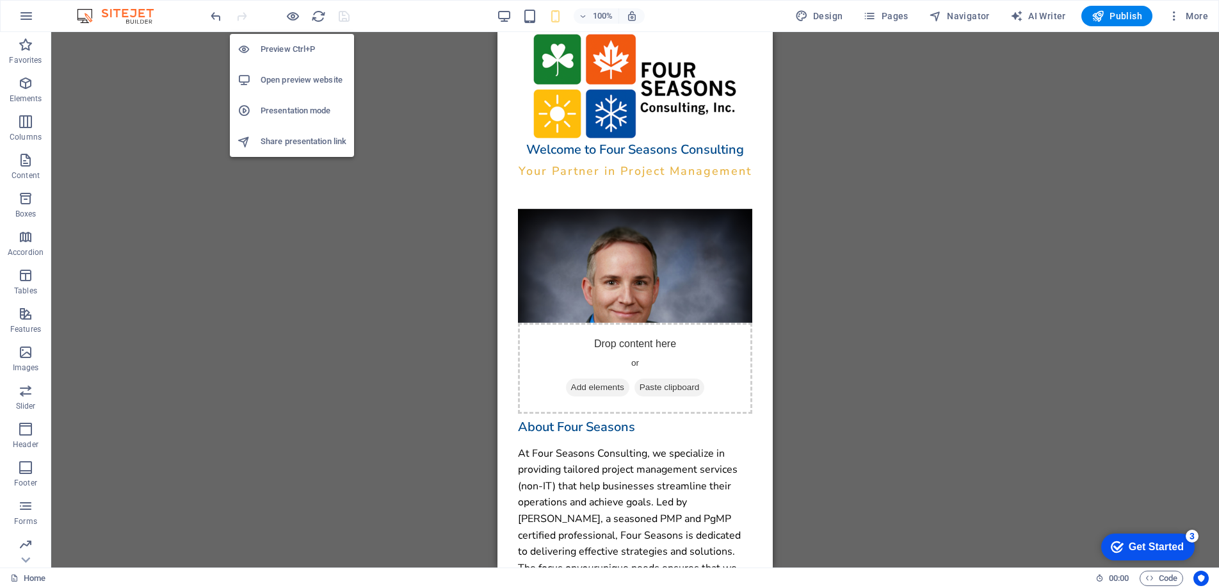
click at [294, 83] on h6 "Open preview website" at bounding box center [304, 79] width 86 height 15
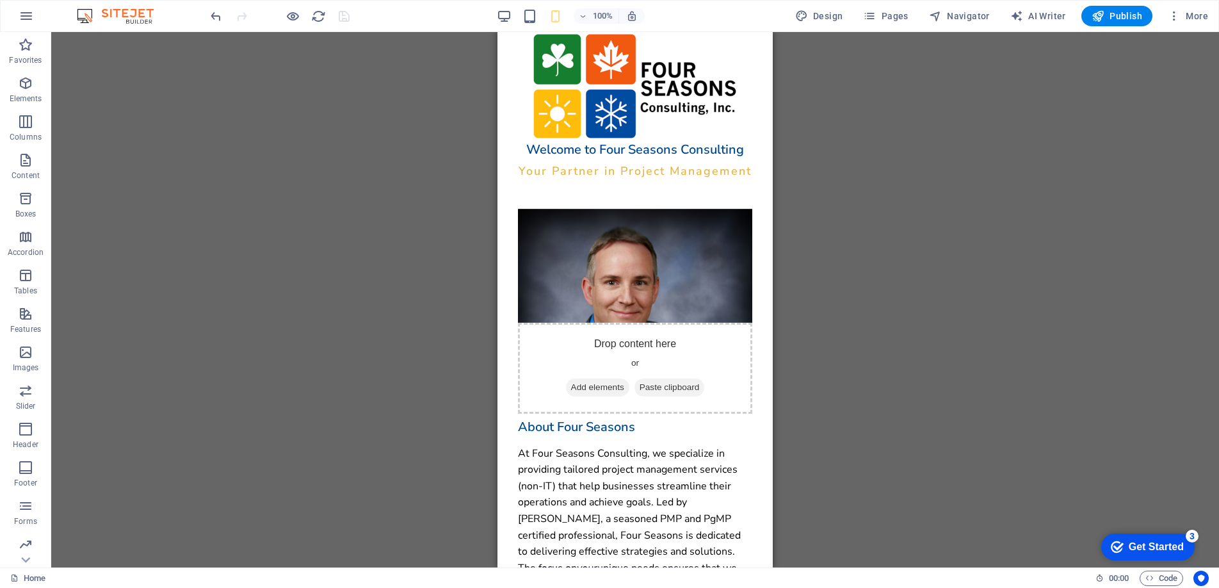
click at [508, 27] on div "100% Design Pages Navigator AI Writer Publish More" at bounding box center [610, 16] width 1218 height 31
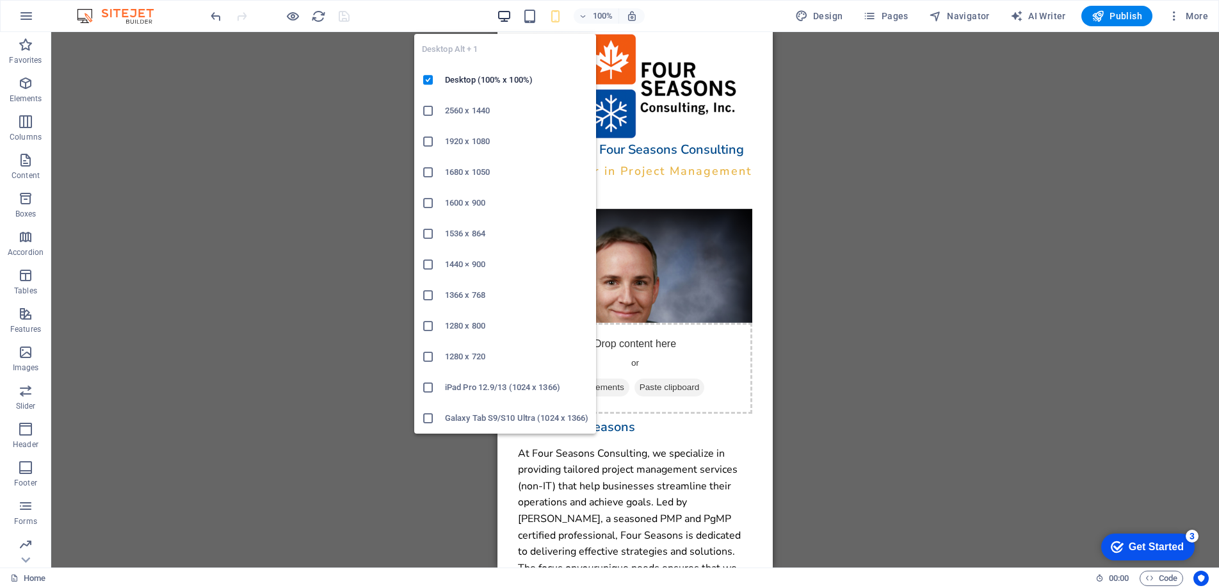
click at [506, 13] on icon "button" at bounding box center [504, 16] width 15 height 15
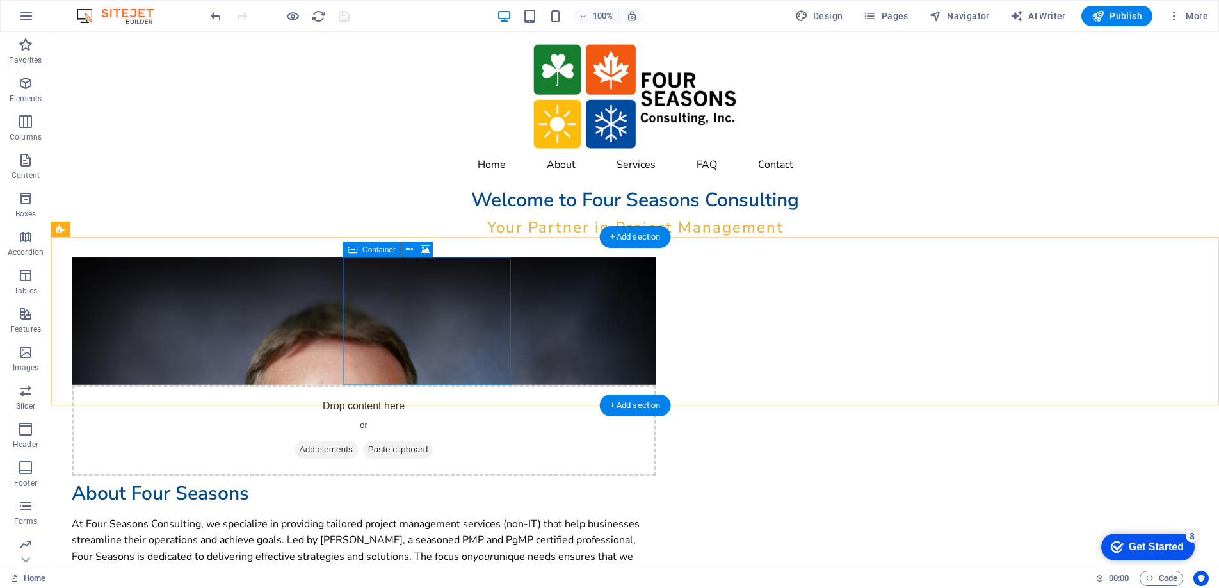
click at [386, 441] on span "Paste clipboard" at bounding box center [398, 450] width 70 height 18
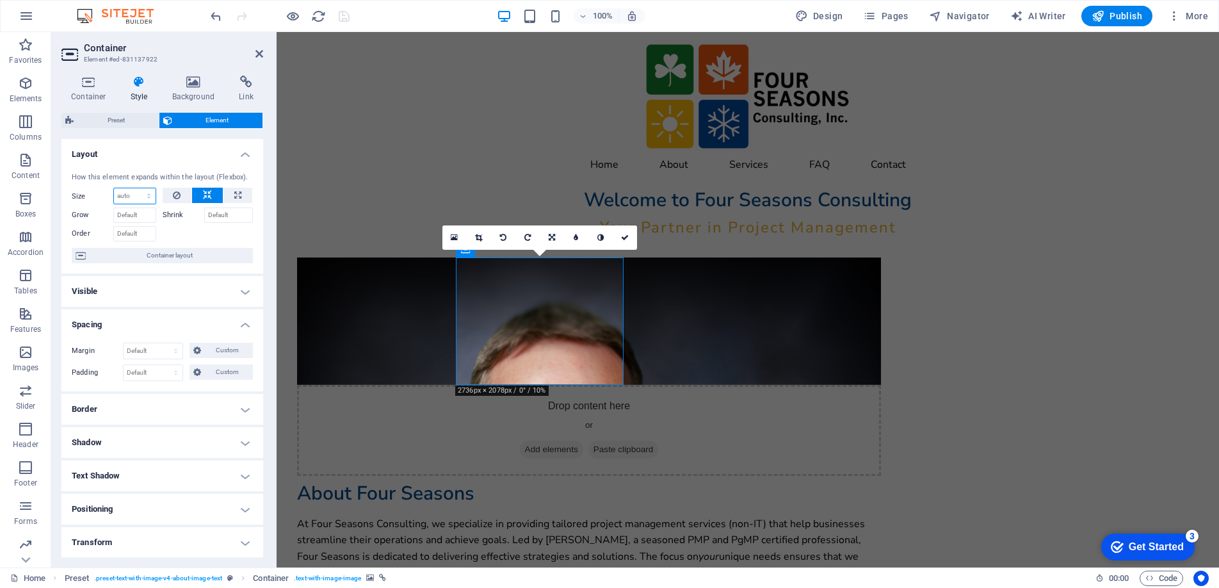
click at [145, 199] on select "Default auto px % 1/1 1/2 1/3 1/4 1/5 1/6 1/7 1/8 1/9 1/10" at bounding box center [135, 195] width 42 height 15
click at [114, 188] on select "Default auto px % 1/1 1/2 1/3 1/4 1/5 1/6 1/7 1/8 1/9 1/10" at bounding box center [135, 195] width 42 height 15
select select "DISABLED_OPTION_VALUE"
click at [237, 195] on icon at bounding box center [237, 195] width 7 height 15
type input "100"
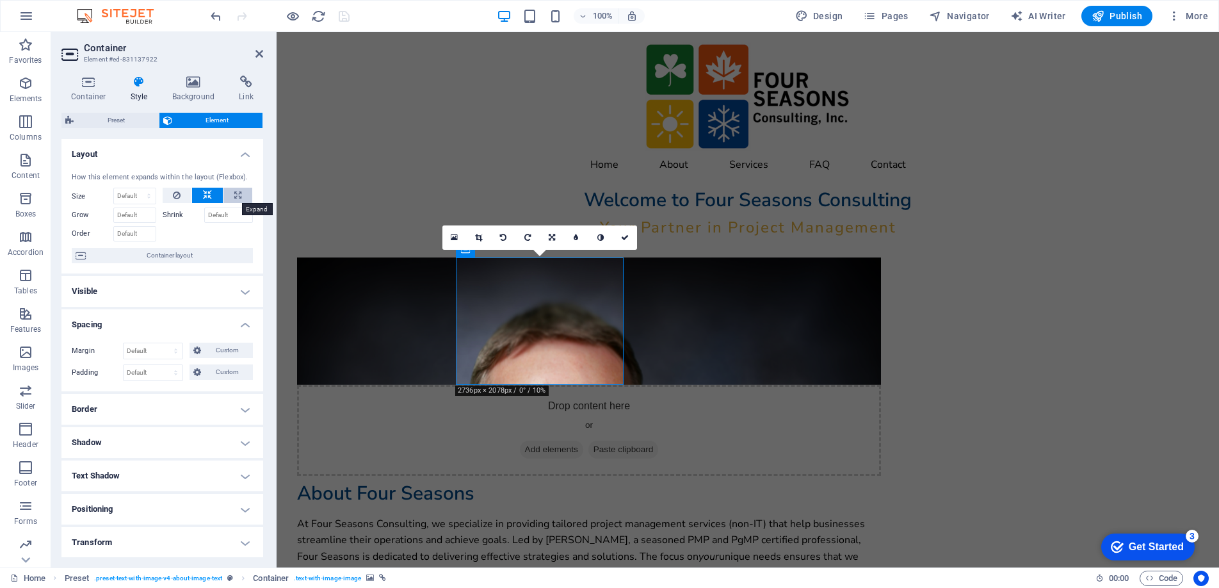
select select "%"
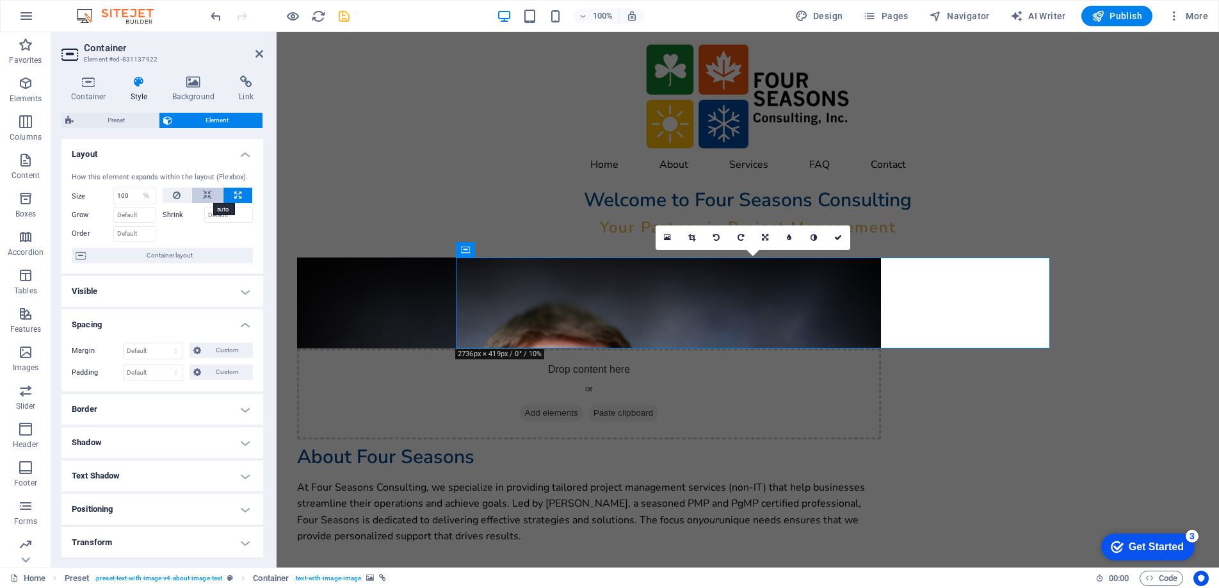
click at [203, 195] on icon at bounding box center [207, 195] width 9 height 15
select select "DISABLED_OPTION_VALUE"
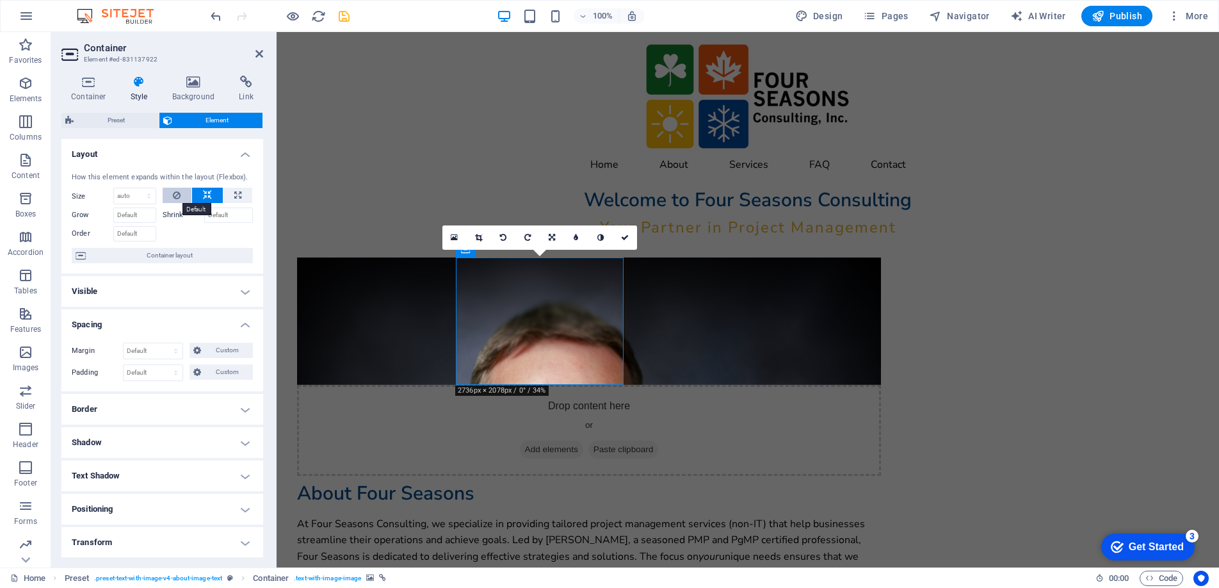
click at [175, 196] on icon at bounding box center [177, 195] width 8 height 15
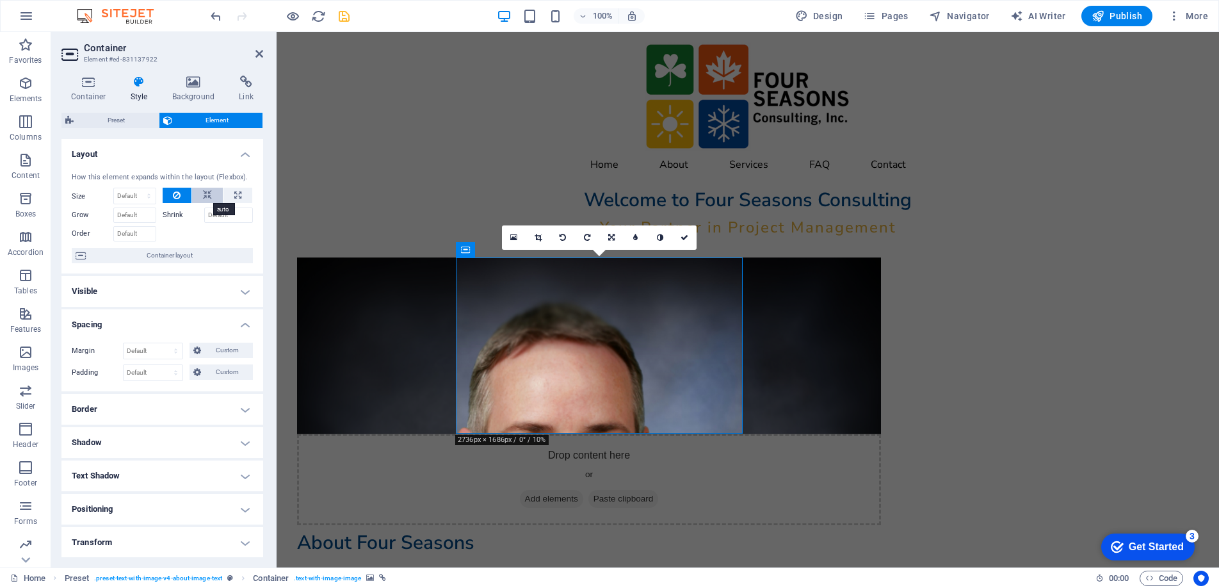
click at [209, 194] on icon at bounding box center [207, 195] width 9 height 15
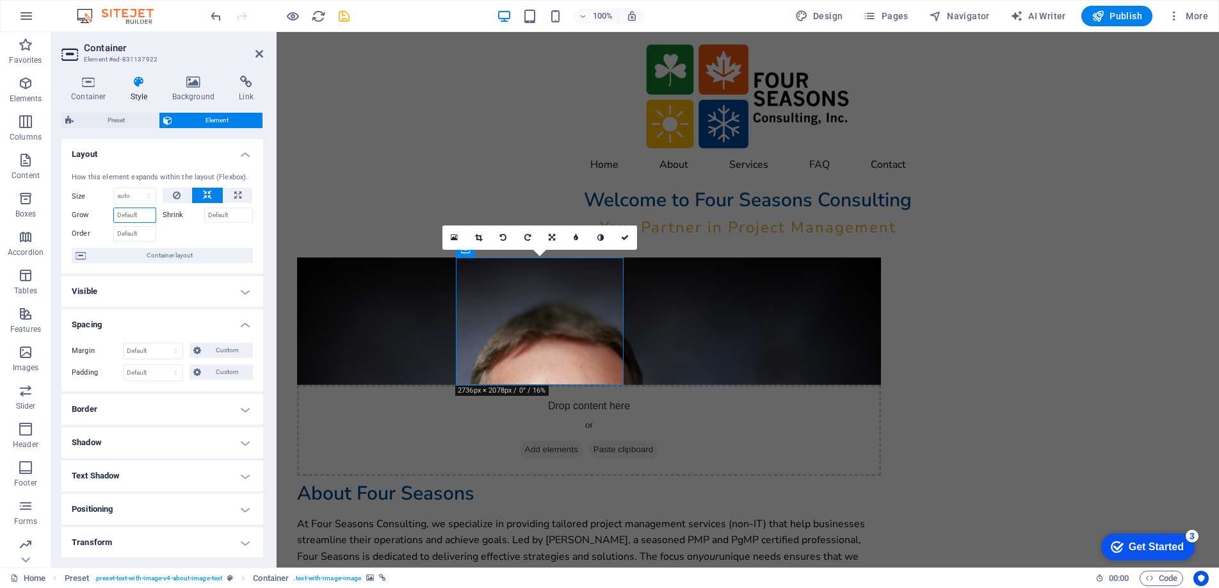
click at [145, 219] on input "Grow" at bounding box center [134, 214] width 43 height 15
click at [147, 256] on span "Container layout" at bounding box center [169, 255] width 159 height 15
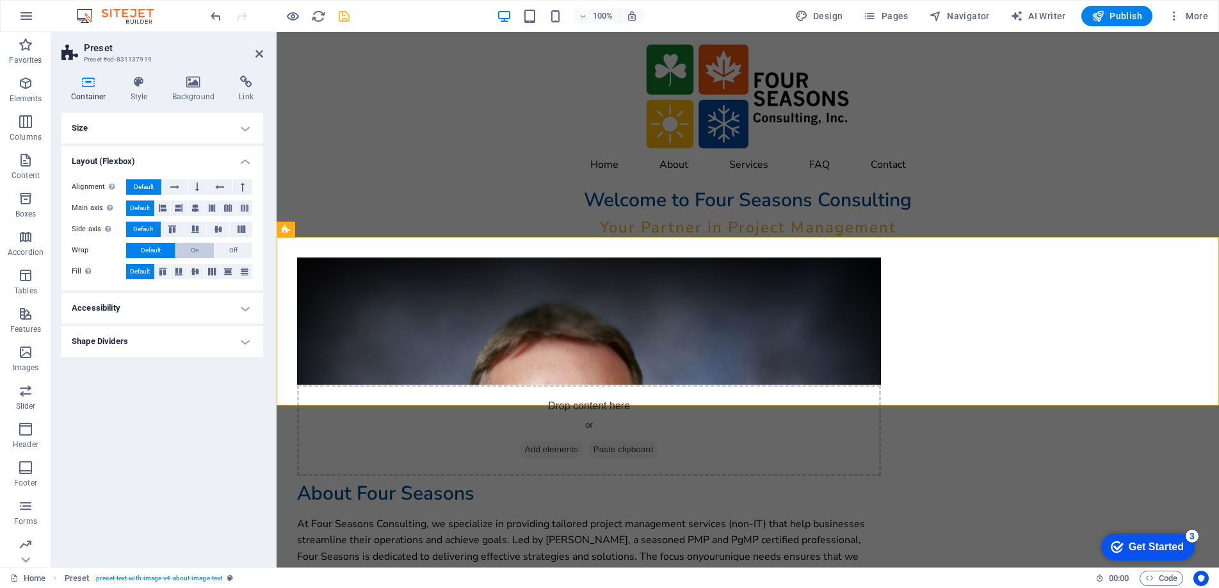
click at [200, 248] on button "On" at bounding box center [195, 250] width 38 height 15
click at [227, 251] on button "Off" at bounding box center [234, 250] width 38 height 15
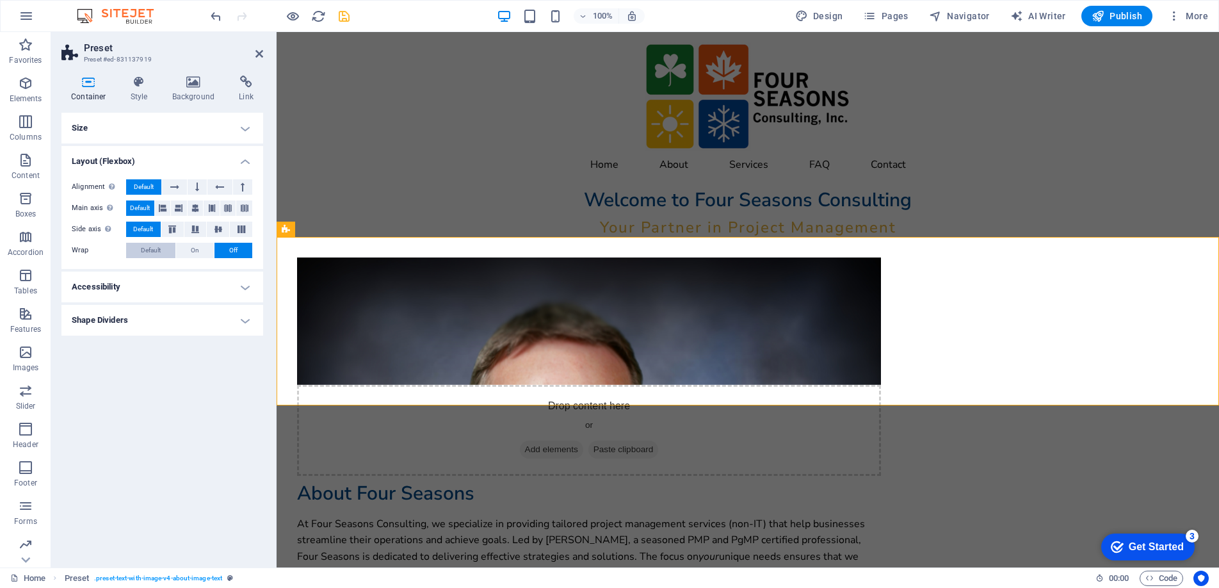
click at [153, 249] on span "Default" at bounding box center [151, 250] width 20 height 15
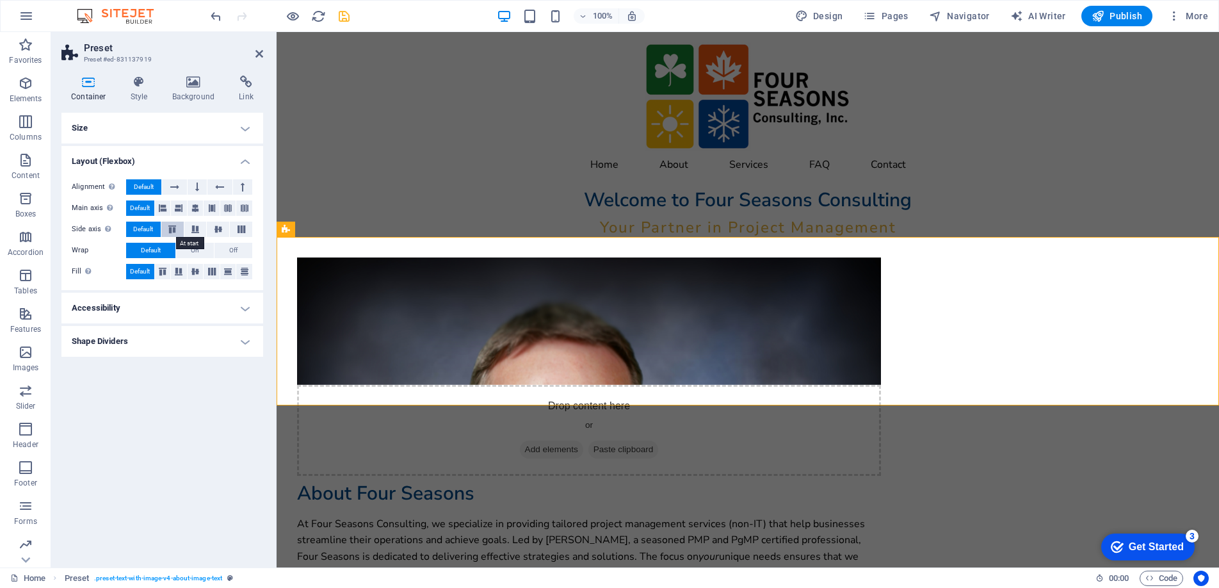
click at [179, 228] on icon at bounding box center [172, 229] width 15 height 8
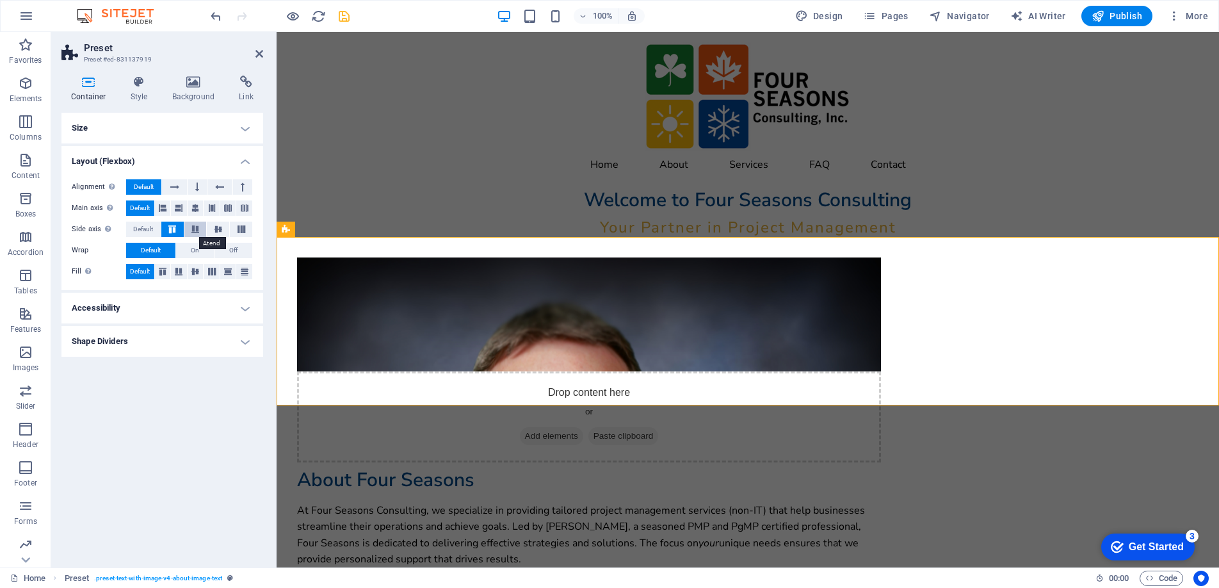
click at [200, 229] on icon at bounding box center [195, 229] width 15 height 8
click at [217, 229] on icon at bounding box center [218, 229] width 15 height 8
click at [241, 227] on icon at bounding box center [241, 229] width 15 height 8
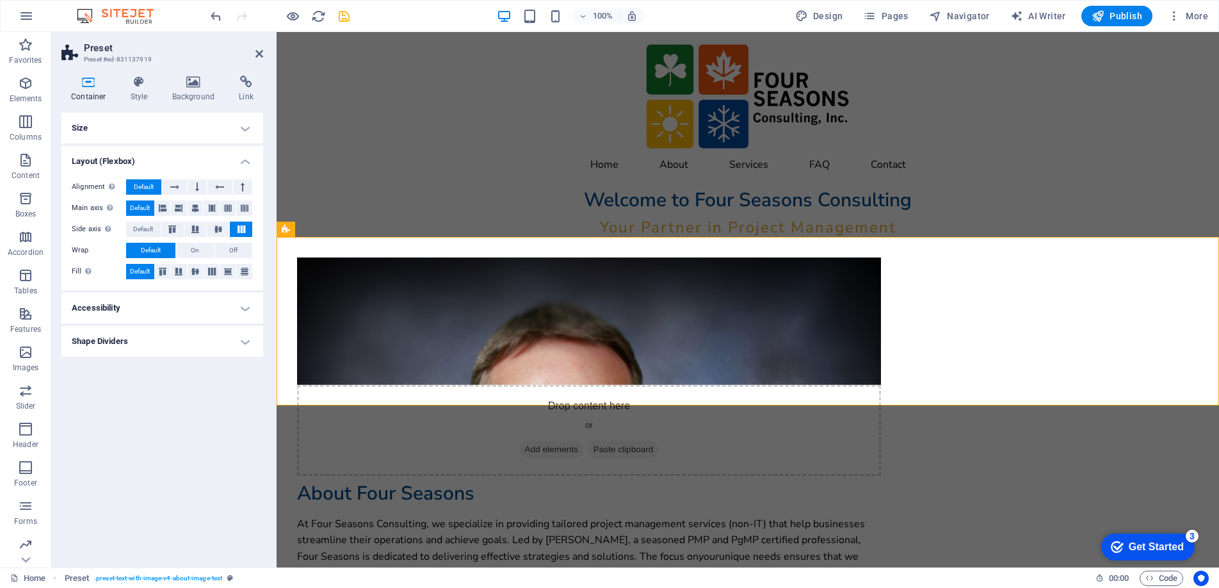
click at [88, 85] on icon at bounding box center [88, 82] width 54 height 13
click at [259, 52] on icon at bounding box center [260, 54] width 8 height 10
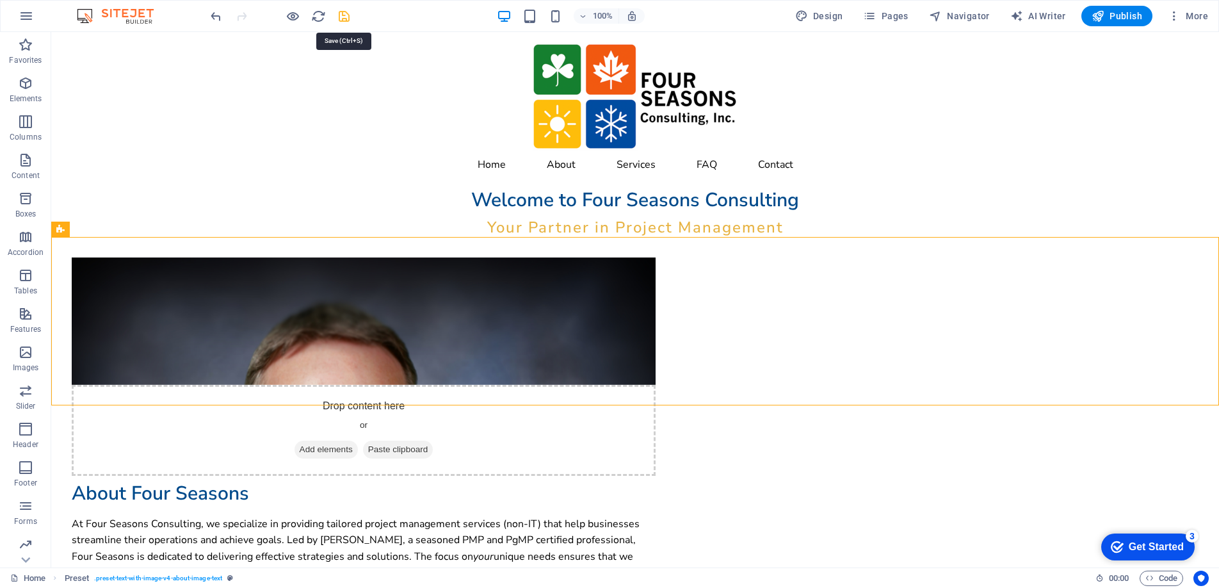
click at [343, 14] on icon "save" at bounding box center [344, 16] width 15 height 15
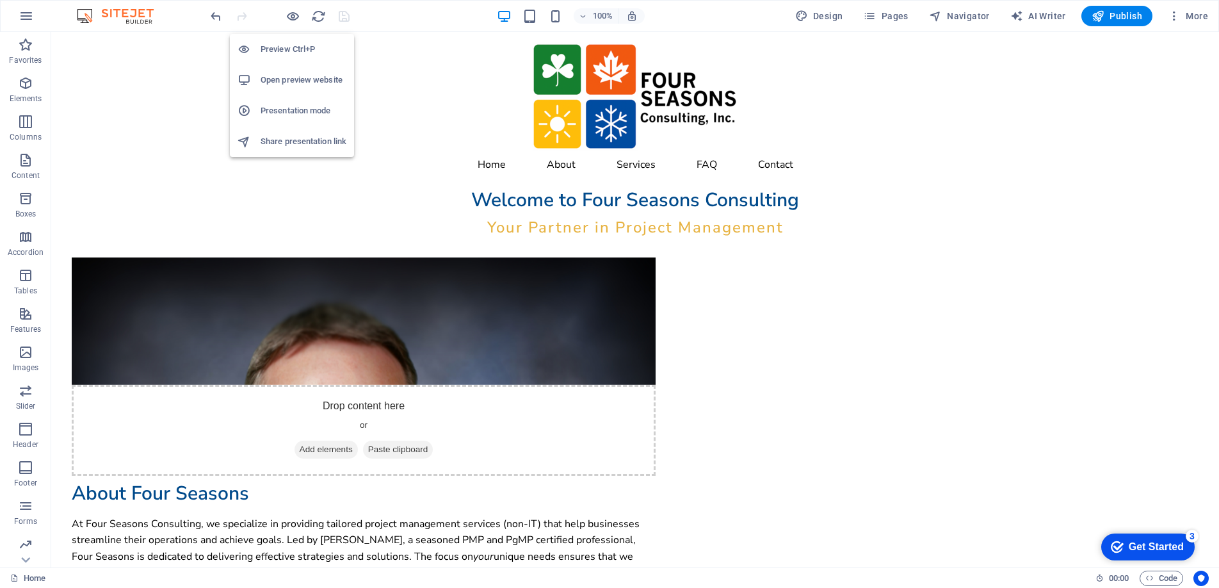
click at [294, 80] on h6 "Open preview website" at bounding box center [304, 79] width 86 height 15
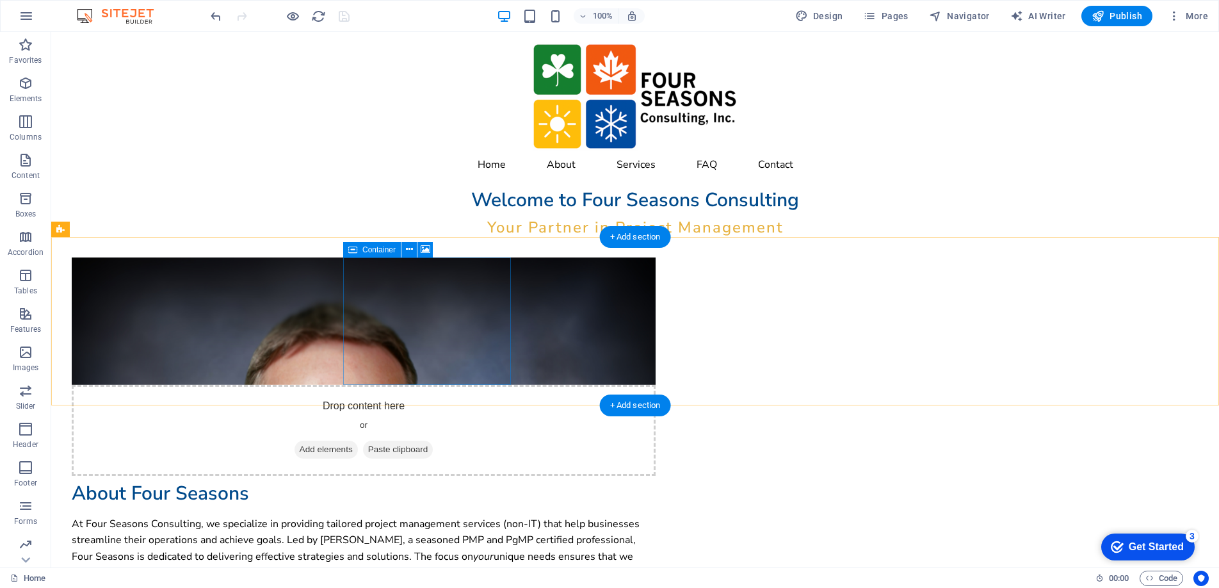
click at [366, 385] on div "Drop content here or Add elements Paste clipboard" at bounding box center [364, 430] width 584 height 91
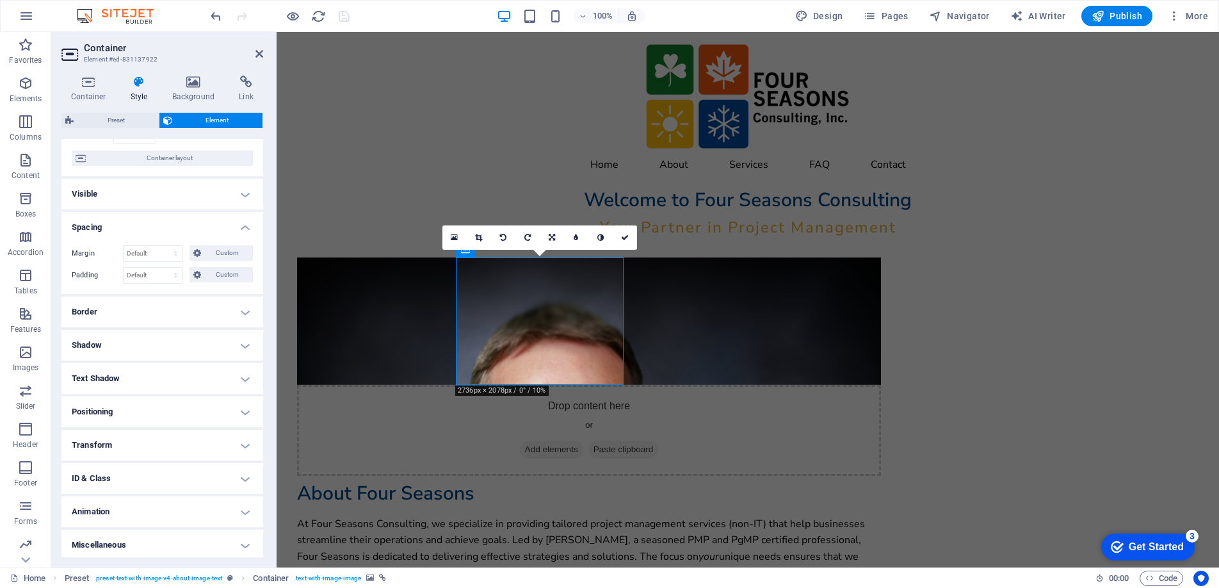
scroll to position [101, 0]
click at [165, 406] on h4 "Positioning" at bounding box center [162, 408] width 202 height 31
click at [152, 434] on span "Relative" at bounding box center [144, 433] width 21 height 15
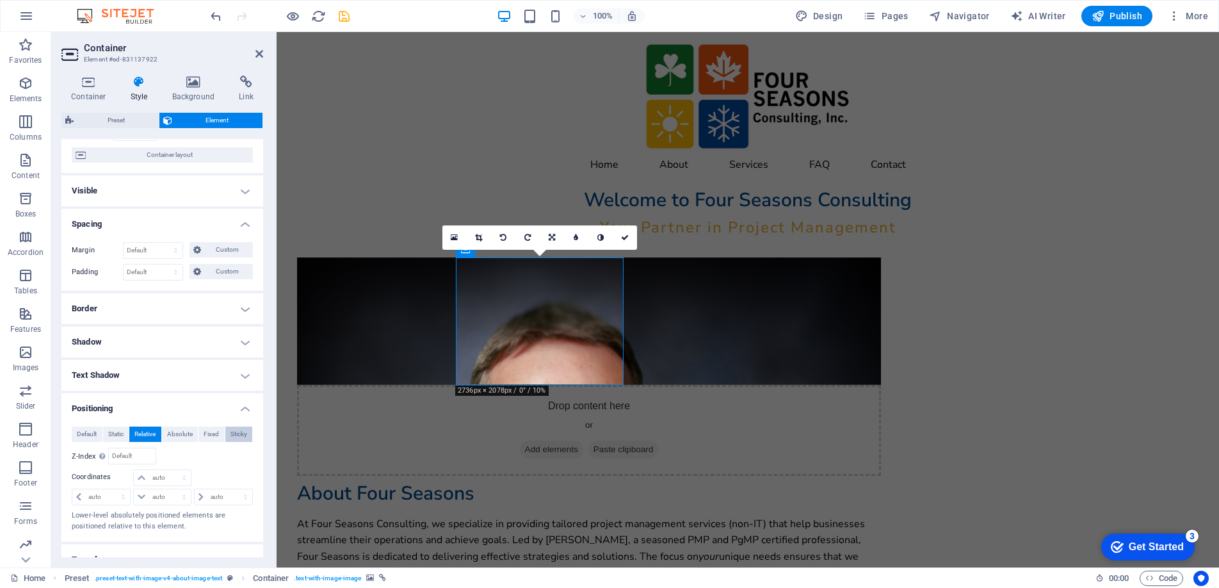
click at [238, 430] on span "Sticky" at bounding box center [239, 433] width 17 height 15
click at [204, 432] on span "Fixed" at bounding box center [211, 433] width 15 height 15
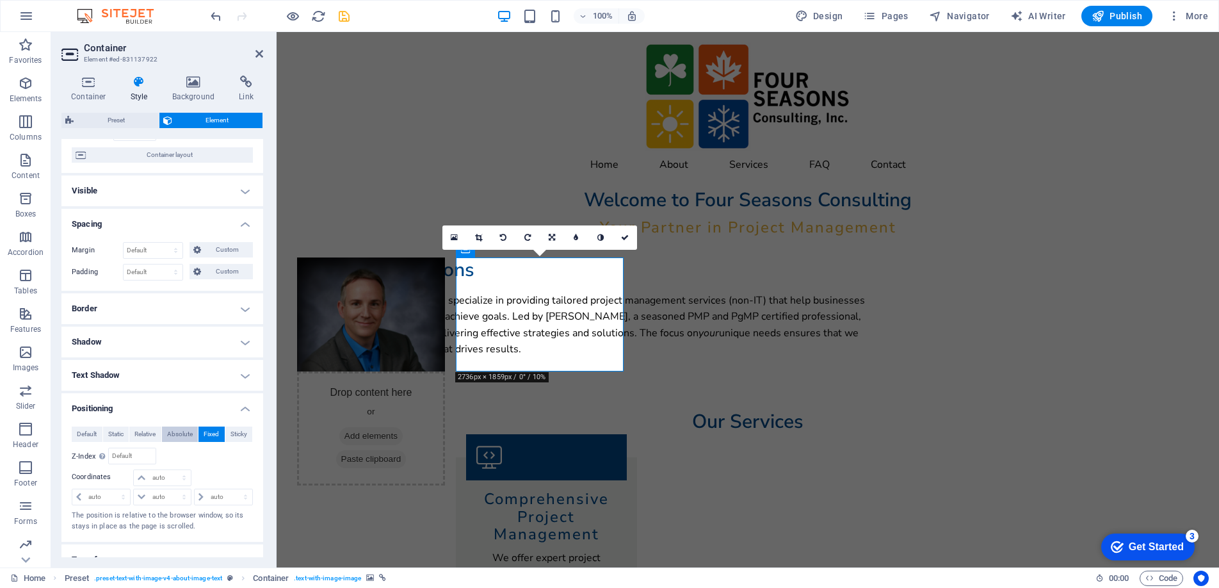
click at [178, 435] on span "Absolute" at bounding box center [180, 433] width 26 height 15
click at [345, 16] on icon "save" at bounding box center [344, 16] width 15 height 15
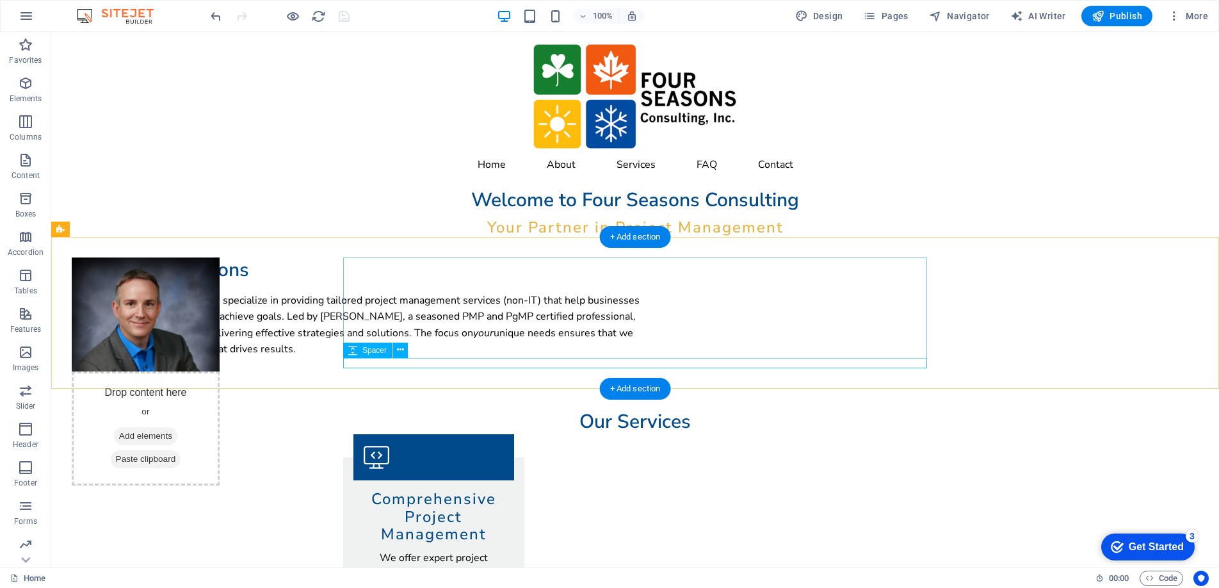
click at [394, 360] on div at bounding box center [364, 363] width 584 height 10
select select "px"
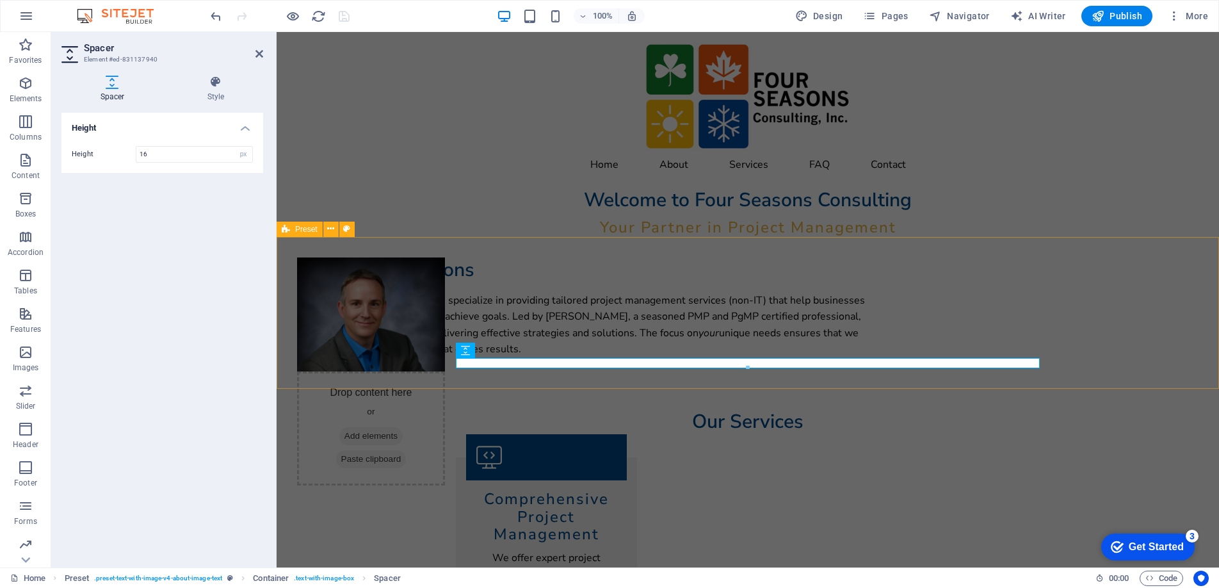
click at [395, 353] on div "Drop content here or Add elements Paste clipboard About Four Seasons At Four Se…" at bounding box center [748, 313] width 943 height 152
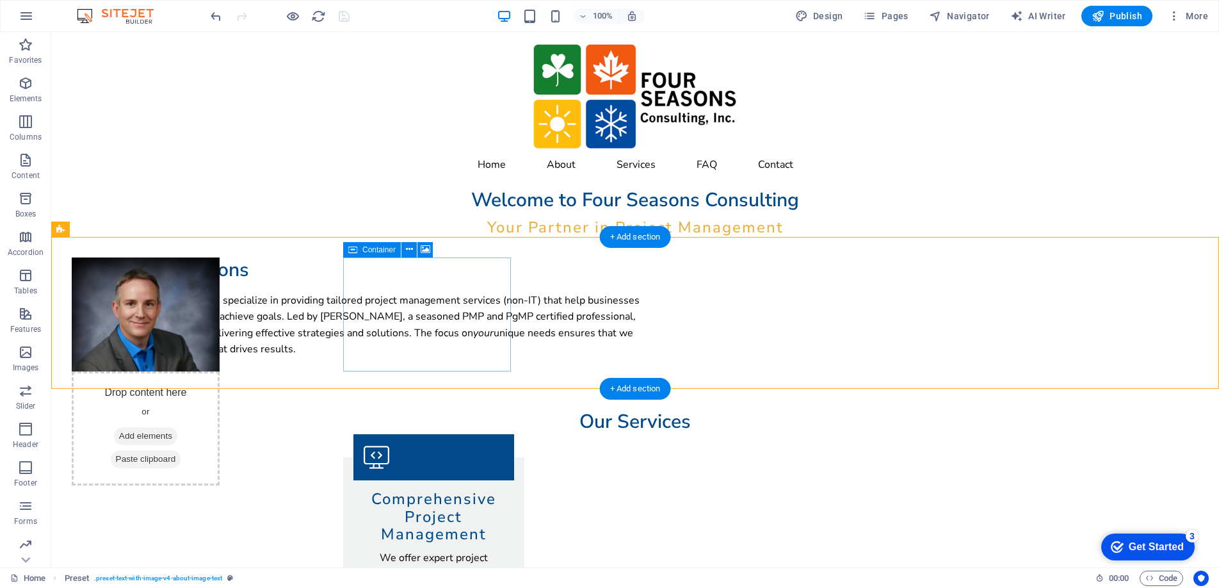
click at [220, 371] on div "Drop content here or Add elements Paste clipboard" at bounding box center [146, 428] width 148 height 114
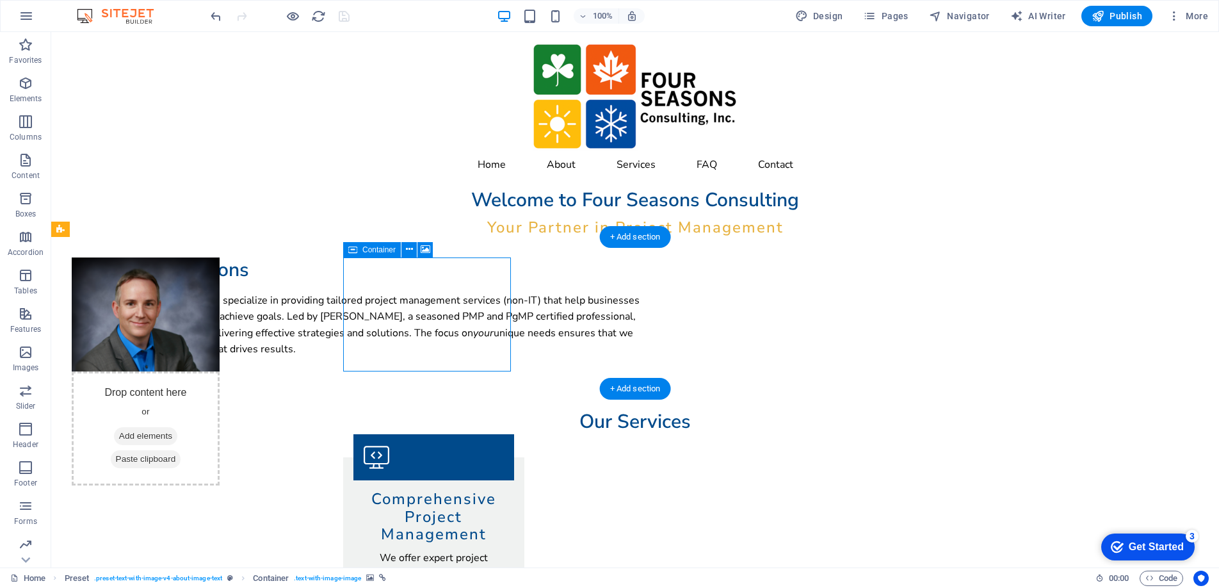
click at [220, 371] on div "Drop content here or Add elements Paste clipboard" at bounding box center [146, 428] width 148 height 114
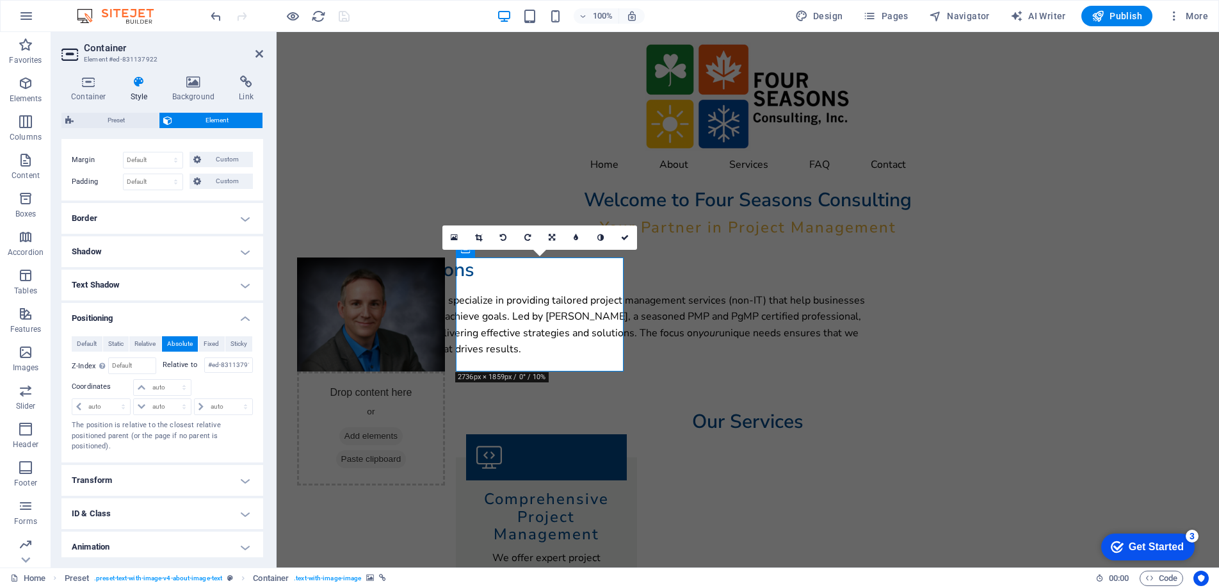
scroll to position [229, 0]
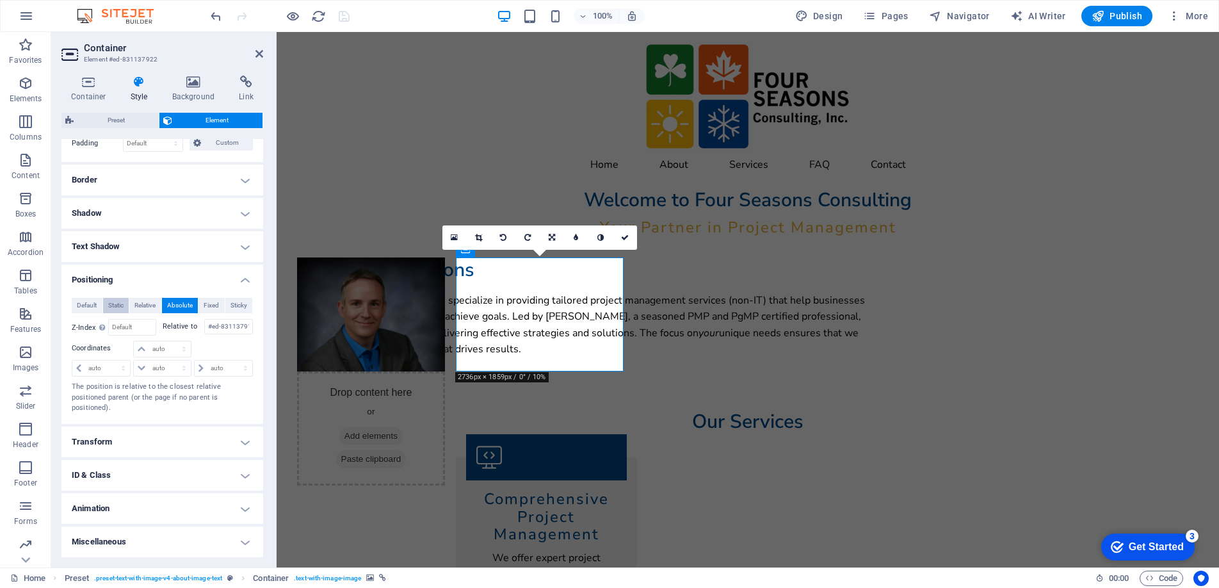
click at [112, 304] on span "Static" at bounding box center [115, 305] width 15 height 15
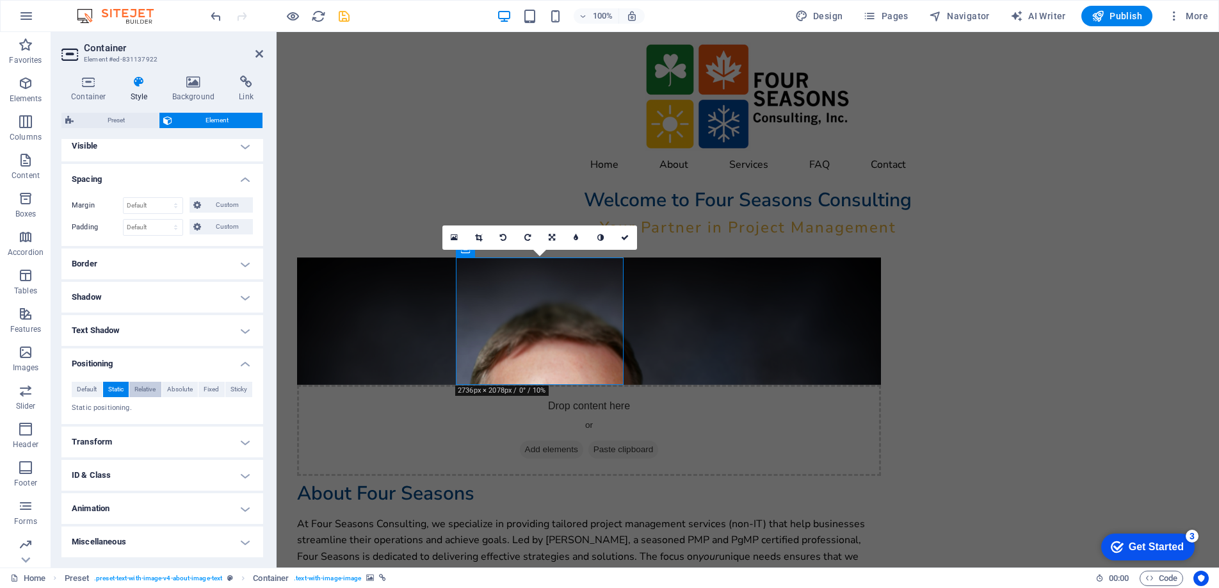
click at [139, 389] on span "Relative" at bounding box center [144, 389] width 21 height 15
click at [93, 391] on span "Default" at bounding box center [87, 389] width 20 height 15
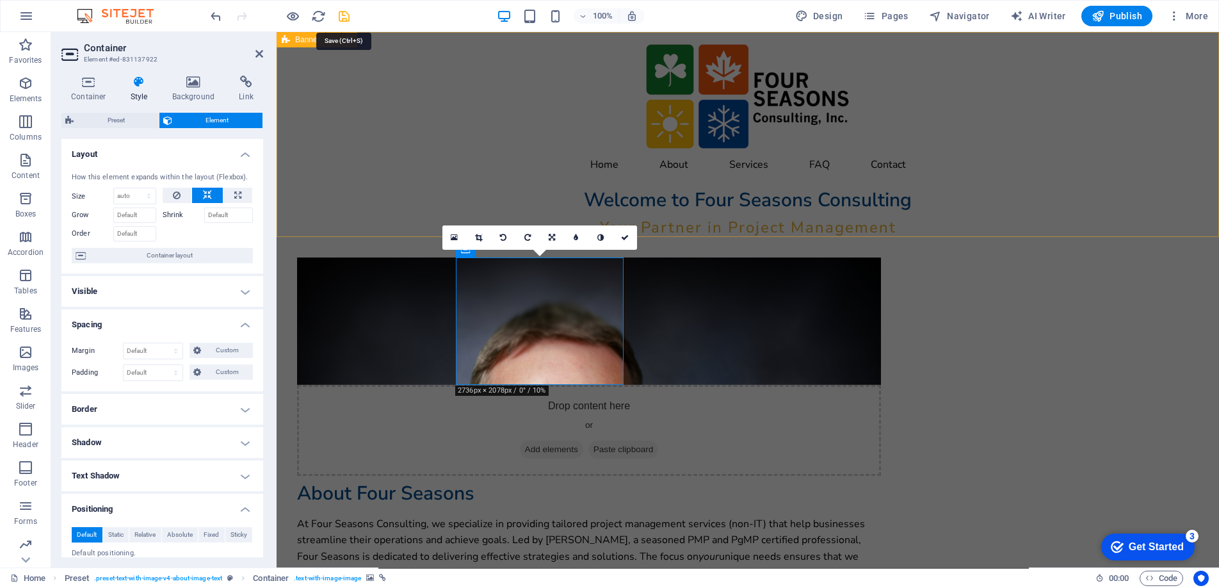
click at [343, 16] on icon "save" at bounding box center [344, 16] width 15 height 15
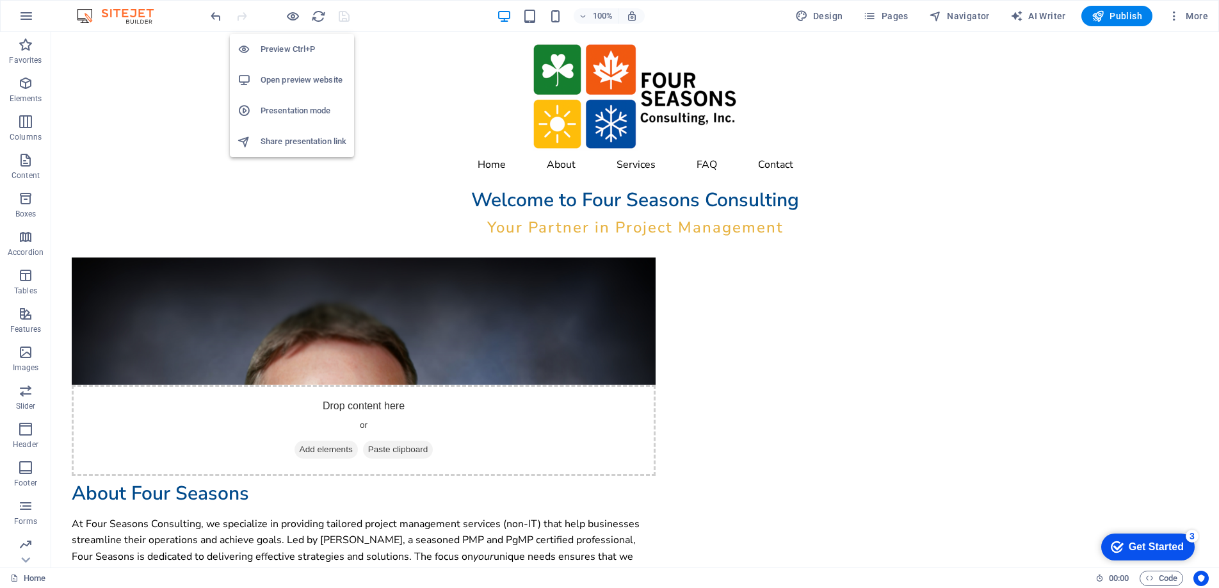
click at [293, 77] on h6 "Open preview website" at bounding box center [304, 79] width 86 height 15
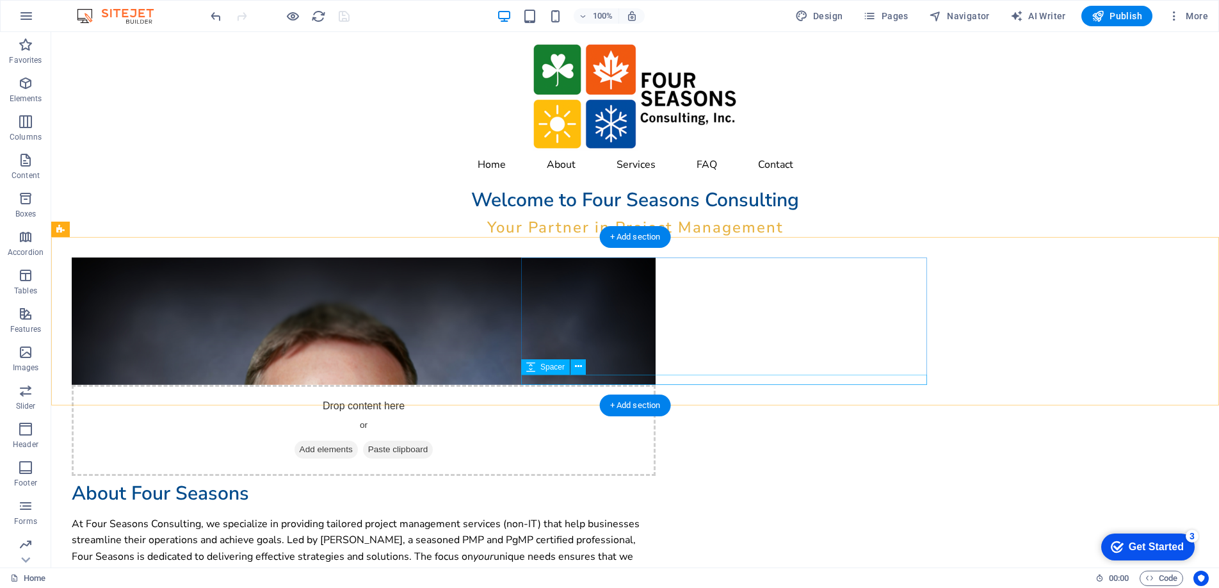
click at [656, 581] on div at bounding box center [364, 586] width 584 height 10
select select "px"
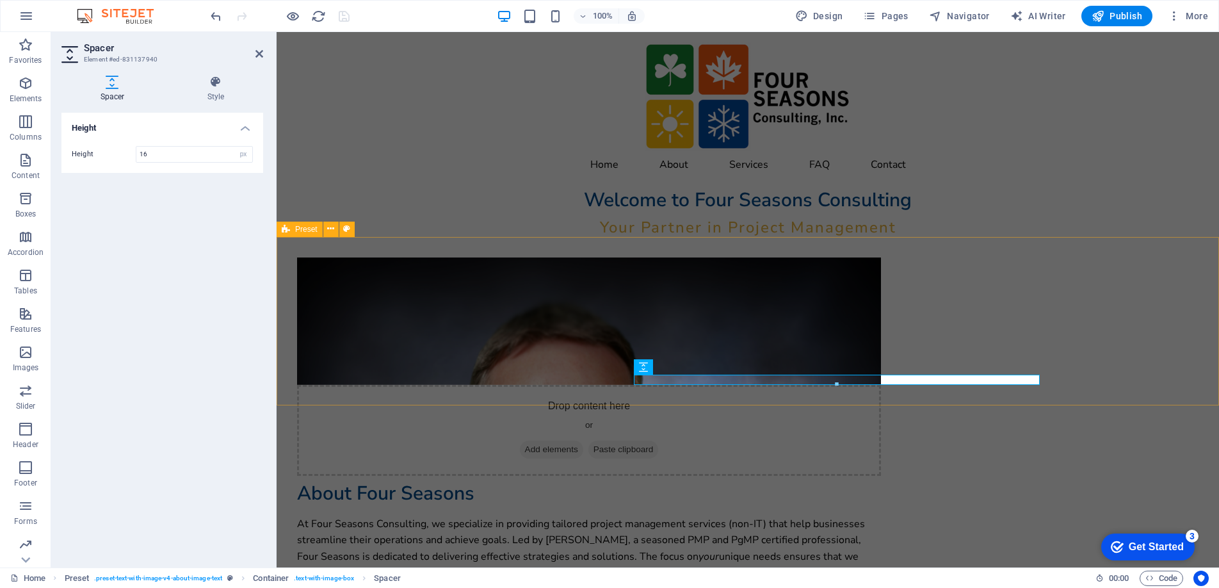
click at [954, 254] on div "Drop content here or Add elements Paste clipboard About Four Seasons At Four Se…" at bounding box center [748, 424] width 943 height 375
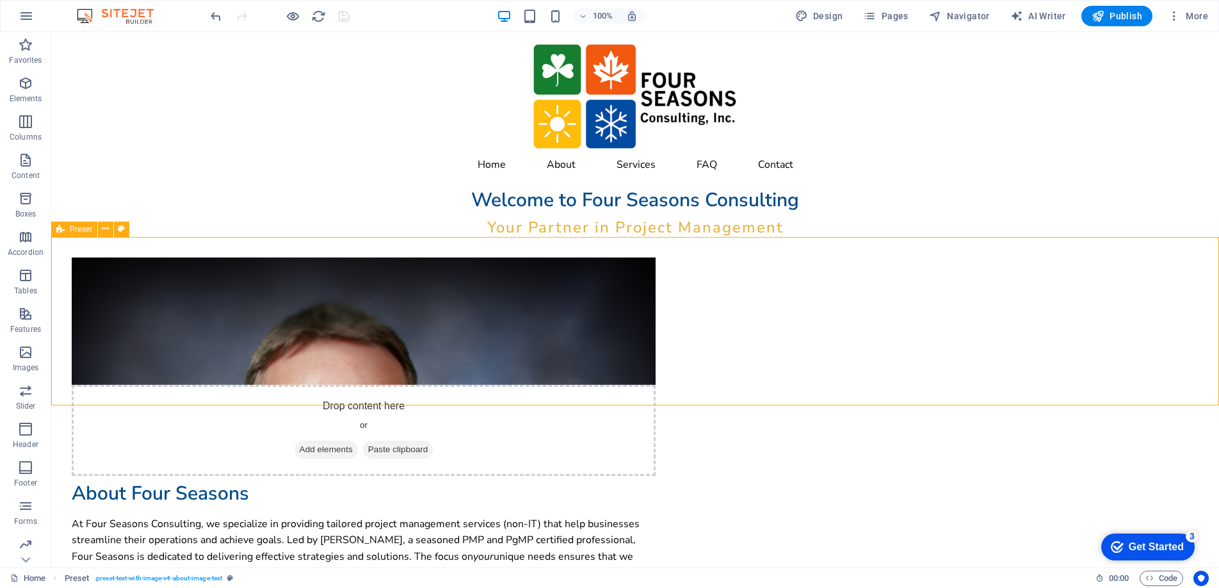
click at [989, 296] on div "Drop content here or Add elements Paste clipboard About Four Seasons At Four Se…" at bounding box center [635, 424] width 1168 height 375
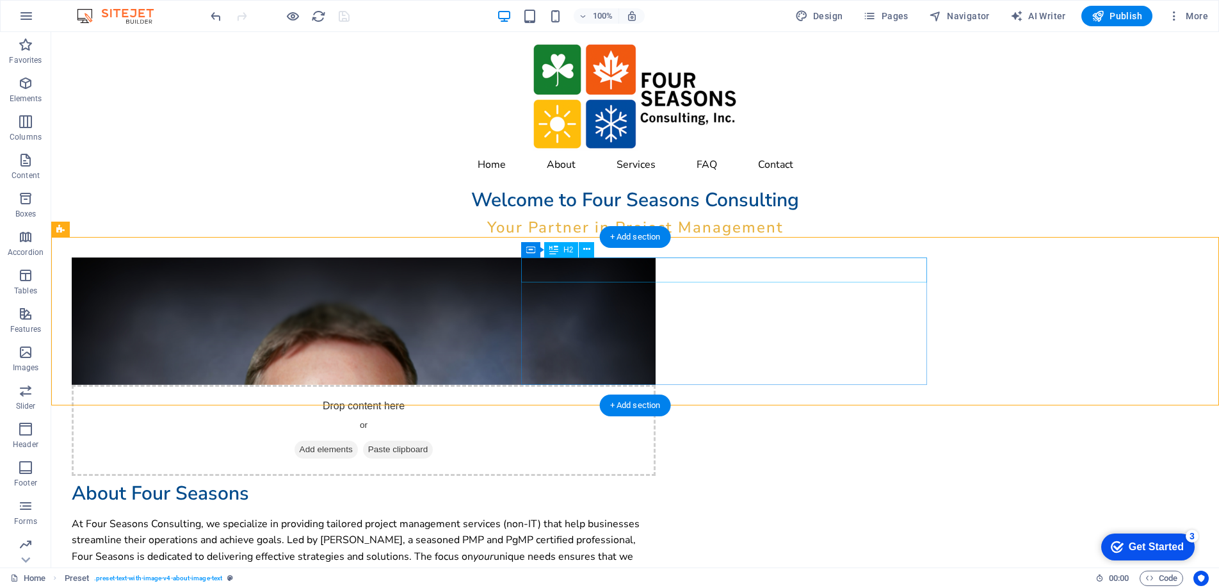
click at [656, 481] on div "About Four Seasons" at bounding box center [364, 493] width 584 height 25
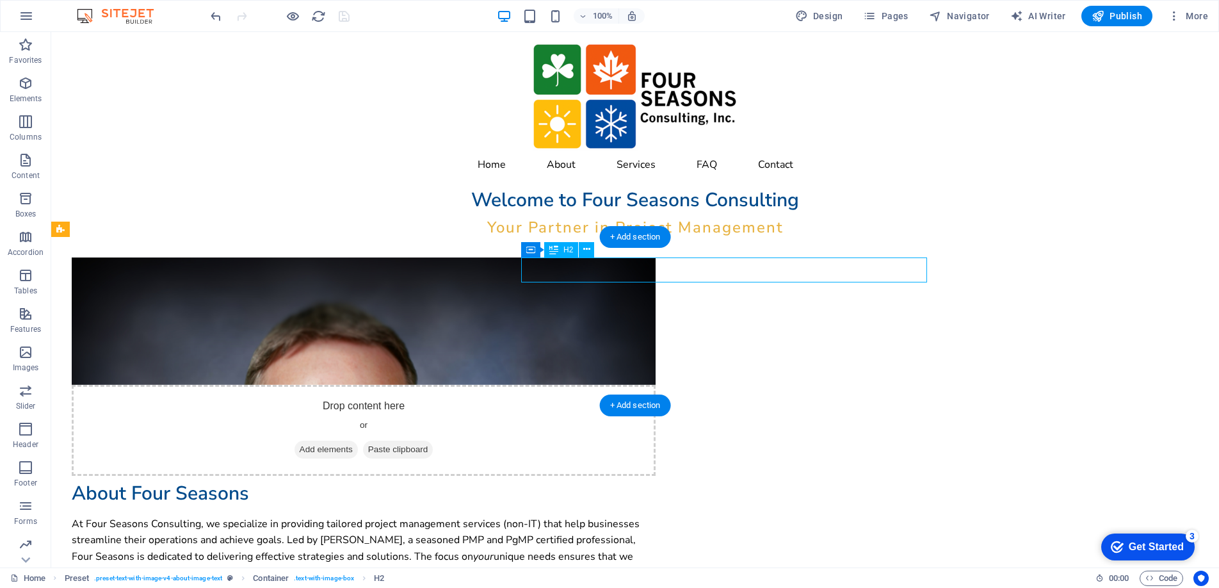
click at [656, 481] on div "About Four Seasons" at bounding box center [364, 493] width 584 height 25
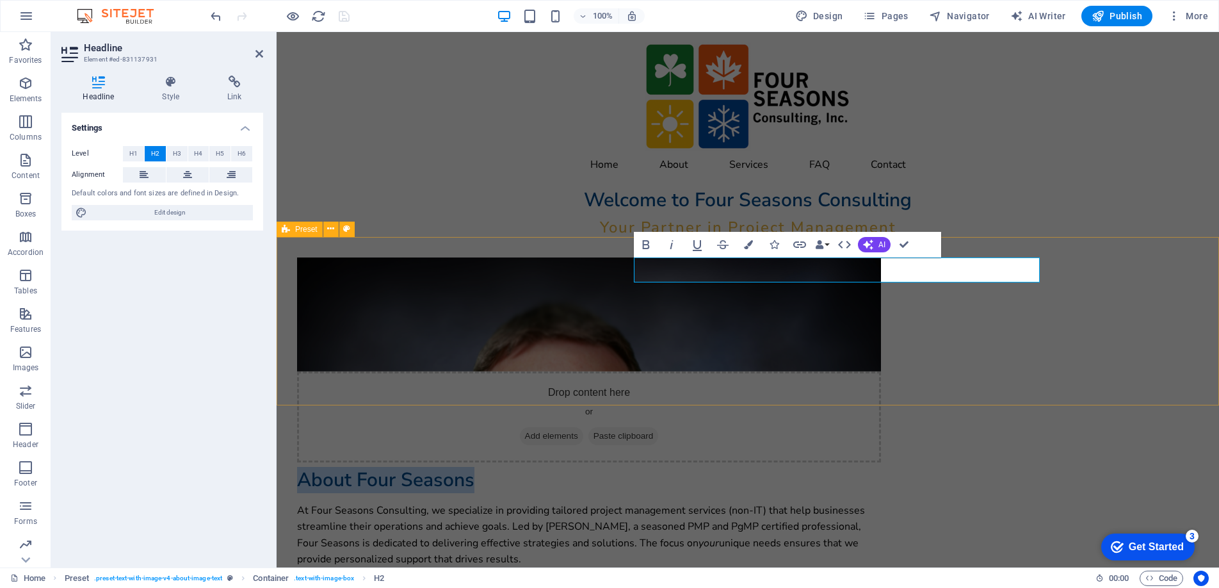
click at [974, 243] on div "Drop content here or Add elements Paste clipboard About Four Seasons At Four Se…" at bounding box center [748, 418] width 943 height 362
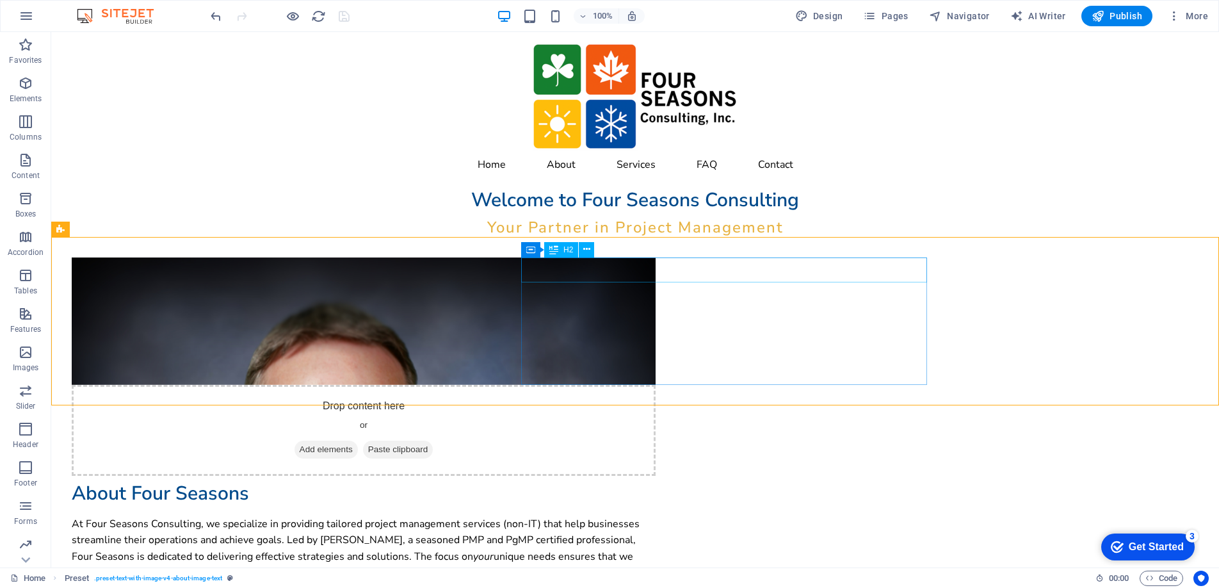
click at [0, 0] on icon at bounding box center [0, 0] width 0 height 0
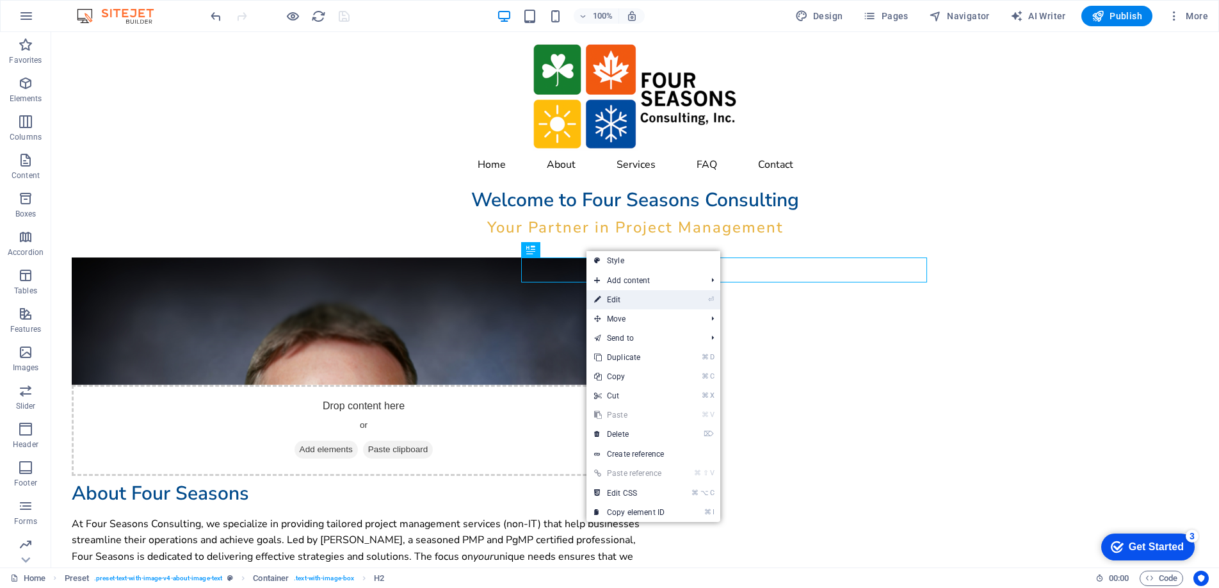
click at [621, 295] on link "⏎ Edit" at bounding box center [630, 299] width 86 height 19
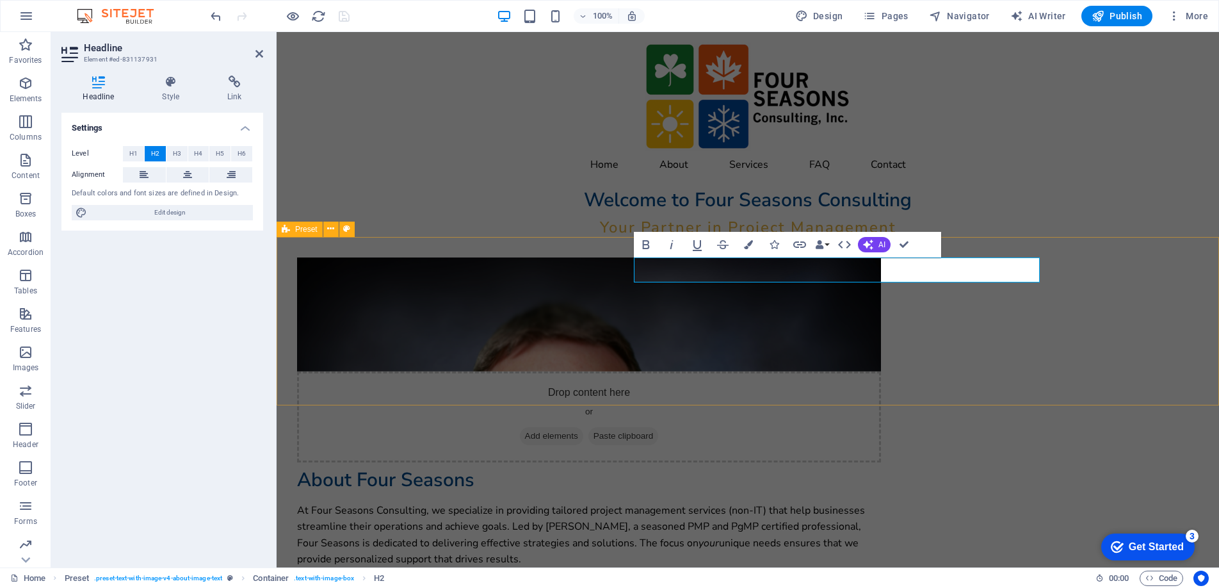
click at [406, 290] on div "Drop content here or Add elements Paste clipboard About Four Seasons At Four Se…" at bounding box center [748, 418] width 943 height 362
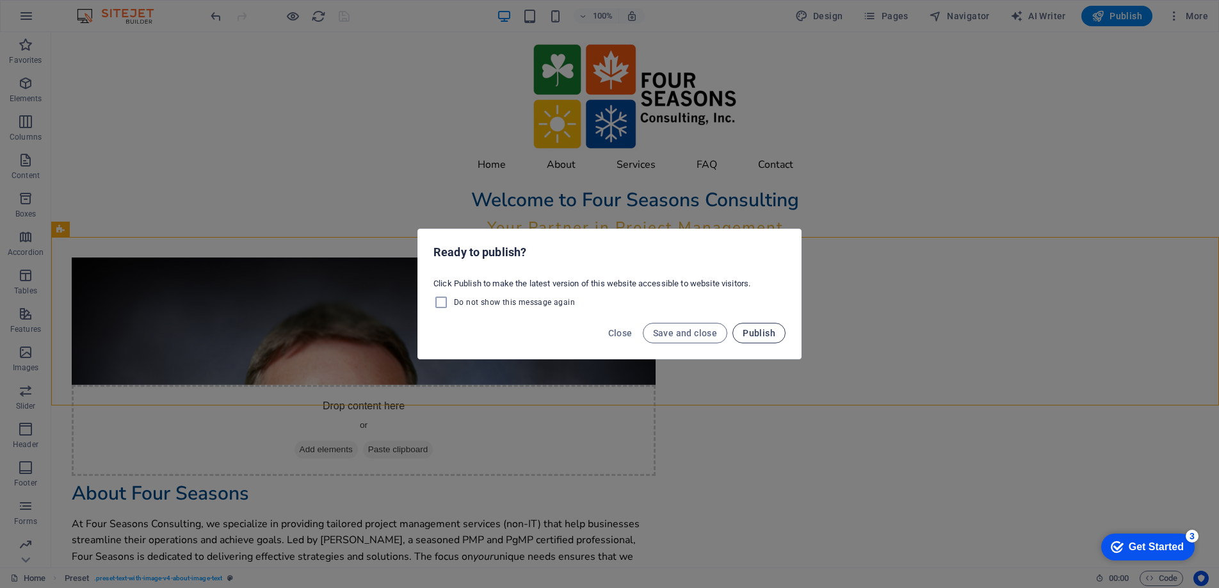
click at [754, 330] on span "Publish" at bounding box center [759, 333] width 33 height 10
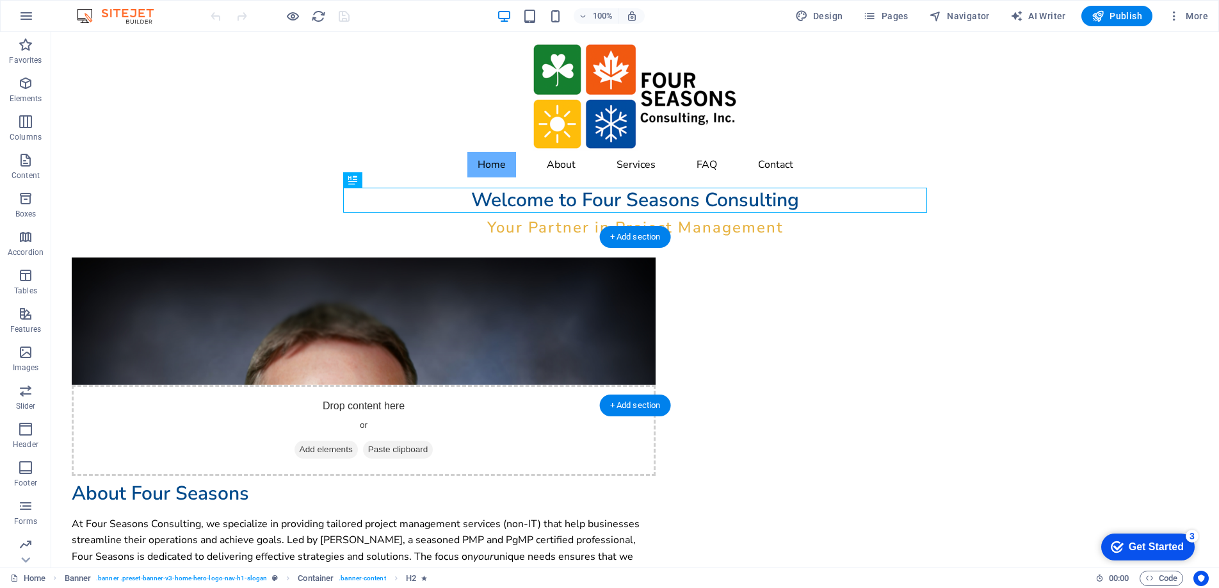
click at [448, 371] on figure at bounding box center [364, 320] width 584 height 127
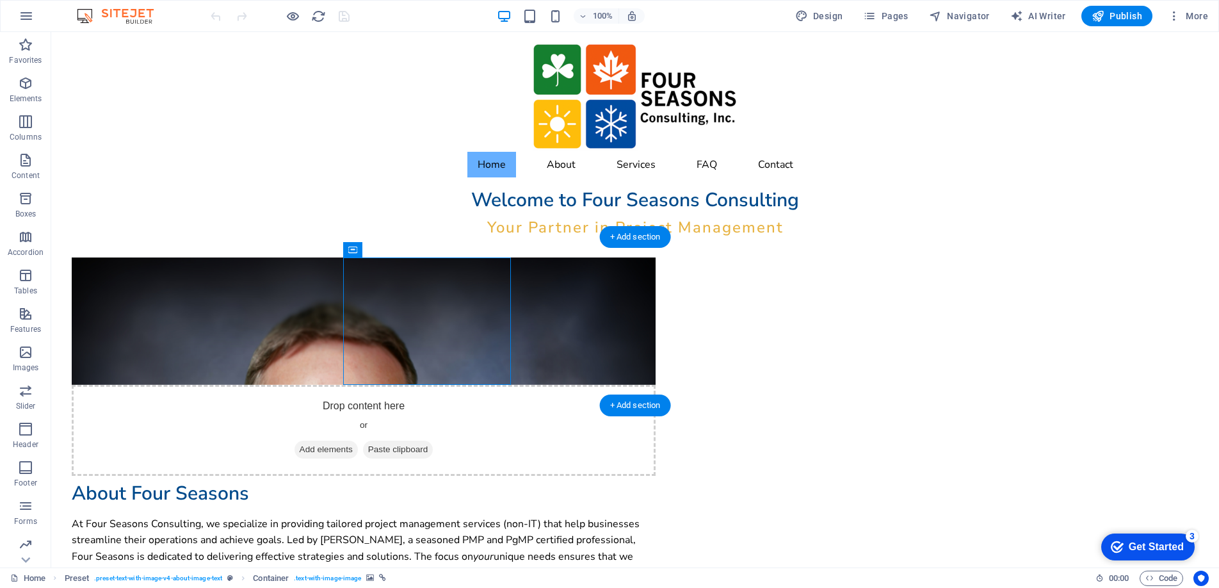
click at [448, 371] on figure at bounding box center [364, 320] width 584 height 127
click at [223, 371] on div "Drop content here or Add elements Paste clipboard About Four Seasons At Four Se…" at bounding box center [635, 424] width 1168 height 375
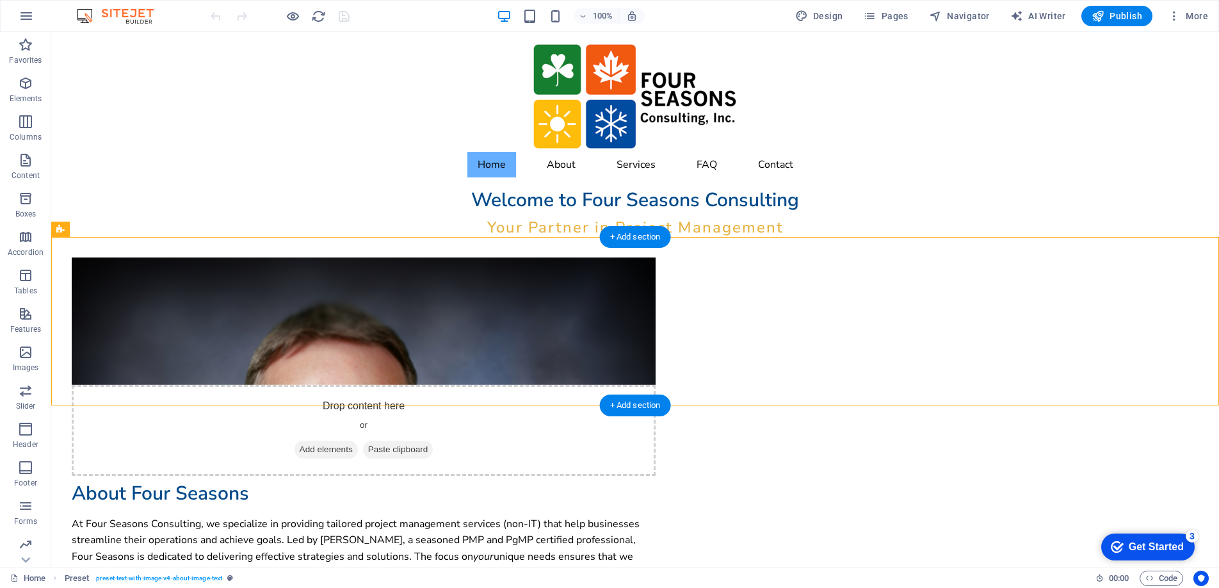
click at [430, 375] on figure at bounding box center [364, 320] width 584 height 127
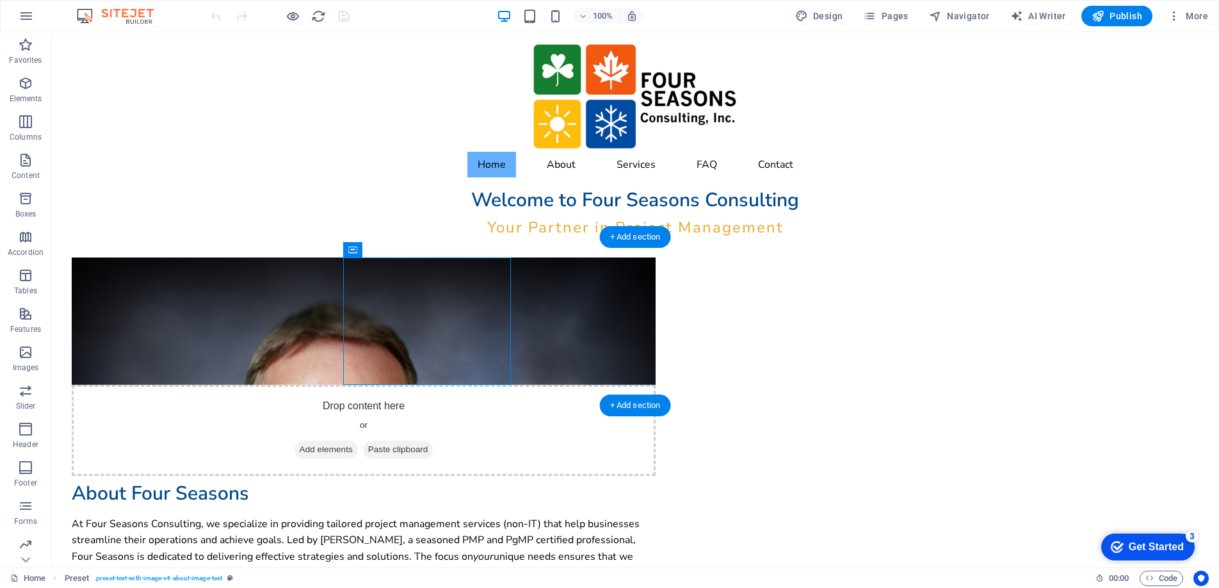
click at [430, 375] on figure at bounding box center [364, 320] width 584 height 127
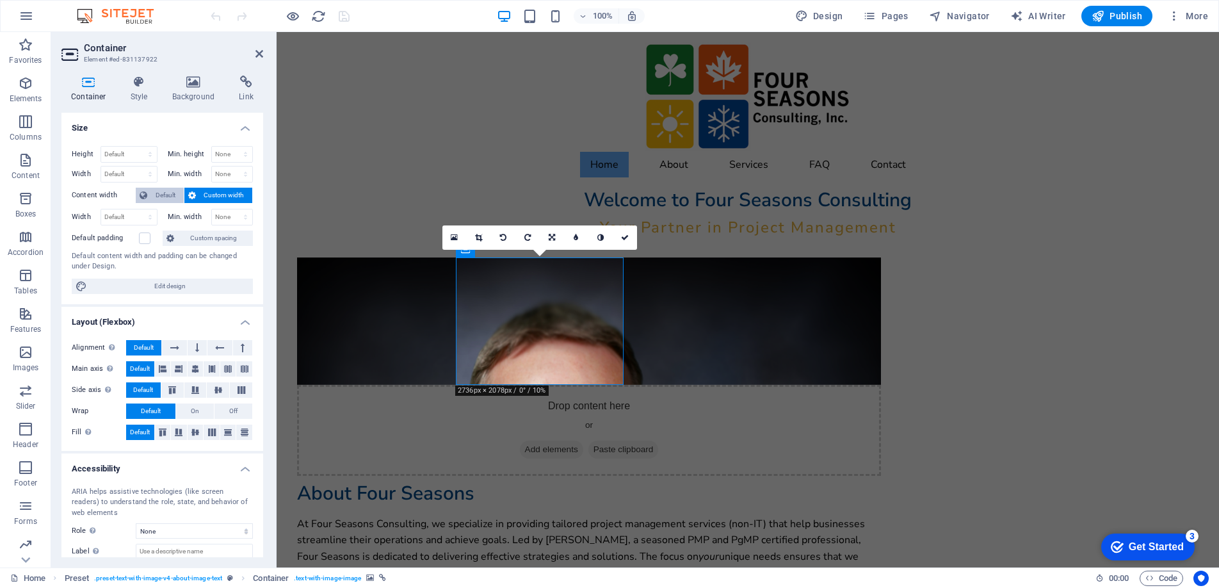
click at [166, 194] on span "Default" at bounding box center [165, 195] width 29 height 15
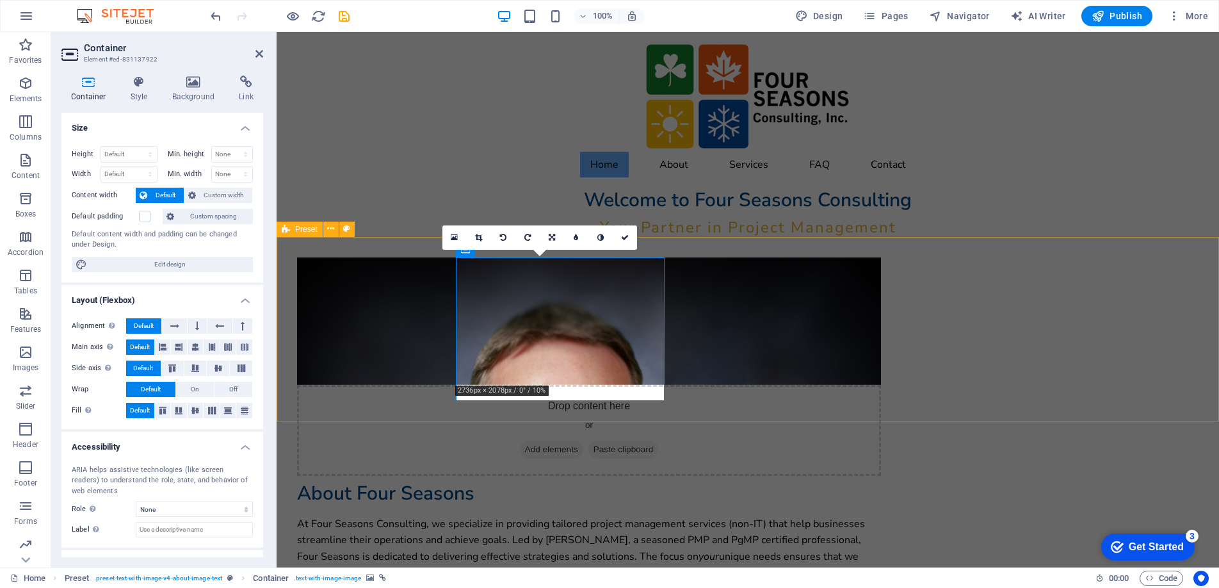
click at [426, 312] on div "Drop content here or Add elements Paste clipboard About Four Seasons At Four Se…" at bounding box center [748, 424] width 943 height 375
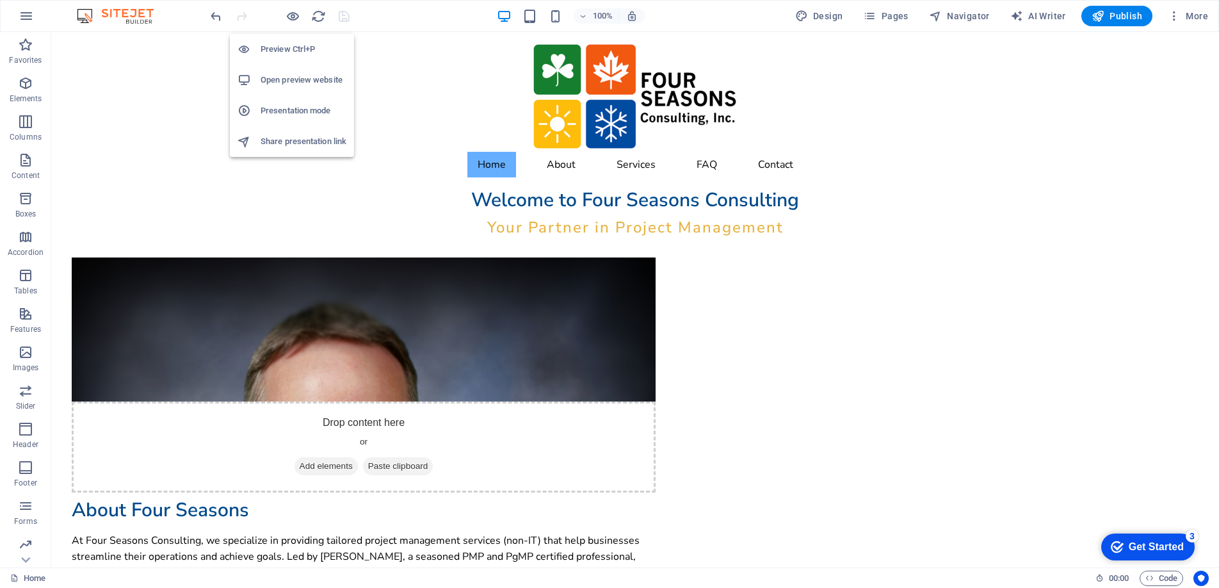
click at [288, 79] on h6 "Open preview website" at bounding box center [304, 79] width 86 height 15
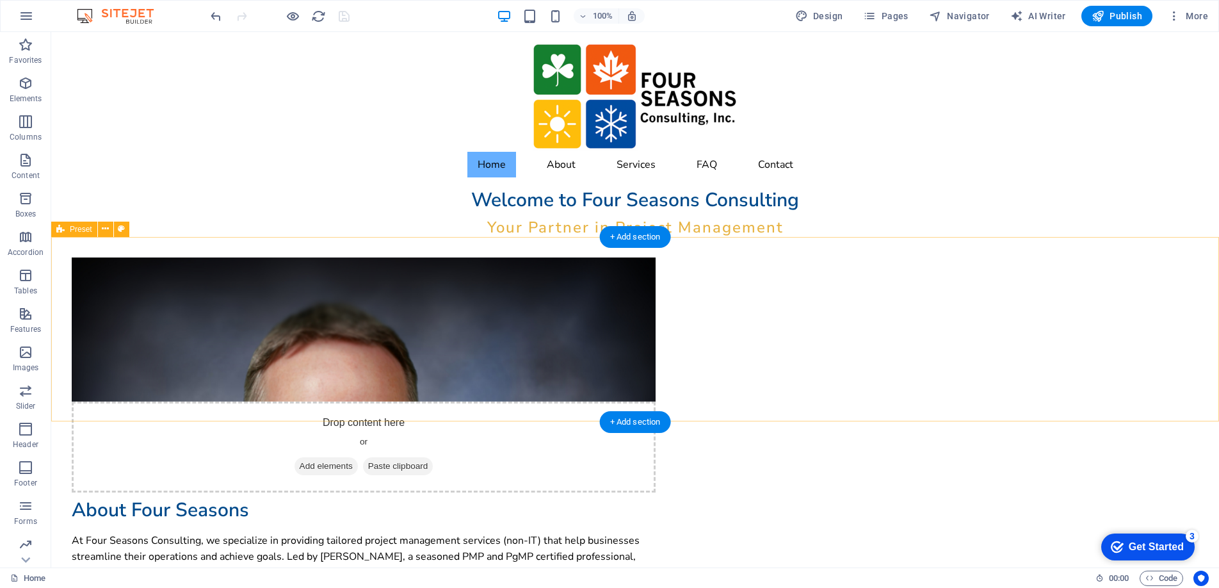
click at [340, 375] on div "Drop content here or Add elements Paste clipboard About Four Seasons At Four Se…" at bounding box center [635, 433] width 1168 height 392
click at [355, 387] on figure at bounding box center [364, 329] width 584 height 144
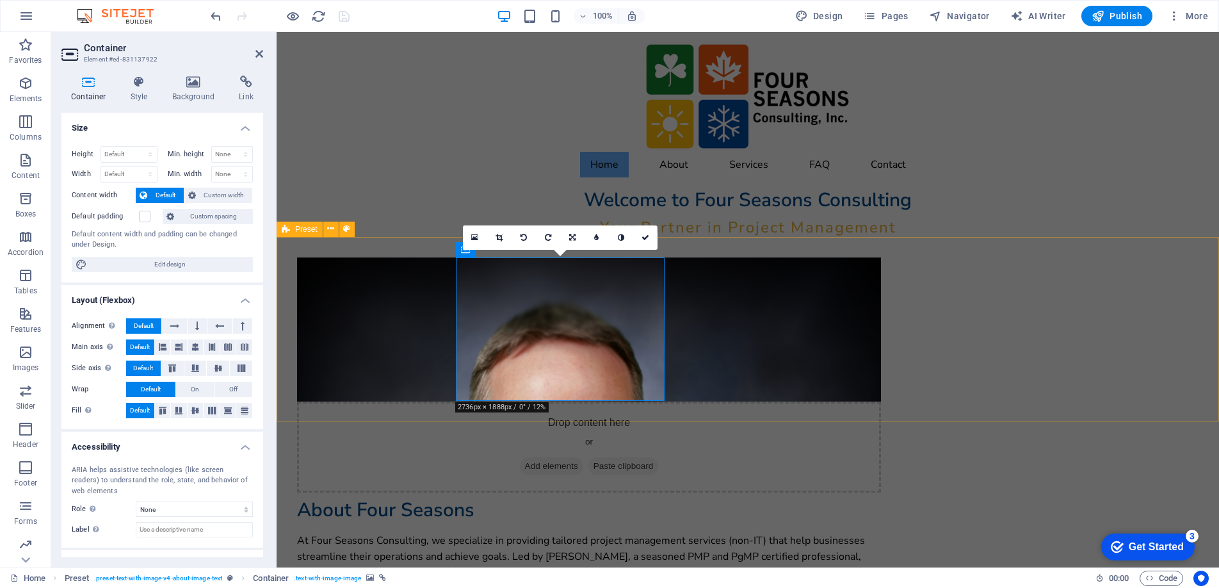
click at [391, 385] on div "Drop content here or Add elements Paste clipboard About Four Seasons At Four Se…" at bounding box center [748, 433] width 943 height 392
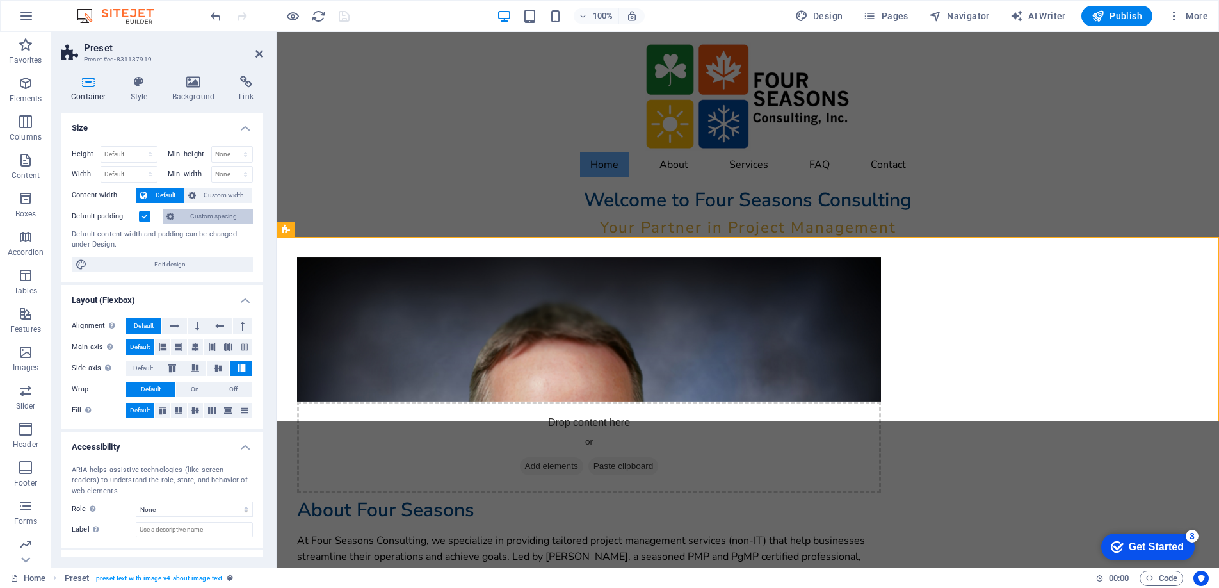
click at [204, 215] on span "Custom spacing" at bounding box center [213, 216] width 71 height 15
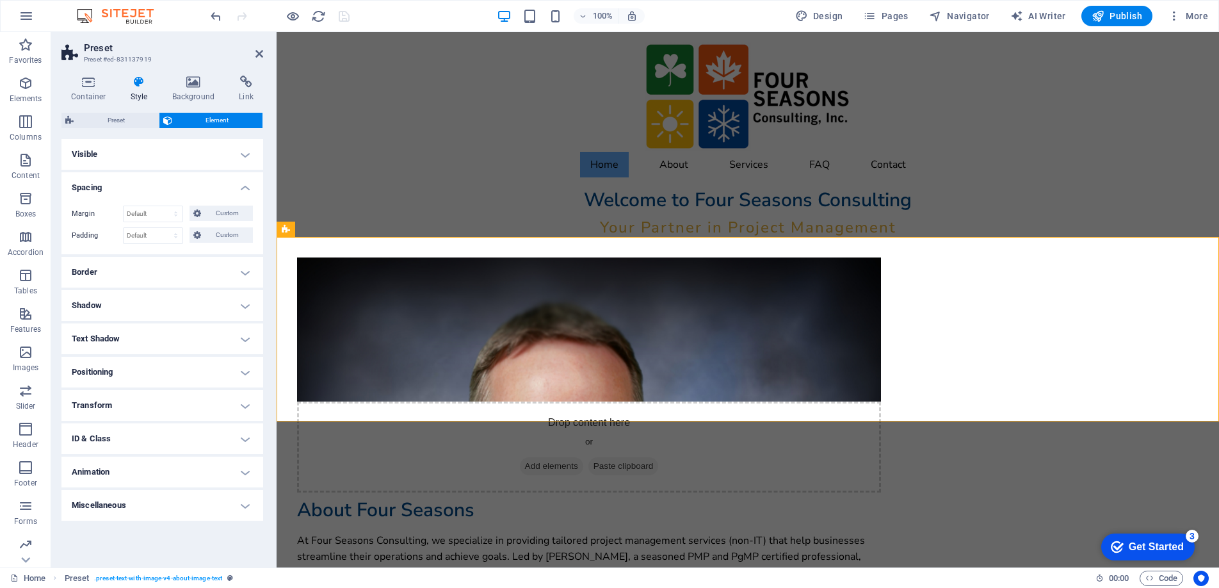
click at [150, 373] on h4 "Positioning" at bounding box center [162, 372] width 202 height 31
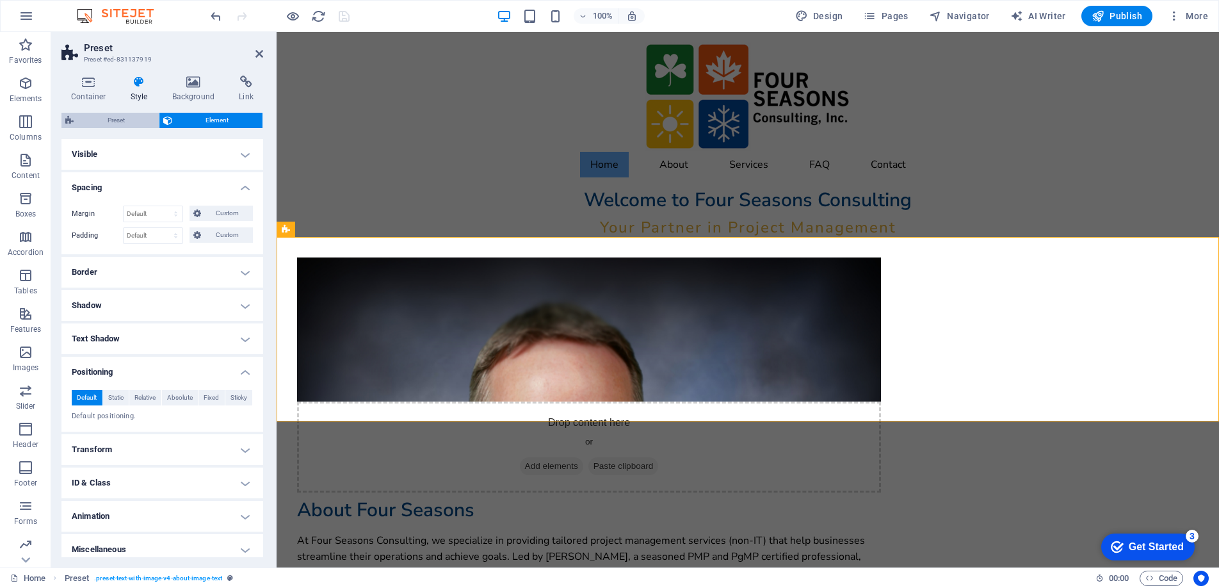
click at [127, 117] on span "Preset" at bounding box center [115, 120] width 77 height 15
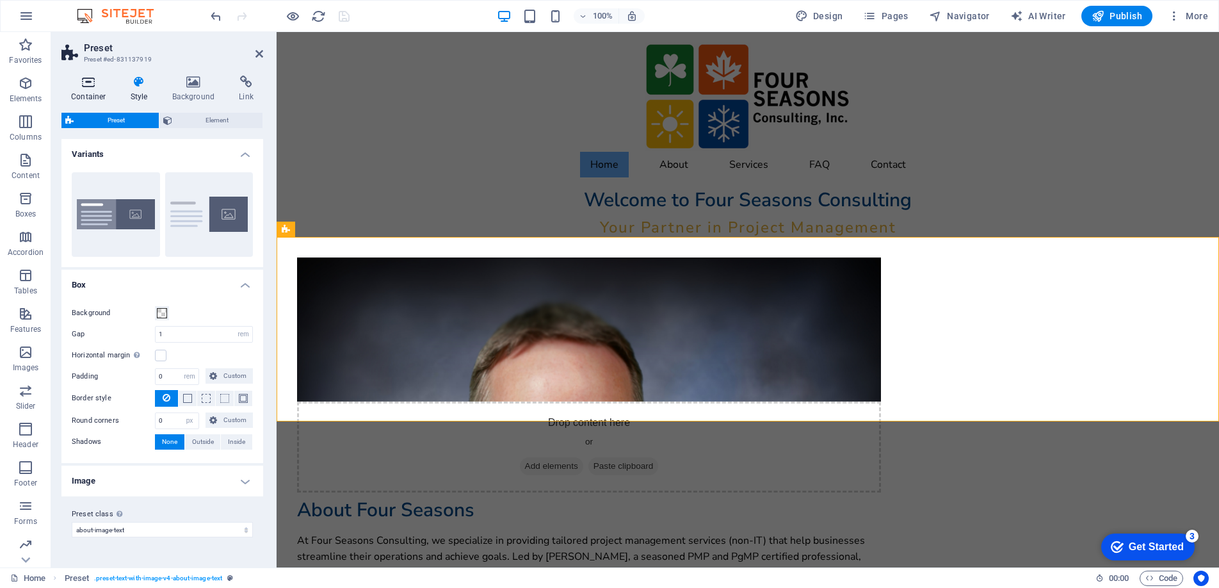
click at [89, 91] on h4 "Container" at bounding box center [91, 89] width 60 height 27
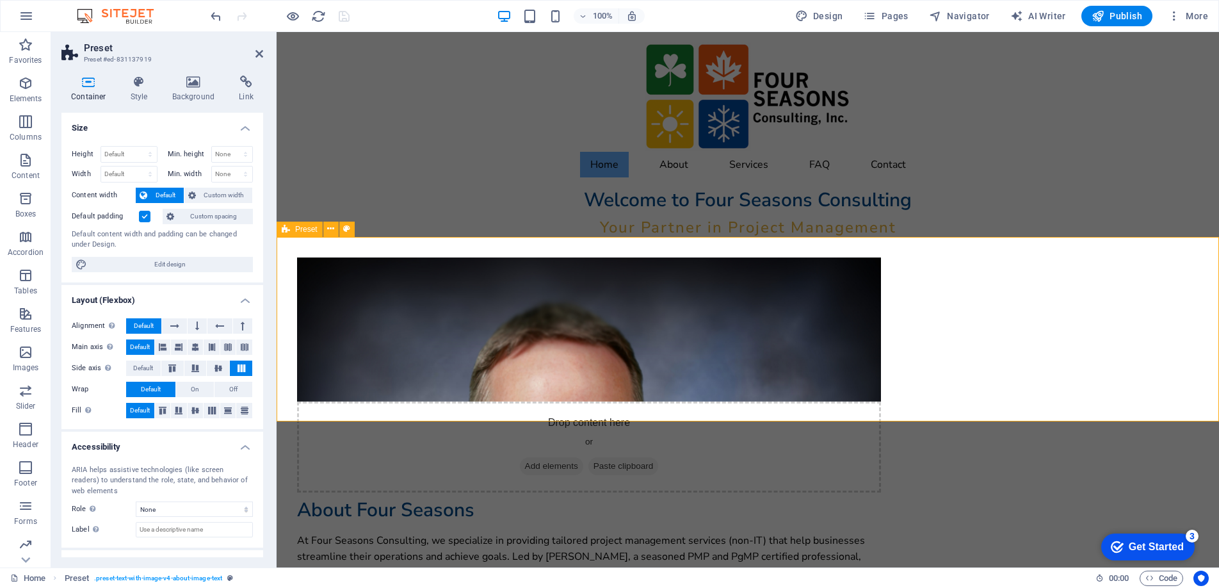
click at [376, 296] on div "Drop content here or Add elements Paste clipboard About Four Seasons At Four Se…" at bounding box center [748, 433] width 943 height 392
click at [462, 369] on figure at bounding box center [589, 329] width 584 height 144
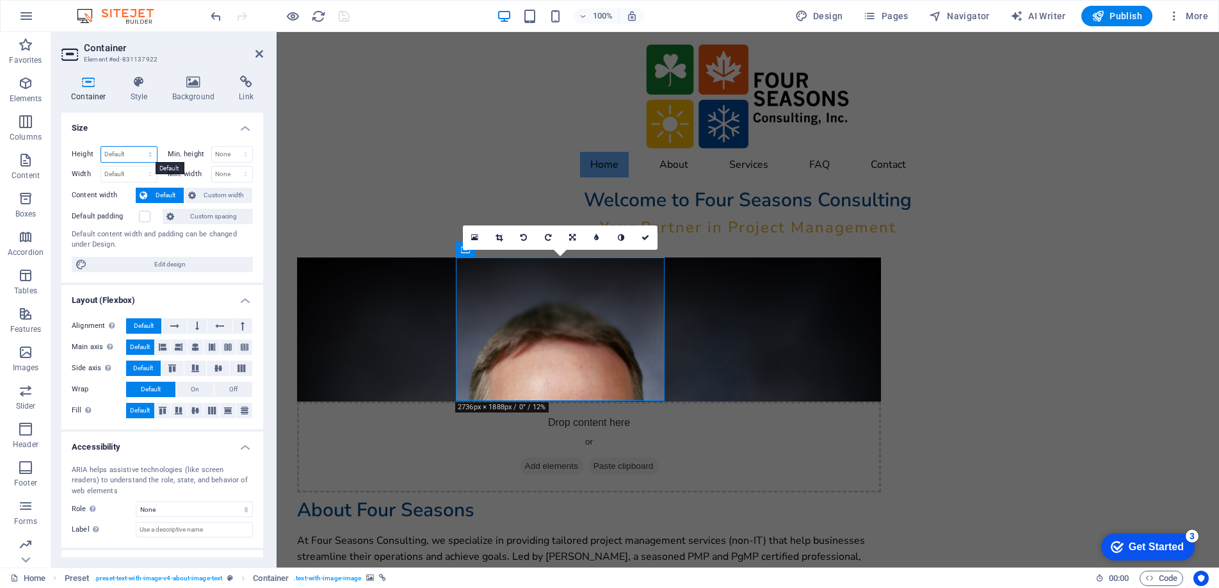
click at [143, 153] on select "Default px rem % vh vw" at bounding box center [129, 154] width 56 height 15
select select "px"
click at [137, 147] on select "Default px rem % vh vw" at bounding box center [129, 154] width 56 height 15
type input "225"
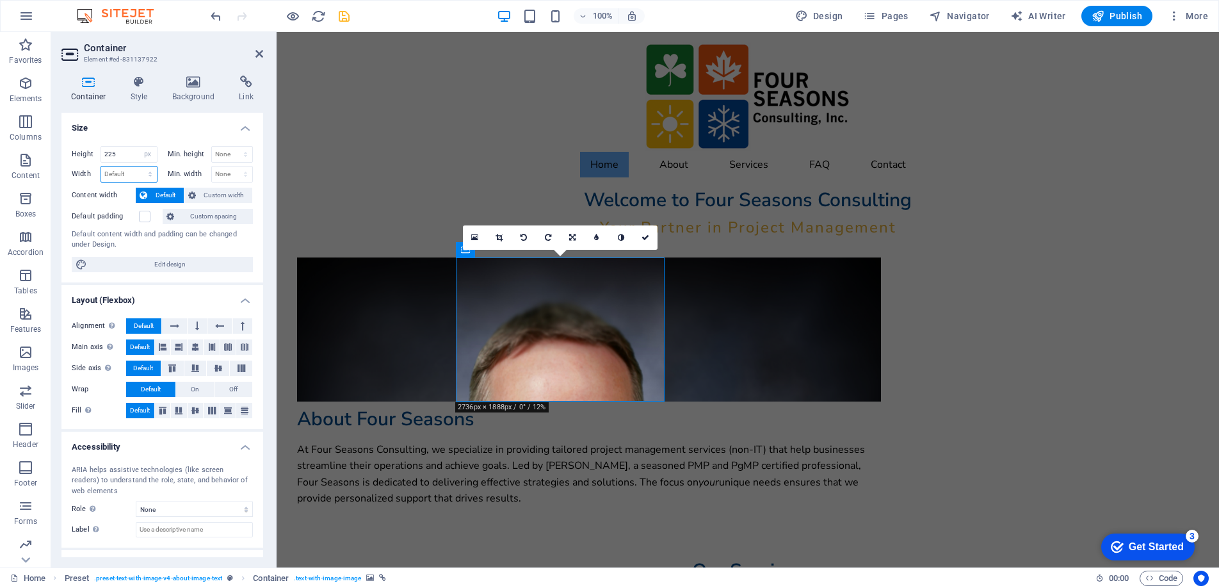
click at [118, 175] on select "Default px rem % em vh vw" at bounding box center [129, 173] width 56 height 15
select select "px"
click at [137, 166] on select "Default px rem % em vh vw" at bounding box center [129, 173] width 56 height 15
type input "326"
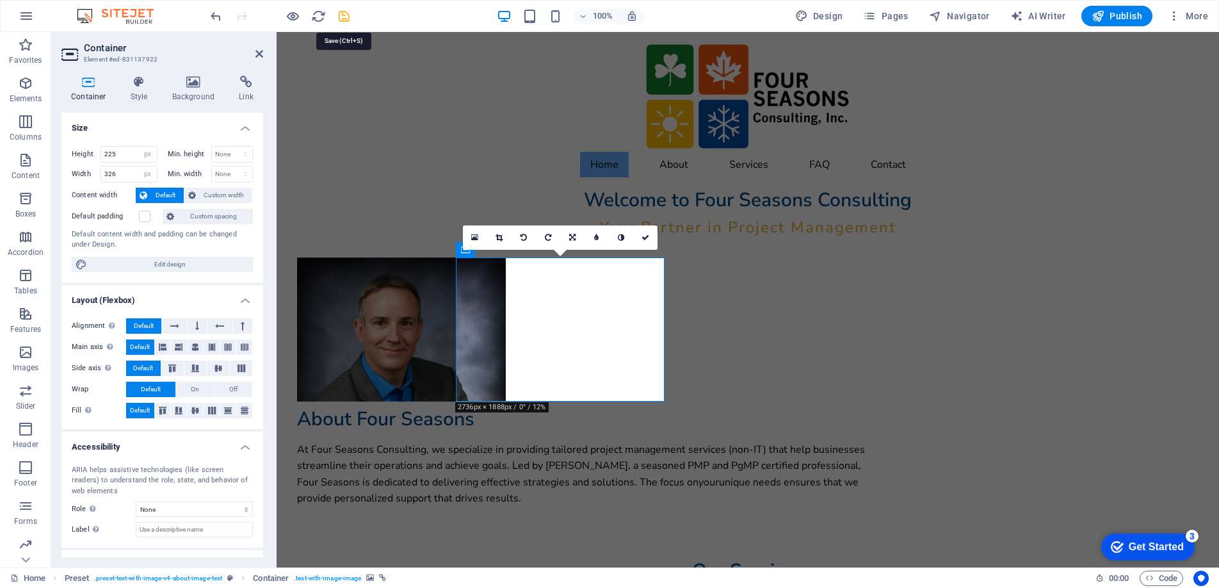
click at [343, 17] on icon "save" at bounding box center [344, 16] width 15 height 15
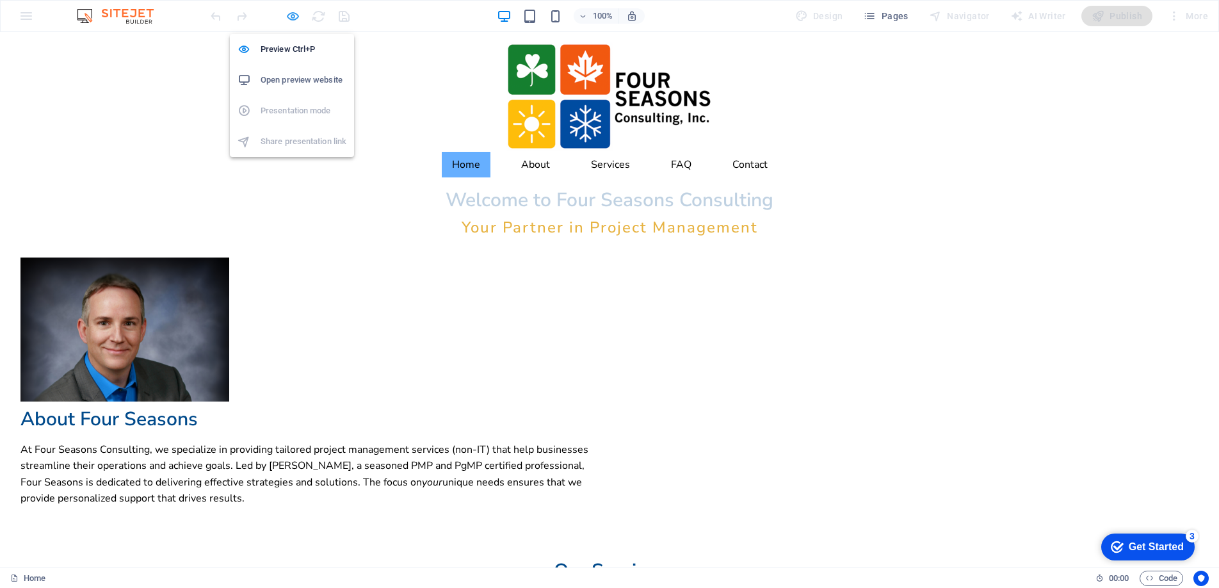
click at [0, 0] on icon "button" at bounding box center [0, 0] width 0 height 0
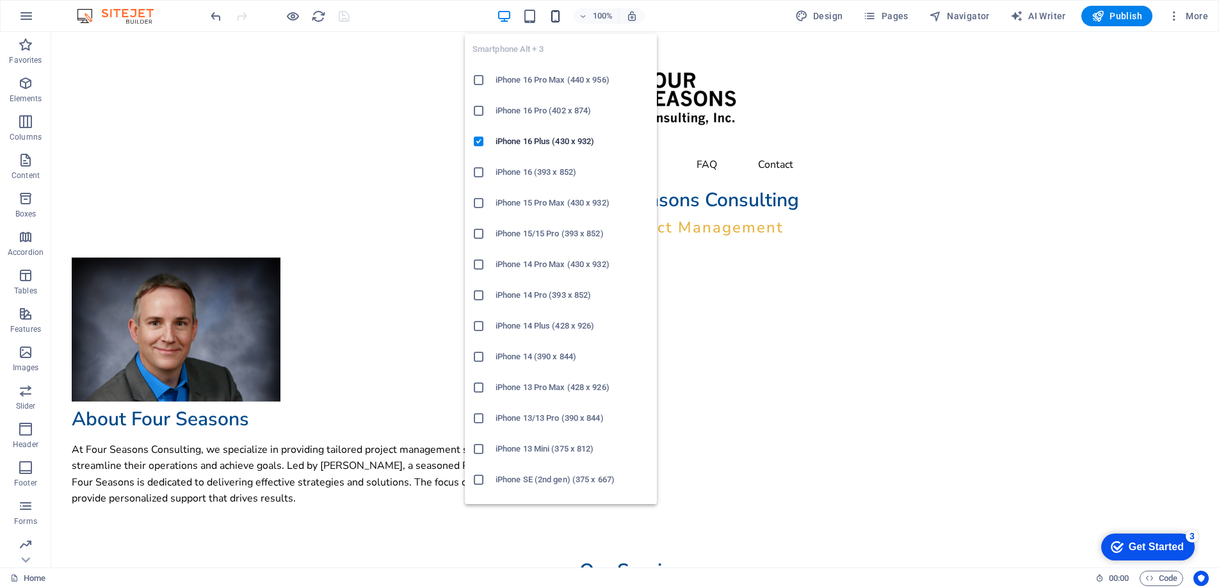
click at [553, 18] on icon "button" at bounding box center [555, 16] width 15 height 15
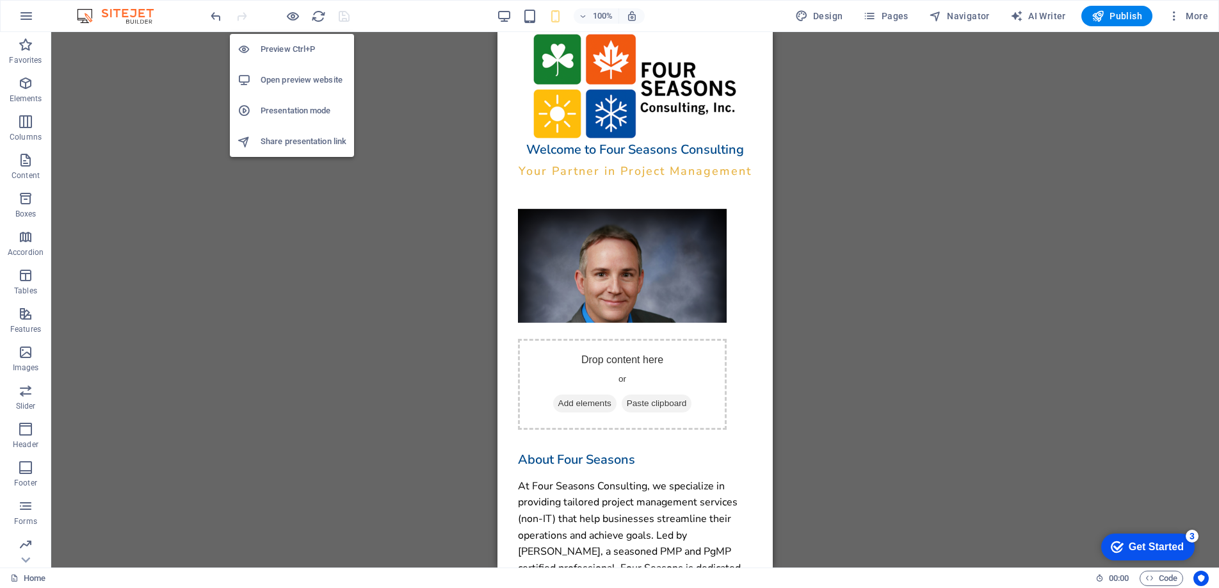
click at [286, 47] on h6 "Preview Ctrl+P" at bounding box center [304, 49] width 86 height 15
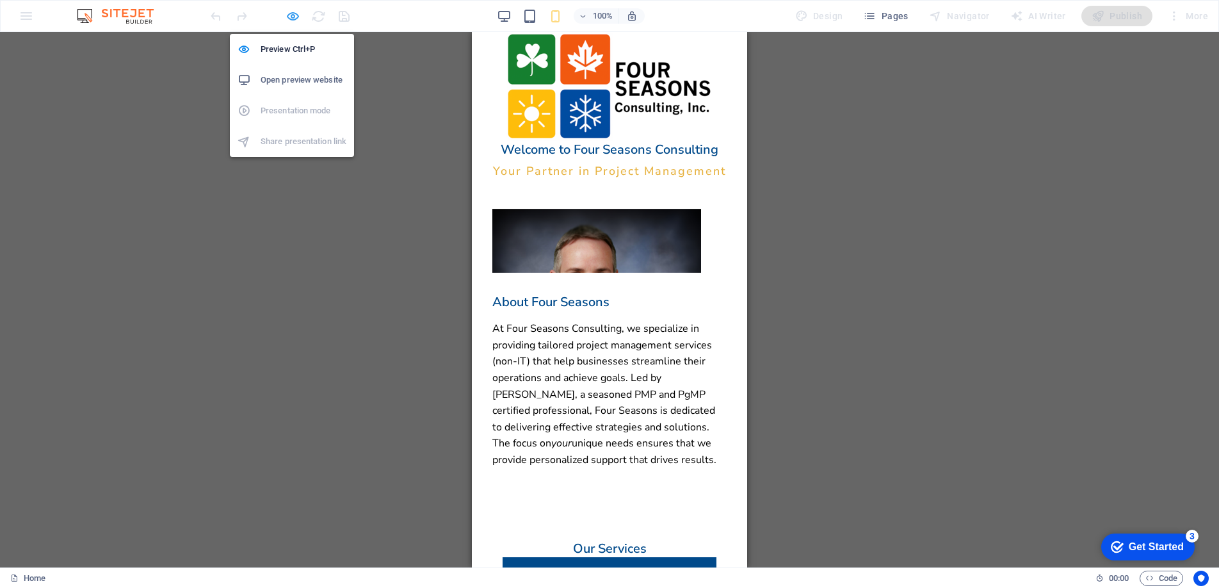
click at [0, 0] on icon "button" at bounding box center [0, 0] width 0 height 0
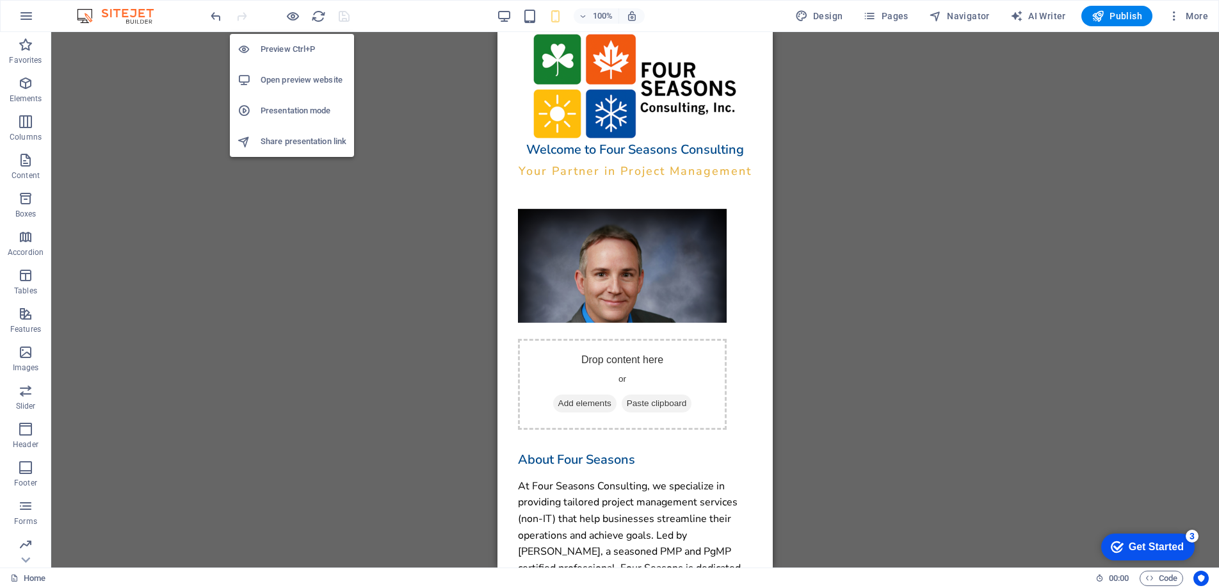
click at [297, 78] on h6 "Open preview website" at bounding box center [304, 79] width 86 height 15
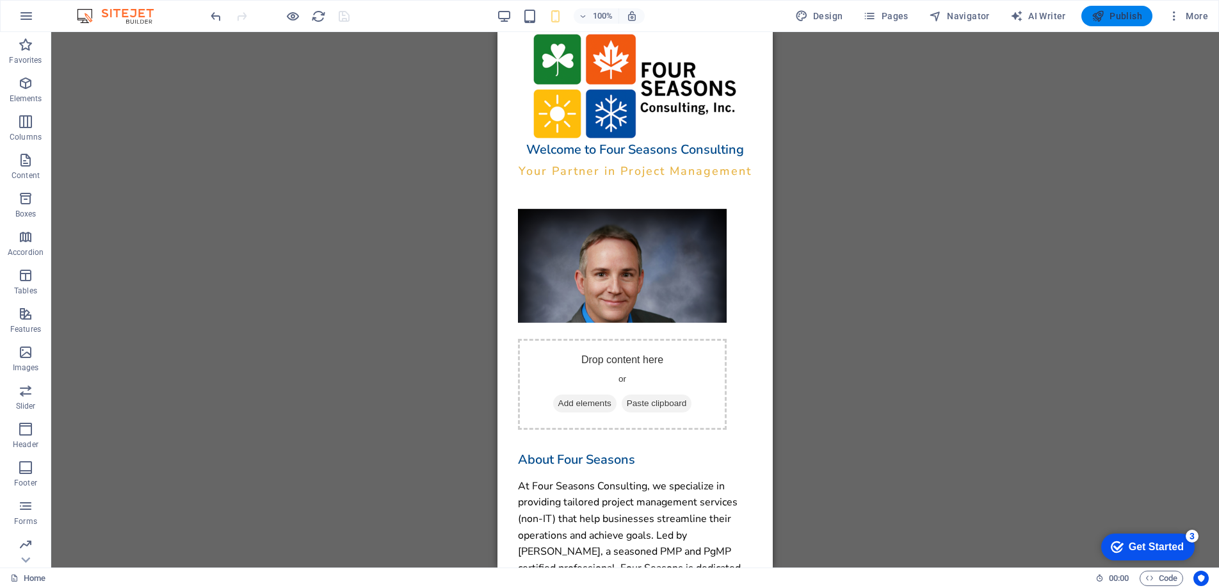
click at [1129, 13] on span "Publish" at bounding box center [1117, 16] width 51 height 13
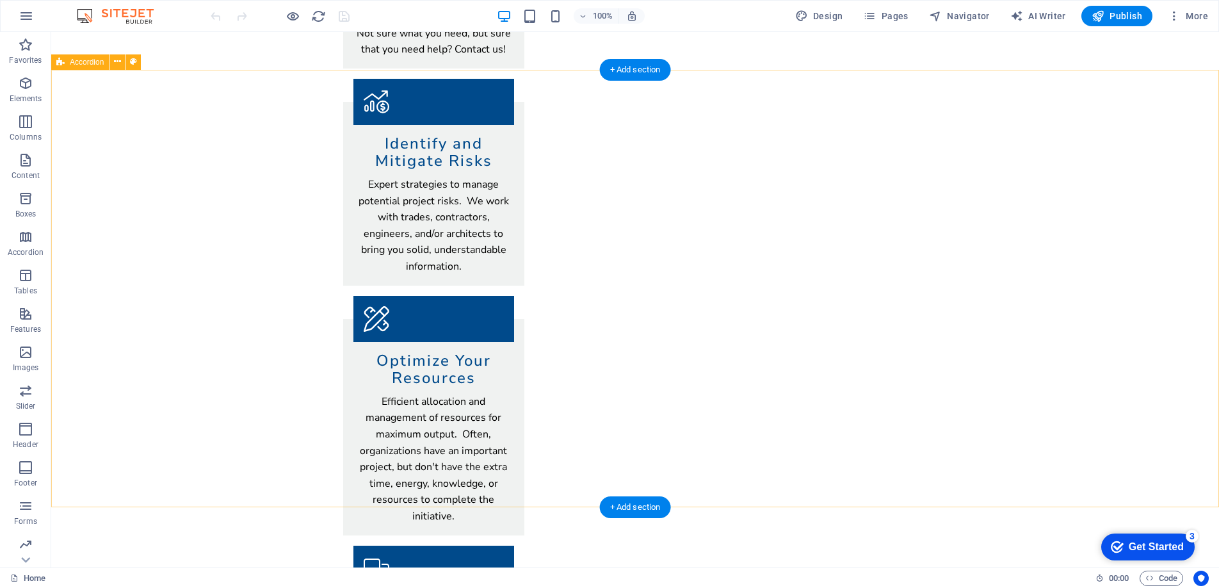
scroll to position [918, 0]
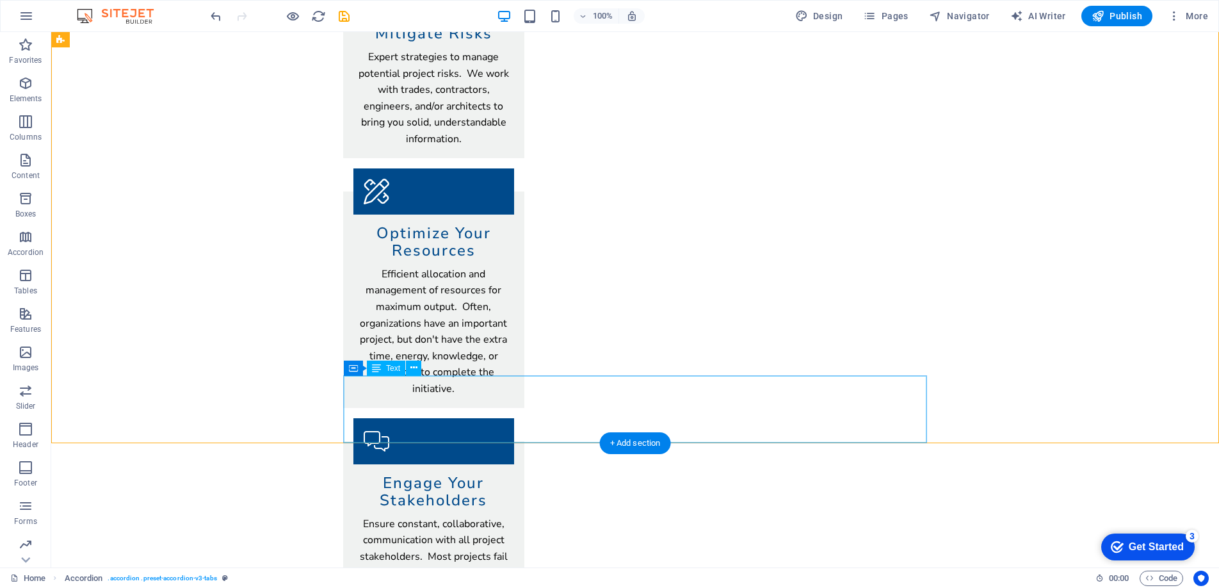
scroll to position [1068, 0]
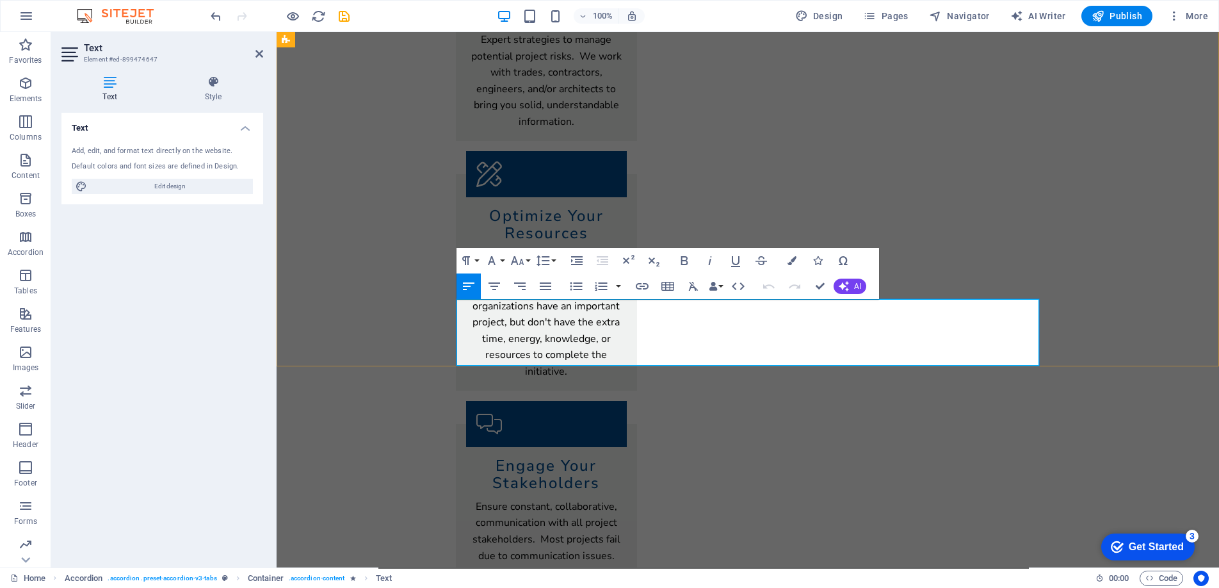
drag, startPoint x: 559, startPoint y: 341, endPoint x: 589, endPoint y: 341, distance: 29.5
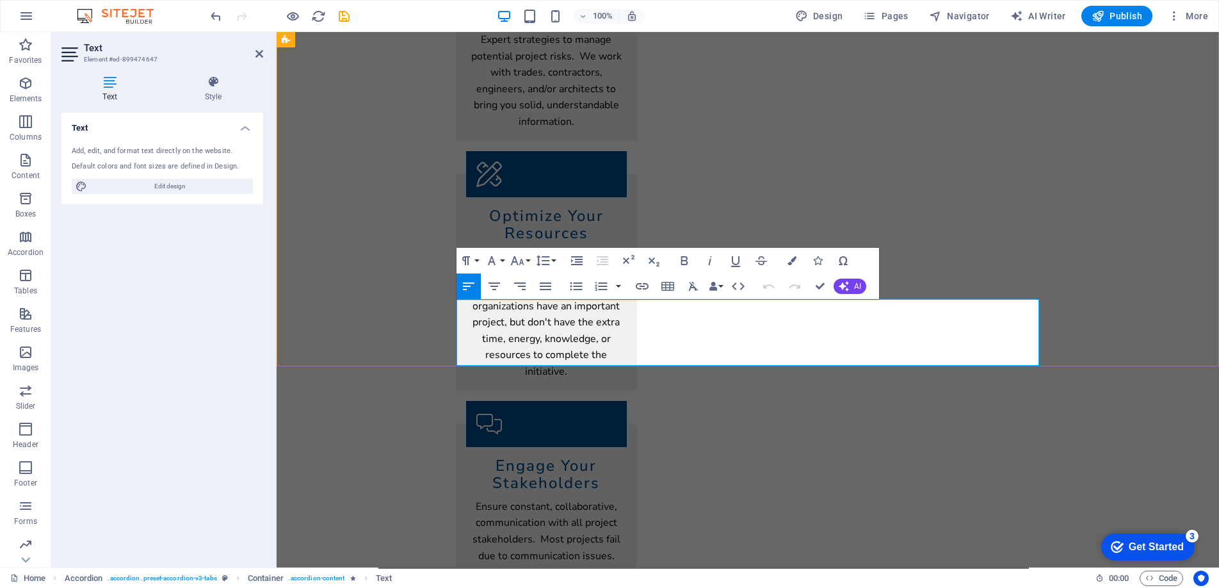
drag, startPoint x: 520, startPoint y: 309, endPoint x: 539, endPoint y: 307, distance: 19.3
drag, startPoint x: 642, startPoint y: 306, endPoint x: 656, endPoint y: 307, distance: 14.8
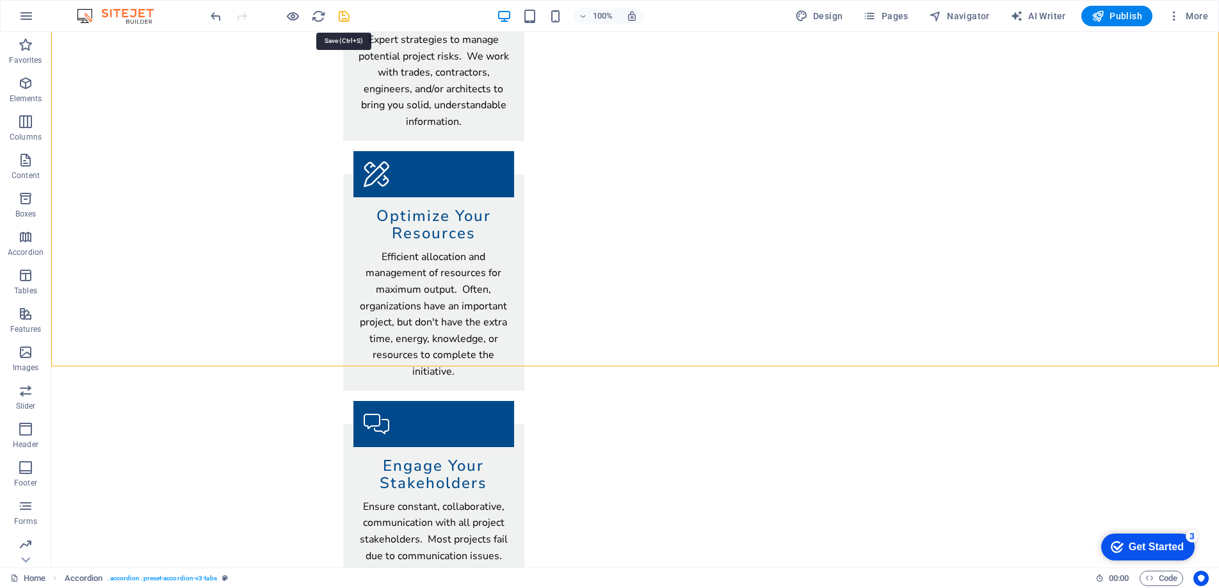
click at [343, 21] on icon "save" at bounding box center [344, 16] width 15 height 15
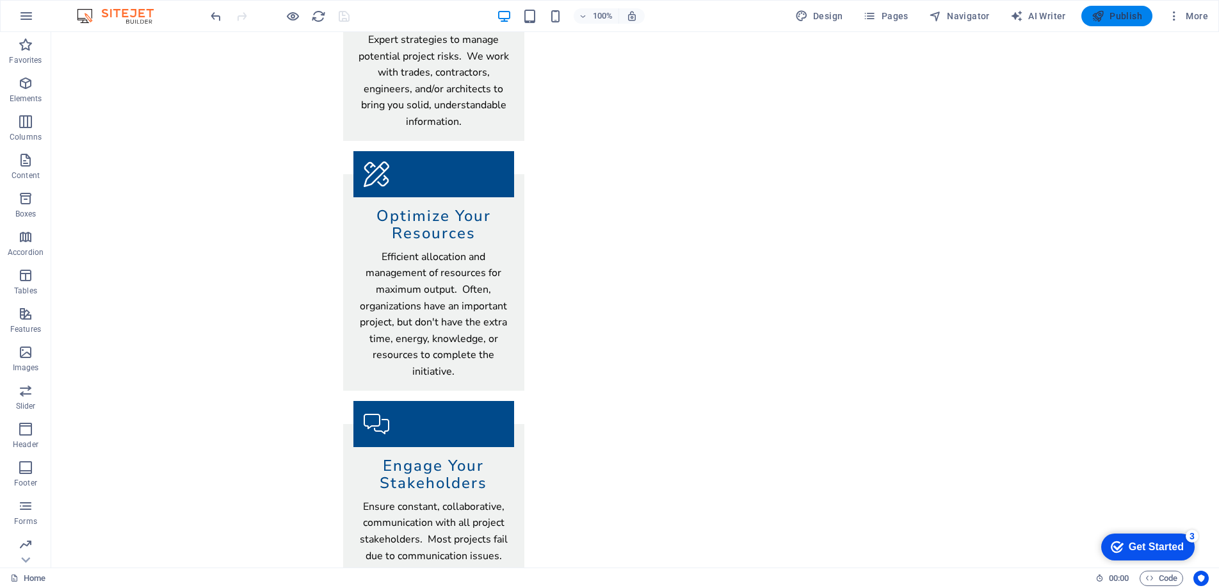
click at [1114, 15] on span "Publish" at bounding box center [1117, 16] width 51 height 13
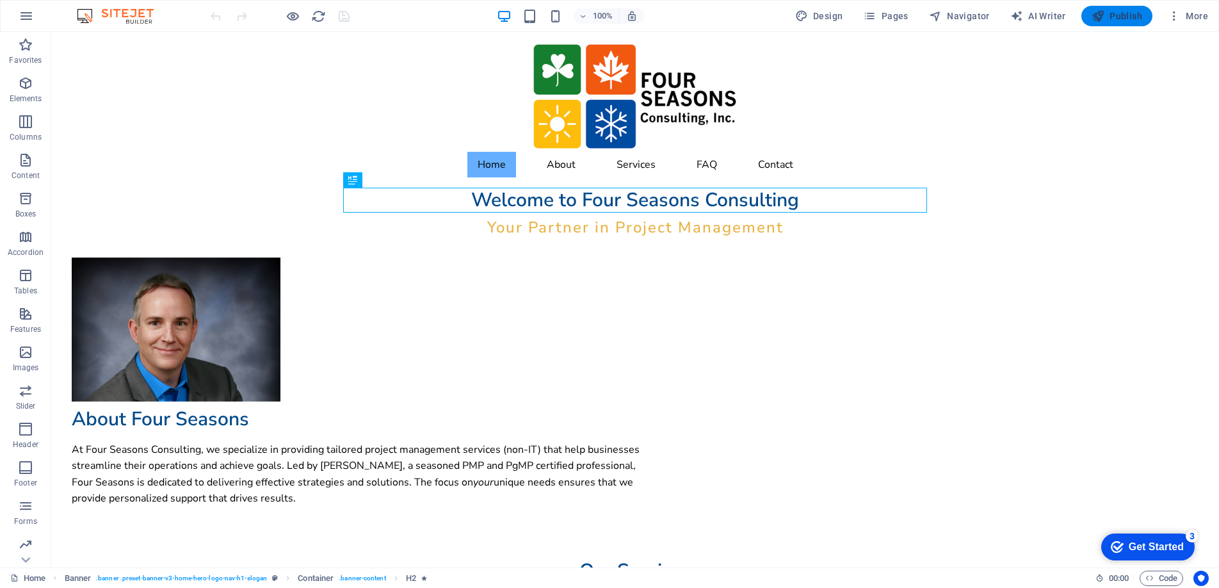
click at [1112, 14] on span "Publish" at bounding box center [1117, 16] width 51 height 13
